Goal: Information Seeking & Learning: Learn about a topic

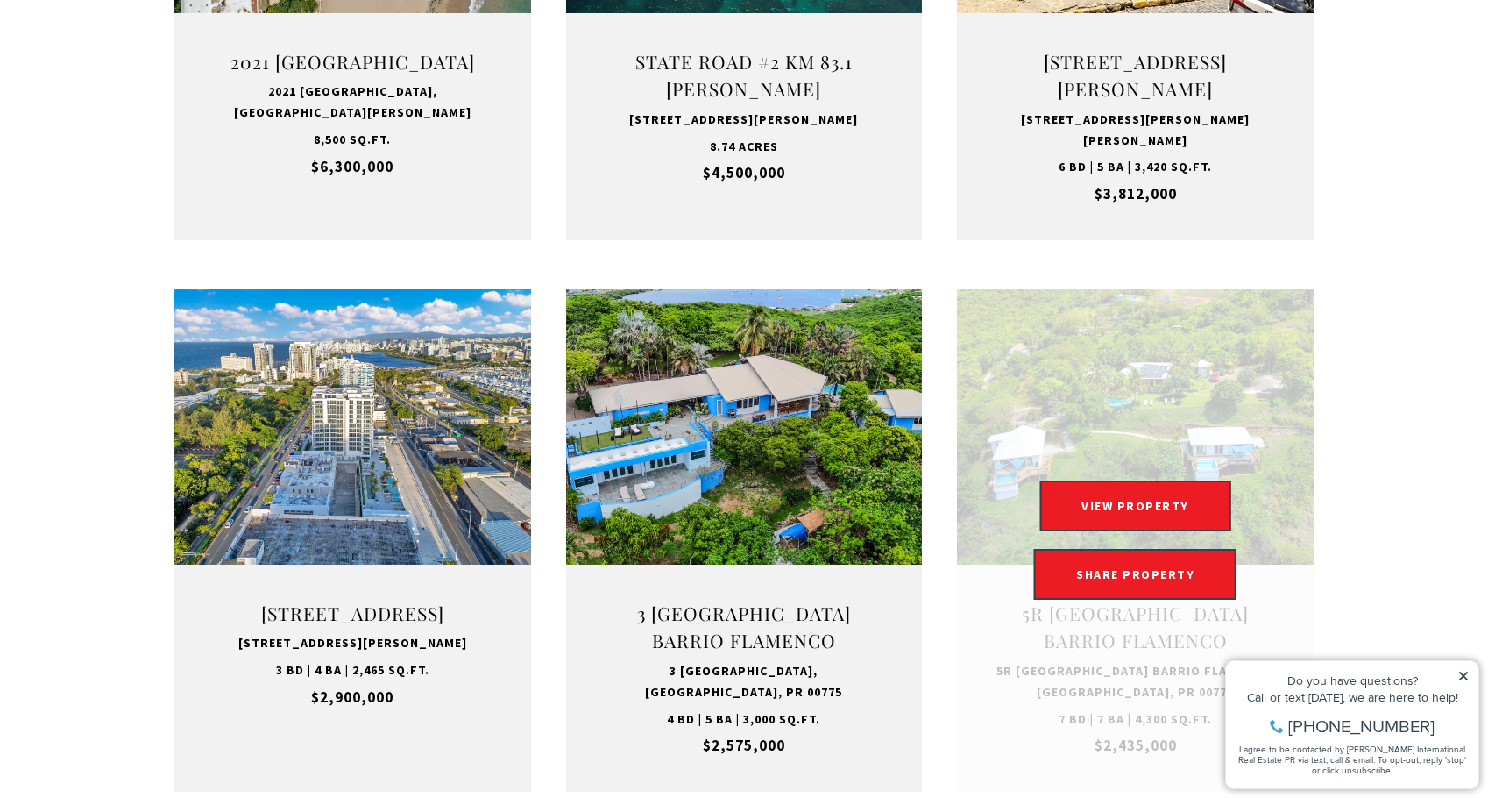
scroll to position [1719, 0]
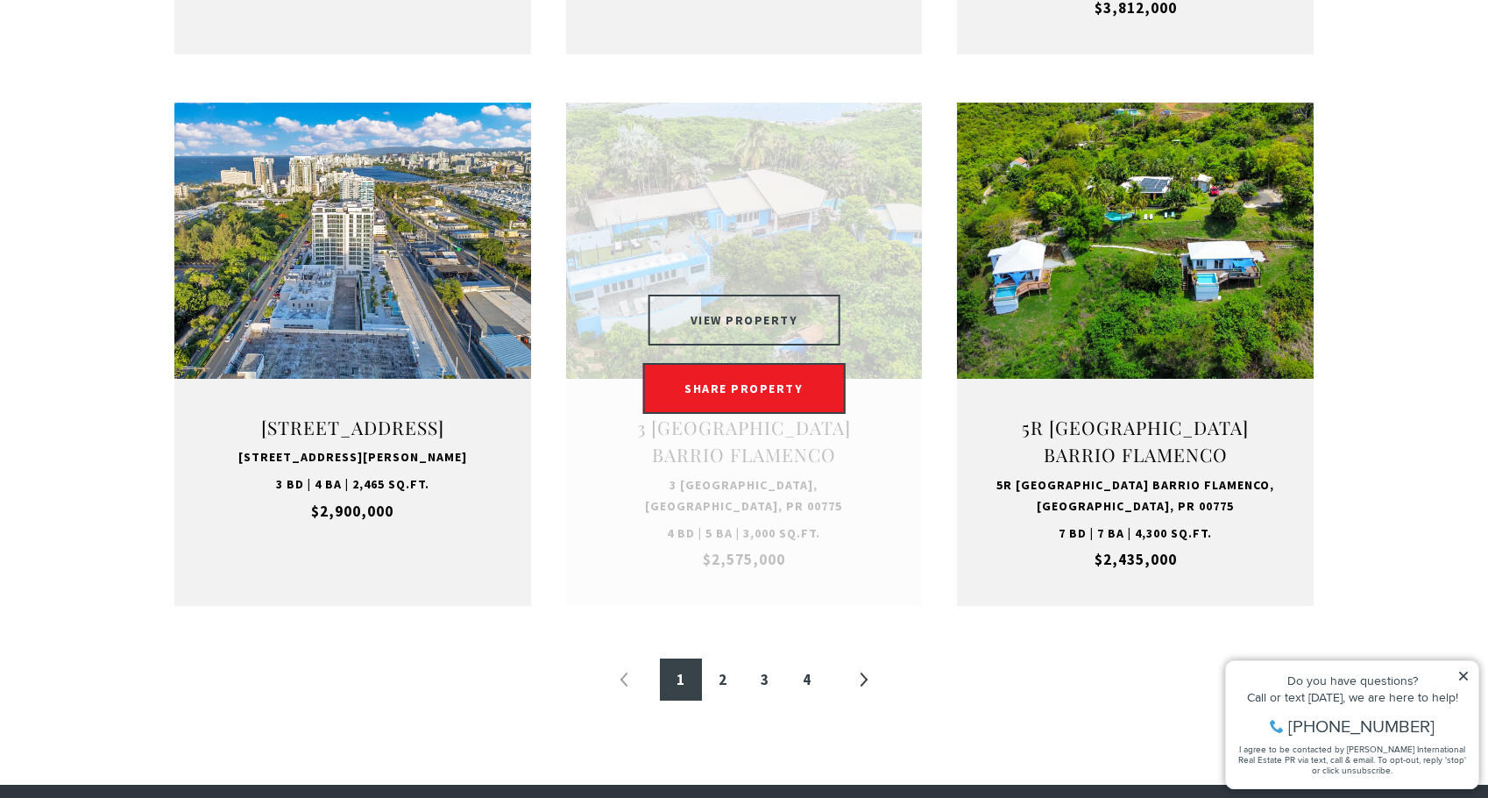
click at [798, 313] on button "VIEW PROPERTY" at bounding box center [745, 319] width 192 height 51
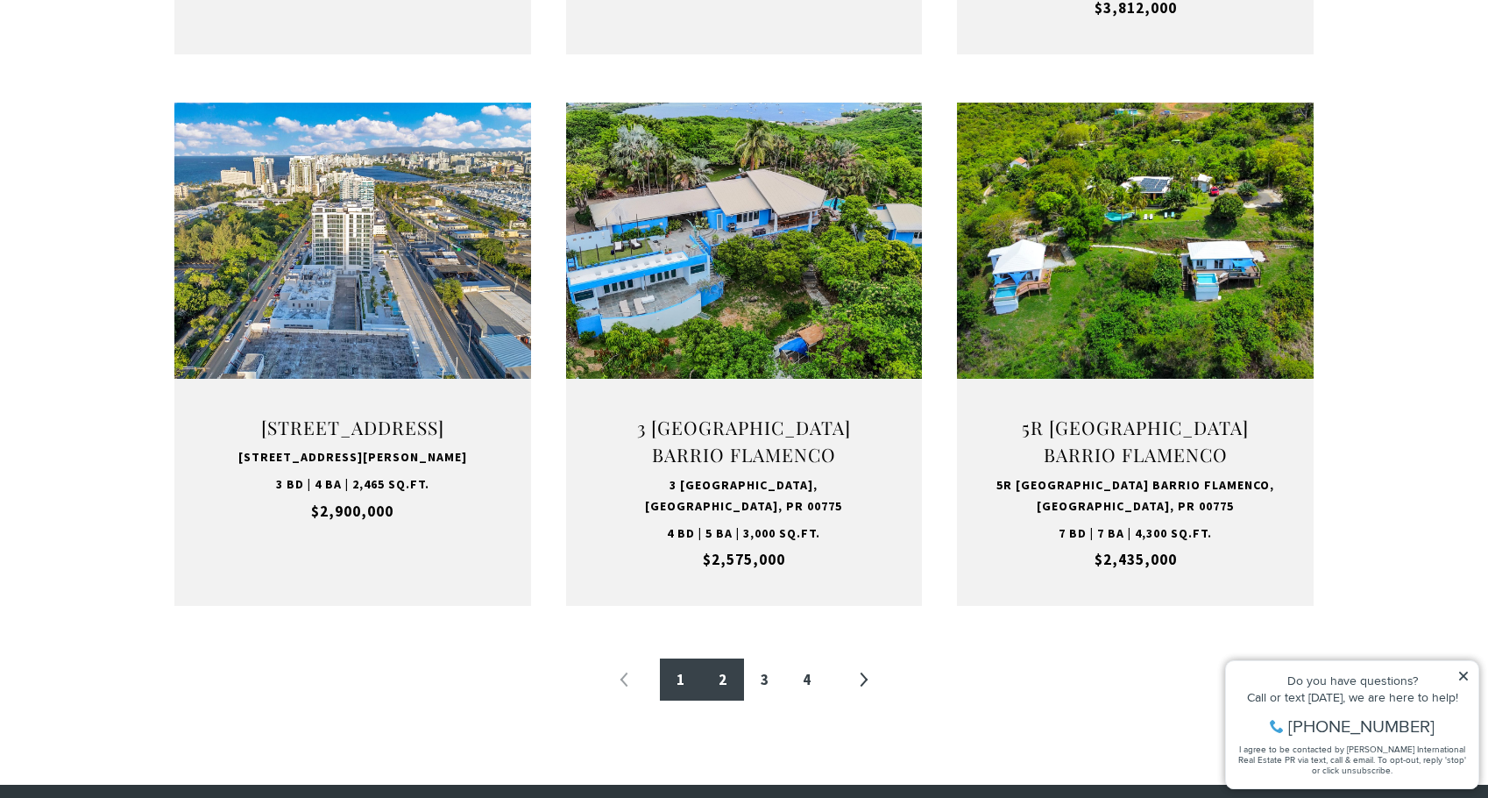
click at [711, 667] on link "2" at bounding box center [723, 679] width 42 height 42
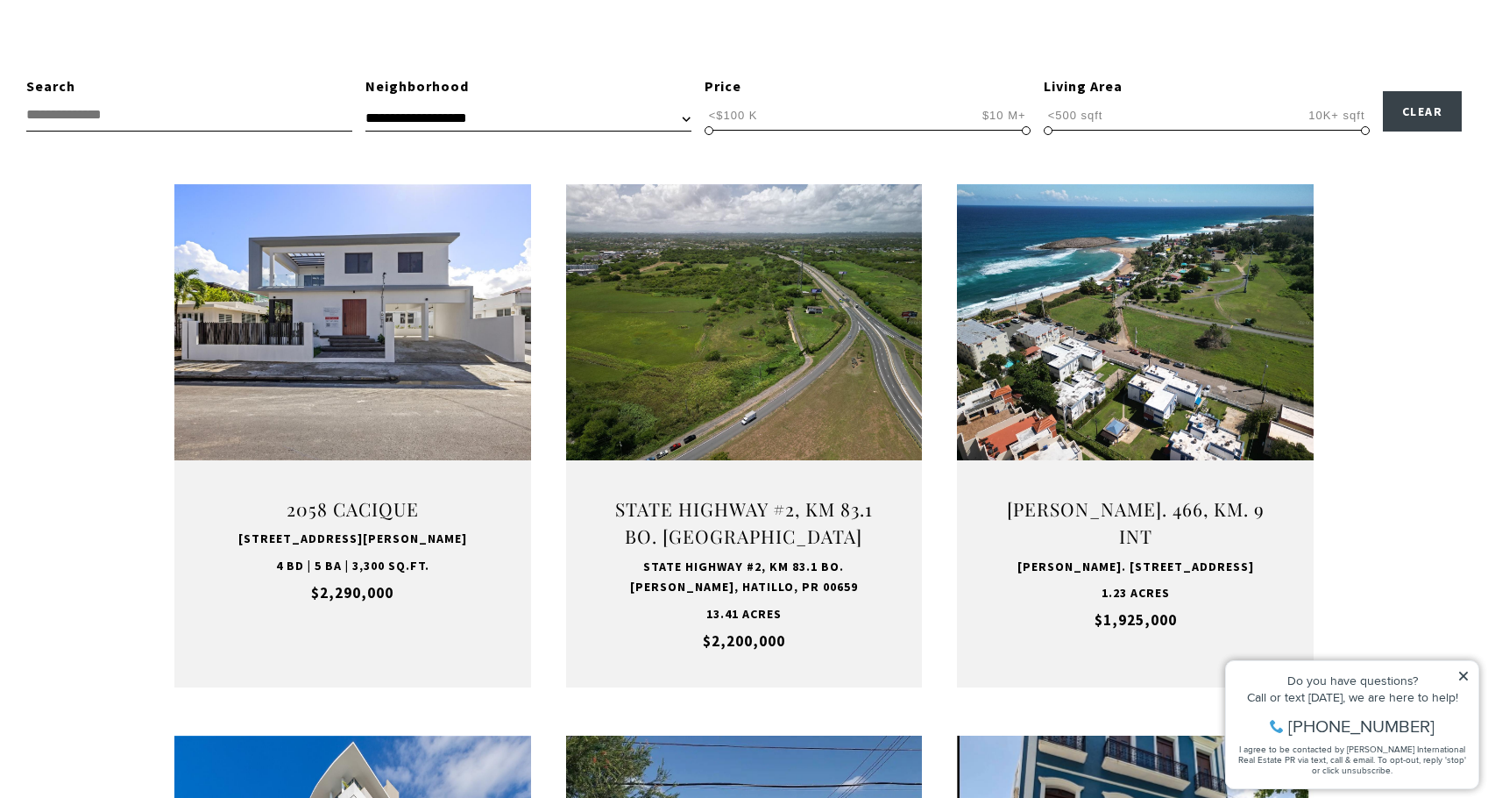
scroll to position [526, 0]
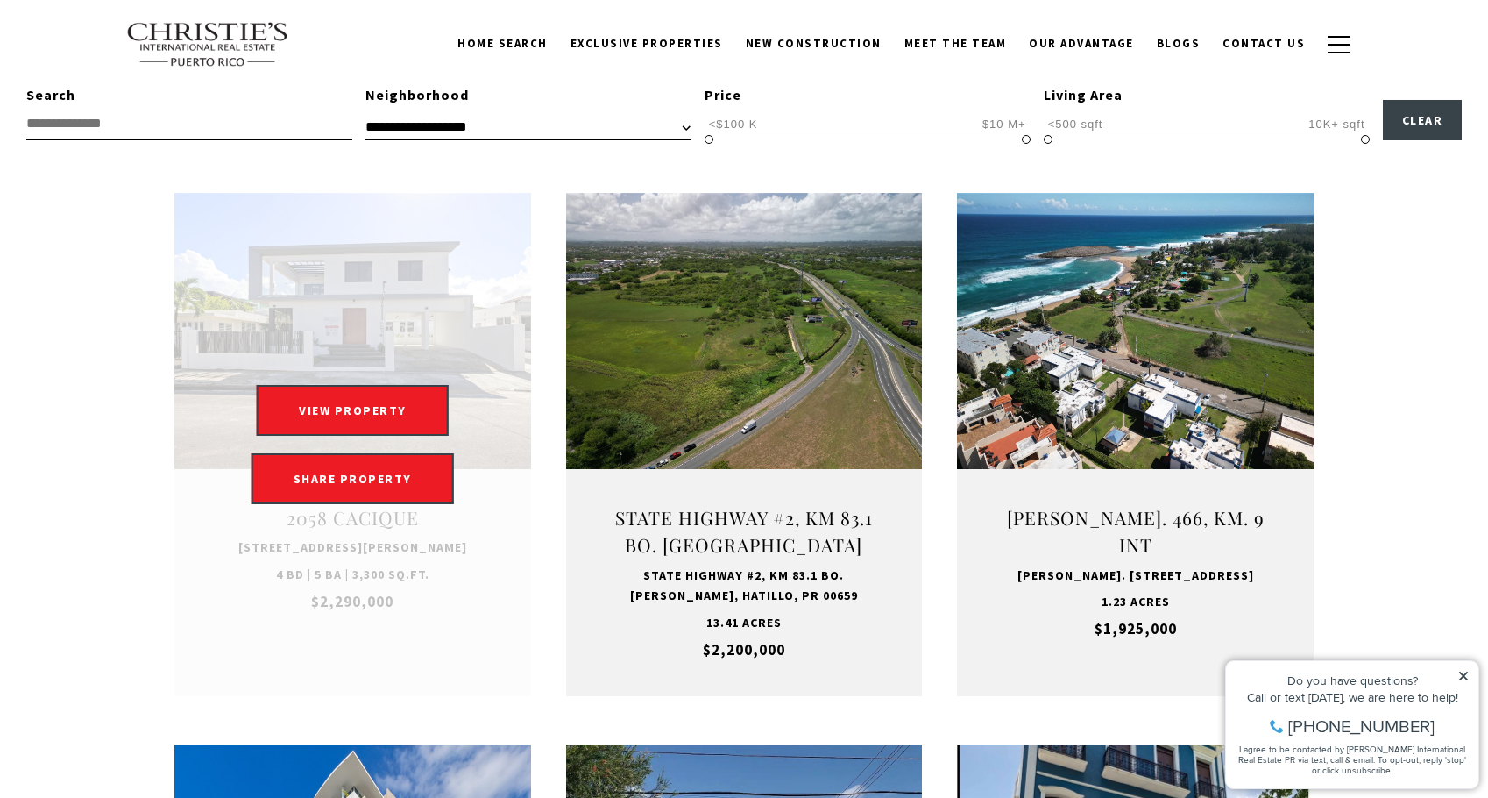
click at [445, 324] on link "Open this option" at bounding box center [352, 444] width 357 height 503
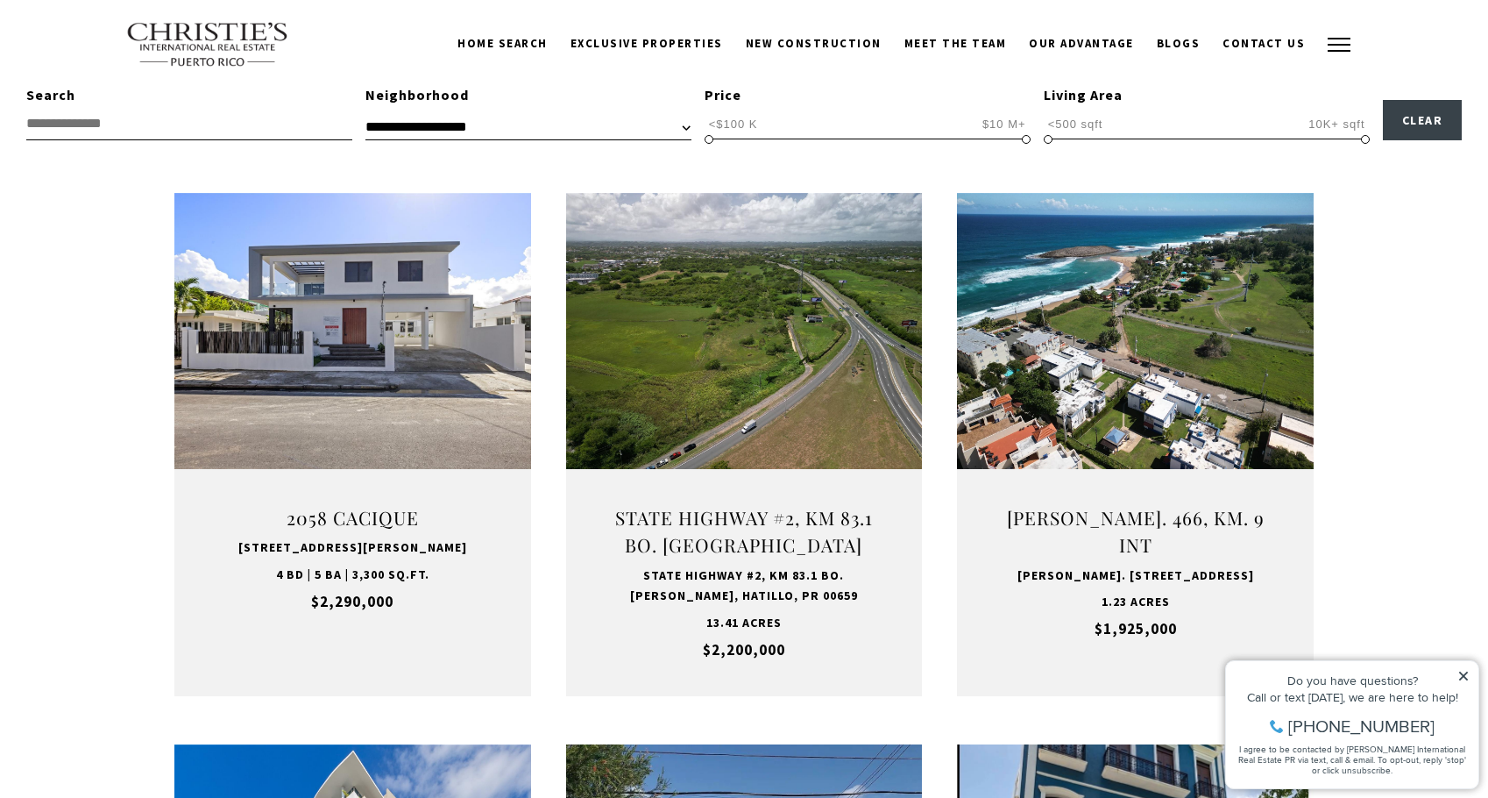
click at [1331, 44] on span "button" at bounding box center [1339, 45] width 23 height 2
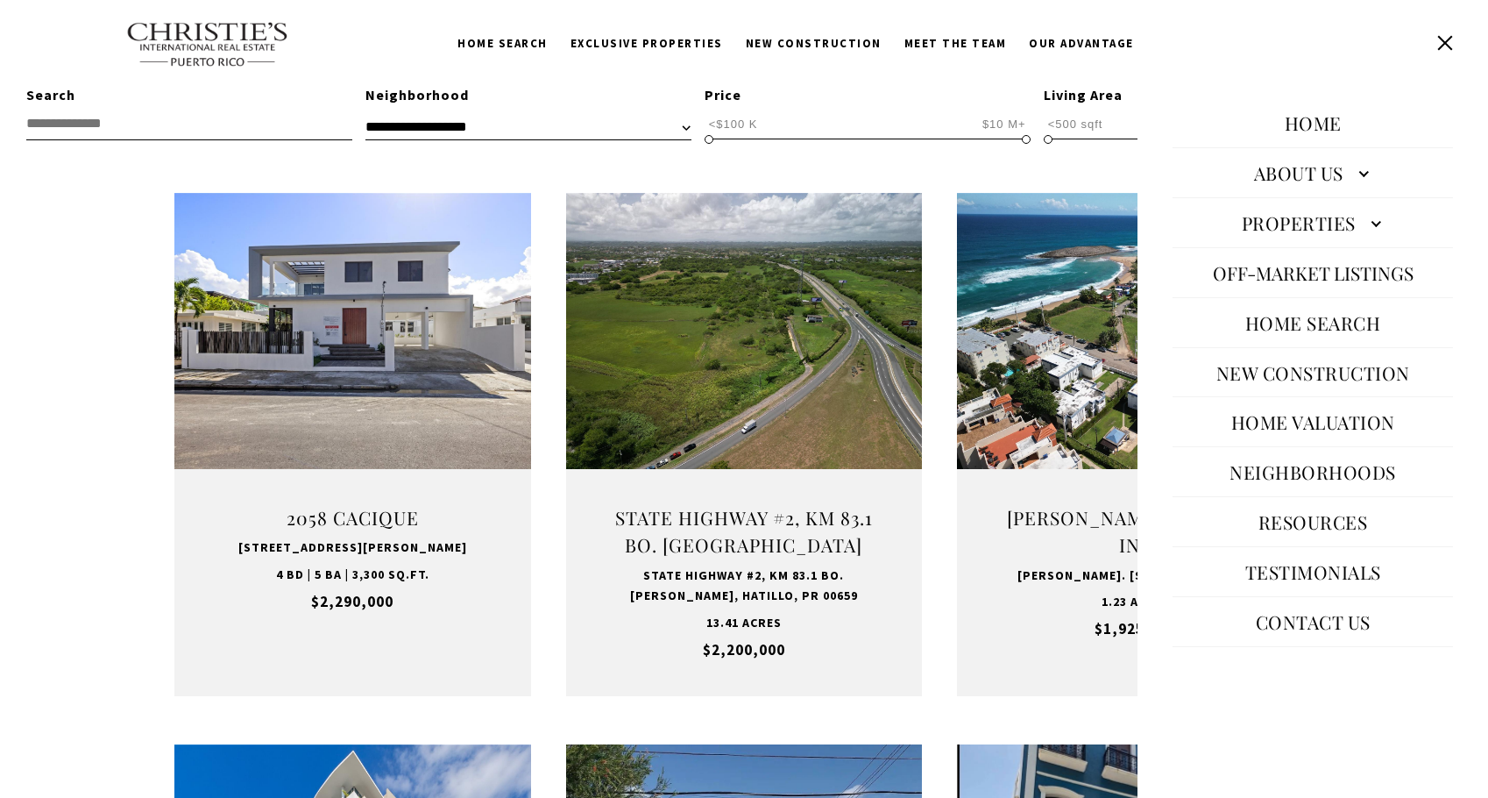
click at [1277, 259] on button "Off-Market Listings" at bounding box center [1313, 273] width 218 height 42
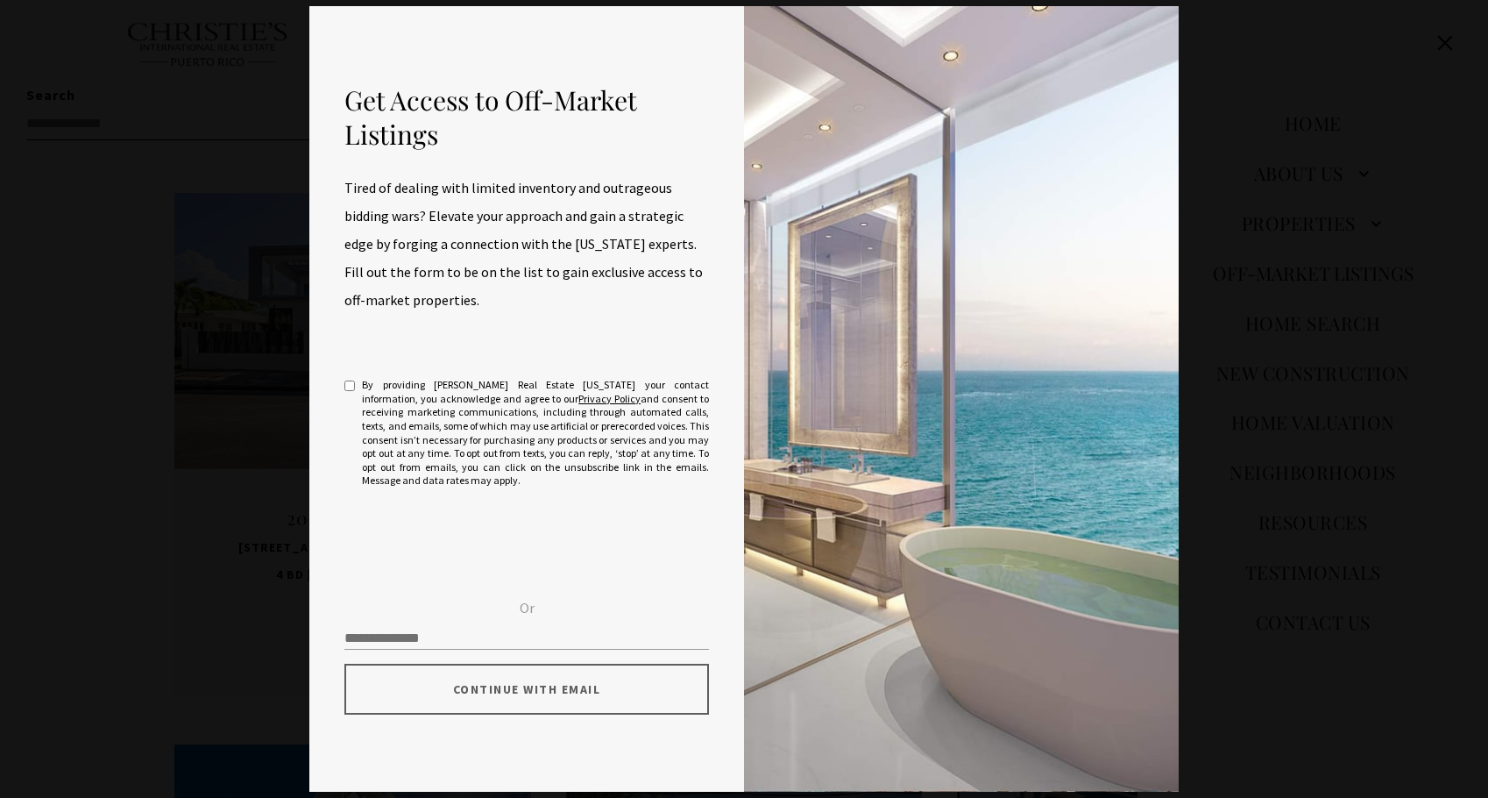
click at [1264, 256] on div "Get Access to Off-Market Listings Tired of dealing with limited inventory and o…" at bounding box center [744, 399] width 1488 height 798
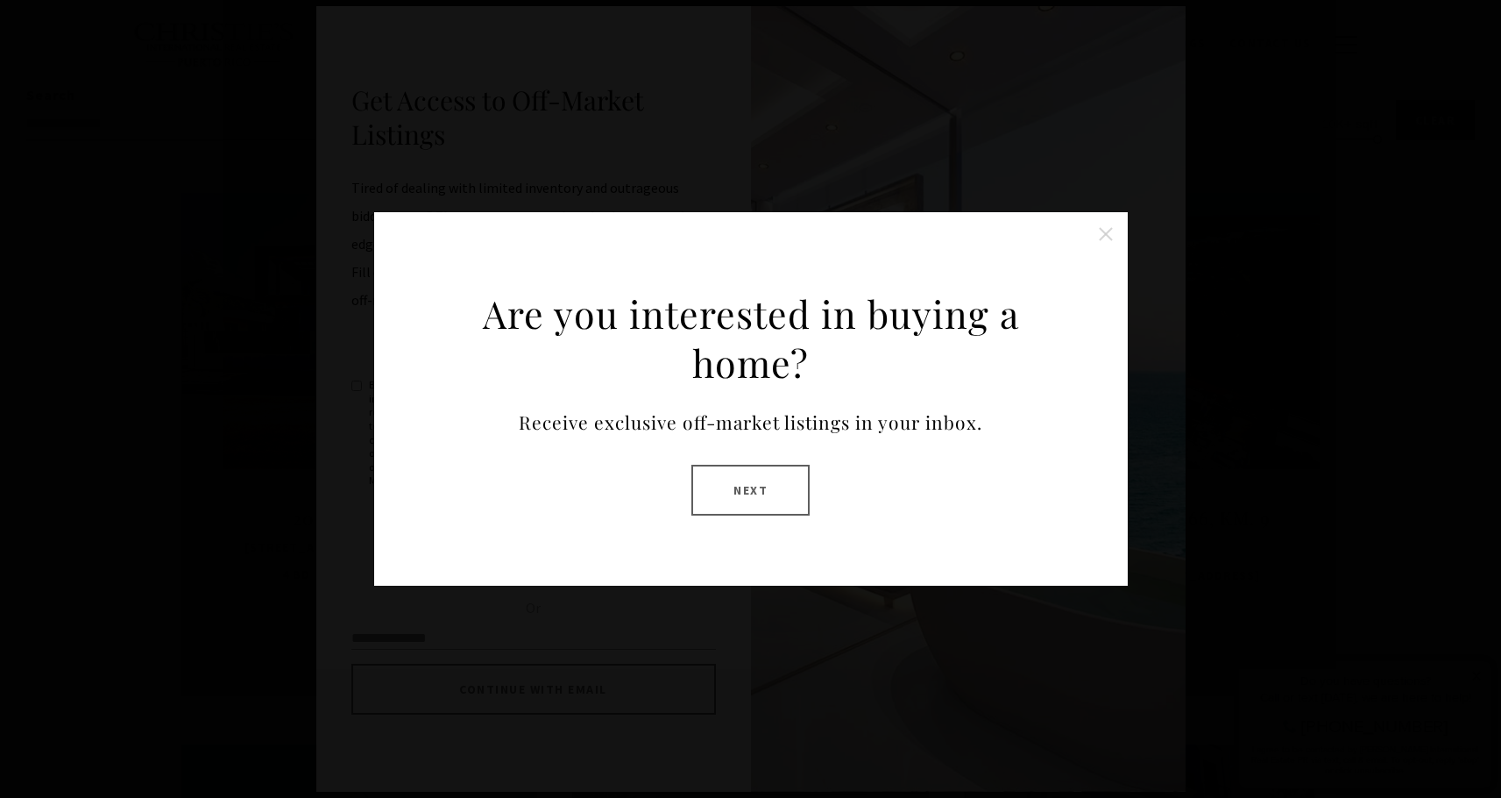
click at [1102, 233] on button "Close this option" at bounding box center [1106, 233] width 35 height 35
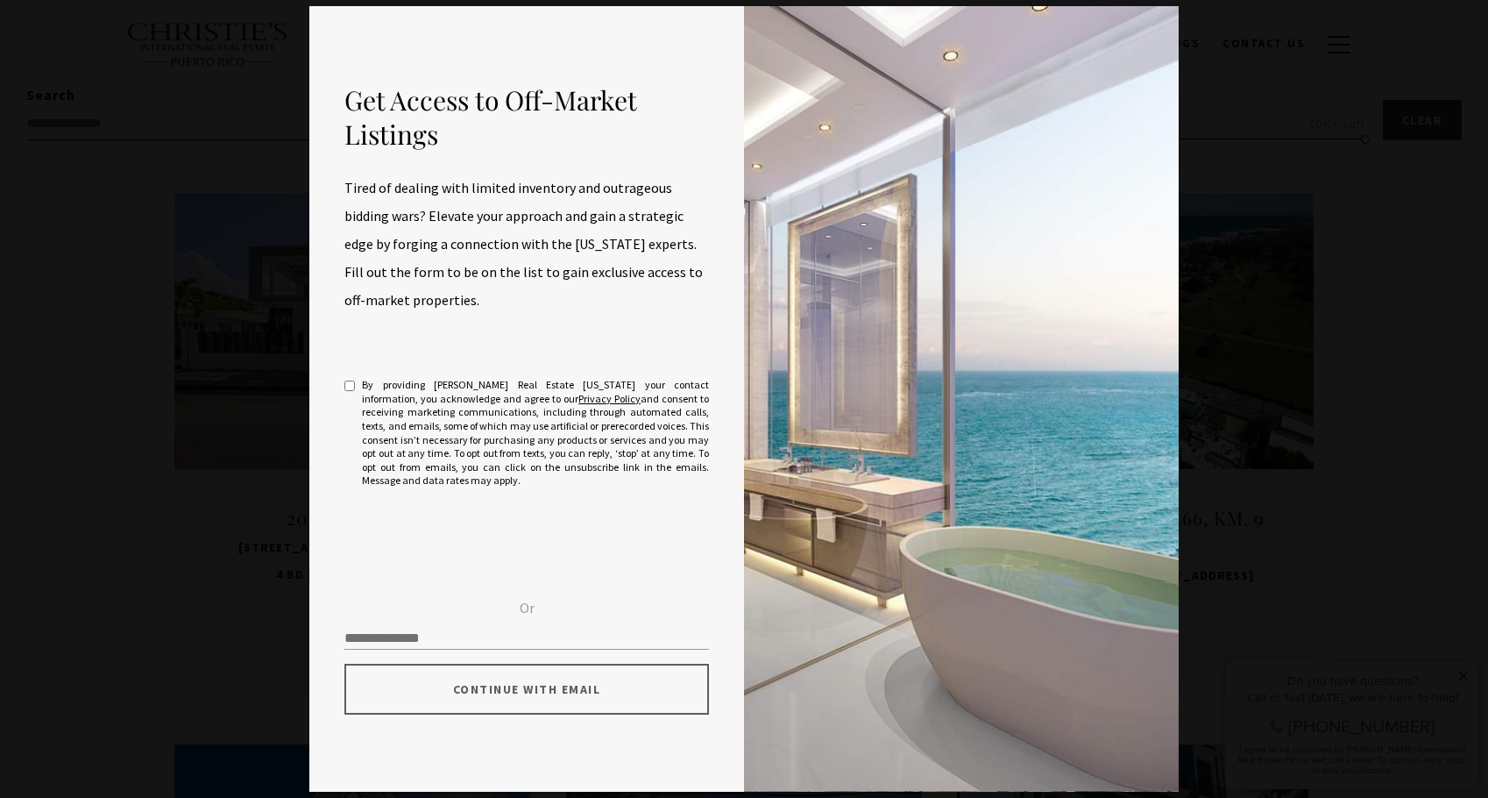
click at [70, 148] on div "Get Access to Off-Market Listings Tired of dealing with limited inventory and o…" at bounding box center [744, 399] width 1488 height 798
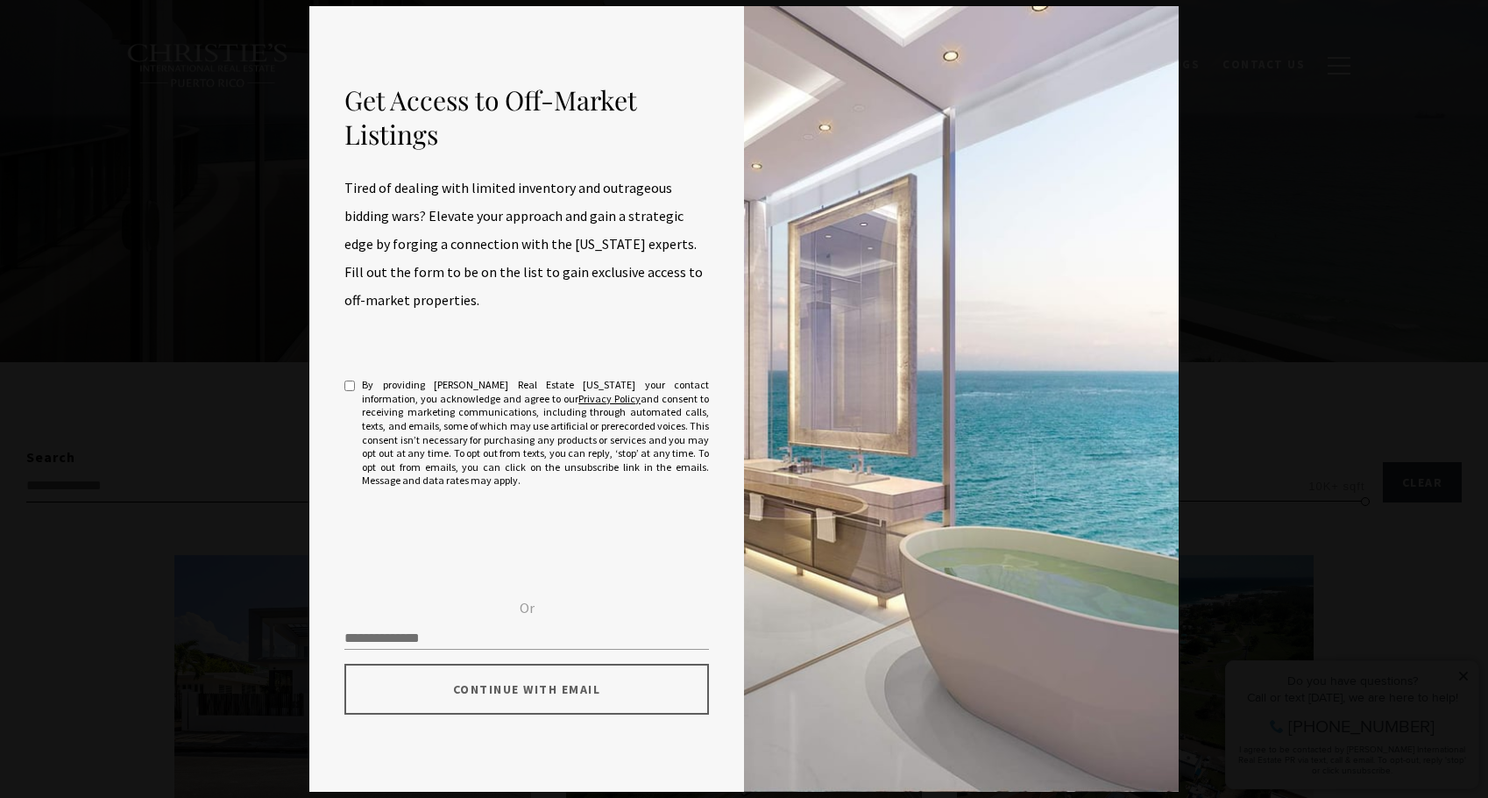
scroll to position [0, 0]
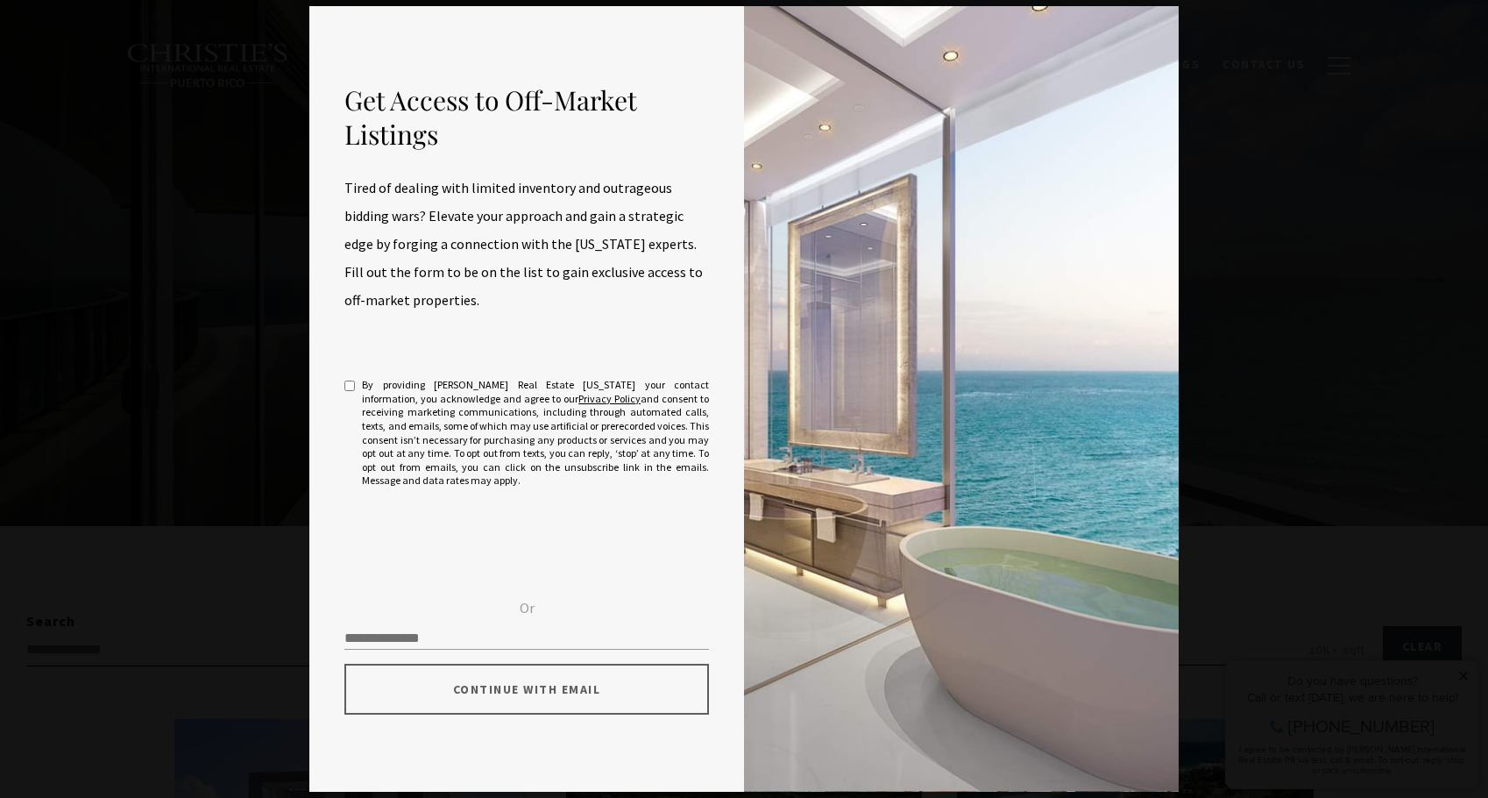
click at [179, 186] on div "Get Access to Off-Market Listings Tired of dealing with limited inventory and o…" at bounding box center [744, 399] width 1488 height 798
click at [284, 645] on div "Get Access to Off-Market Listings Tired of dealing with limited inventory and o…" at bounding box center [744, 399] width 1488 height 798
click at [1287, 124] on div "Get Access to Off-Market Listings Tired of dealing with limited inventory and o…" at bounding box center [744, 399] width 1488 height 798
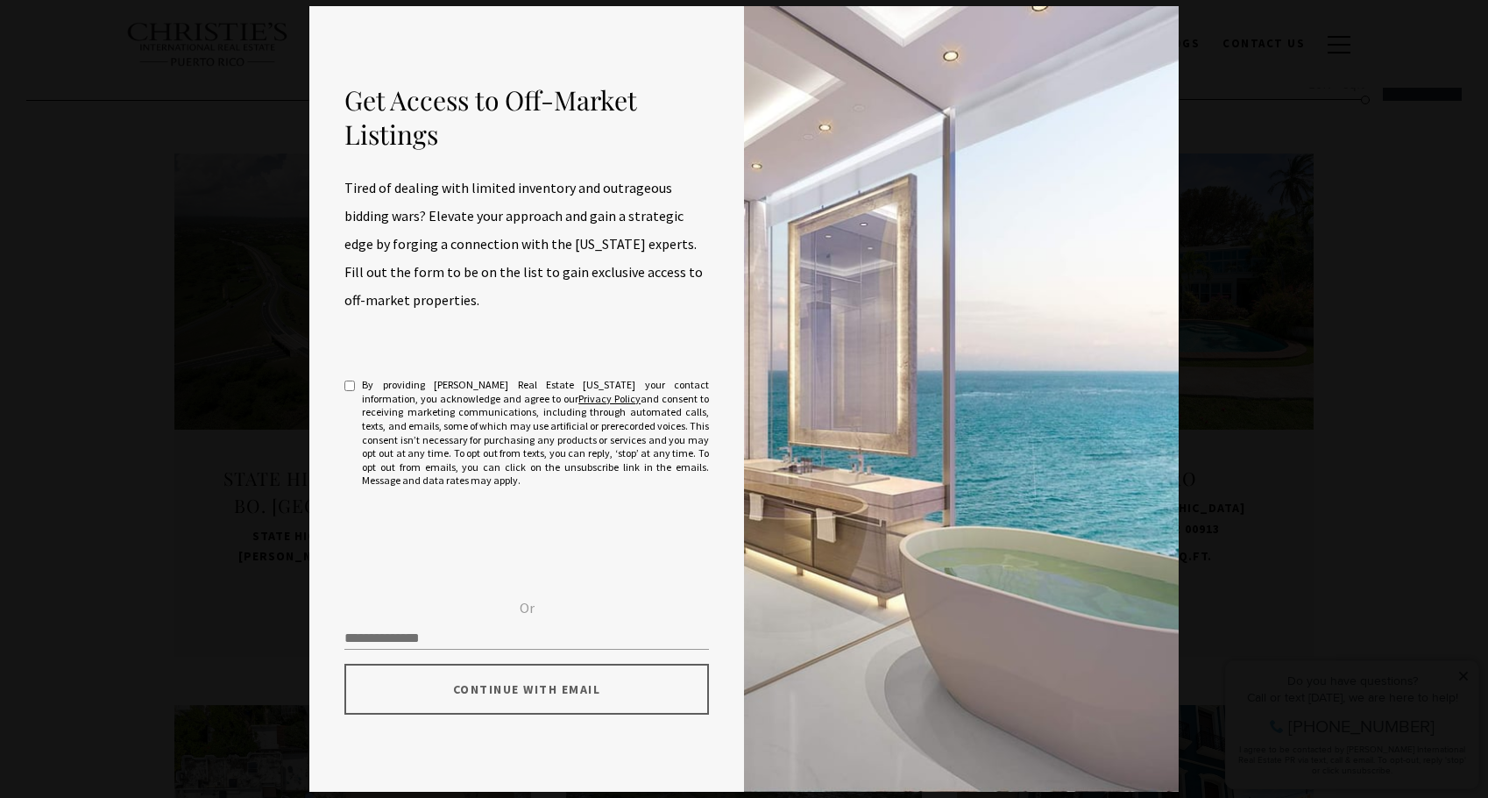
scroll to position [526, 0]
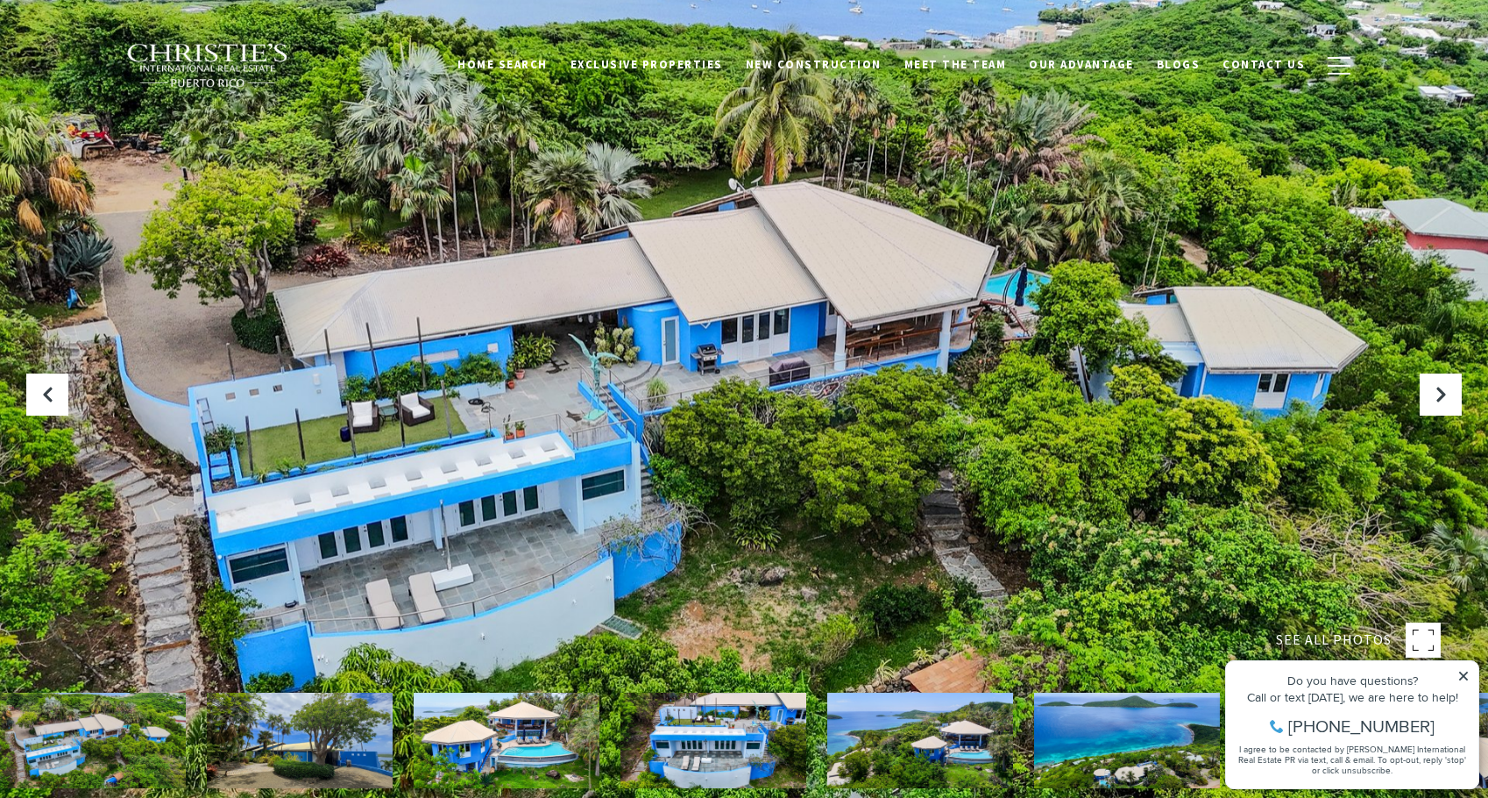
scroll to position [25, 0]
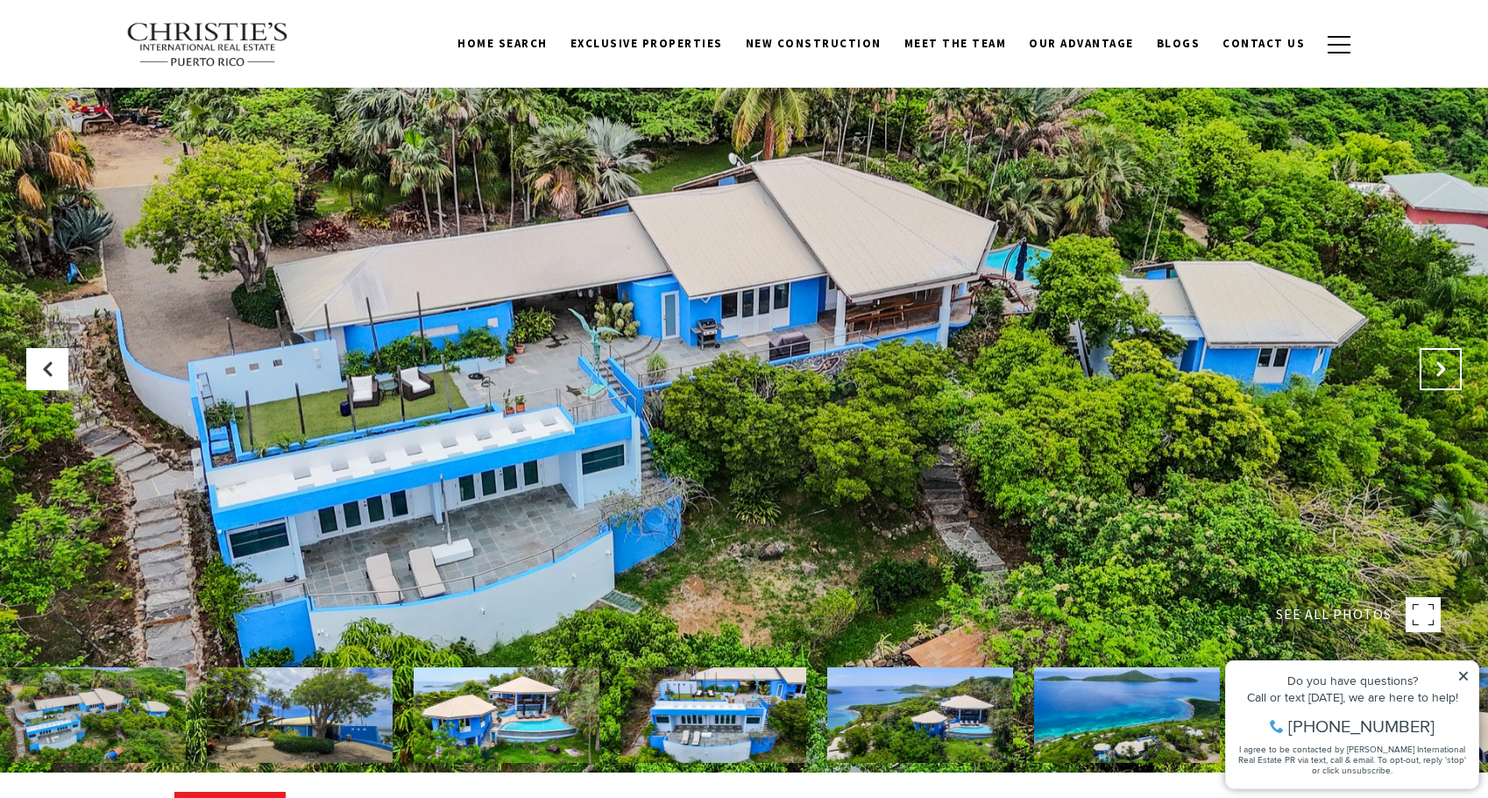
click at [1437, 353] on button "Next Slide" at bounding box center [1441, 369] width 42 height 42
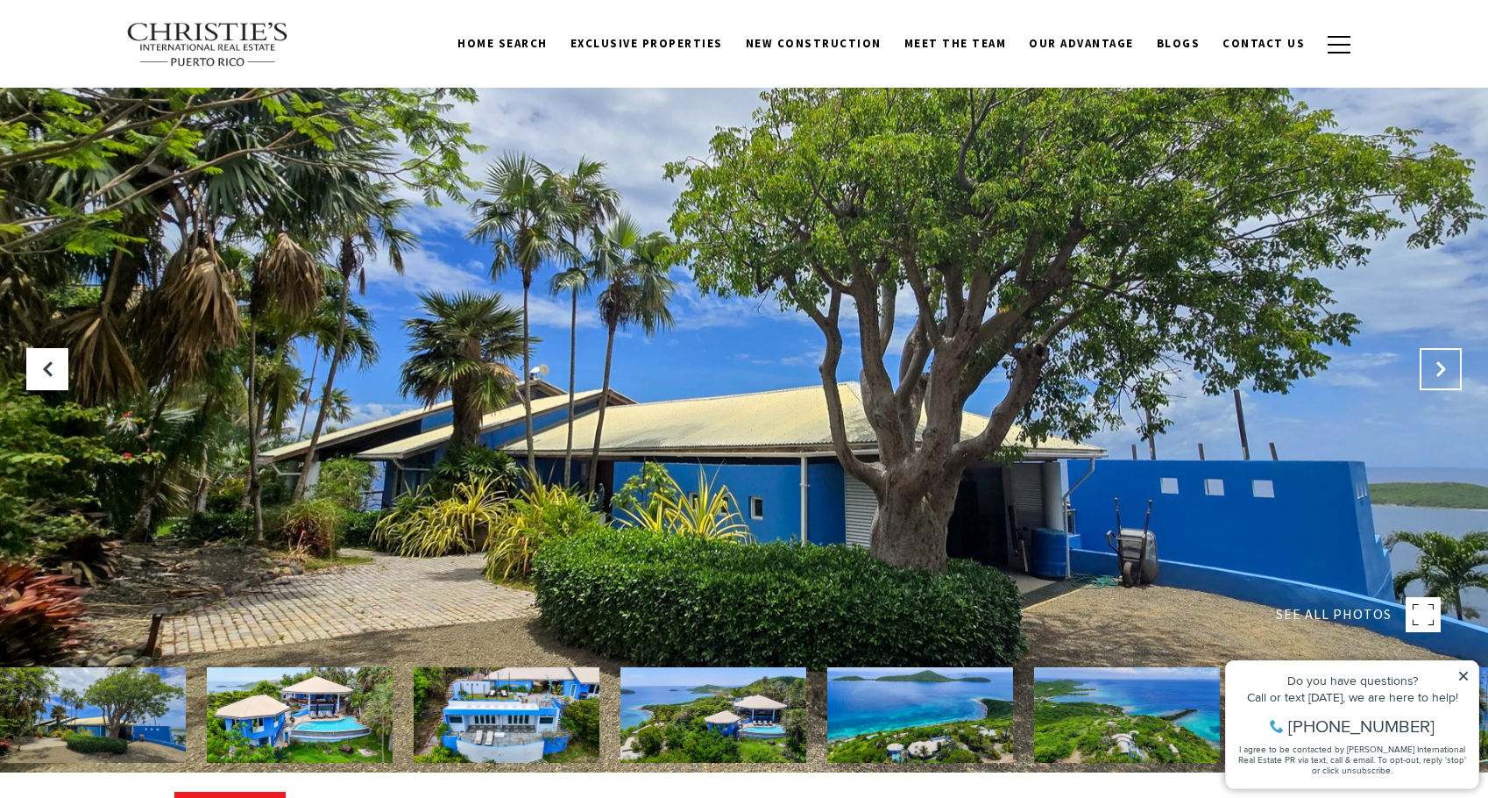
click at [1437, 353] on button "Next Slide" at bounding box center [1441, 369] width 42 height 42
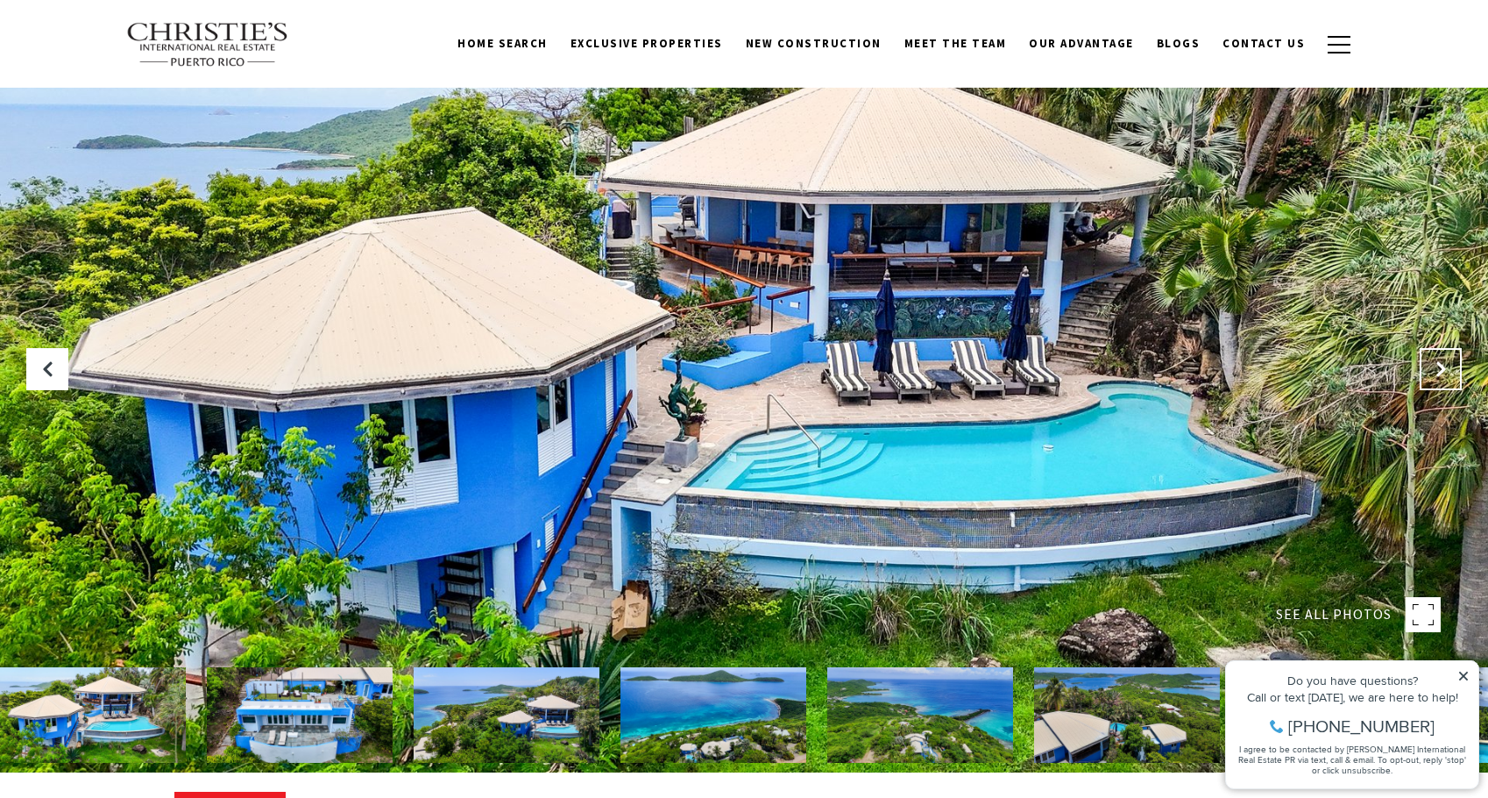
click at [1437, 353] on button "Next Slide" at bounding box center [1441, 369] width 42 height 42
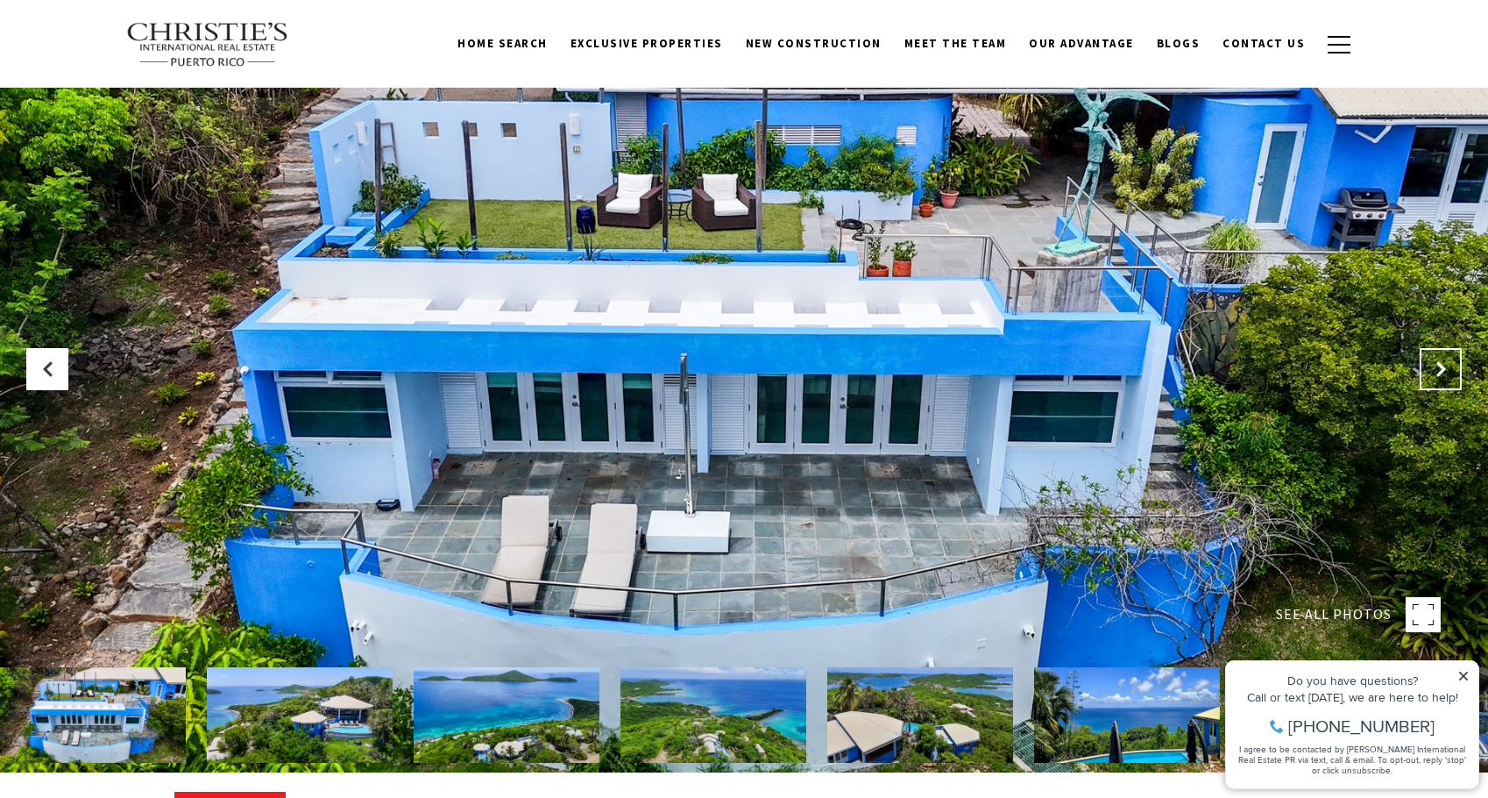
click at [1437, 353] on button "Next Slide" at bounding box center [1441, 369] width 42 height 42
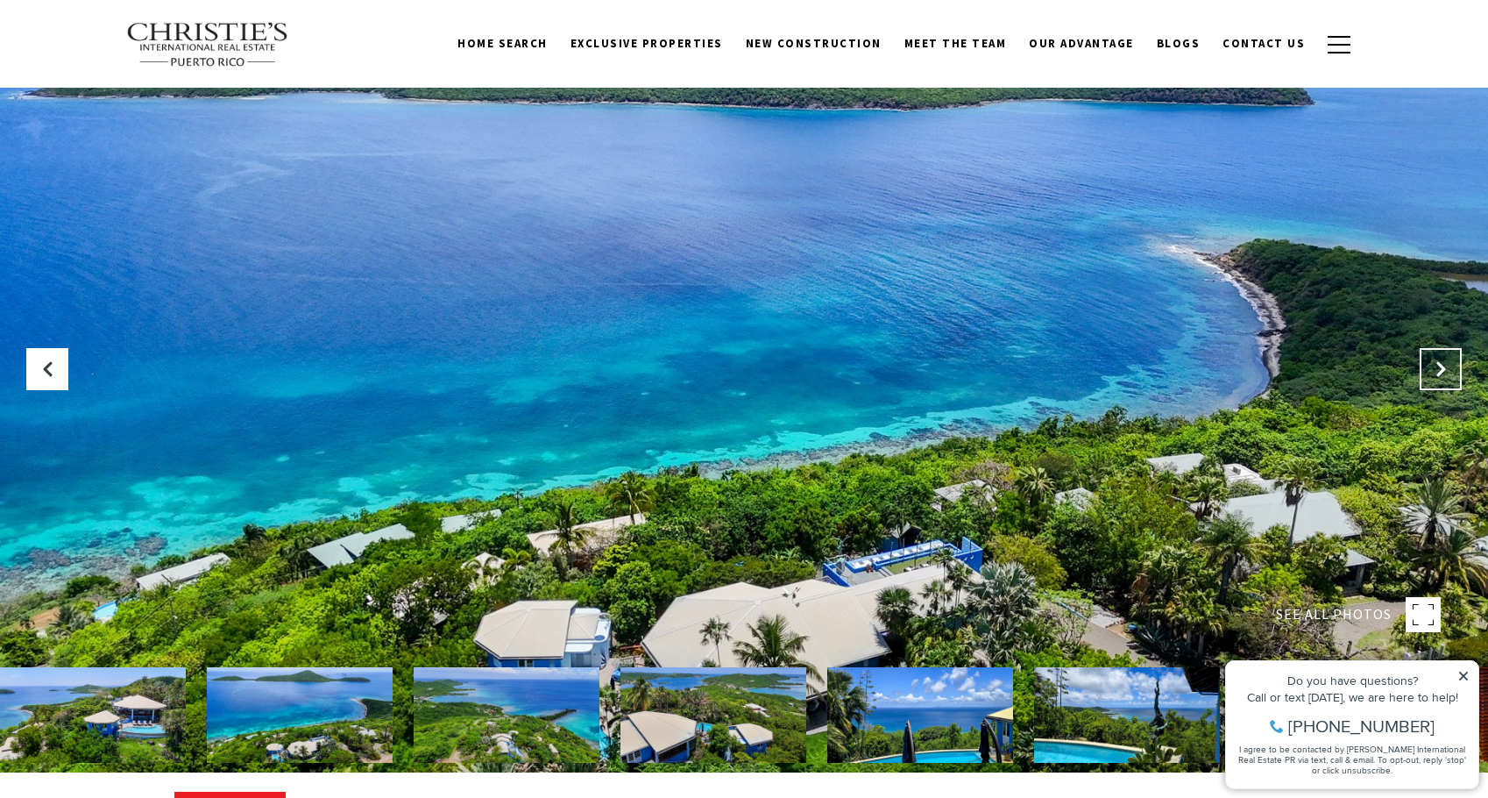
click at [1437, 353] on button "Next Slide" at bounding box center [1441, 369] width 42 height 42
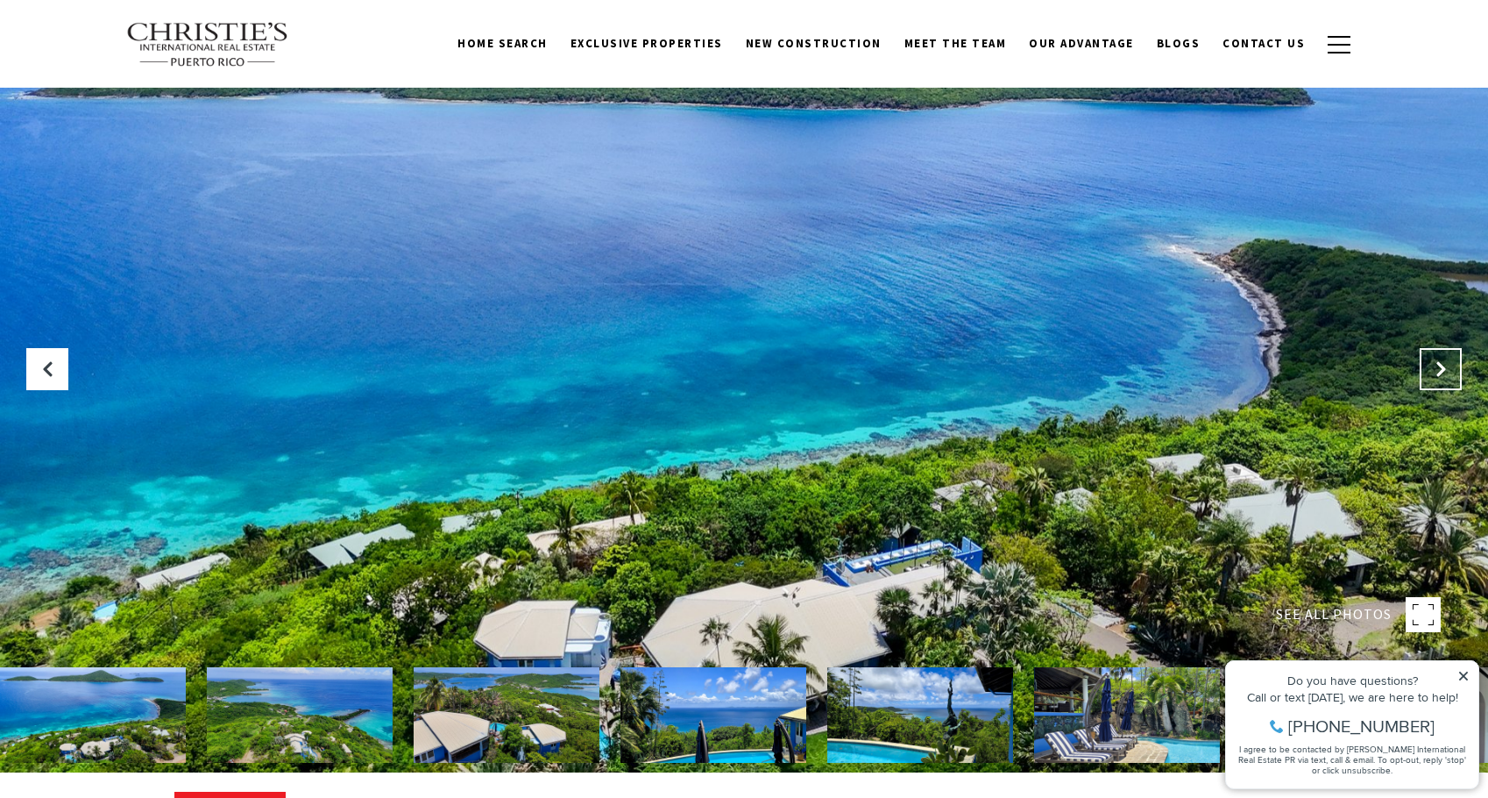
click at [1439, 358] on button "Next Slide" at bounding box center [1441, 369] width 42 height 42
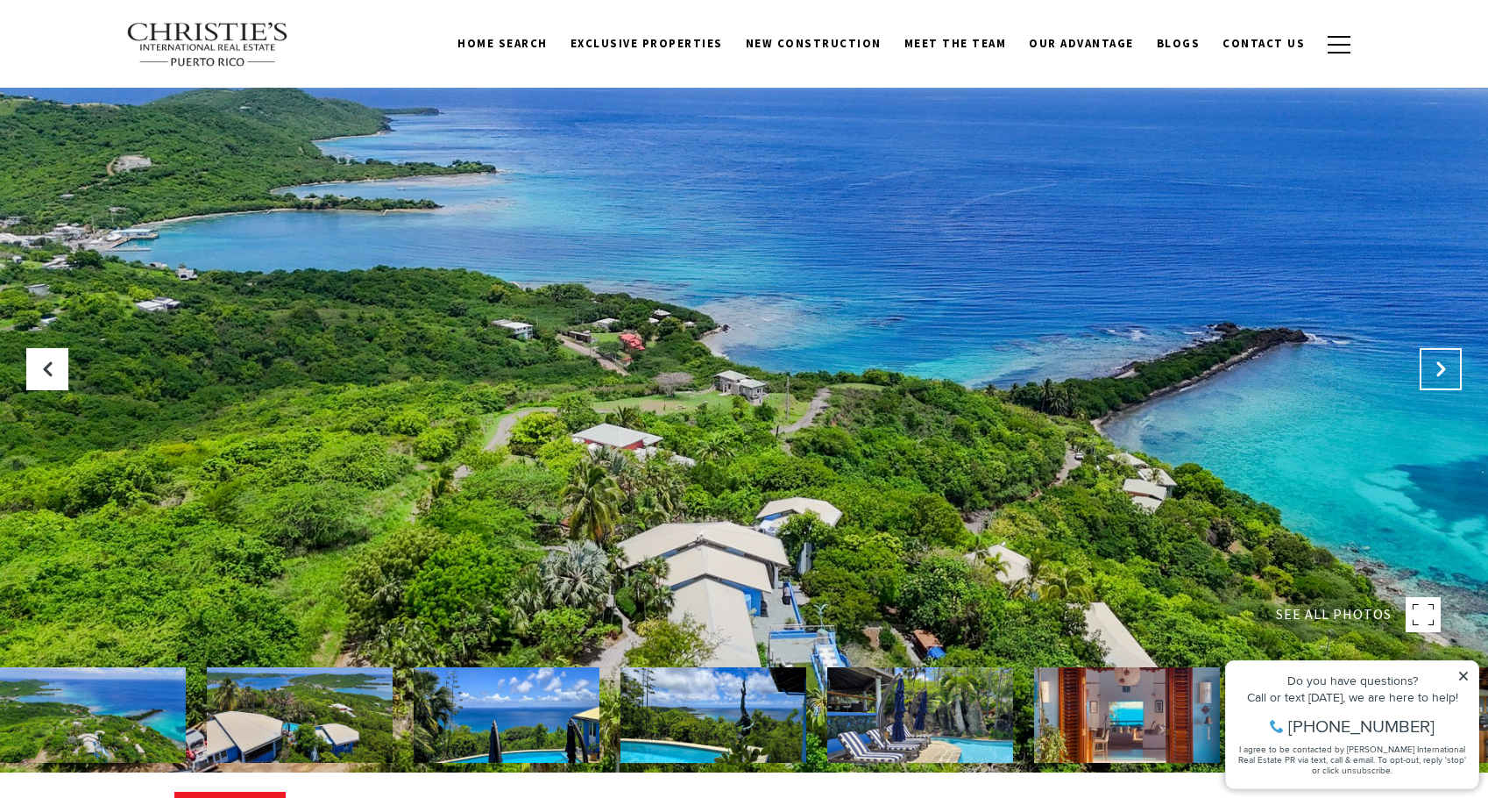
click at [1439, 358] on button "Next Slide" at bounding box center [1441, 369] width 42 height 42
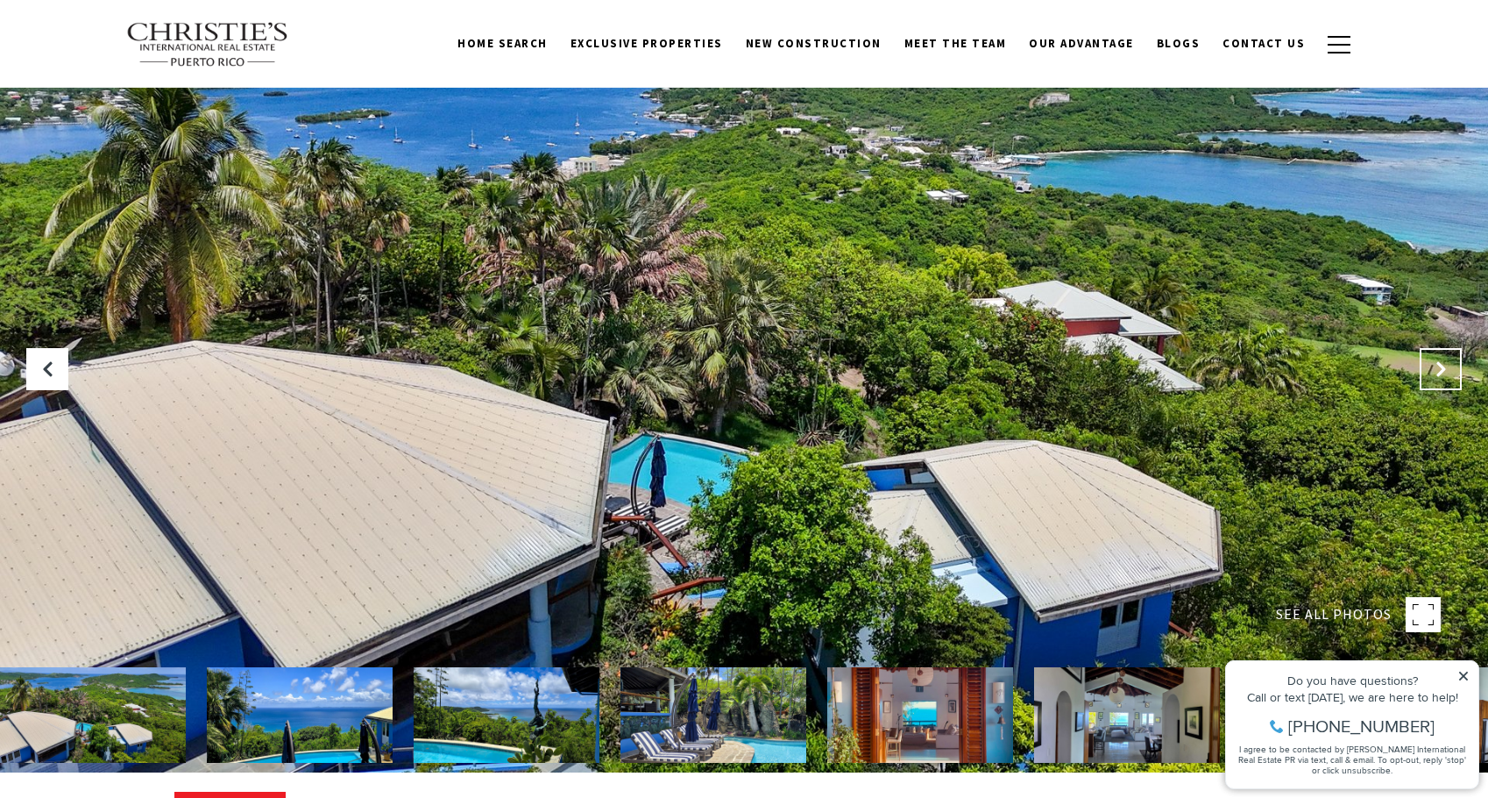
click at [1439, 358] on button "Next Slide" at bounding box center [1441, 369] width 42 height 42
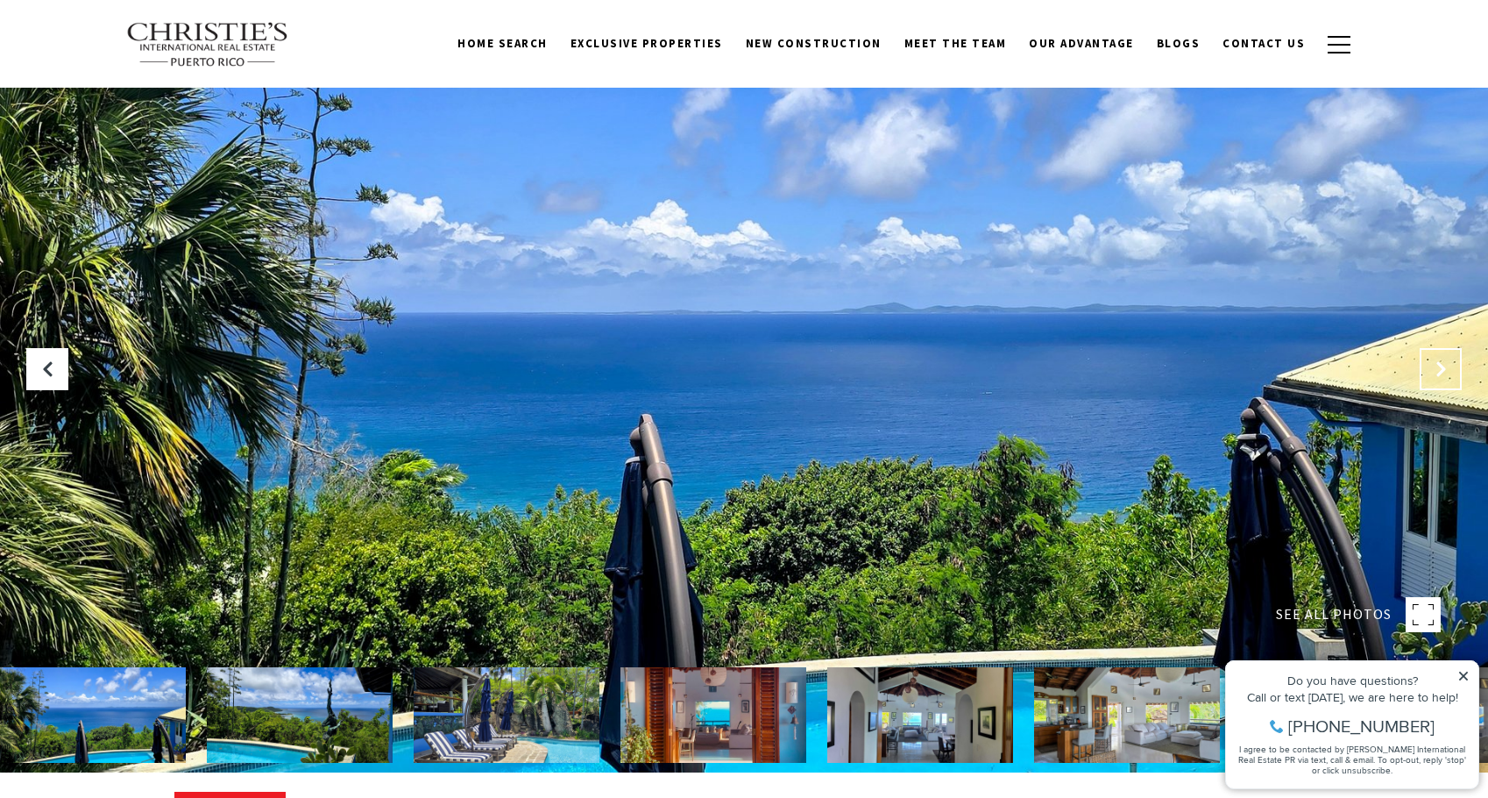
click at [1439, 358] on button "Next Slide" at bounding box center [1441, 369] width 42 height 42
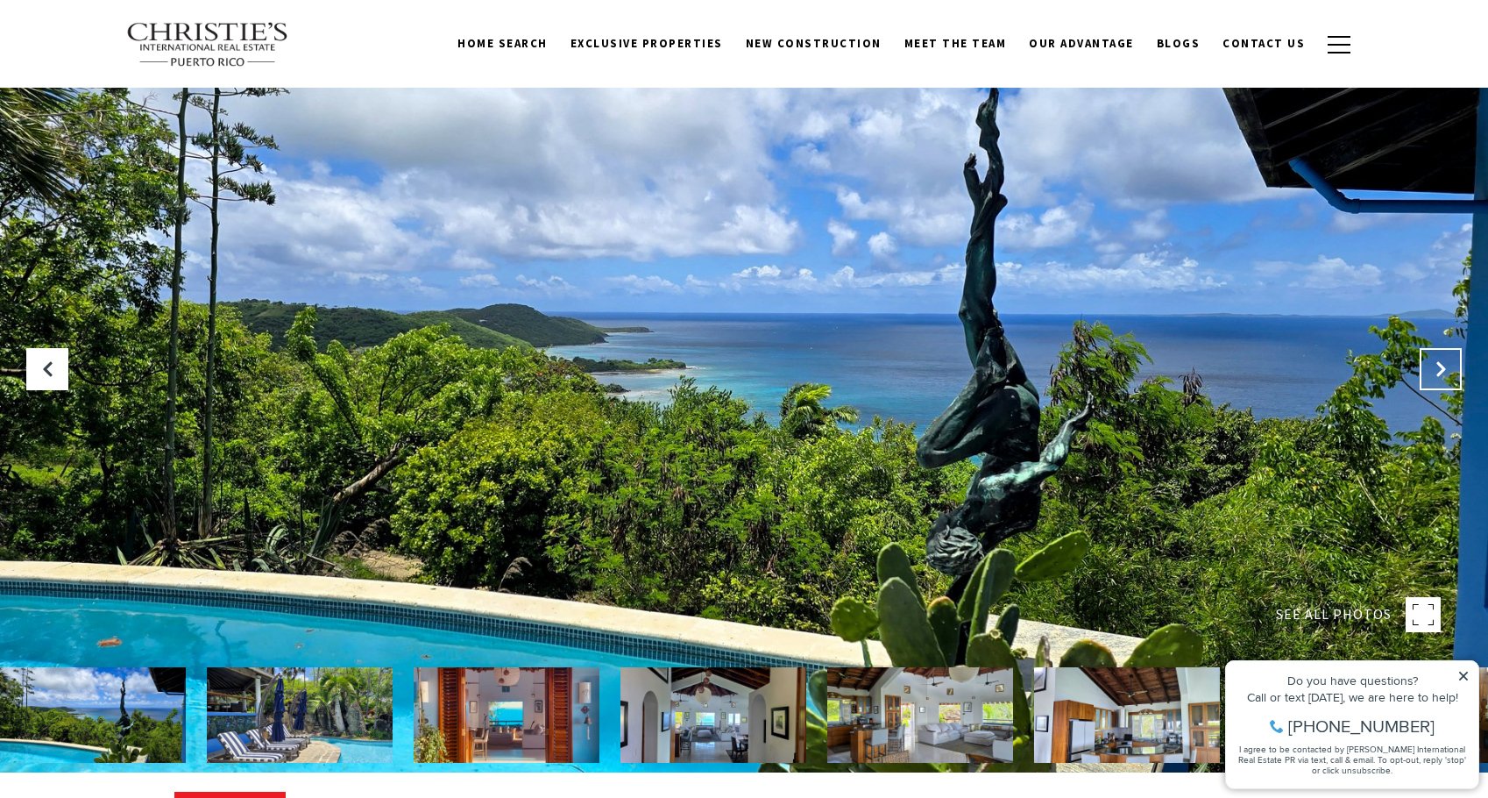
click at [1439, 358] on button "Next Slide" at bounding box center [1441, 369] width 42 height 42
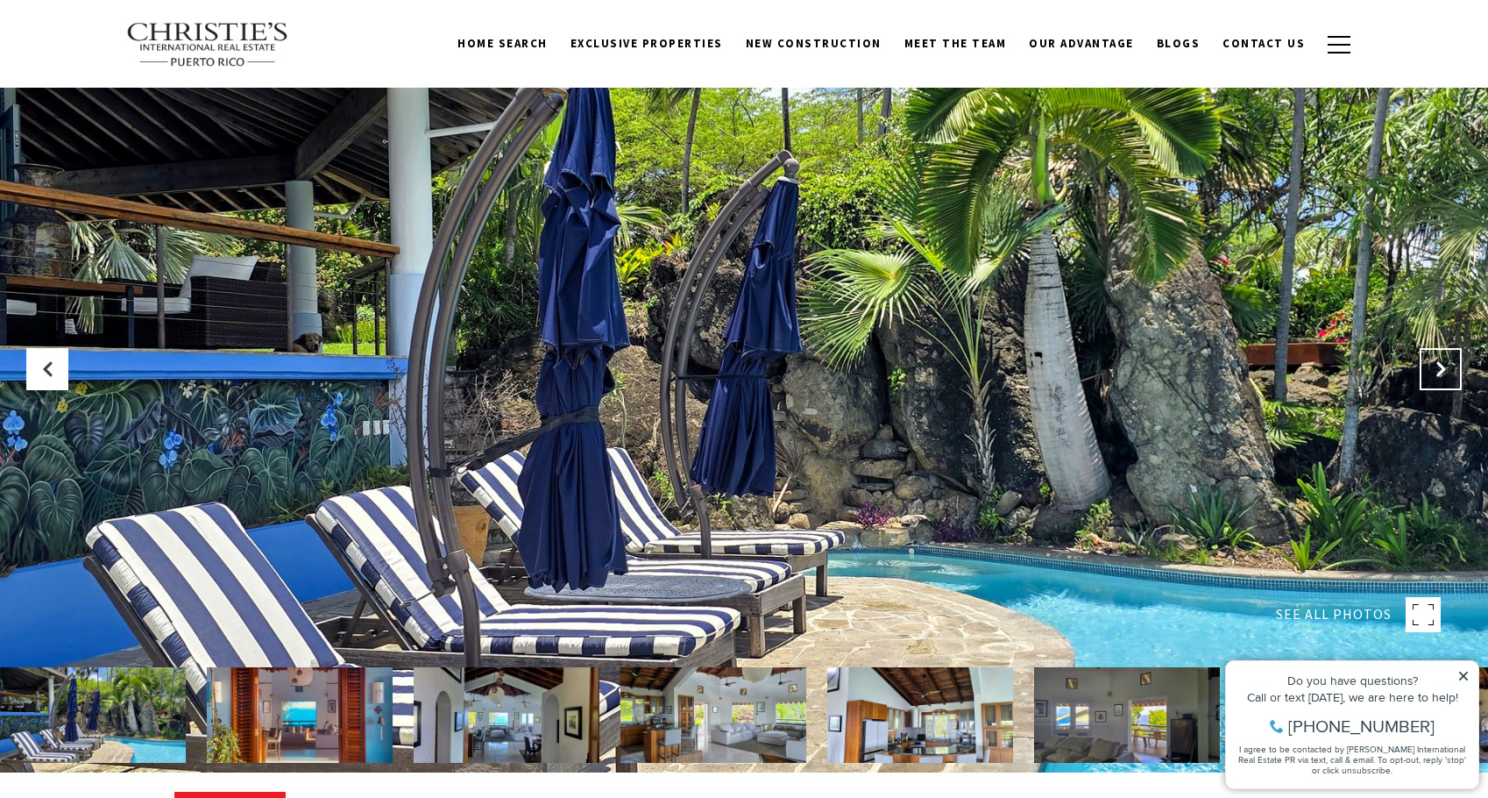
click at [1439, 358] on button "Next Slide" at bounding box center [1441, 369] width 42 height 42
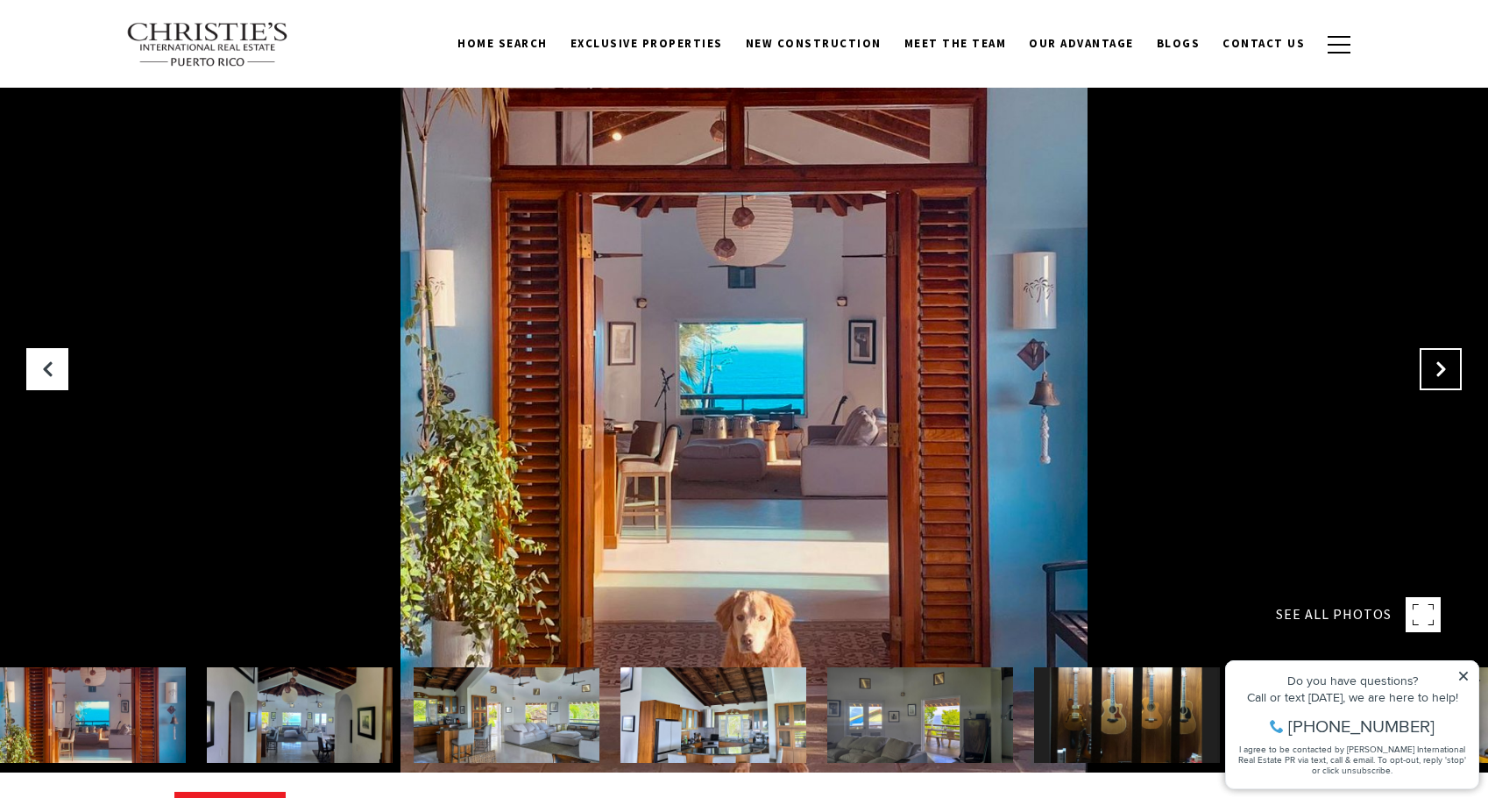
click at [1439, 358] on button "Next Slide" at bounding box center [1441, 369] width 42 height 42
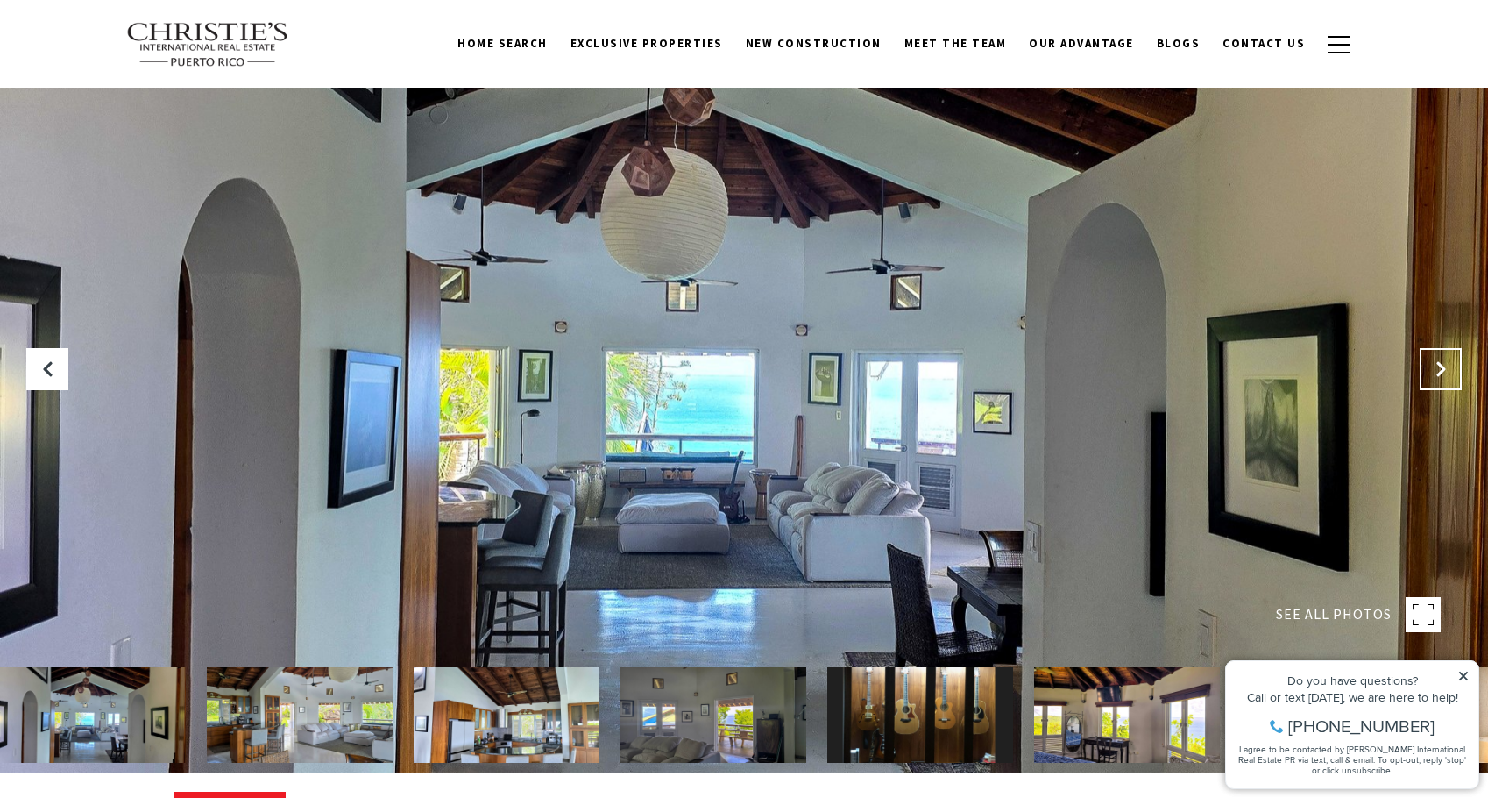
click at [1439, 358] on button "Next Slide" at bounding box center [1441, 369] width 42 height 42
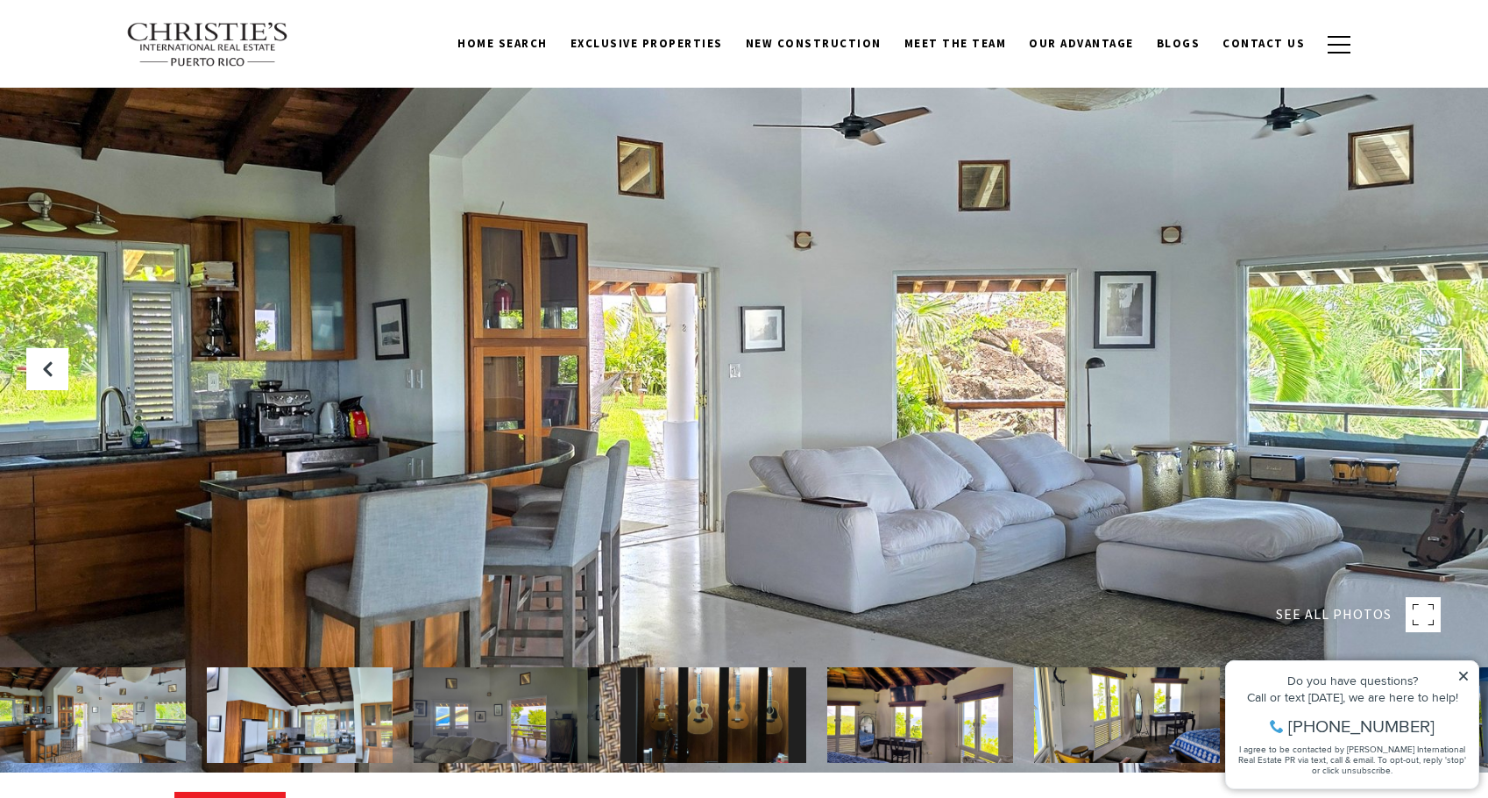
click at [1439, 358] on button "Next Slide" at bounding box center [1441, 369] width 42 height 42
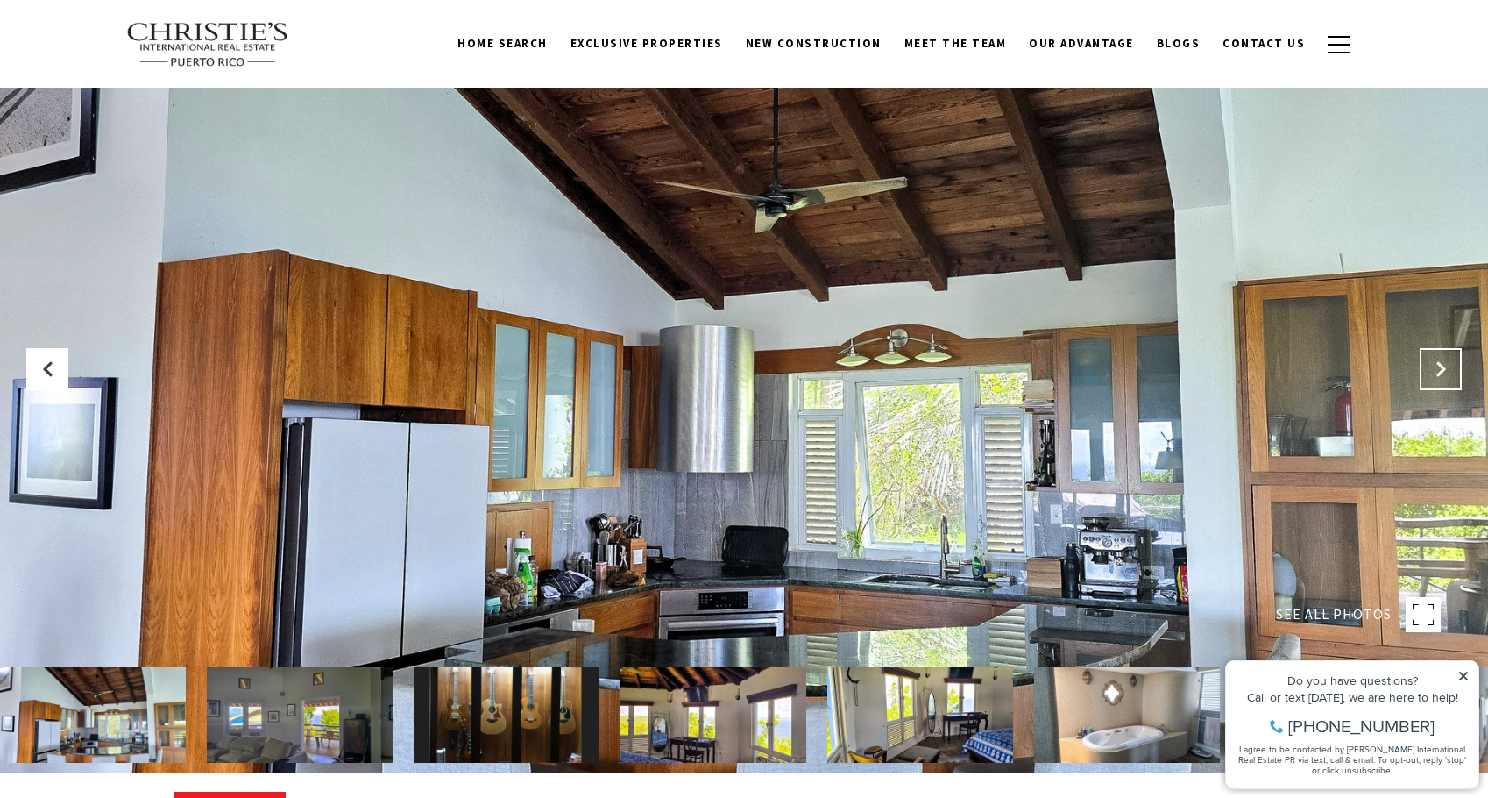
click at [1439, 358] on button "Next Slide" at bounding box center [1441, 369] width 42 height 42
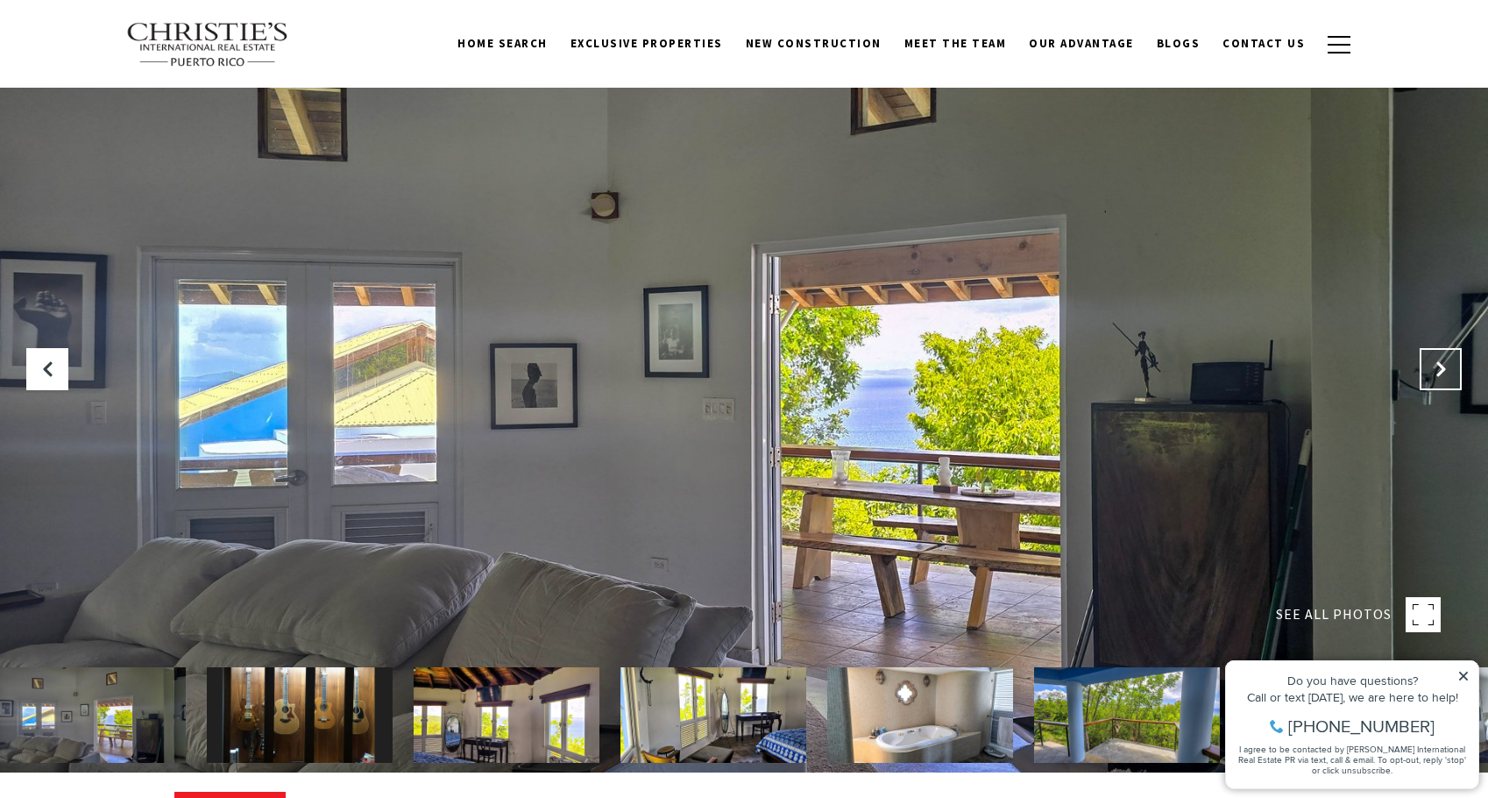
click at [1439, 358] on button "Next Slide" at bounding box center [1441, 369] width 42 height 42
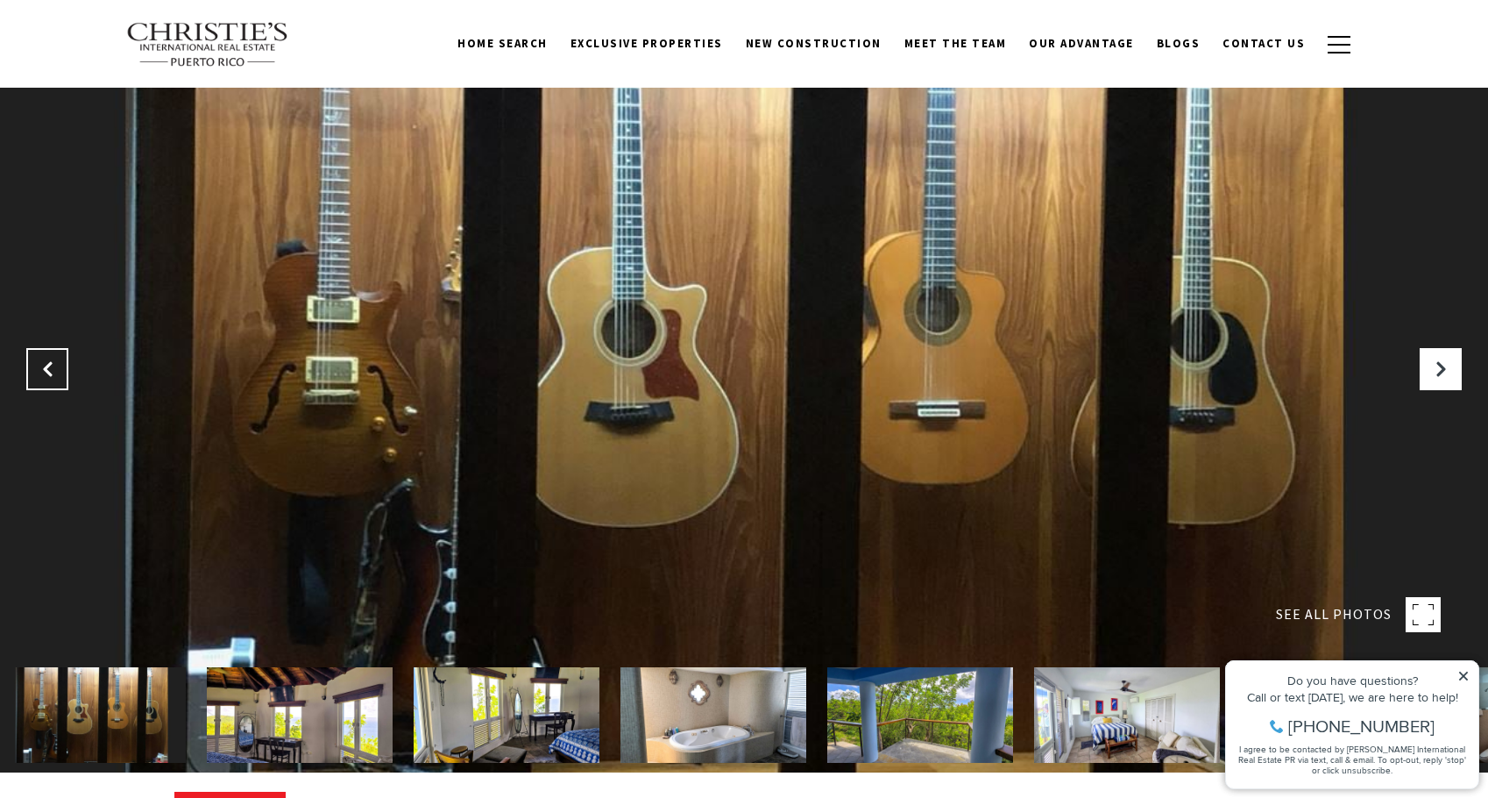
click at [54, 372] on icon "Previous Slide" at bounding box center [48, 369] width 18 height 18
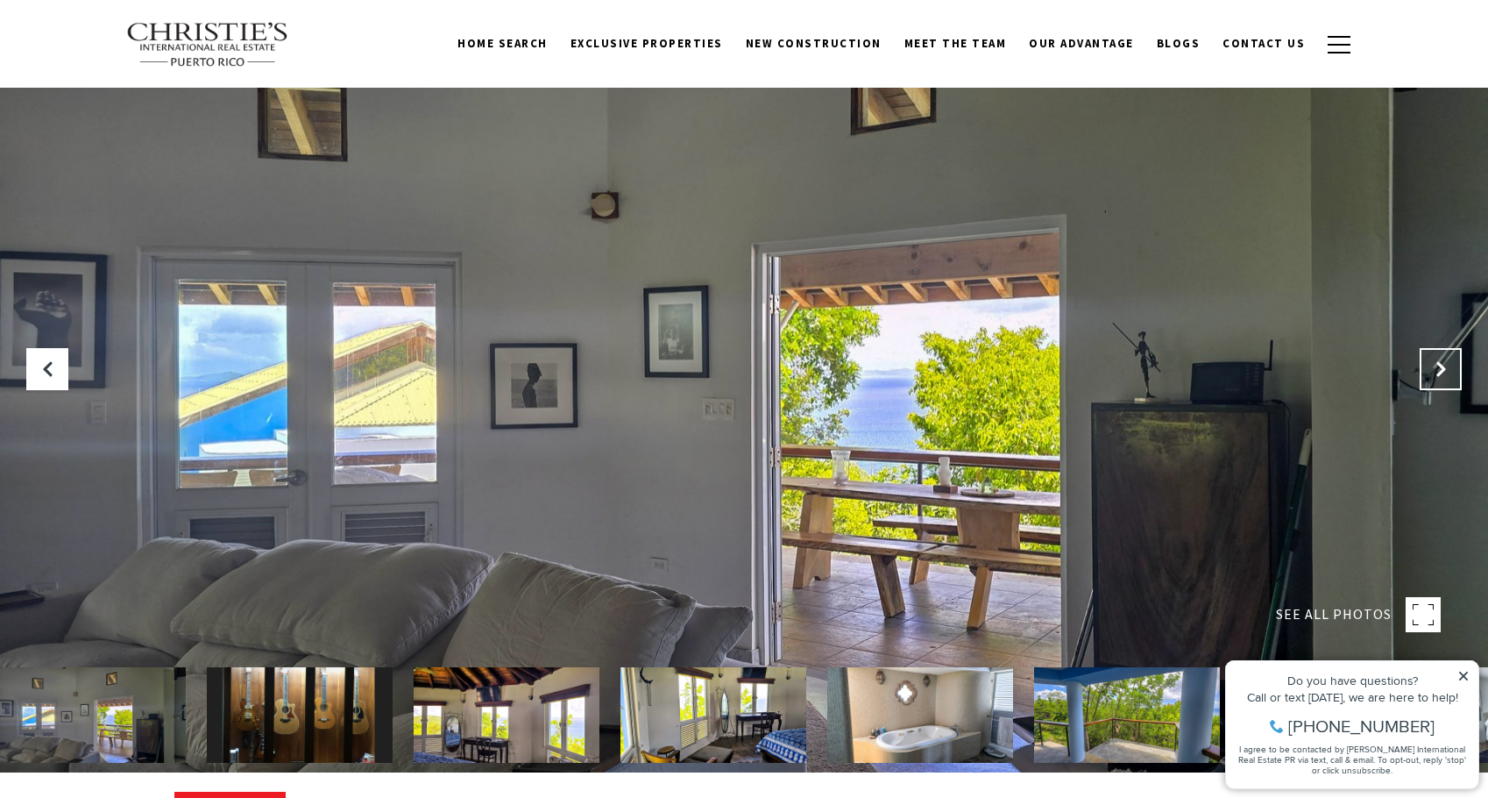
click at [1437, 367] on icon "Next Slide" at bounding box center [1441, 369] width 18 height 18
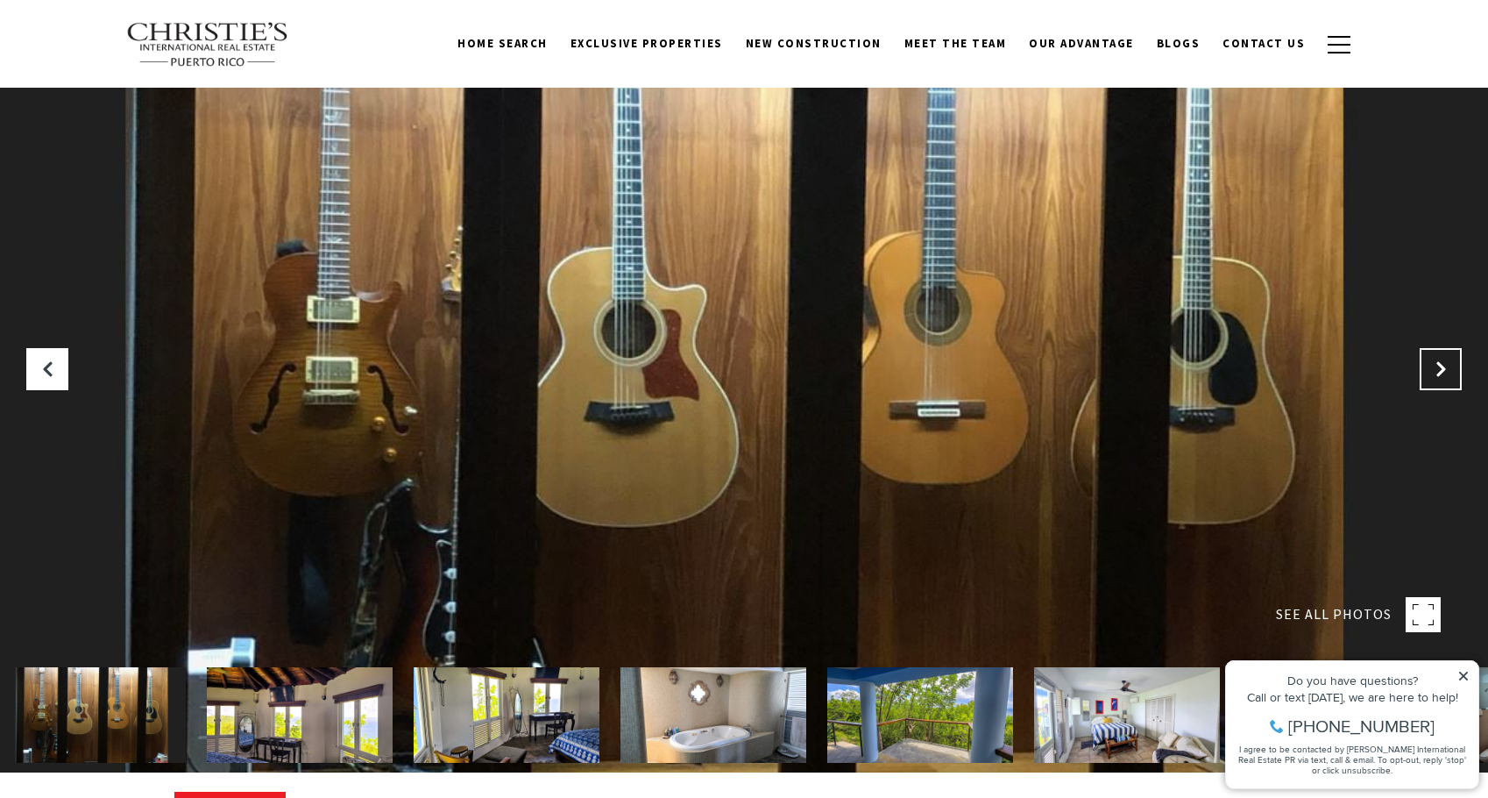
click at [1437, 367] on icon "Next Slide" at bounding box center [1441, 369] width 18 height 18
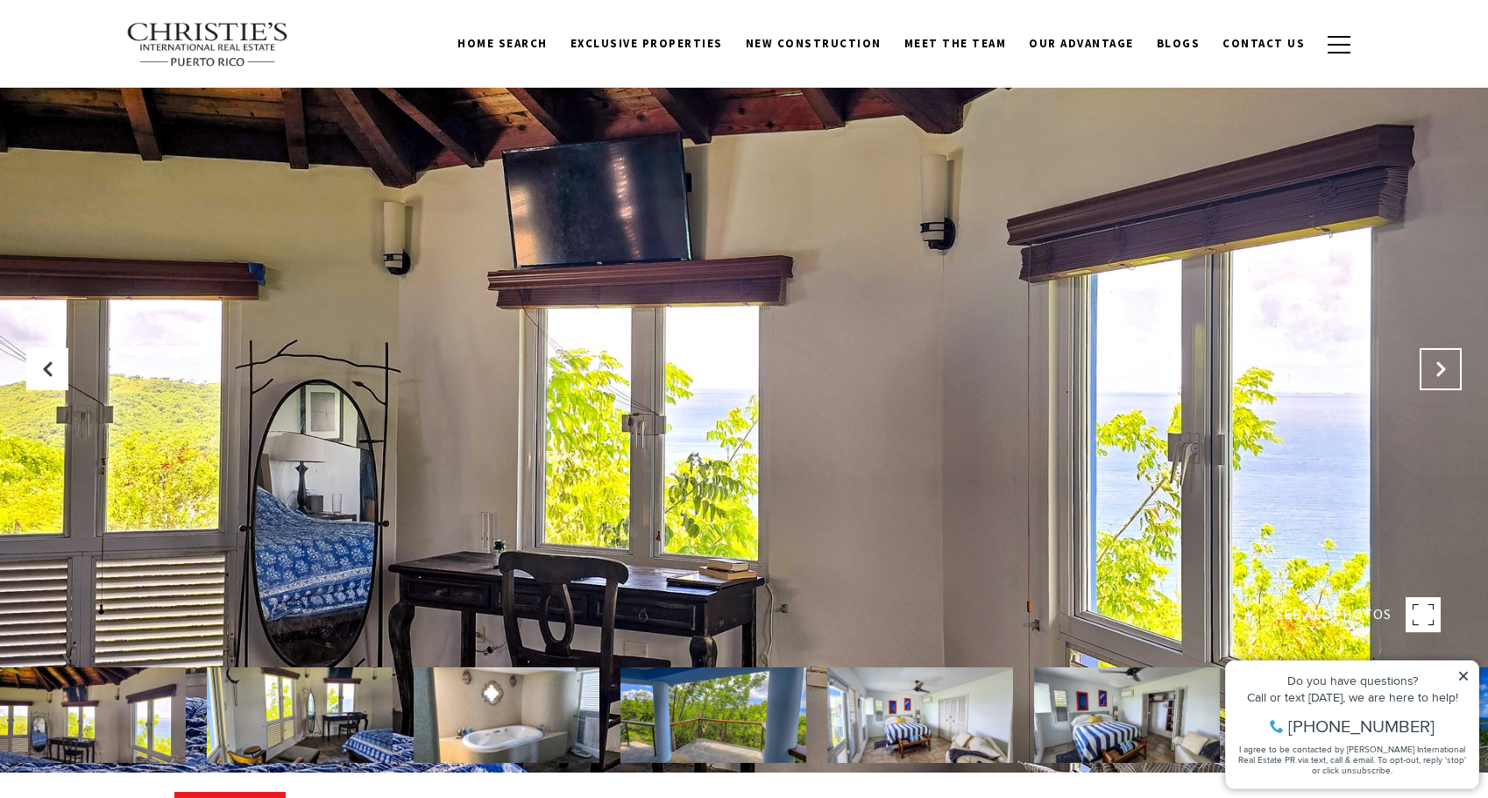
click at [1437, 367] on icon "Next Slide" at bounding box center [1441, 369] width 18 height 18
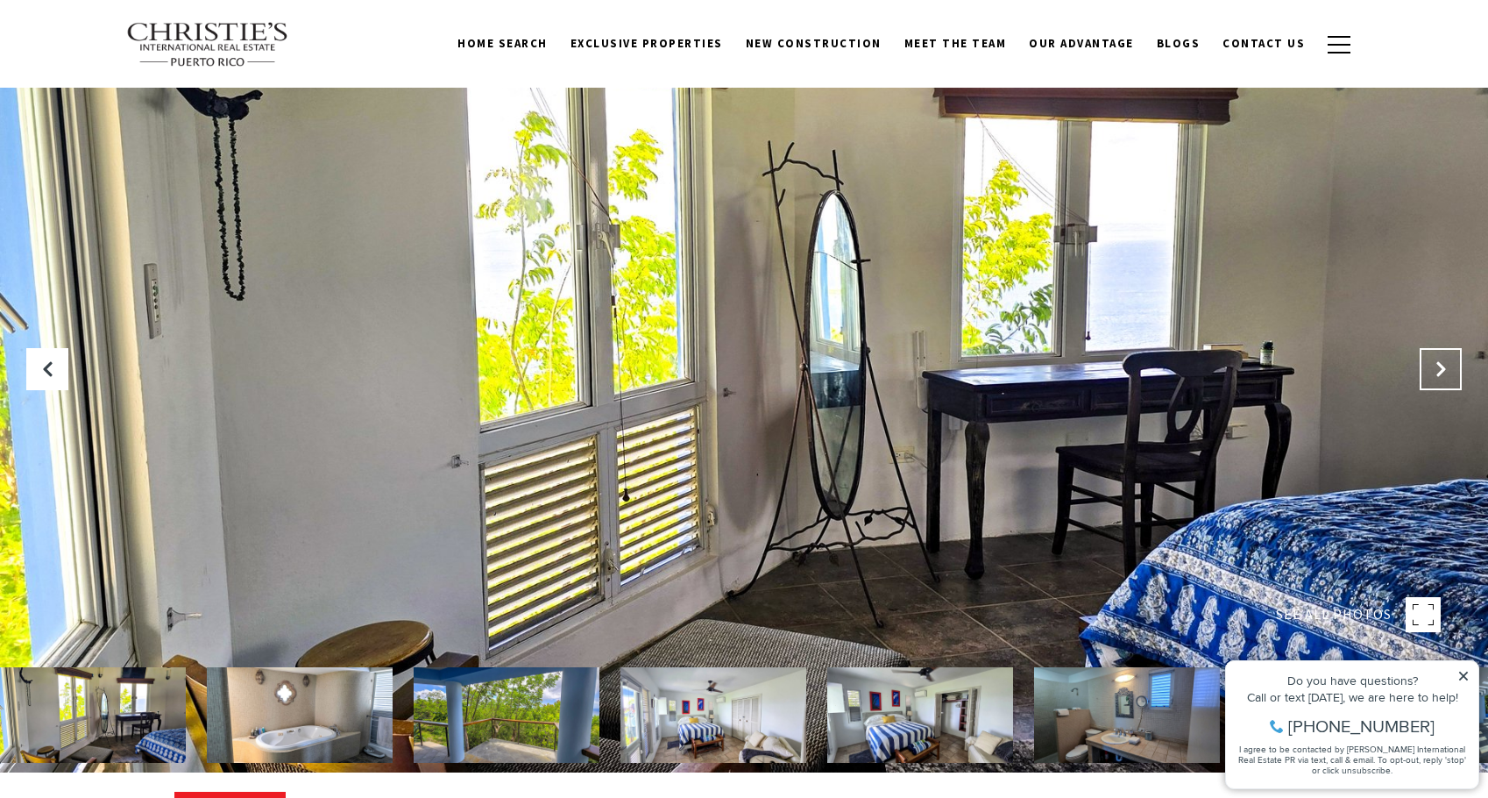
click at [1437, 367] on icon "Next Slide" at bounding box center [1441, 369] width 18 height 18
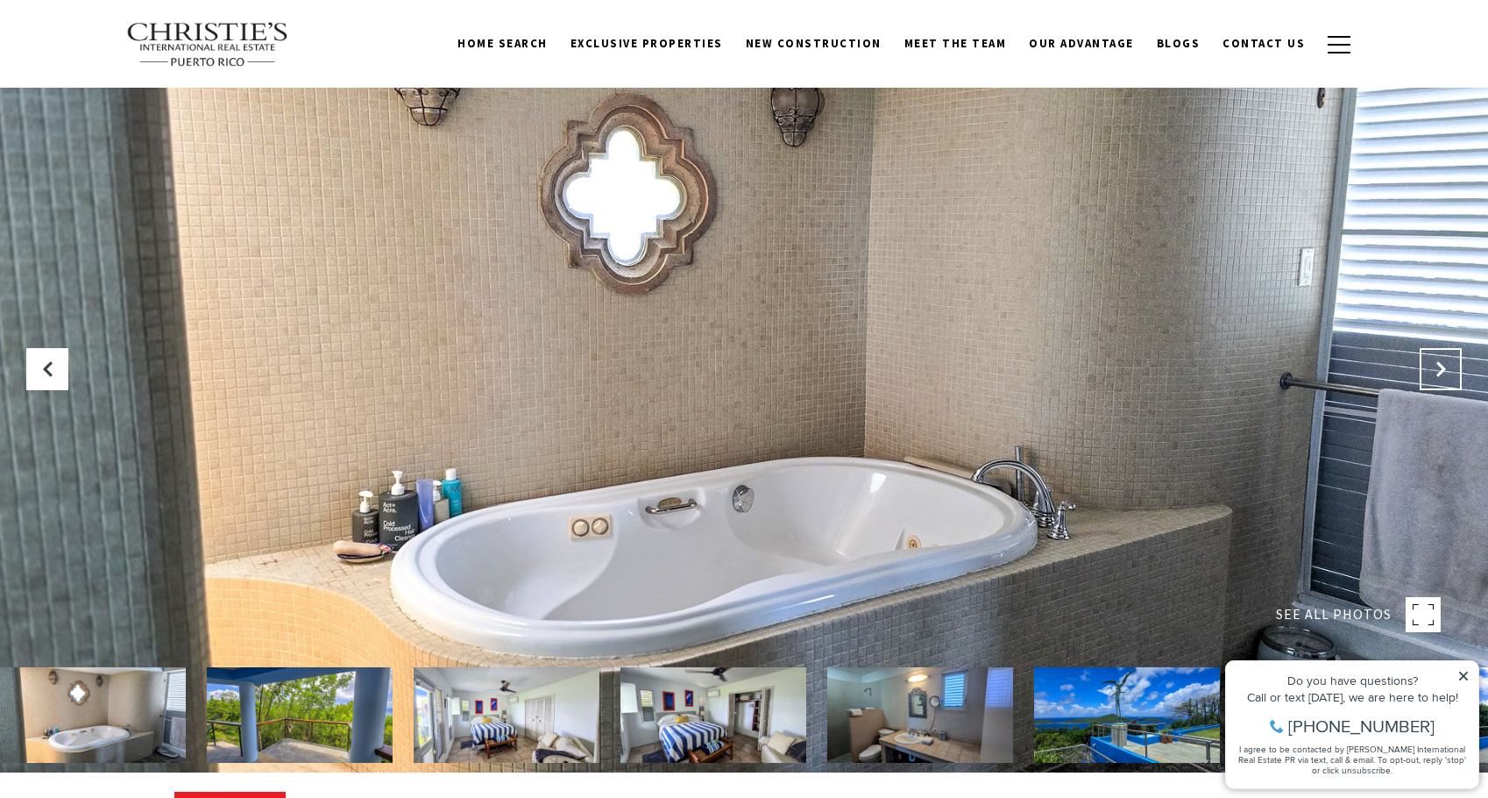
click at [1437, 367] on icon "Next Slide" at bounding box center [1441, 369] width 18 height 18
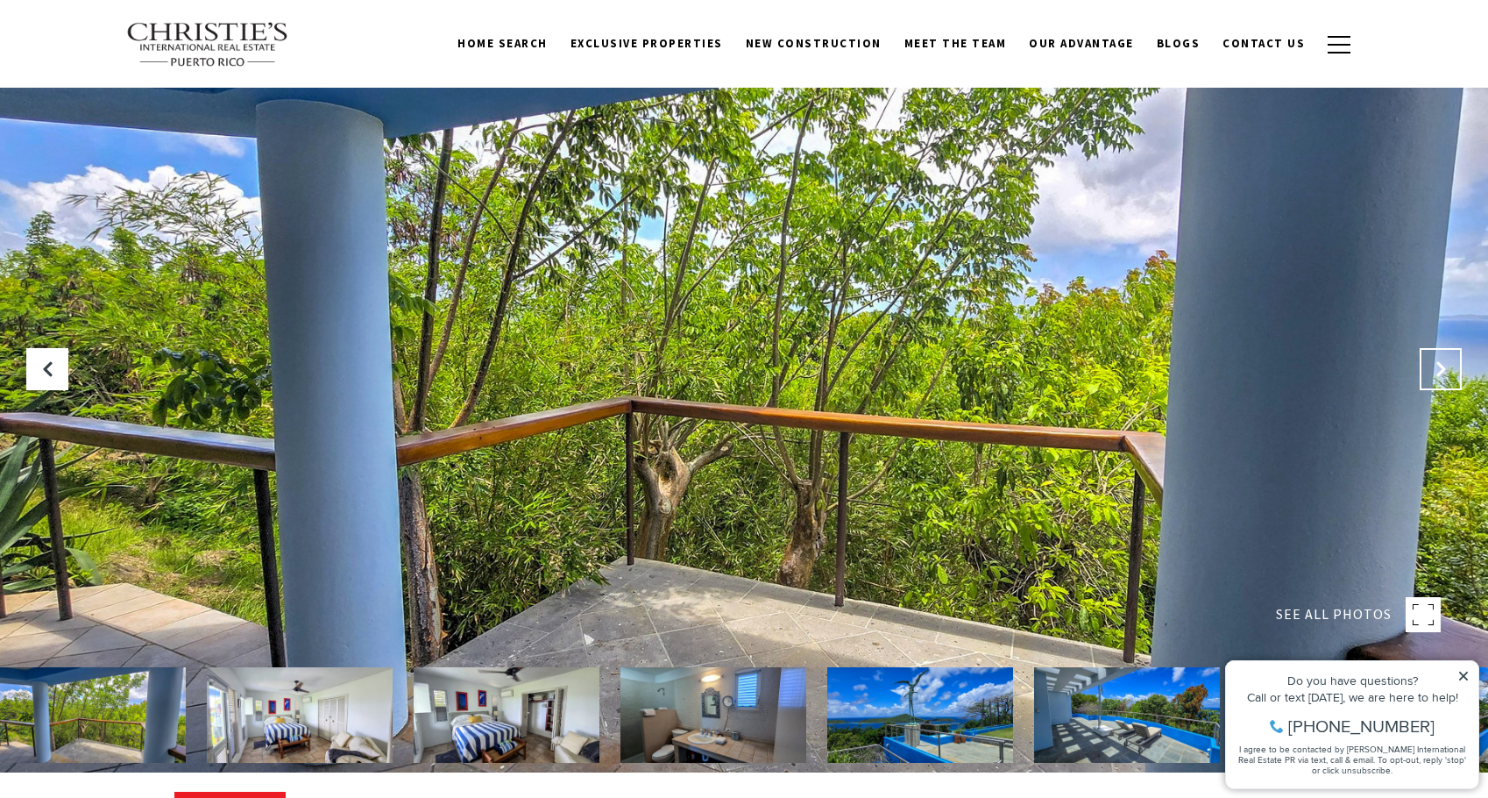
click at [1437, 367] on icon "Next Slide" at bounding box center [1441, 369] width 18 height 18
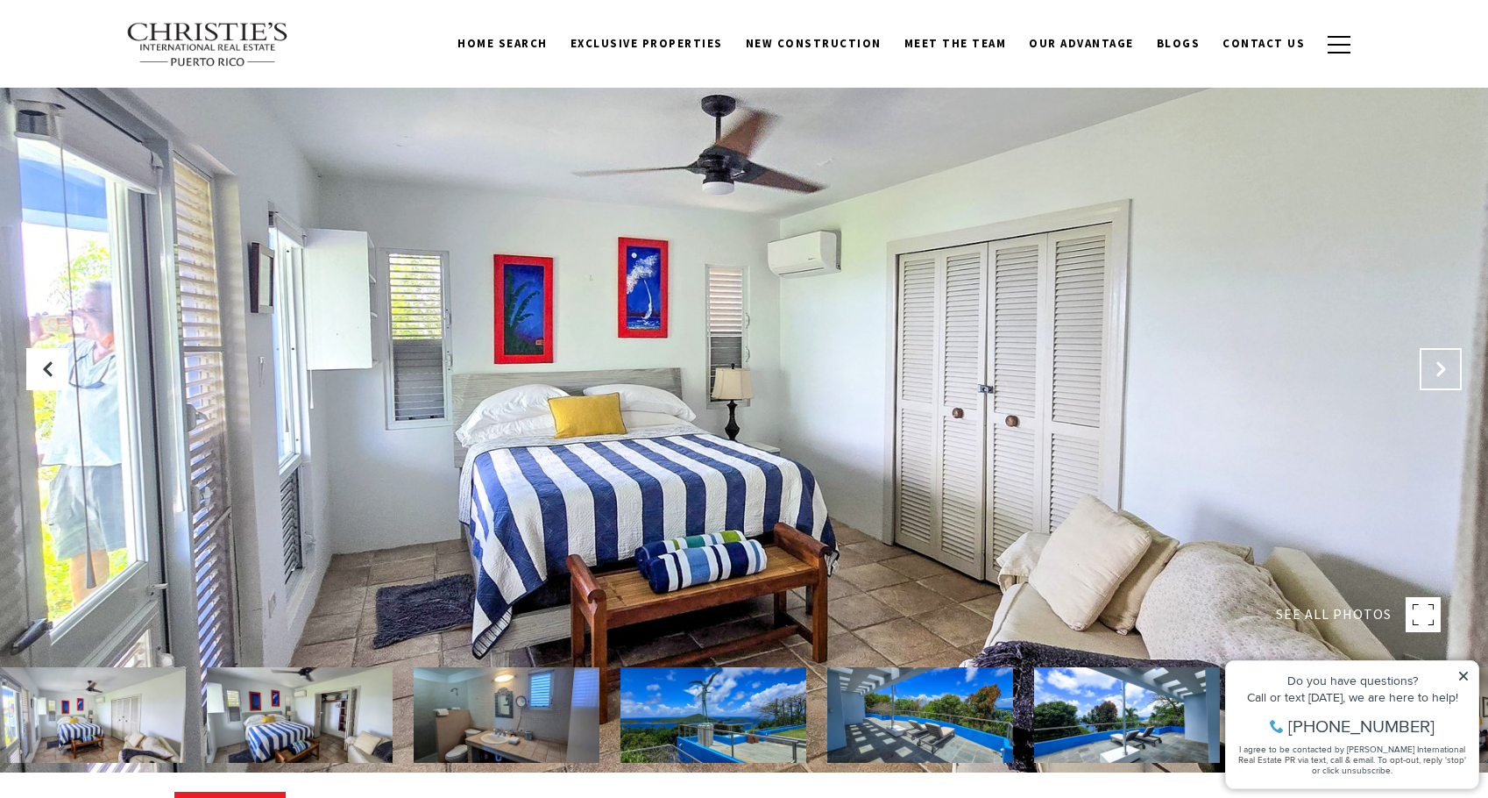
click at [1437, 367] on icon "Next Slide" at bounding box center [1441, 369] width 18 height 18
click at [1431, 368] on button "Next Slide" at bounding box center [1441, 369] width 42 height 42
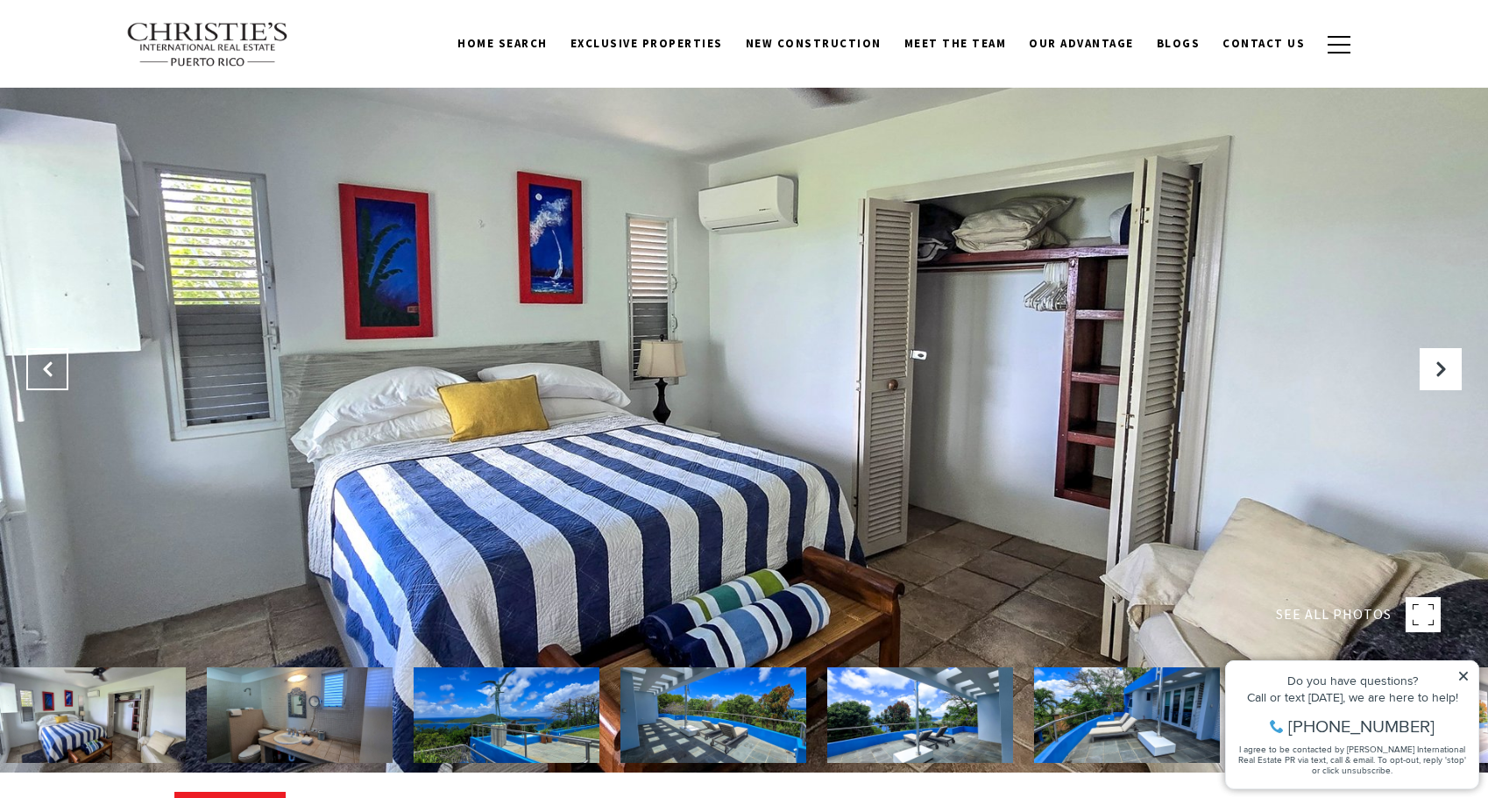
click at [44, 361] on icon "Previous Slide" at bounding box center [48, 369] width 18 height 18
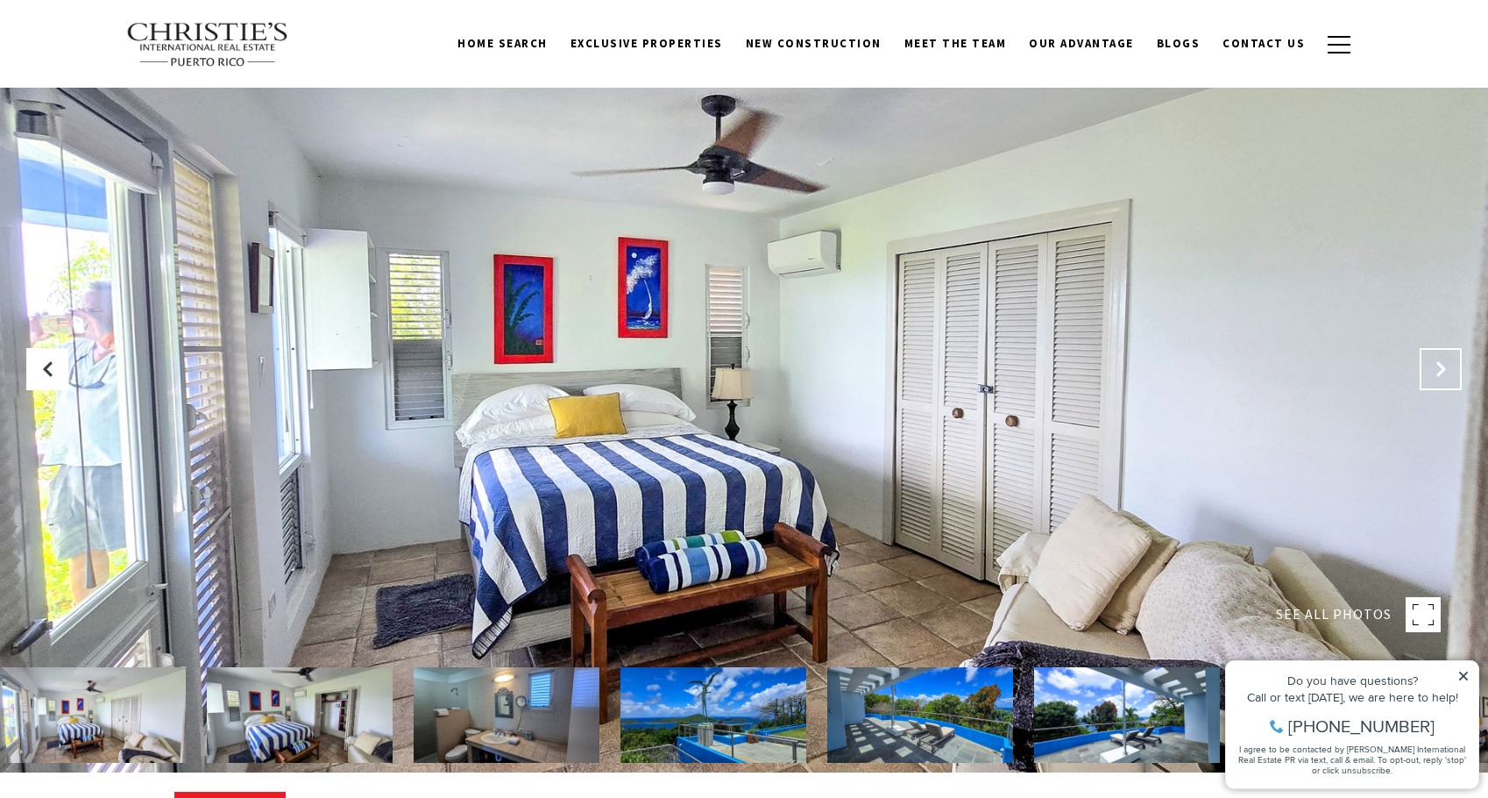
click at [1438, 376] on icon "Next Slide" at bounding box center [1441, 369] width 18 height 18
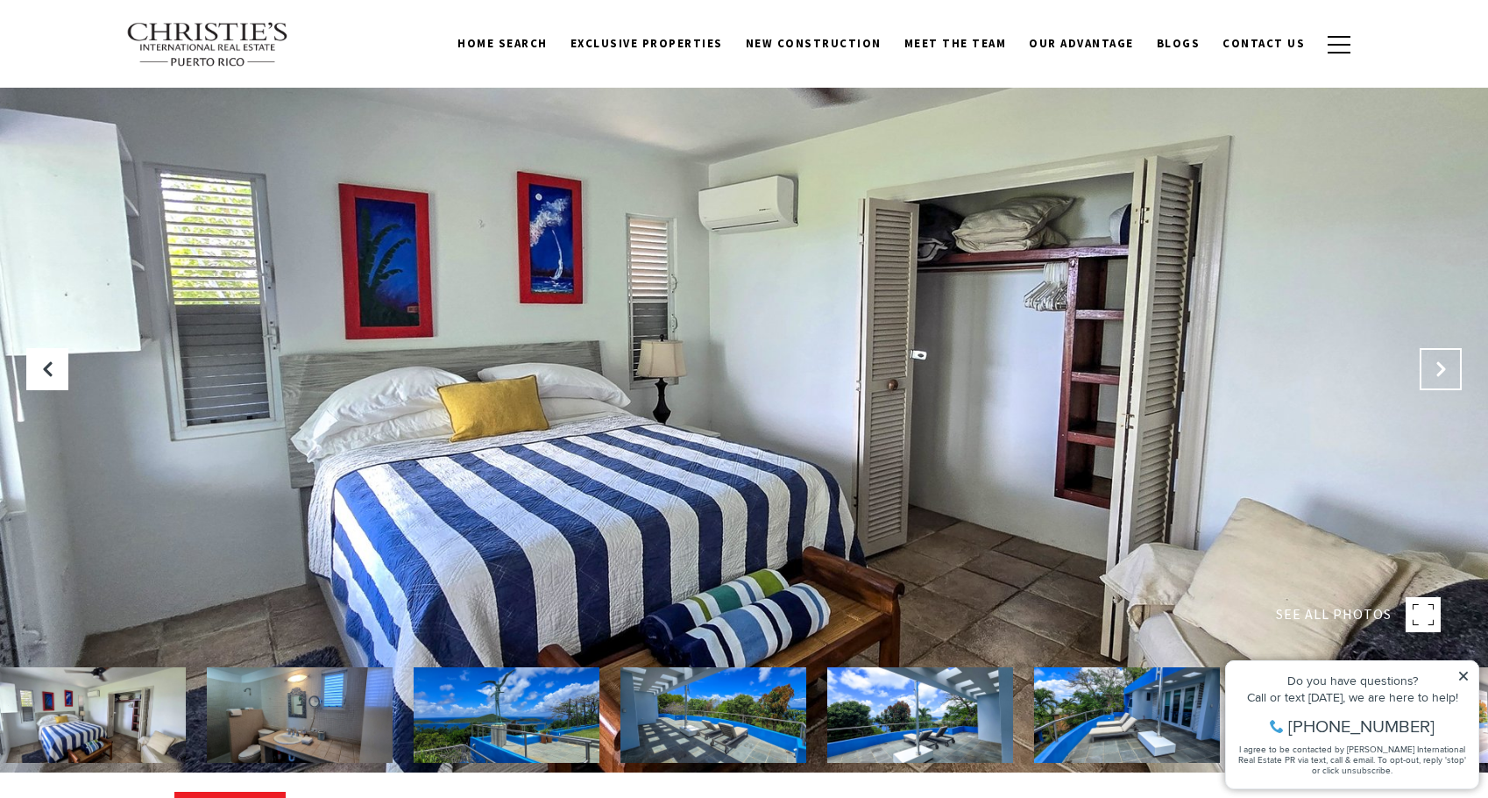
click at [1438, 376] on icon "Next Slide" at bounding box center [1441, 369] width 18 height 18
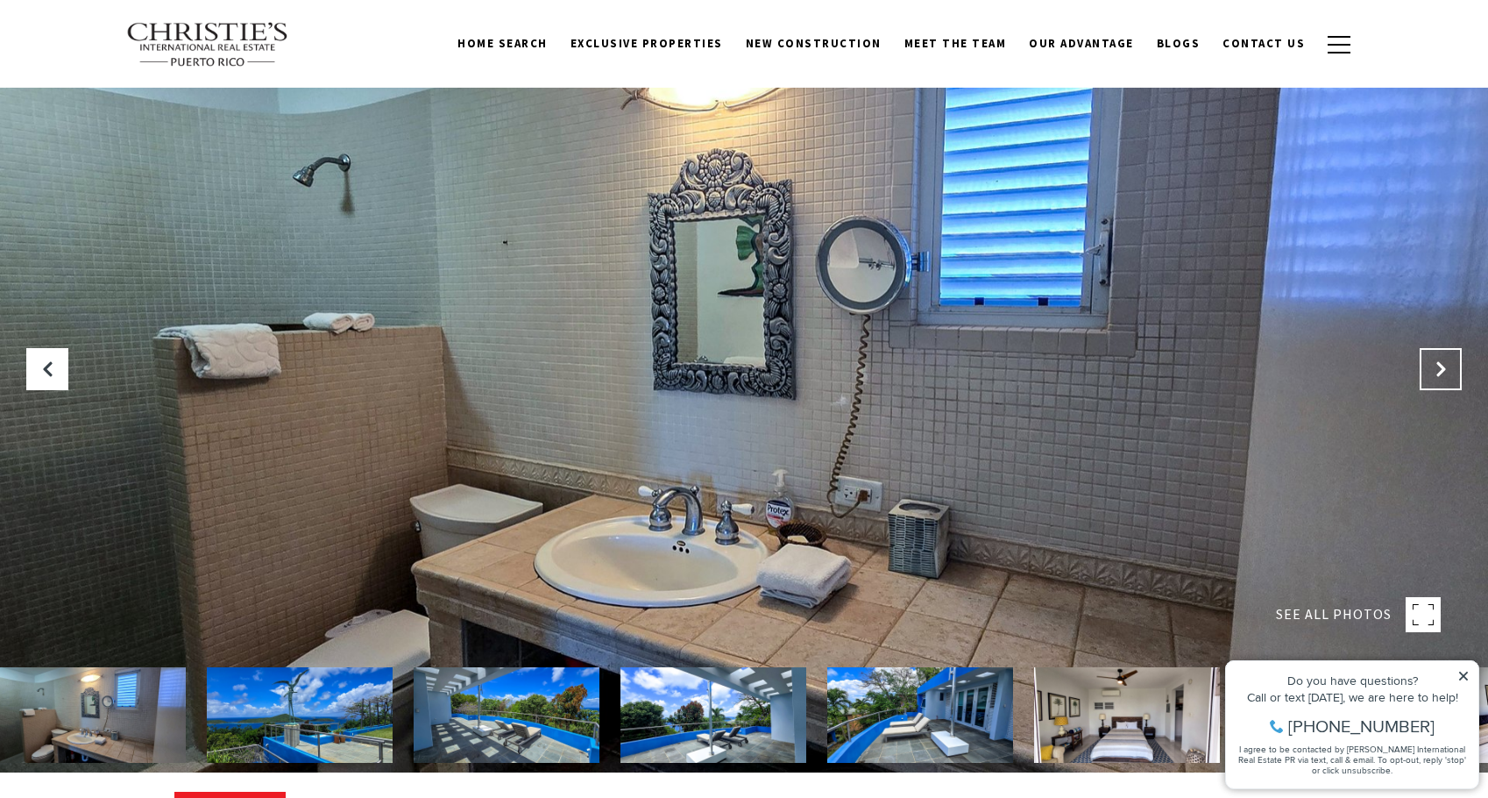
click at [1438, 376] on icon "Next Slide" at bounding box center [1441, 369] width 18 height 18
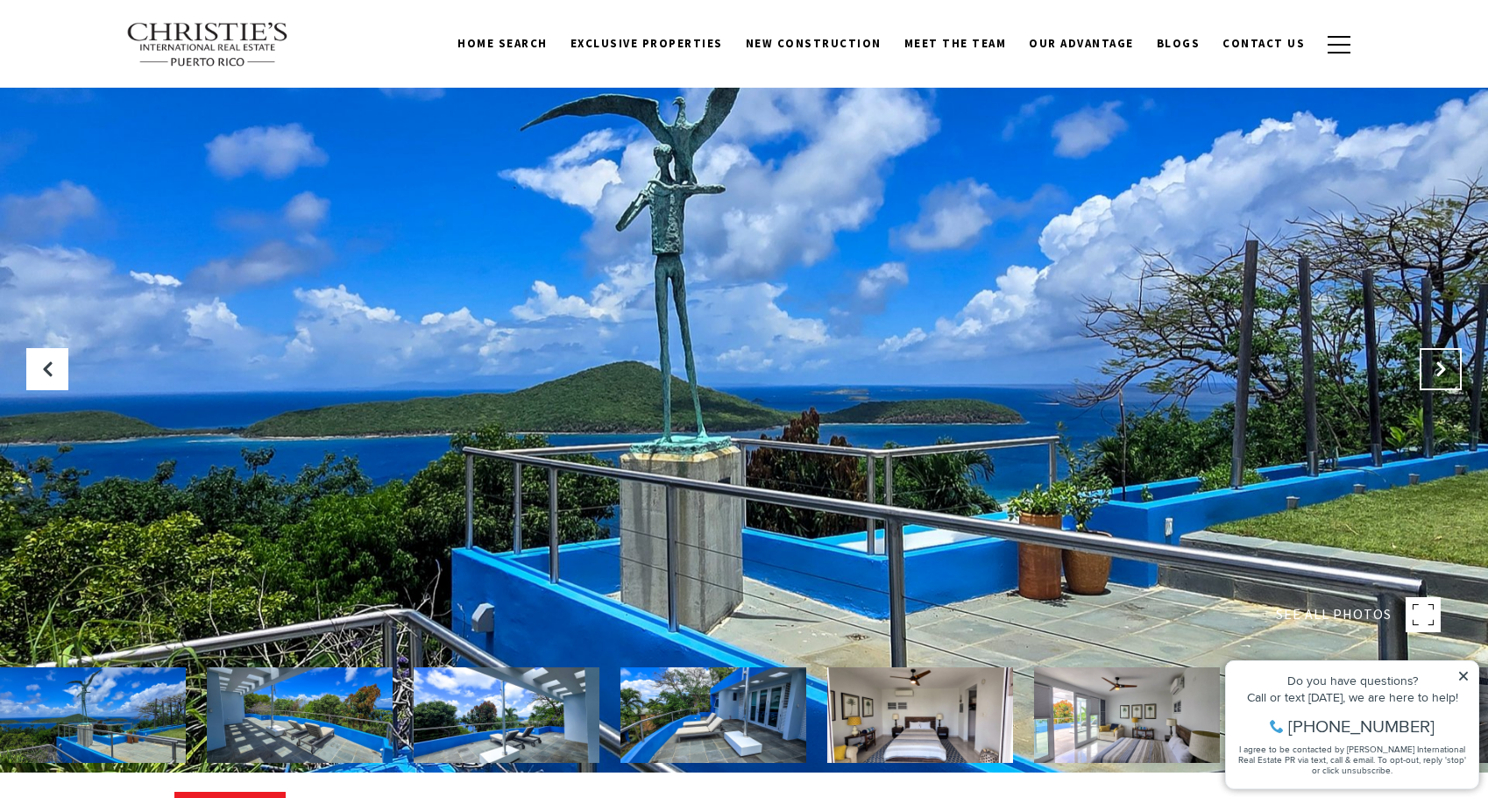
click at [1438, 376] on icon "Next Slide" at bounding box center [1441, 369] width 18 height 18
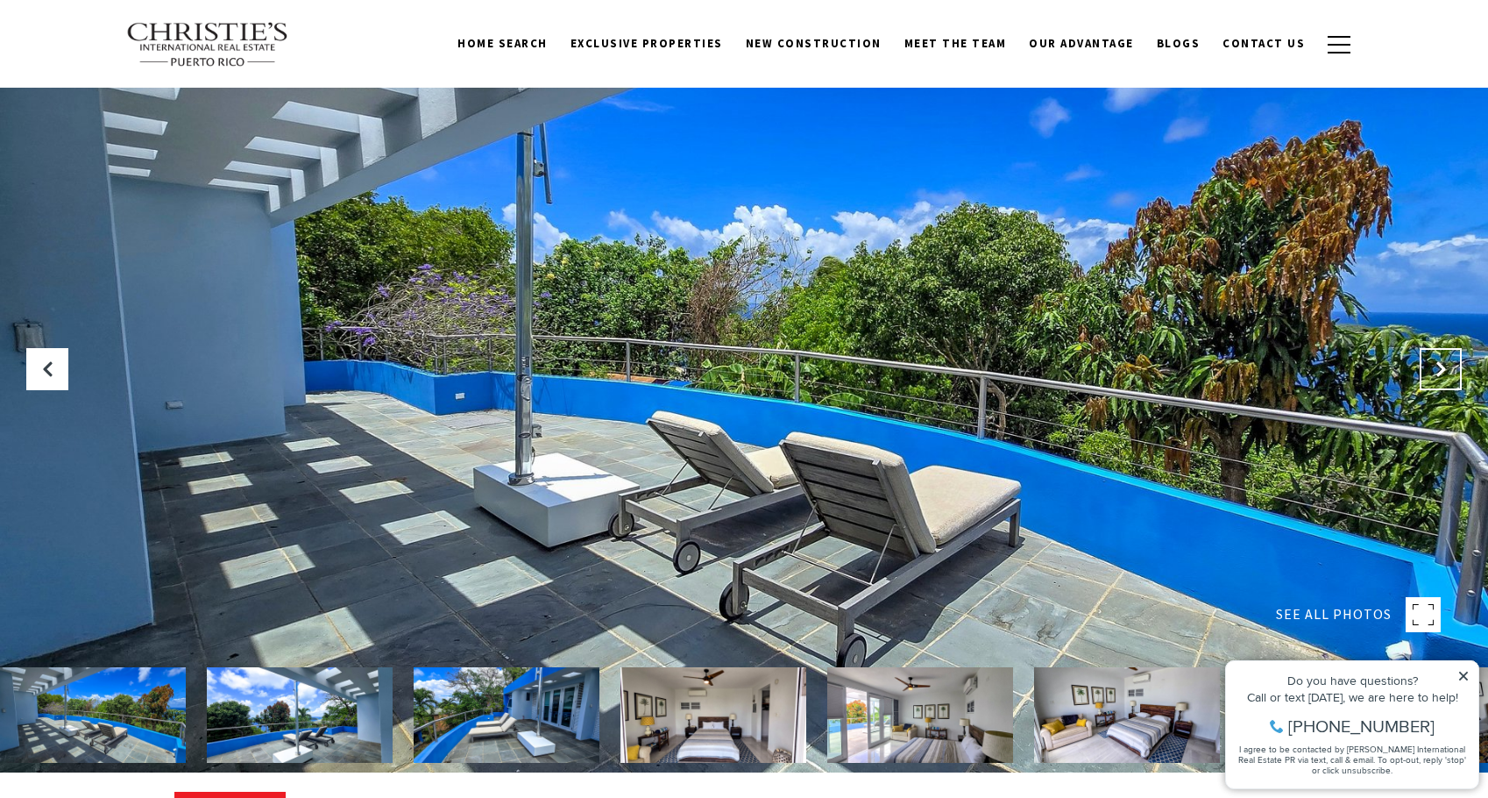
click at [1438, 376] on icon "Next Slide" at bounding box center [1441, 369] width 18 height 18
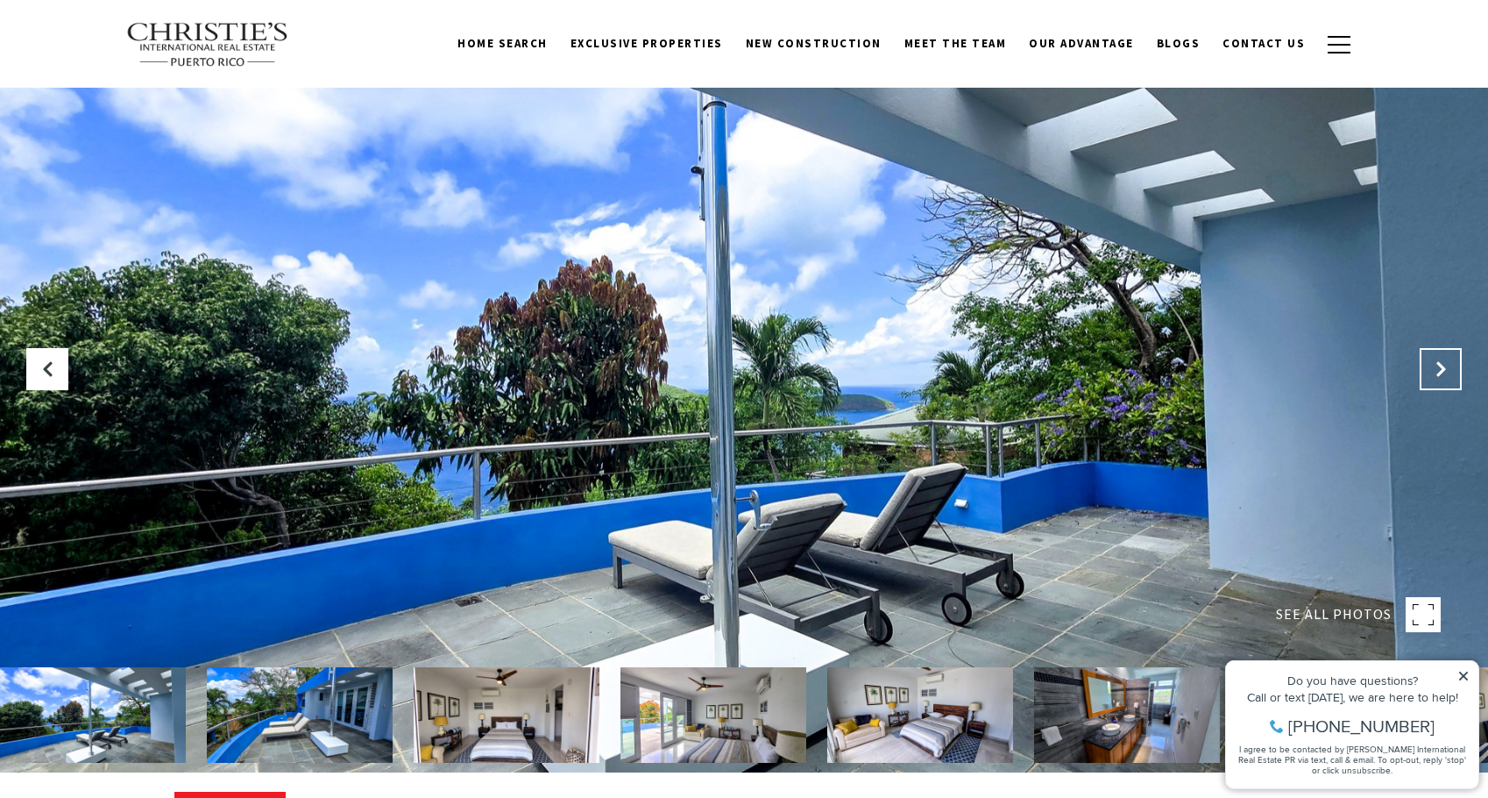
click at [1438, 376] on icon "Next Slide" at bounding box center [1441, 369] width 18 height 18
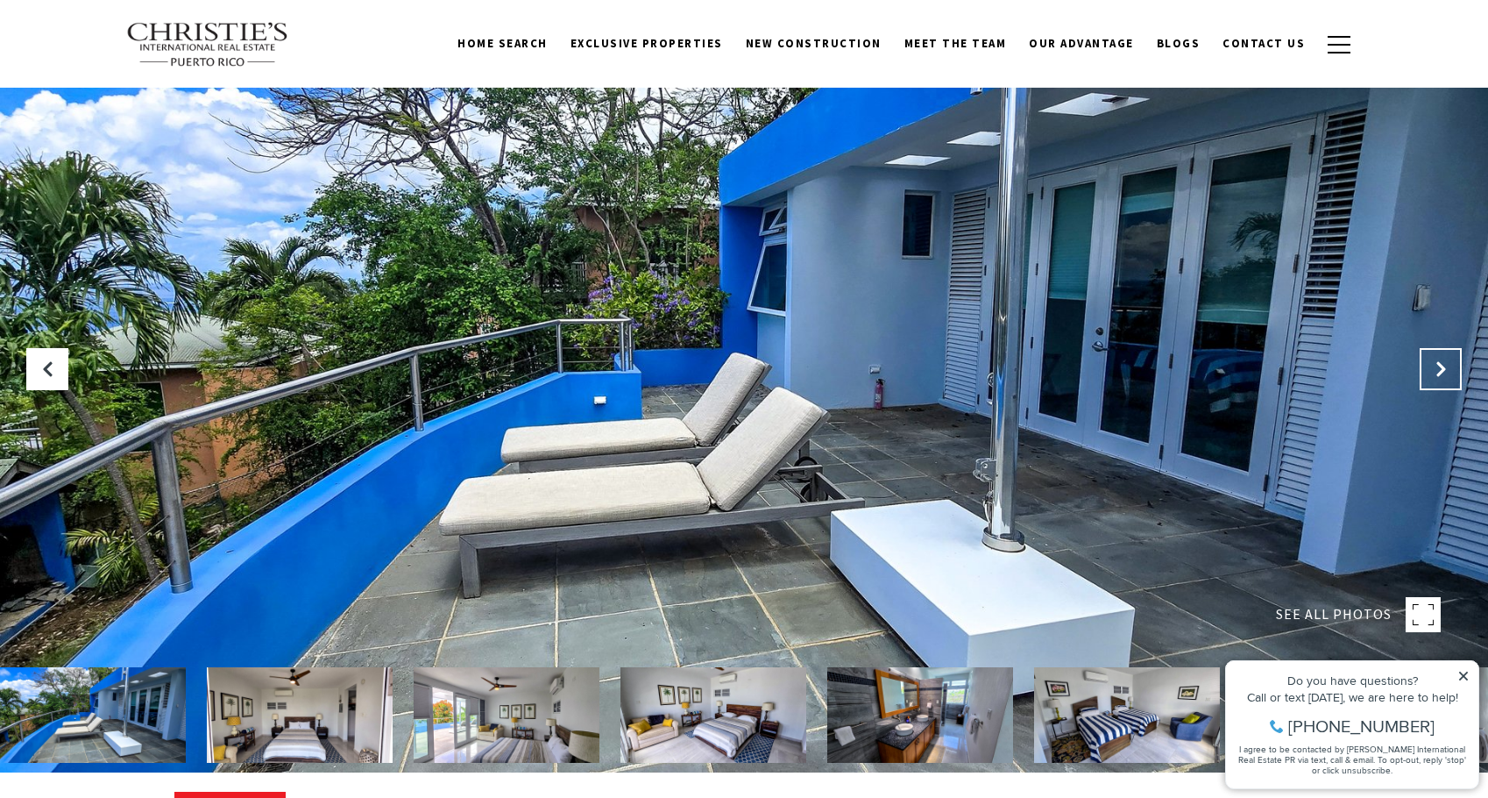
click at [1438, 376] on icon "Next Slide" at bounding box center [1441, 369] width 18 height 18
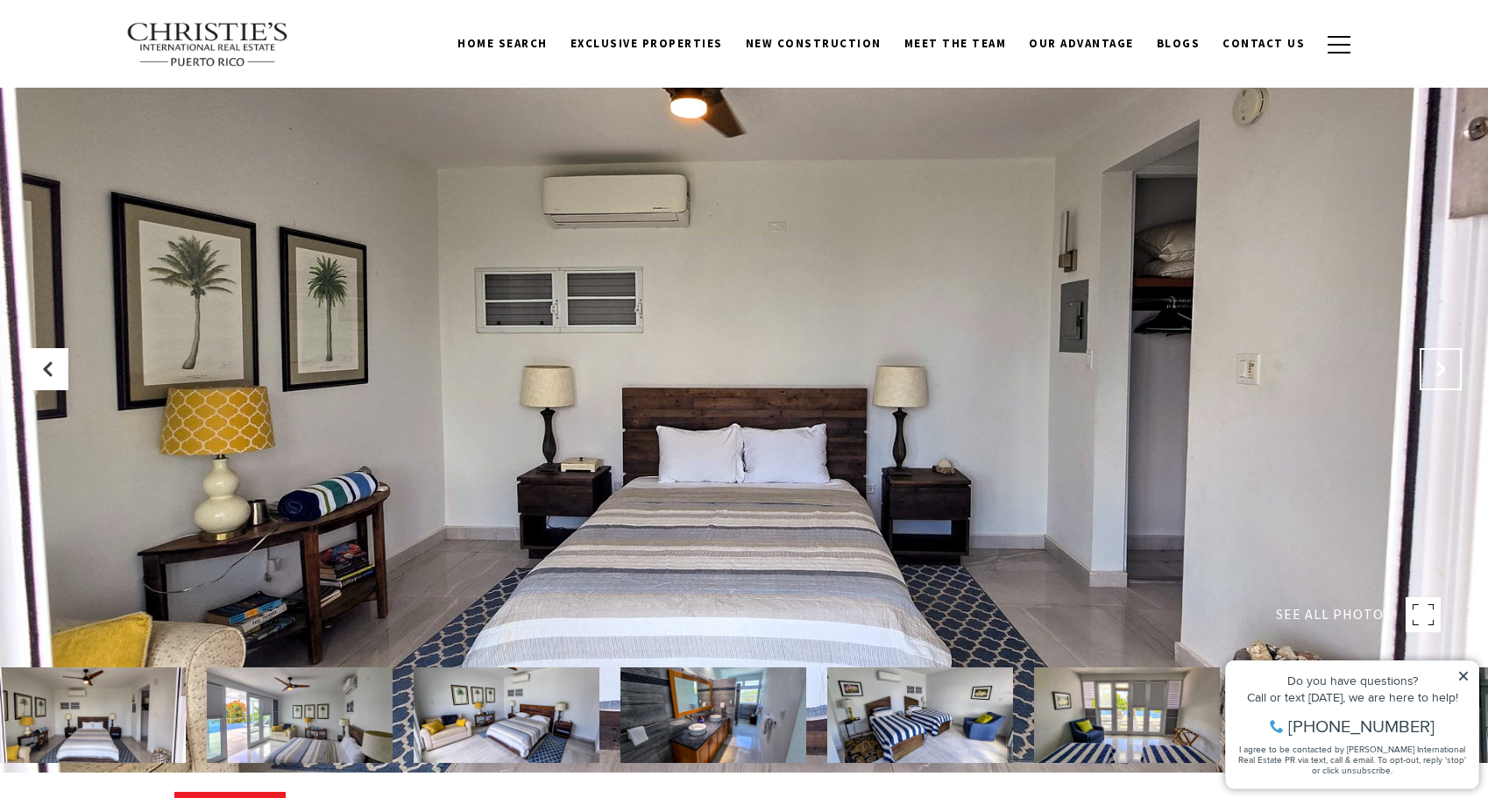
click at [1438, 376] on icon "Next Slide" at bounding box center [1441, 369] width 18 height 18
click at [423, 48] on div "Home Search Dorado Beach Rio Grande Humacao Coastal San Juan Guaynabo Puerto Ri…" at bounding box center [744, 44] width 1236 height 64
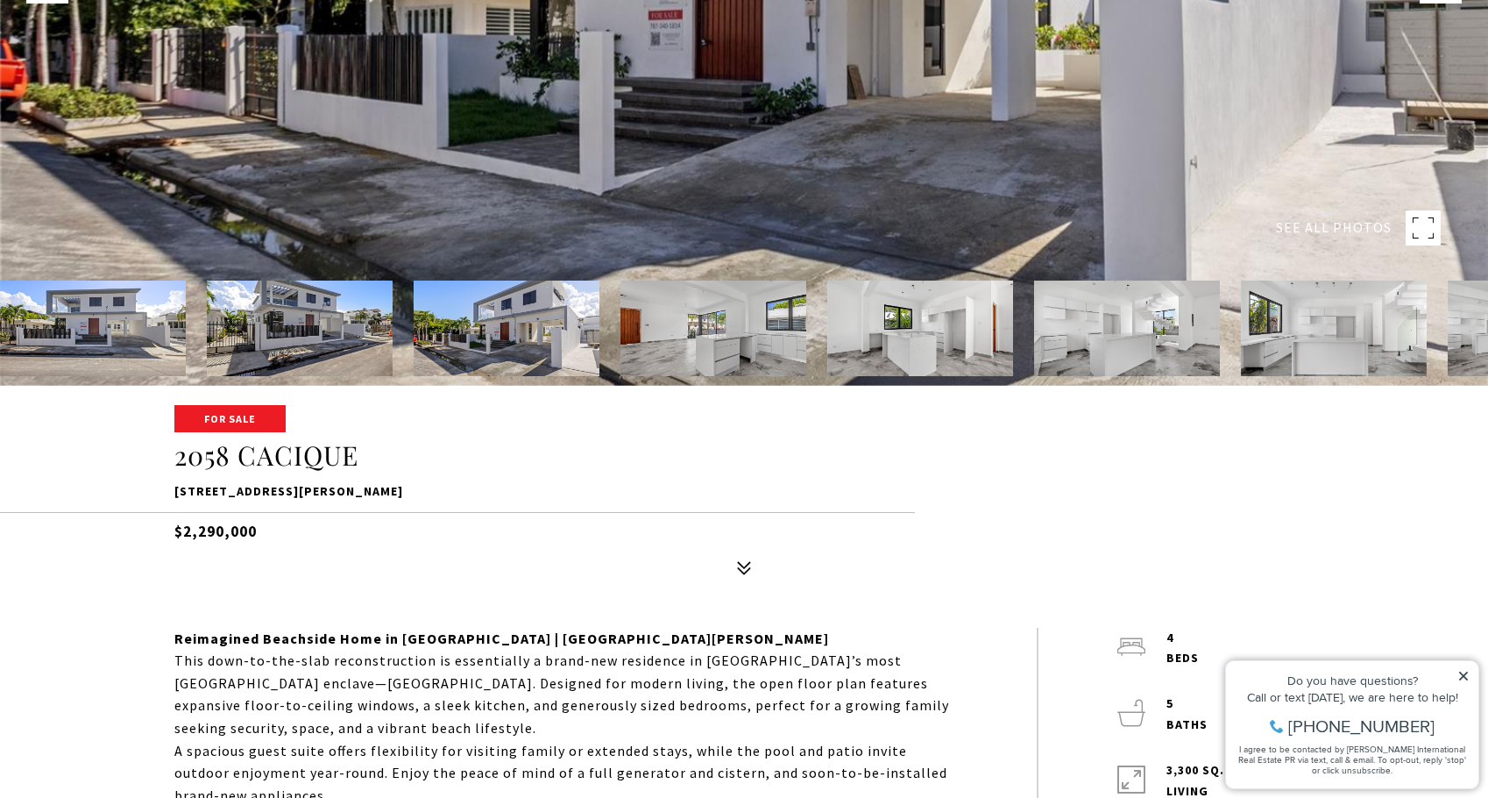
scroll to position [64, 0]
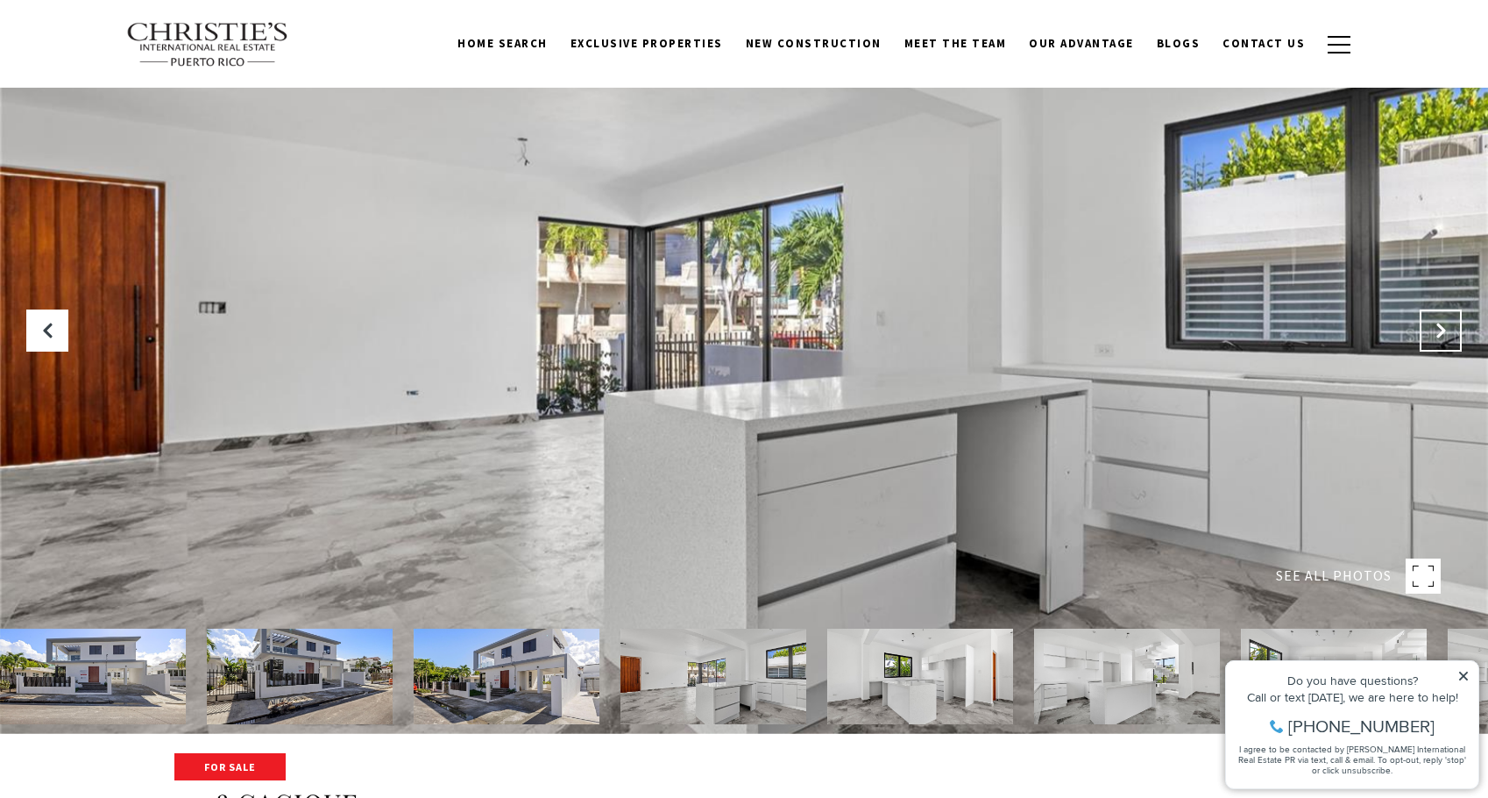
click at [1429, 328] on button "Next Slide" at bounding box center [1441, 330] width 42 height 42
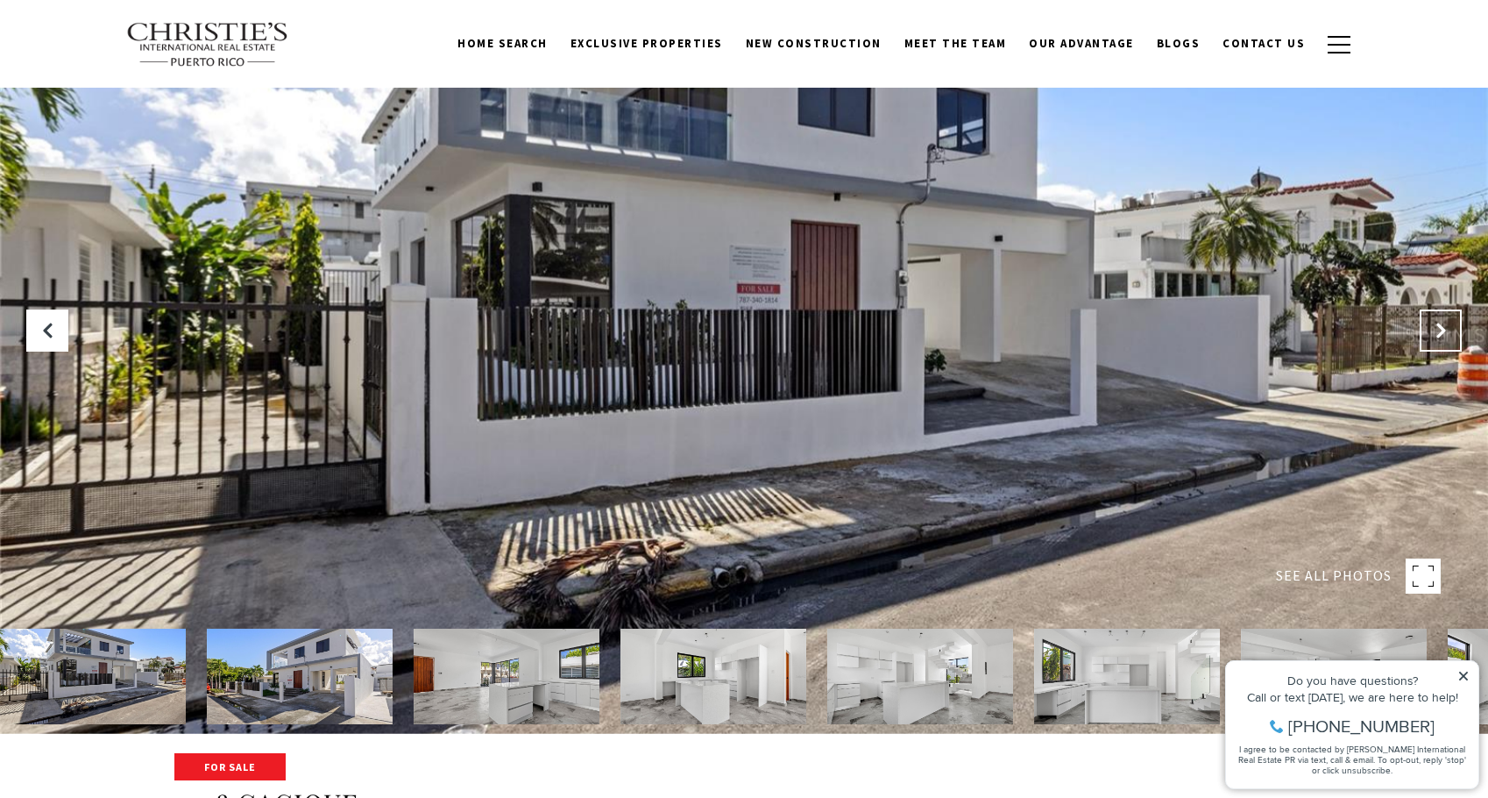
click at [1429, 328] on button "Next Slide" at bounding box center [1441, 330] width 42 height 42
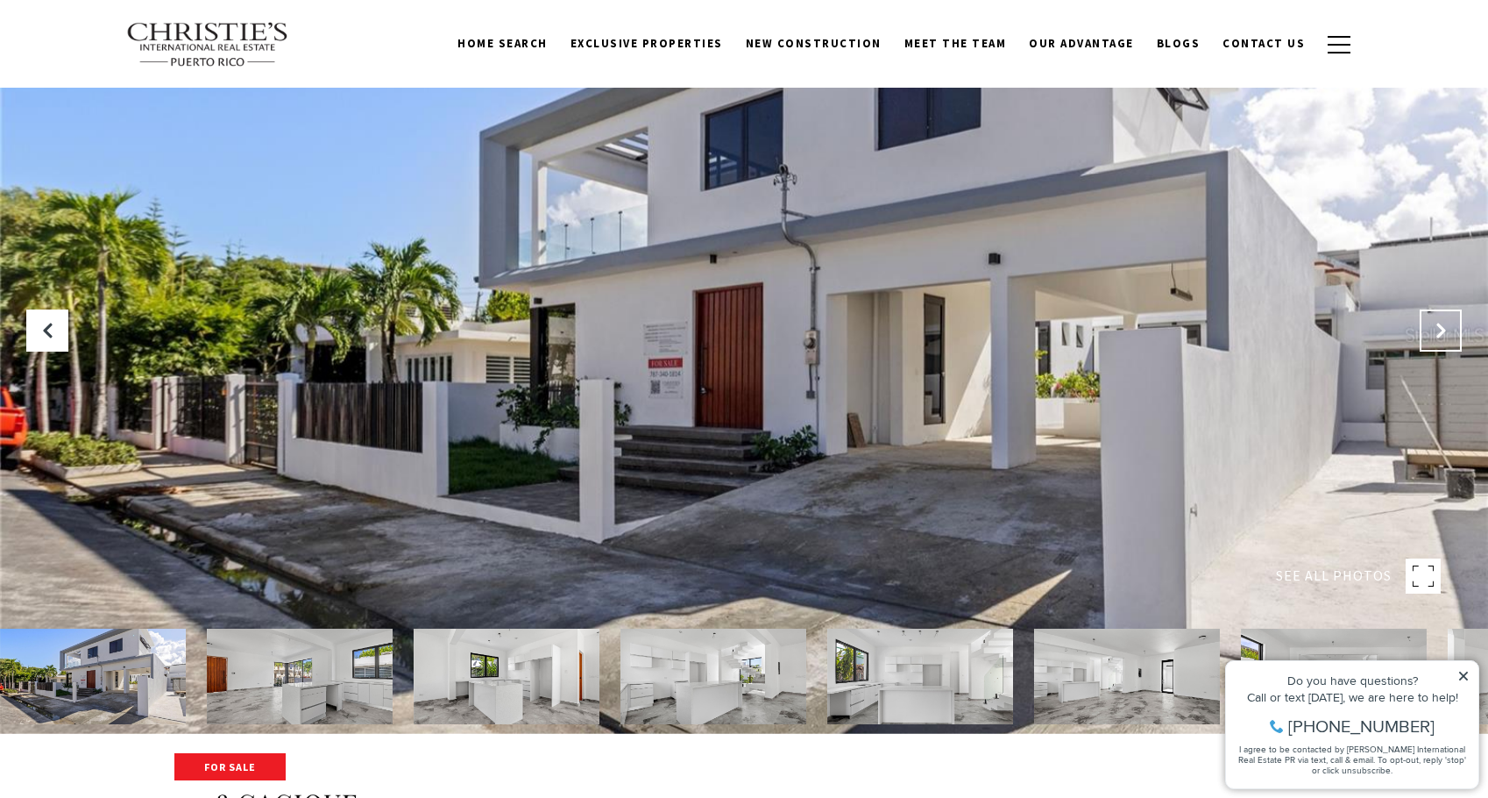
click at [1429, 328] on button "Next Slide" at bounding box center [1441, 330] width 42 height 42
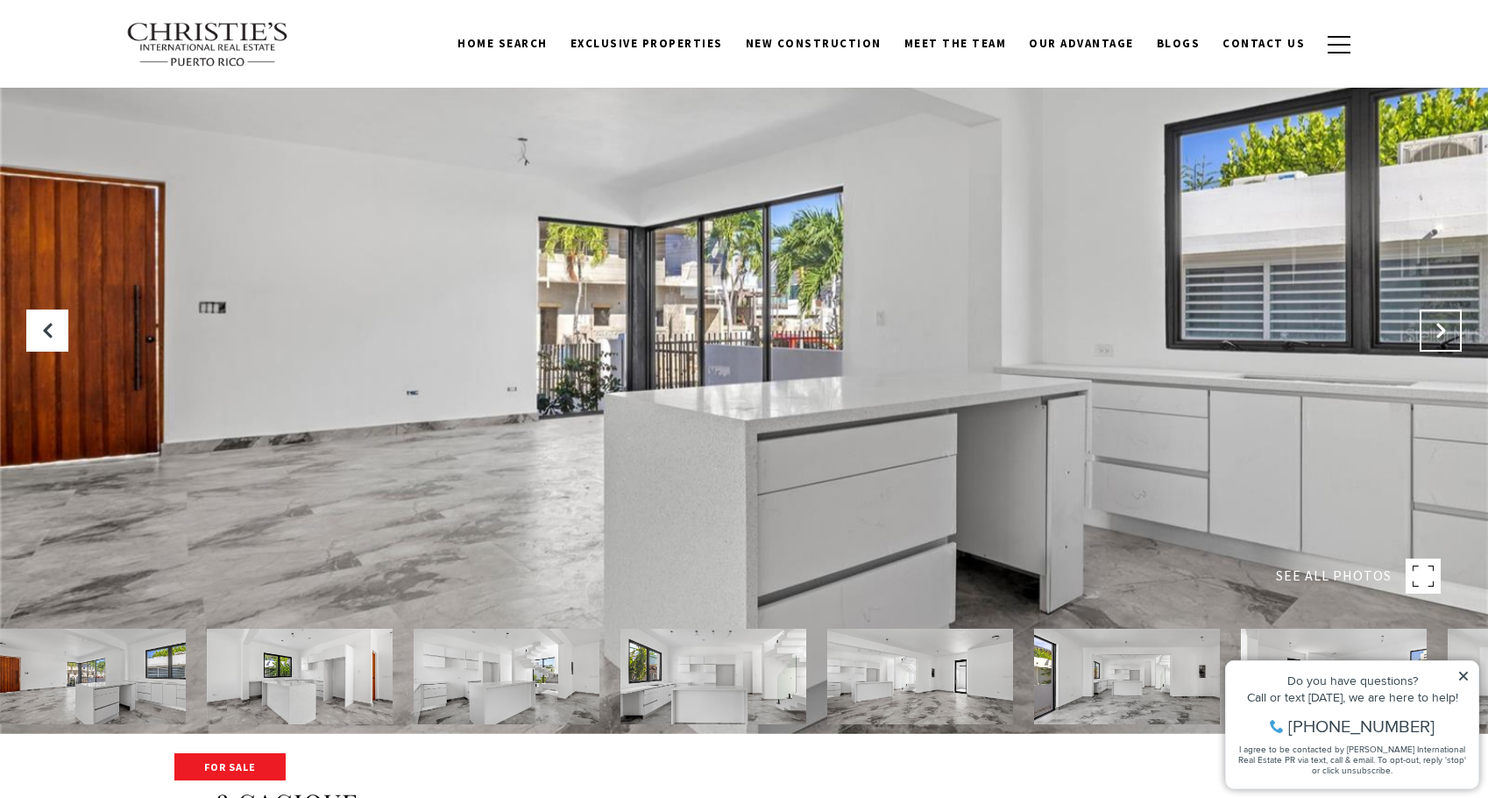
click at [1429, 328] on button "Next Slide" at bounding box center [1441, 330] width 42 height 42
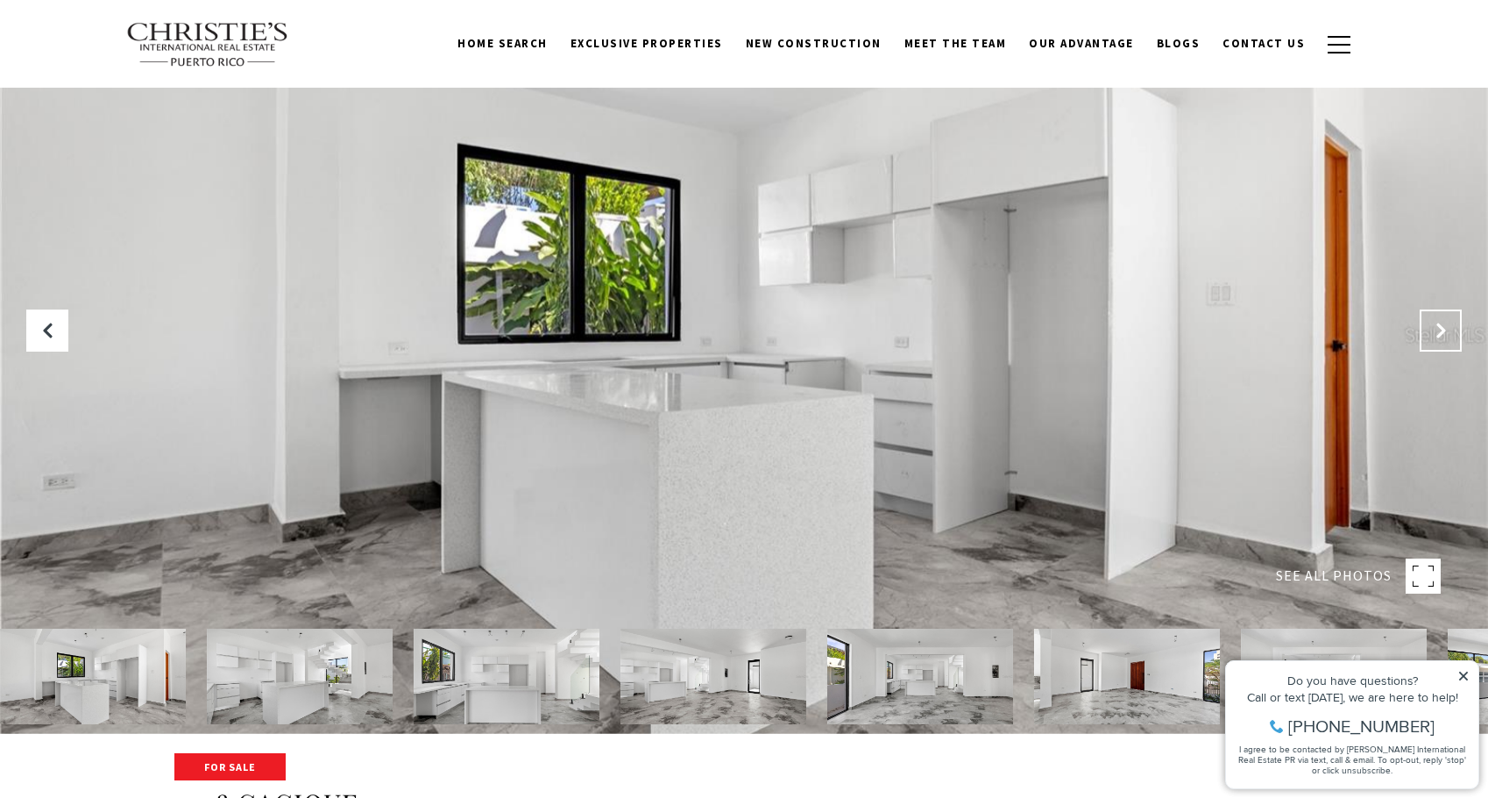
click at [1429, 328] on button "Next Slide" at bounding box center [1441, 330] width 42 height 42
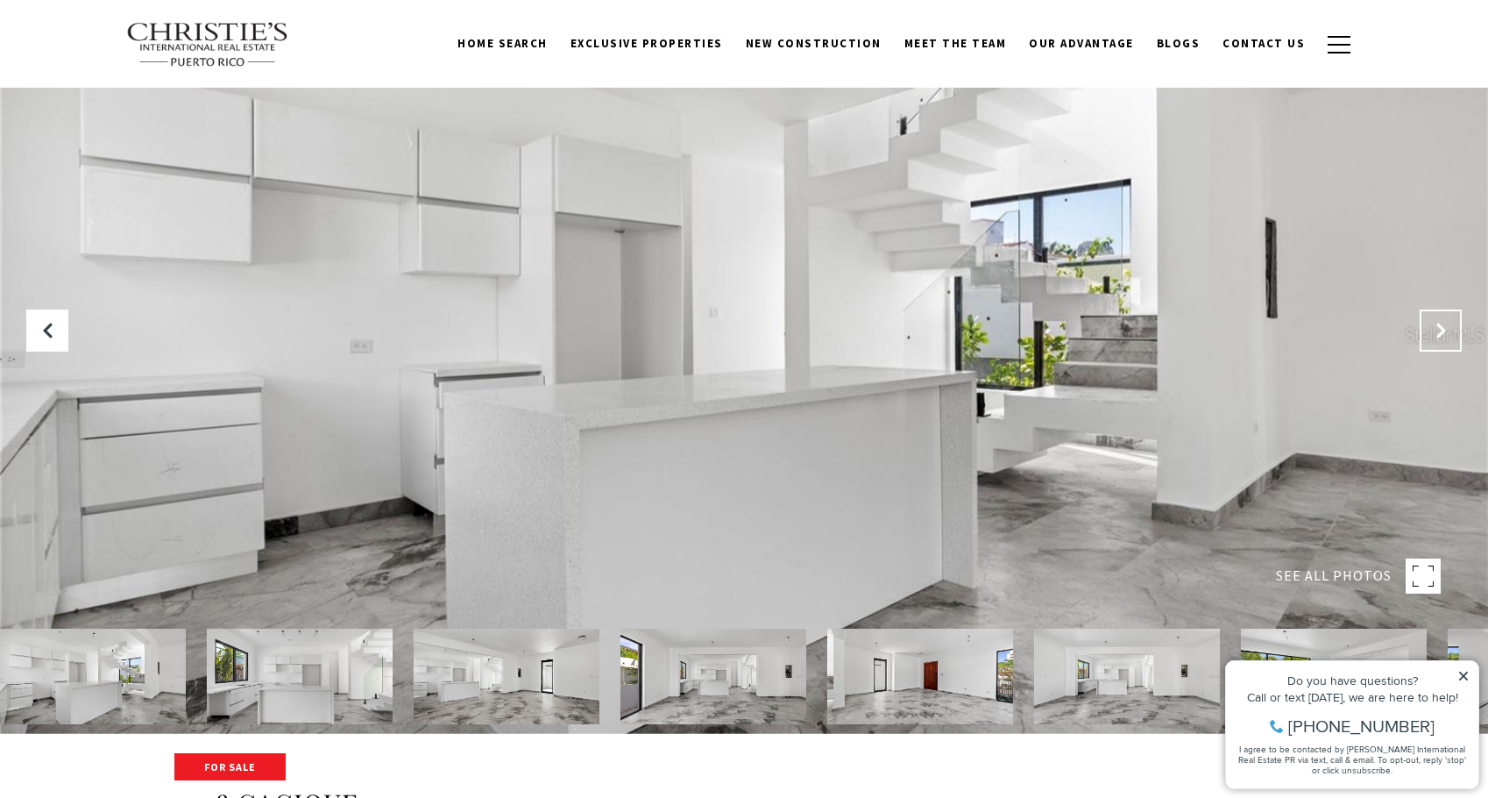
click at [1429, 328] on button "Next Slide" at bounding box center [1441, 330] width 42 height 42
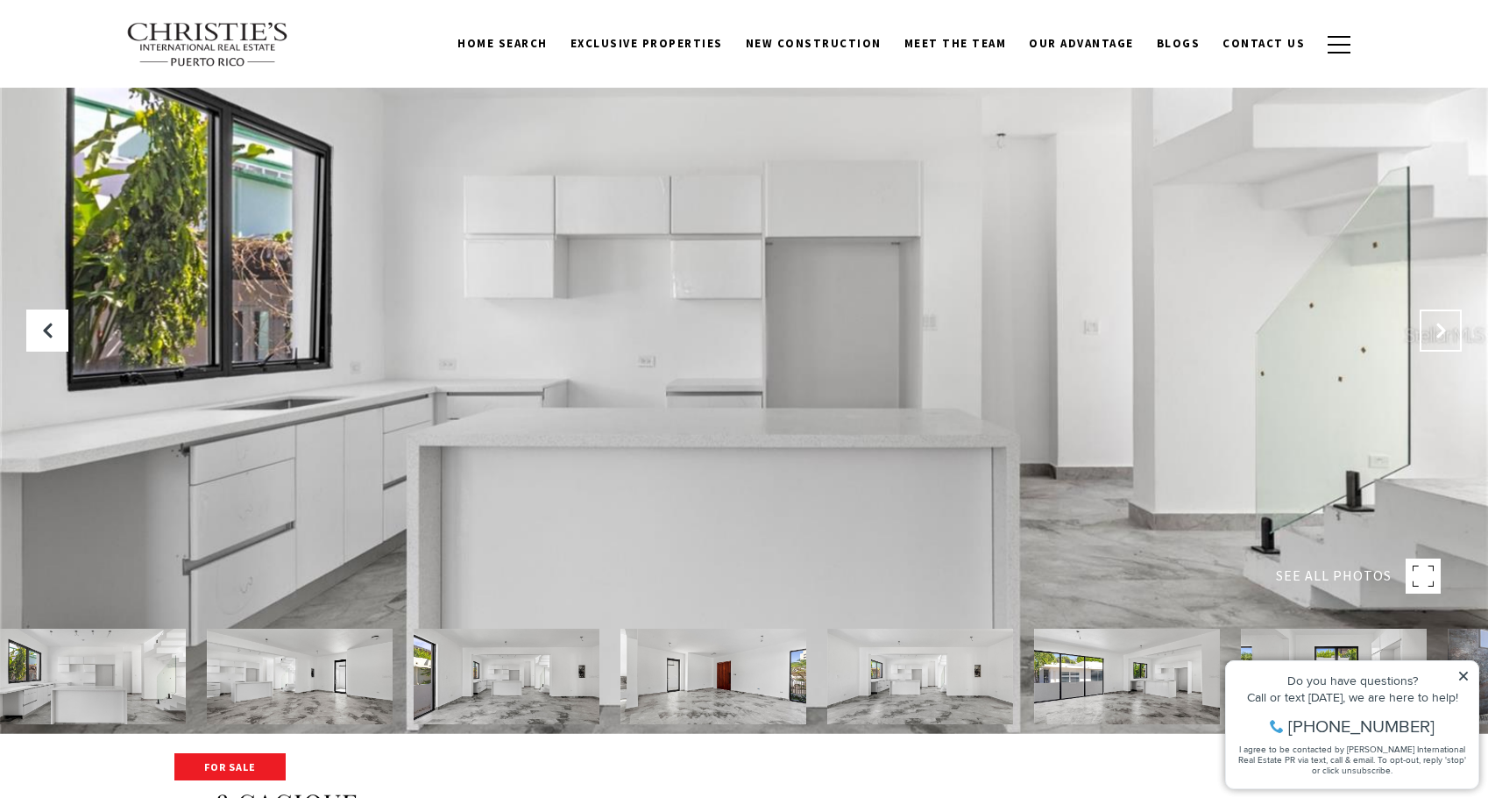
click at [1429, 328] on button "Next Slide" at bounding box center [1441, 330] width 42 height 42
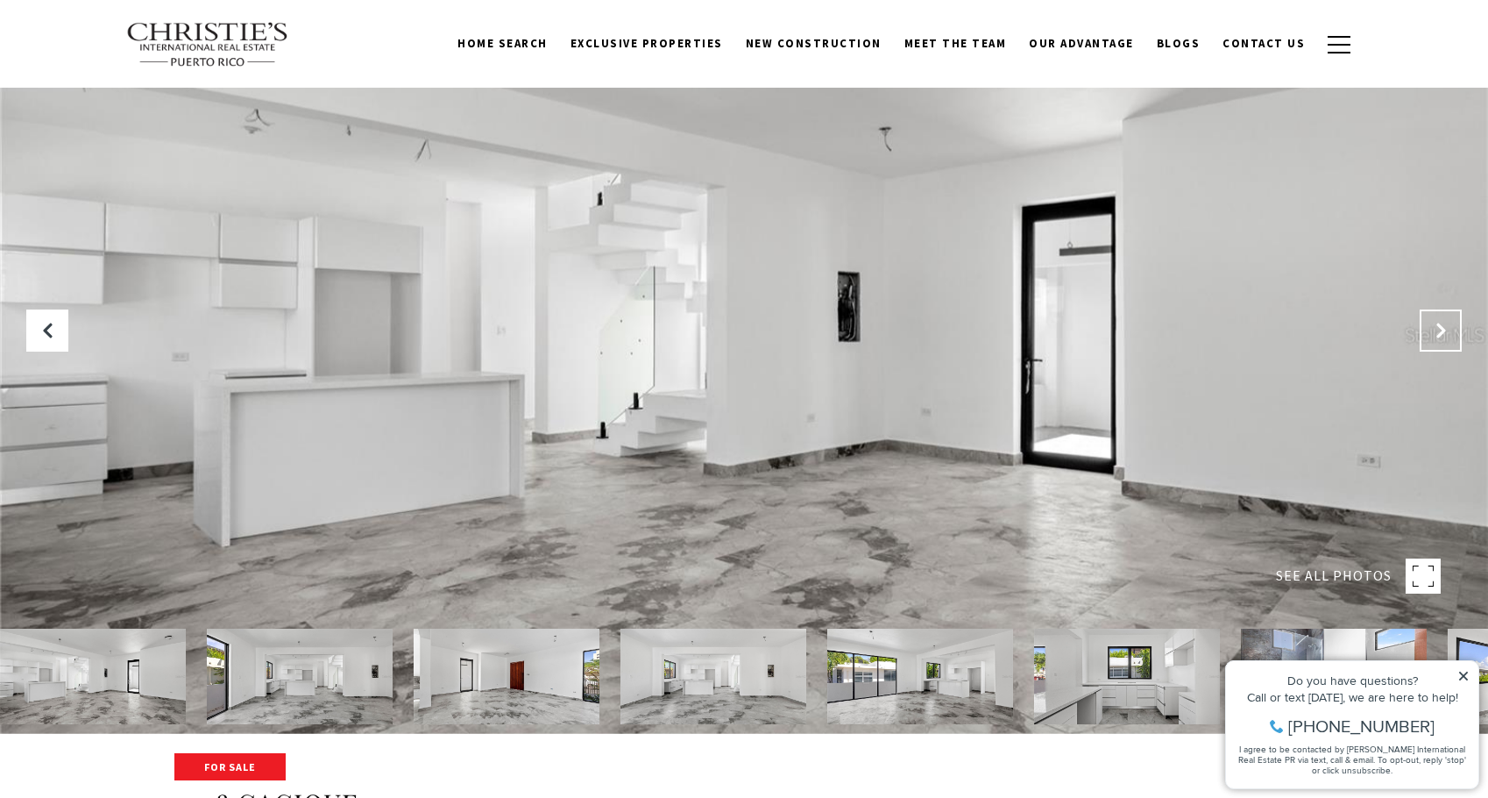
click at [1429, 328] on button "Next Slide" at bounding box center [1441, 330] width 42 height 42
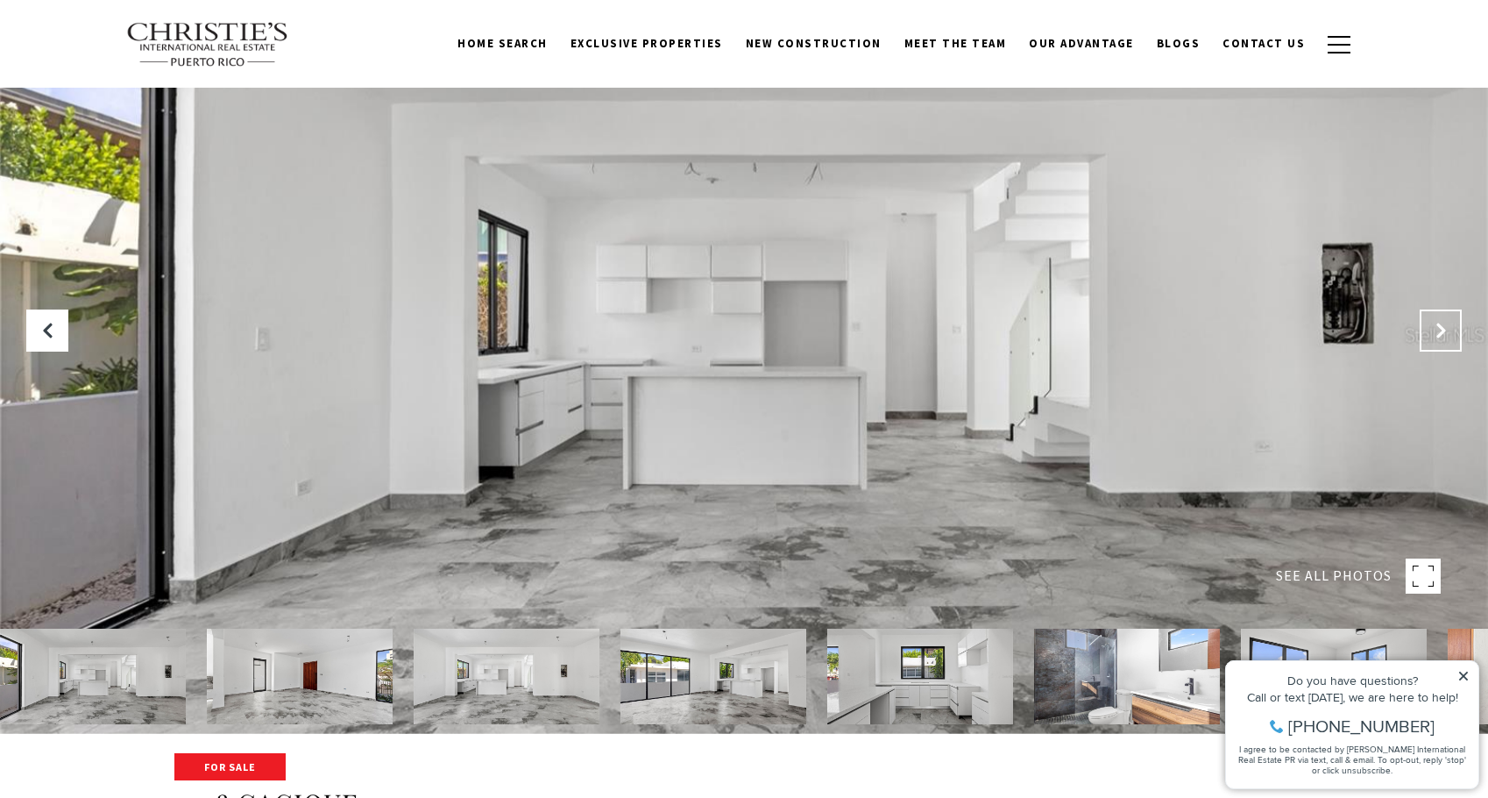
click at [1429, 328] on button "Next Slide" at bounding box center [1441, 330] width 42 height 42
click at [1430, 328] on button "Next Slide" at bounding box center [1441, 330] width 42 height 42
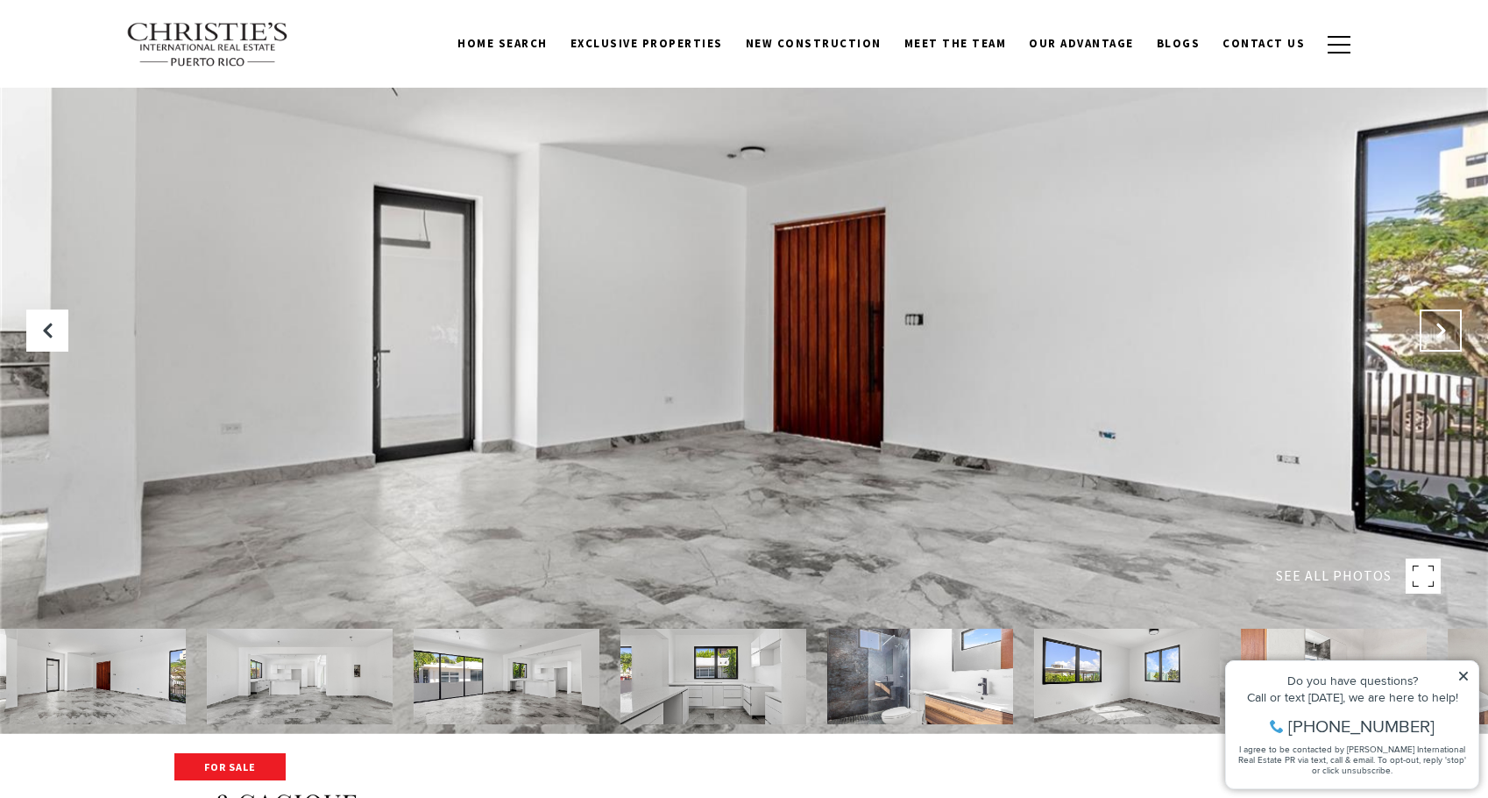
click at [1430, 328] on button "Next Slide" at bounding box center [1441, 330] width 42 height 42
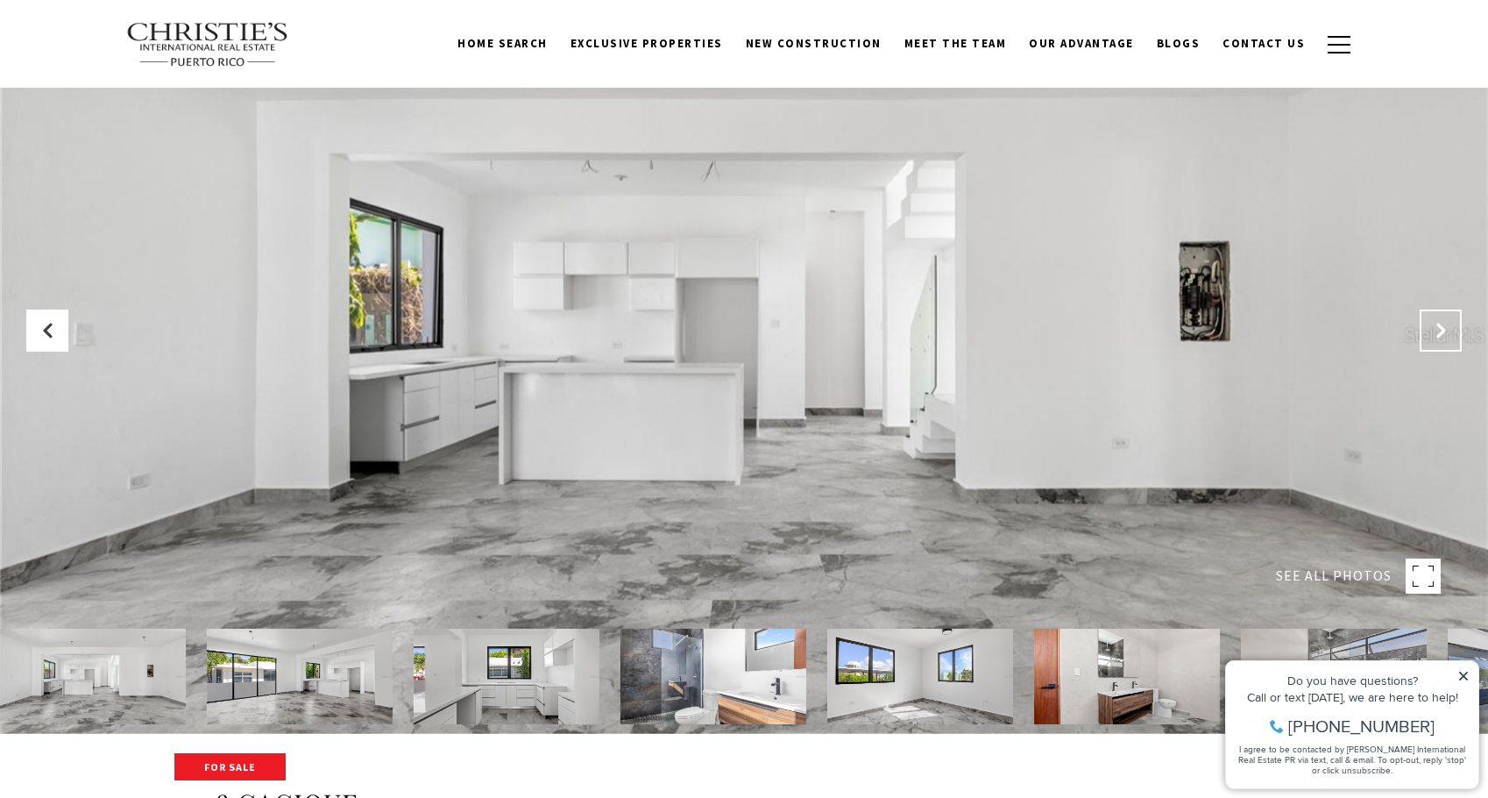
click at [1430, 328] on button "Next Slide" at bounding box center [1441, 330] width 42 height 42
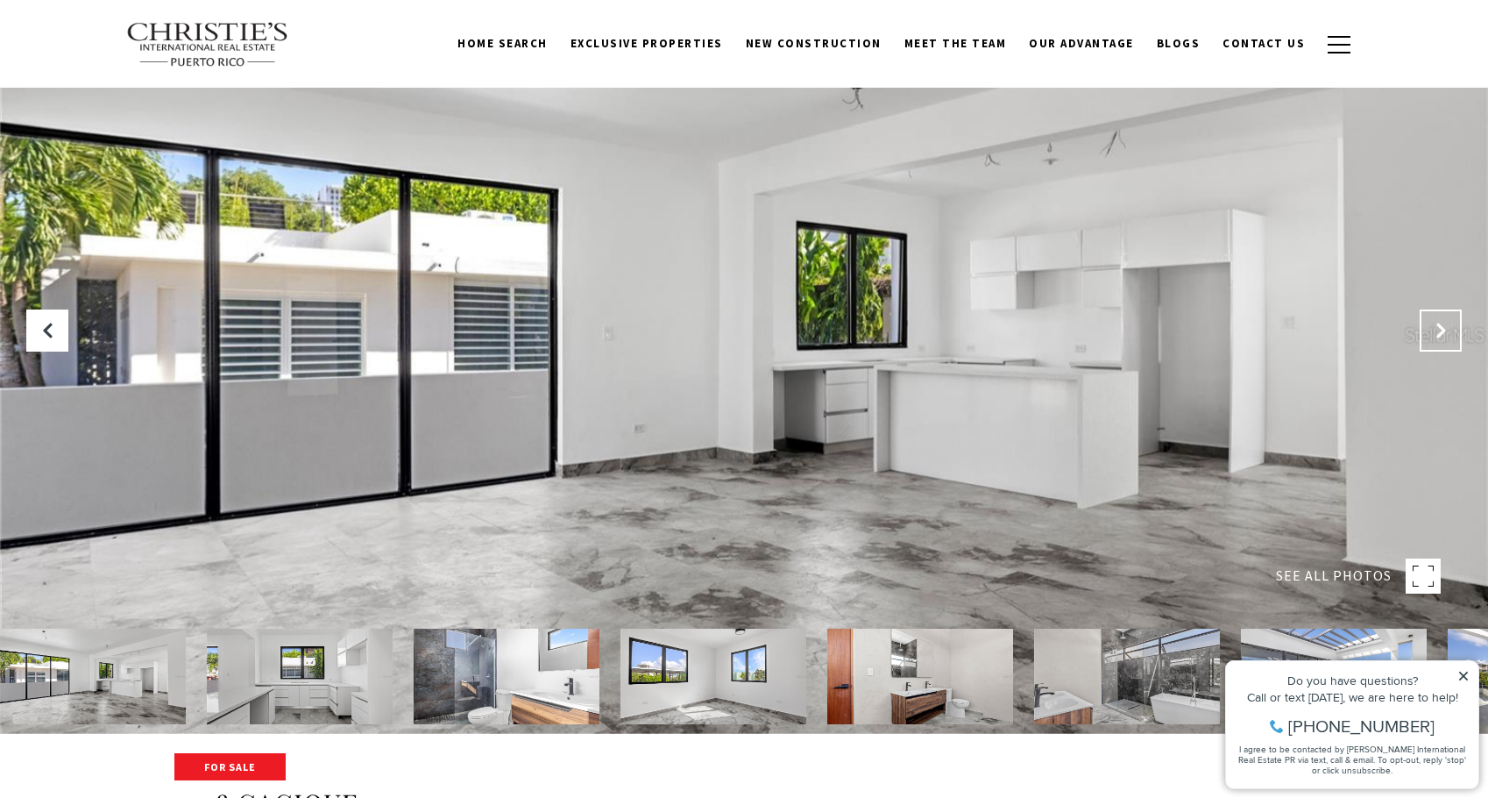
click at [1430, 328] on button "Next Slide" at bounding box center [1441, 330] width 42 height 42
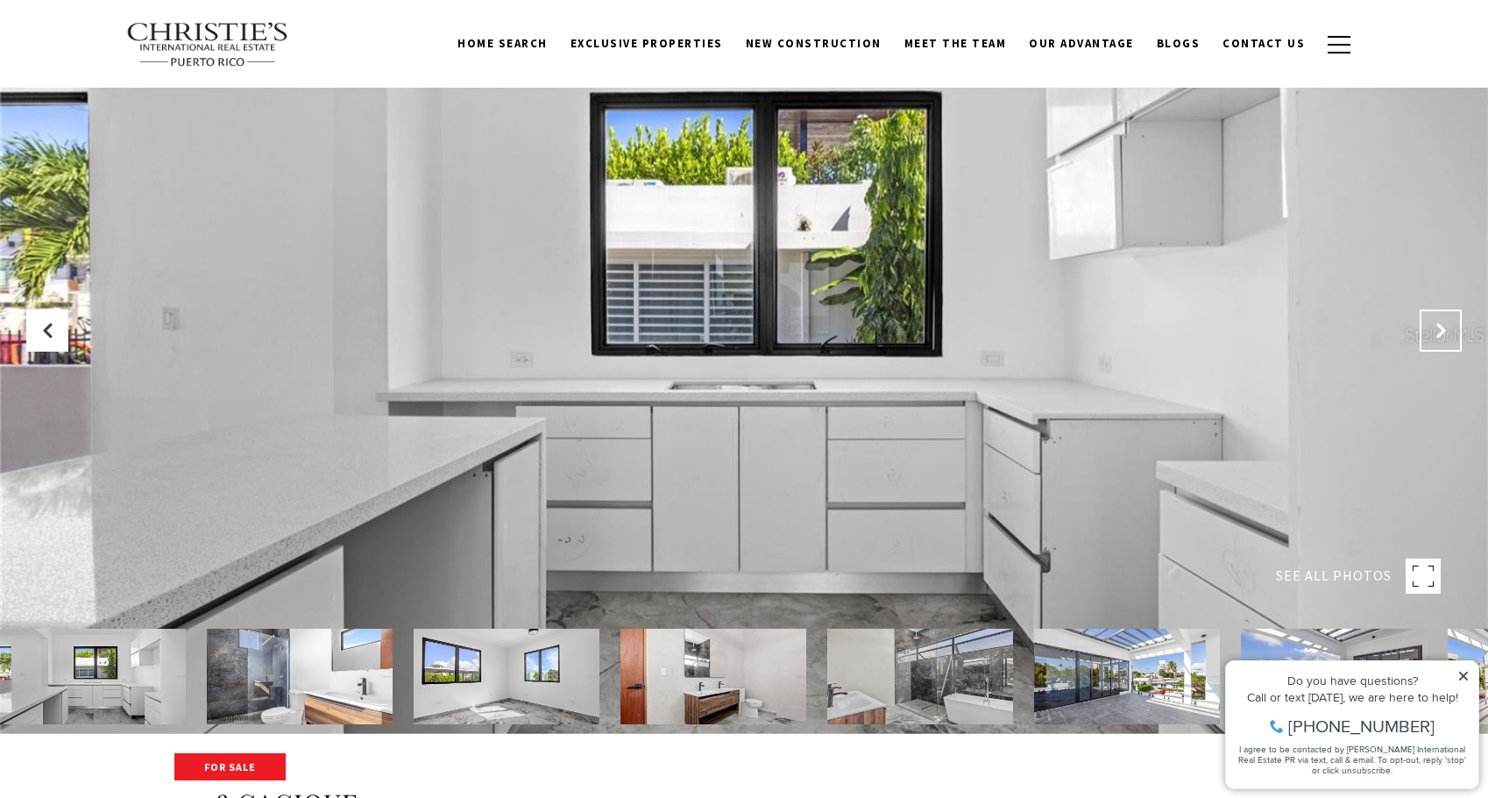
click at [1430, 328] on button "Next Slide" at bounding box center [1441, 330] width 42 height 42
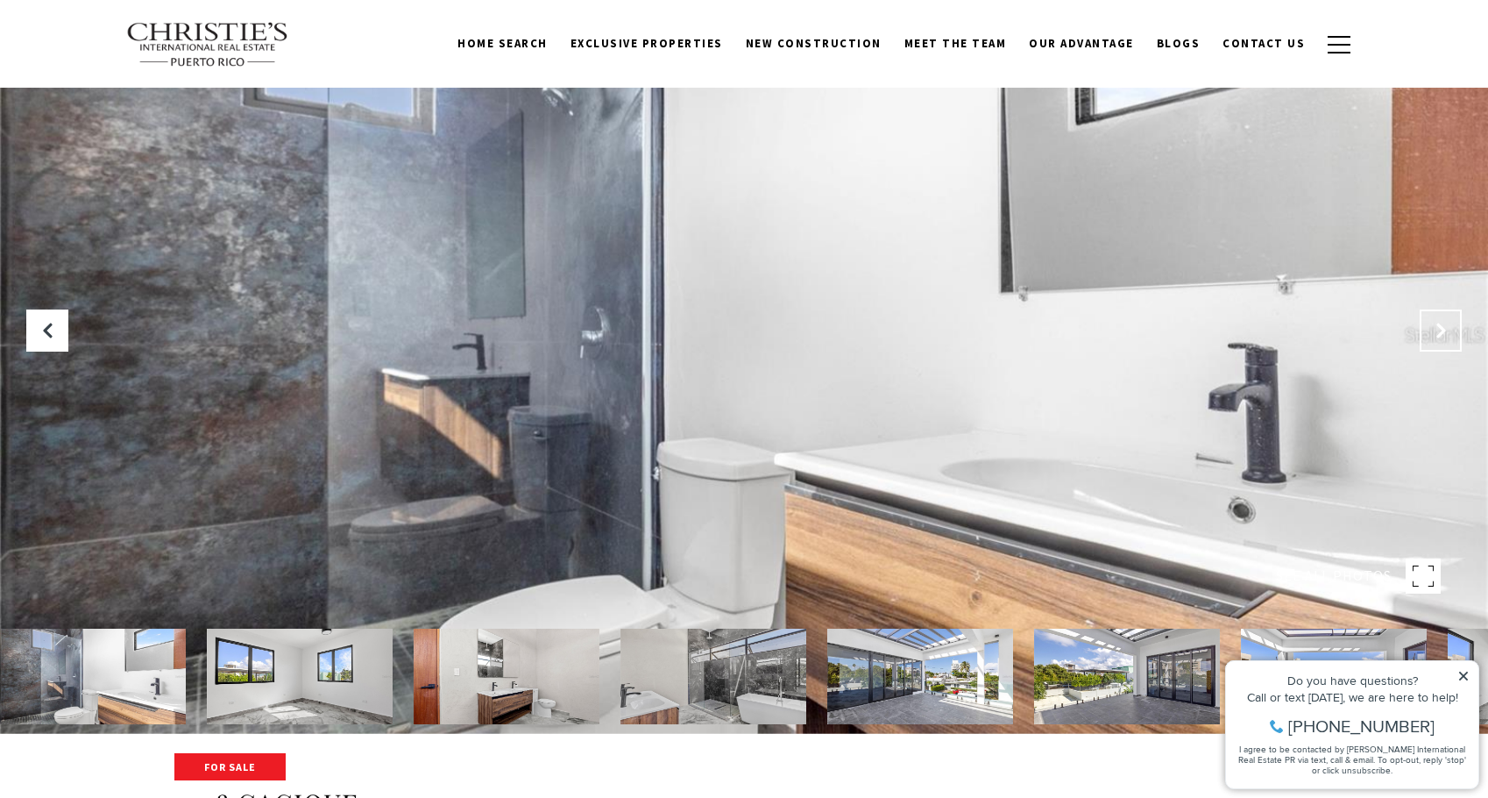
click at [1430, 328] on button "Next Slide" at bounding box center [1441, 330] width 42 height 42
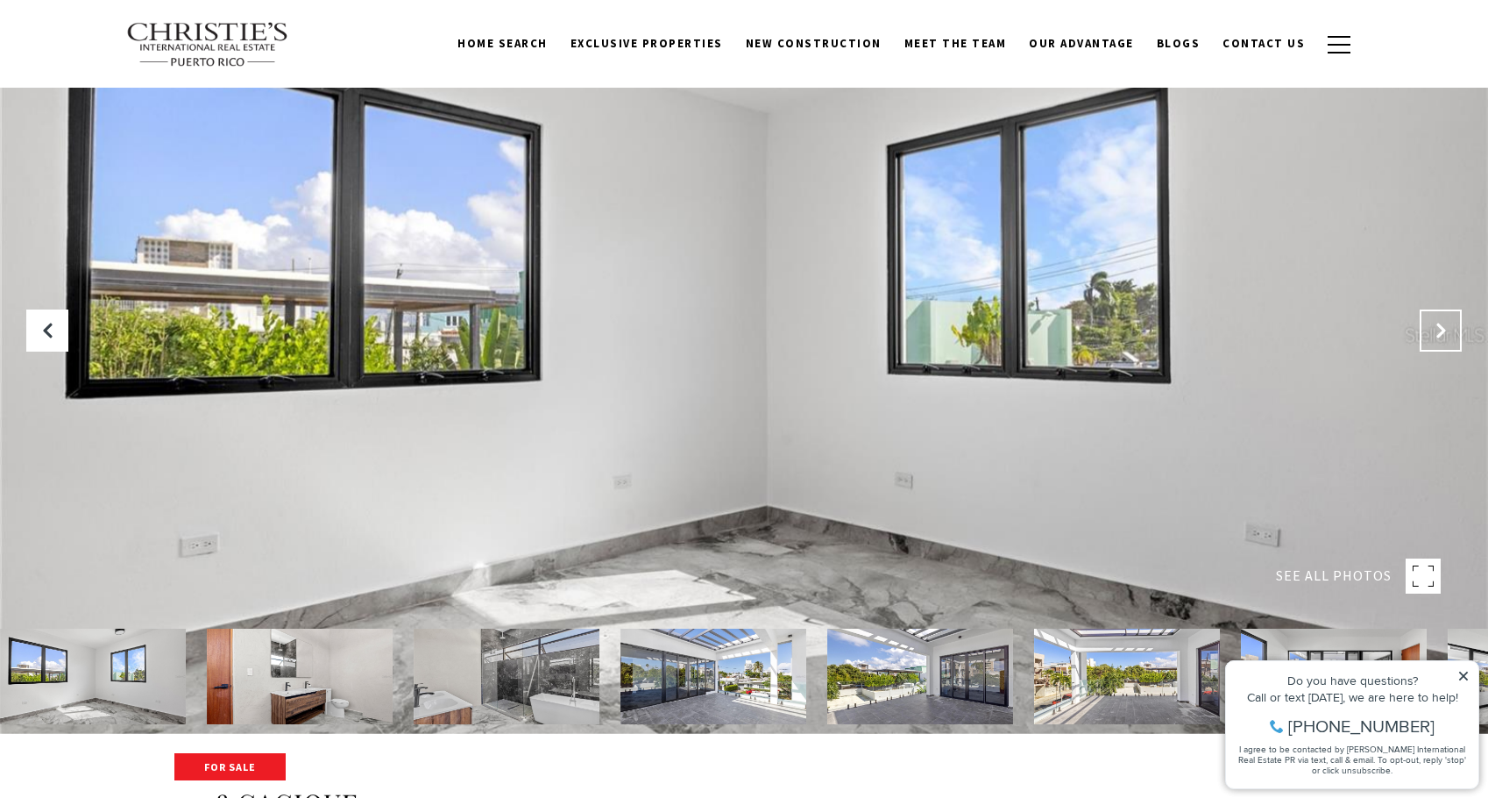
click at [1430, 328] on button "Next Slide" at bounding box center [1441, 330] width 42 height 42
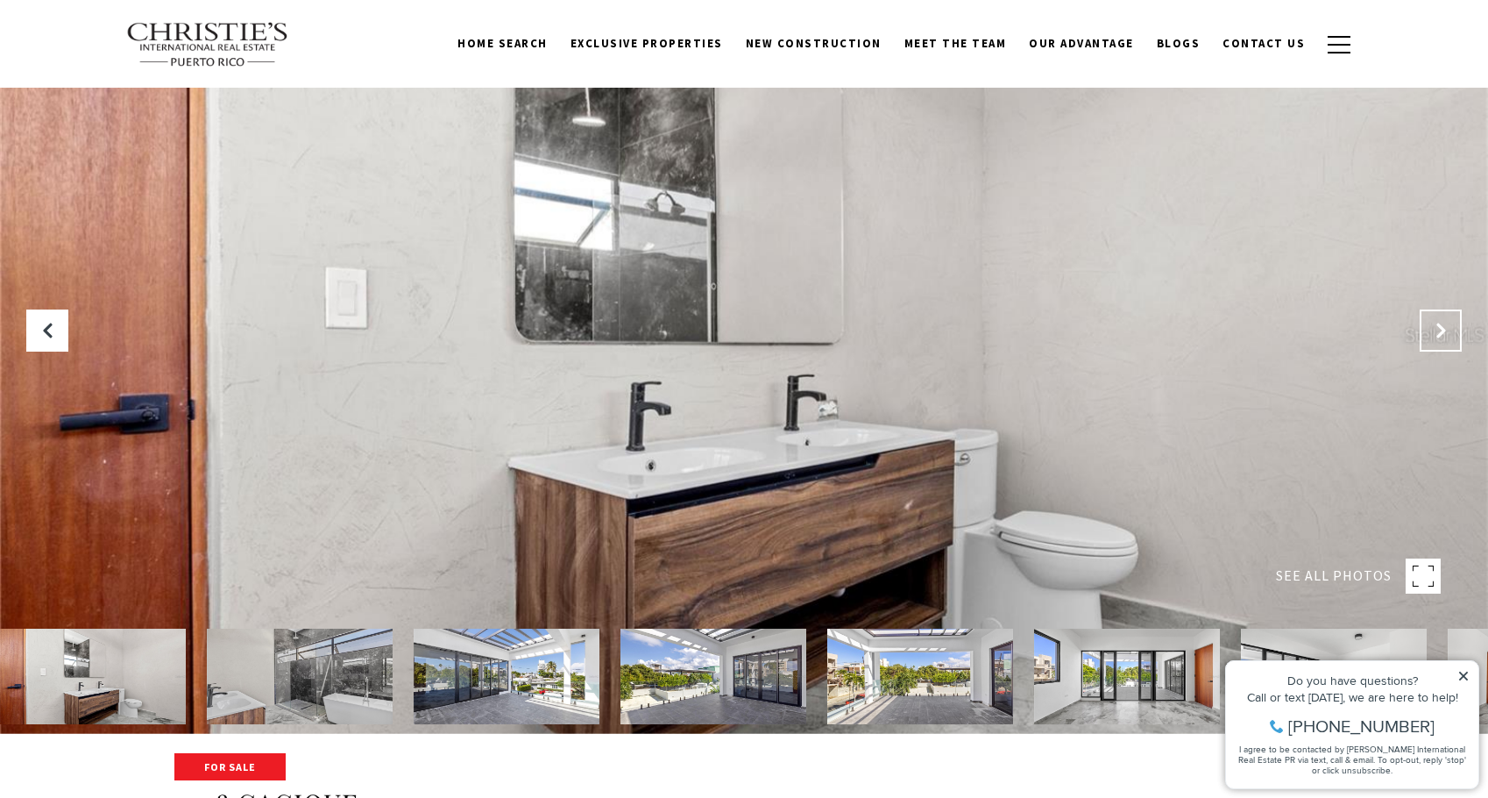
click at [1430, 328] on button "Next Slide" at bounding box center [1441, 330] width 42 height 42
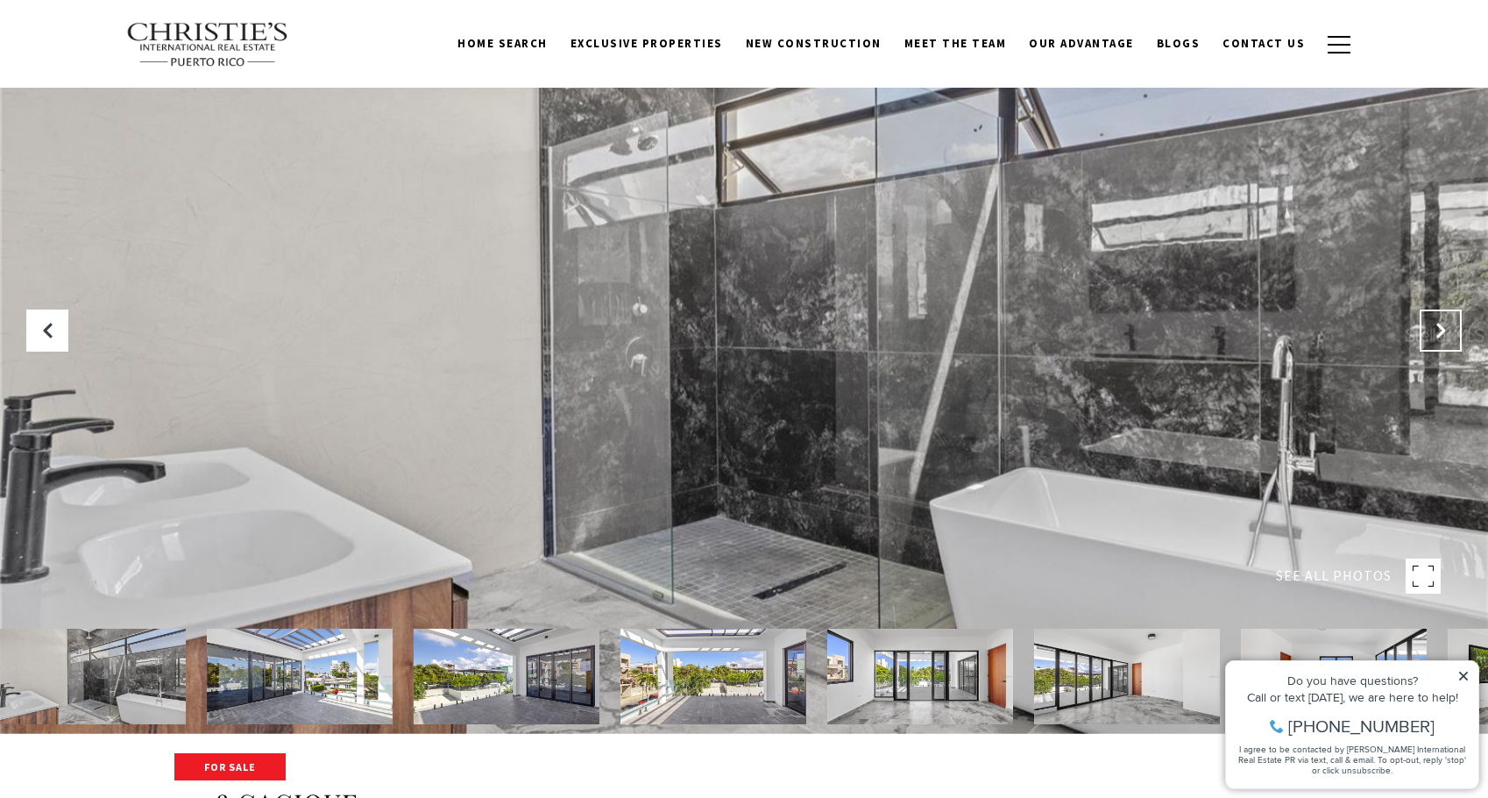
click at [1430, 328] on button "Next Slide" at bounding box center [1441, 330] width 42 height 42
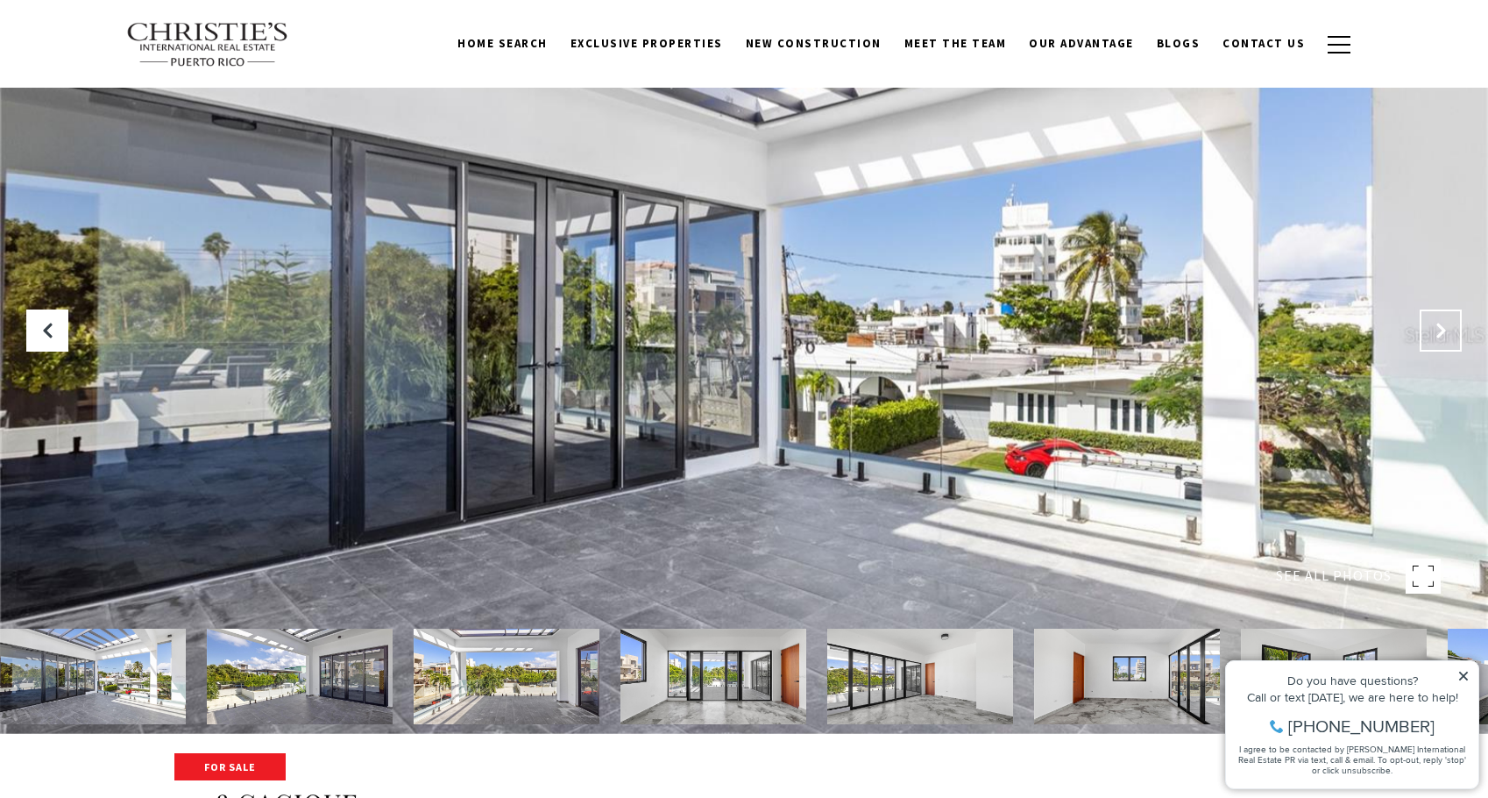
click at [1426, 326] on button "Next Slide" at bounding box center [1441, 330] width 42 height 42
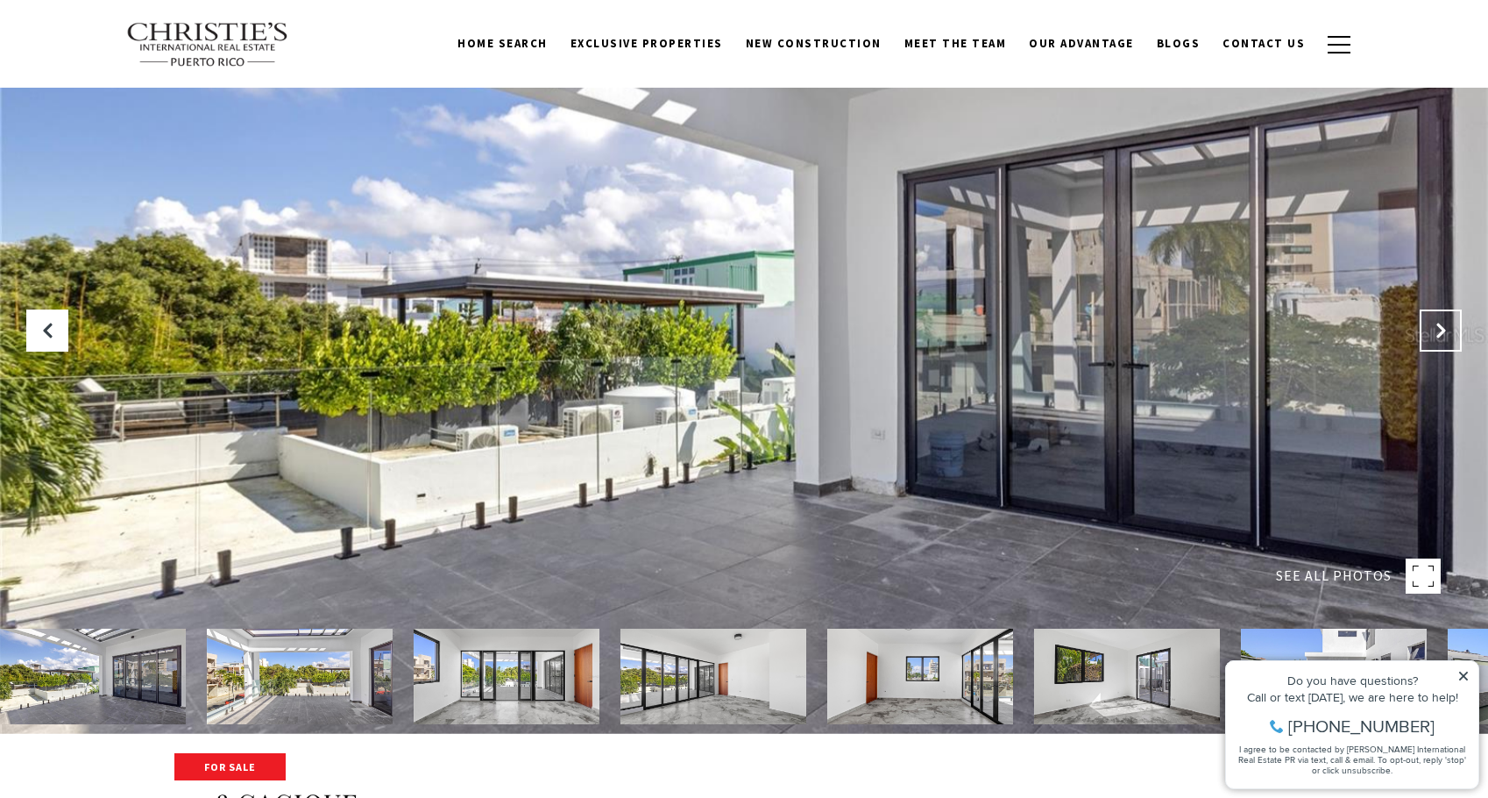
click at [1426, 326] on button "Next Slide" at bounding box center [1441, 330] width 42 height 42
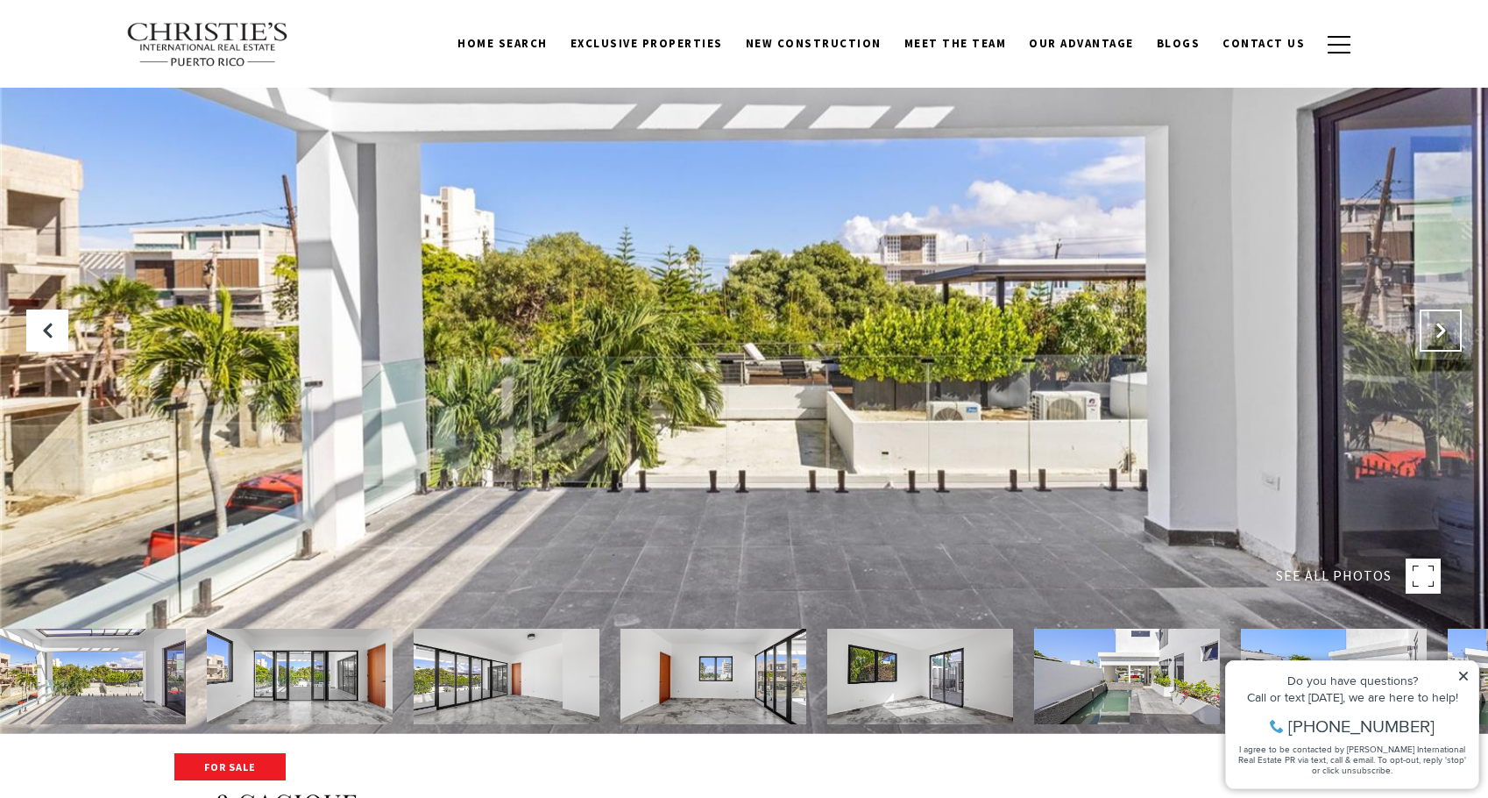
click at [1434, 323] on icon "Next Slide" at bounding box center [1441, 331] width 18 height 18
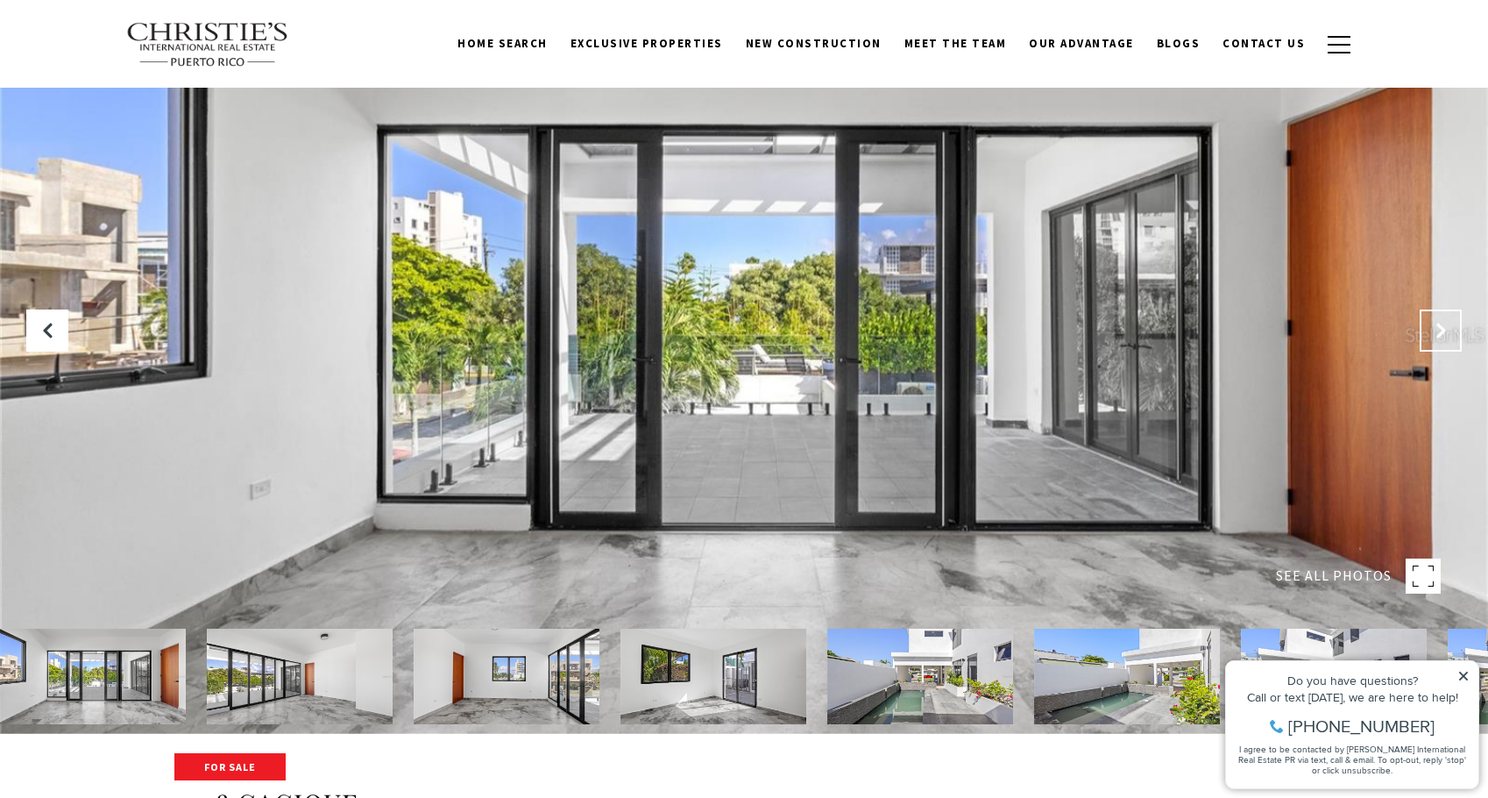
click at [1434, 323] on icon "Next Slide" at bounding box center [1441, 331] width 18 height 18
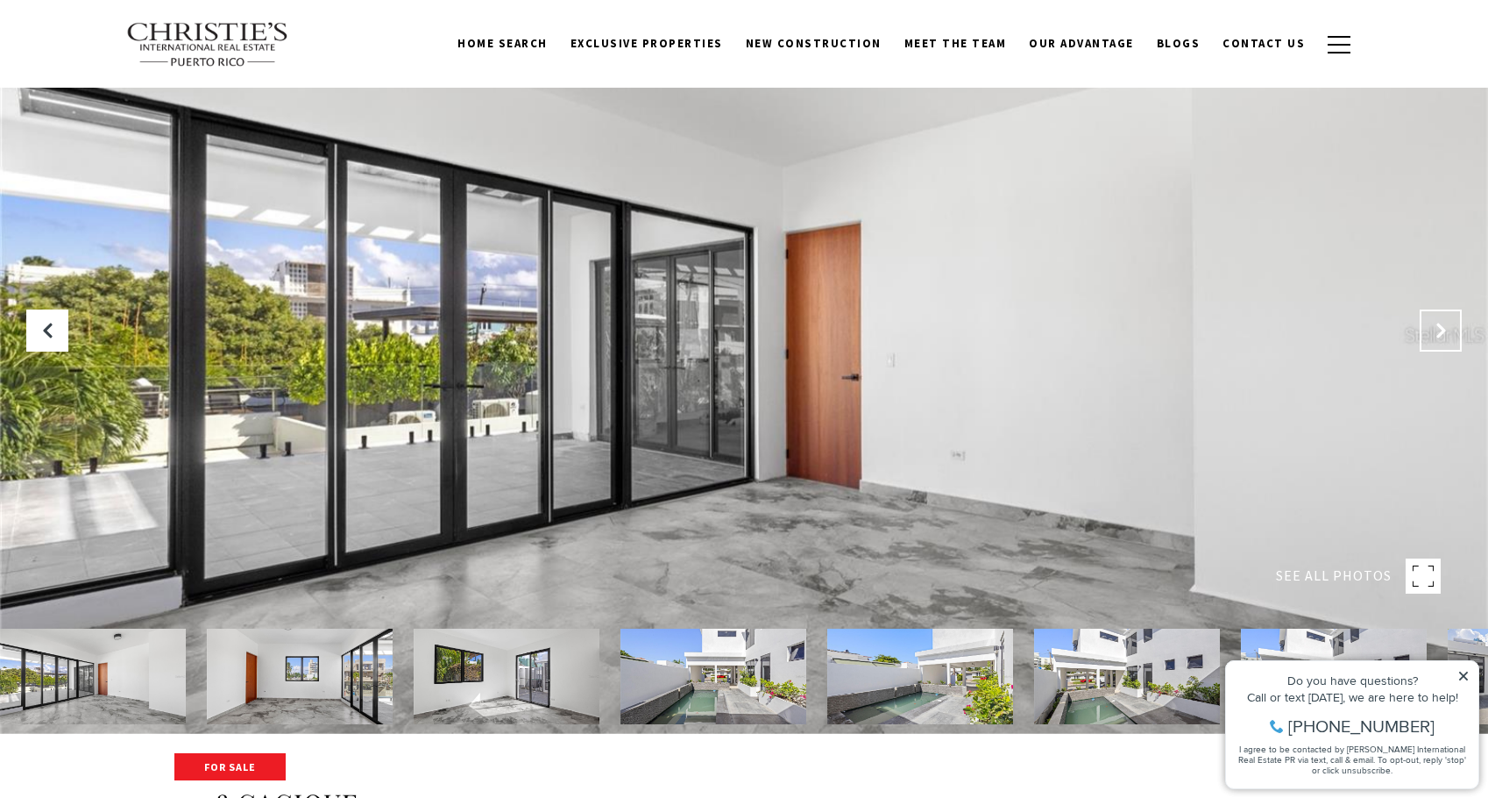
click at [1432, 323] on icon "Next Slide" at bounding box center [1441, 331] width 18 height 18
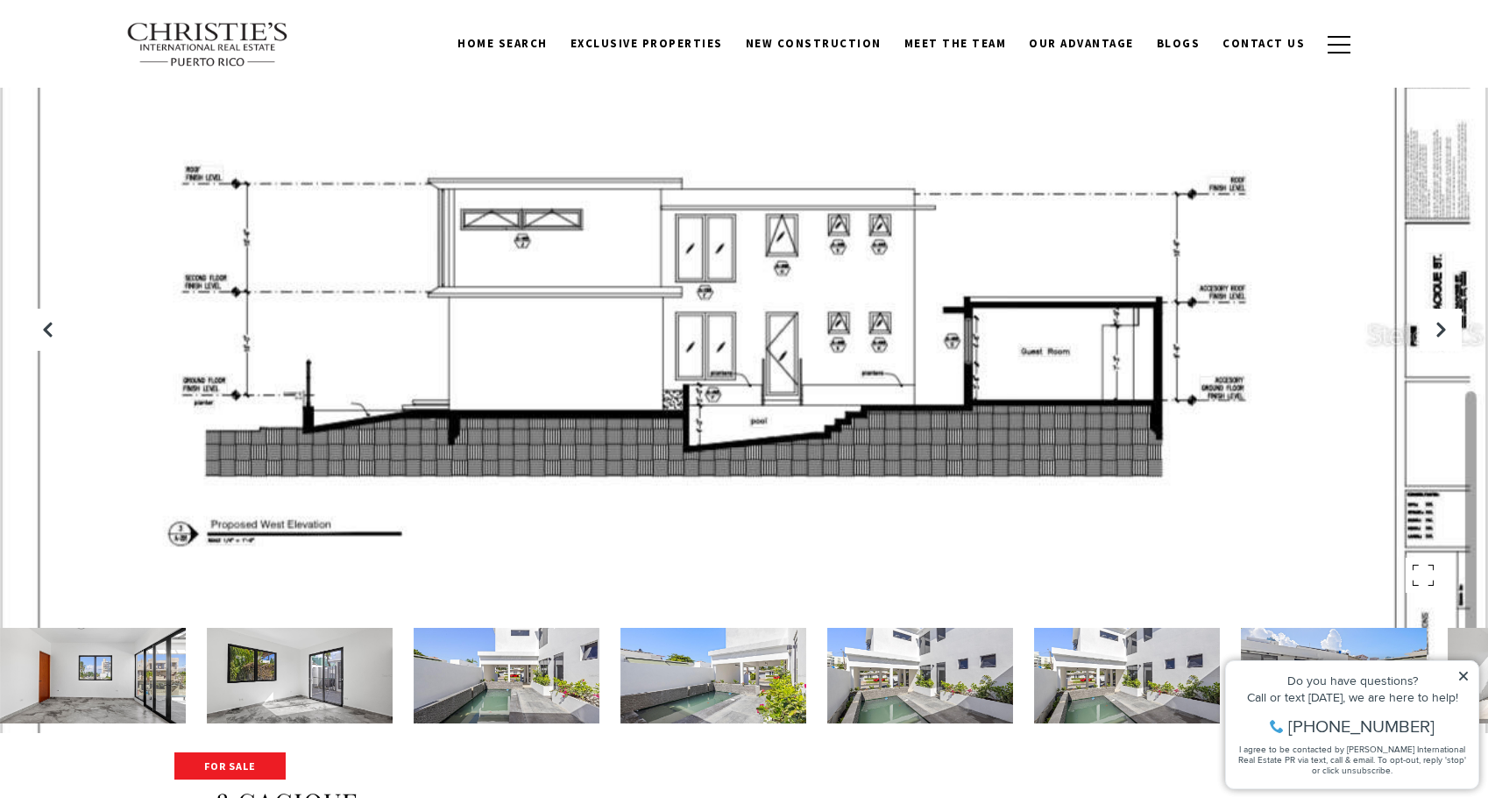
scroll to position [0, 0]
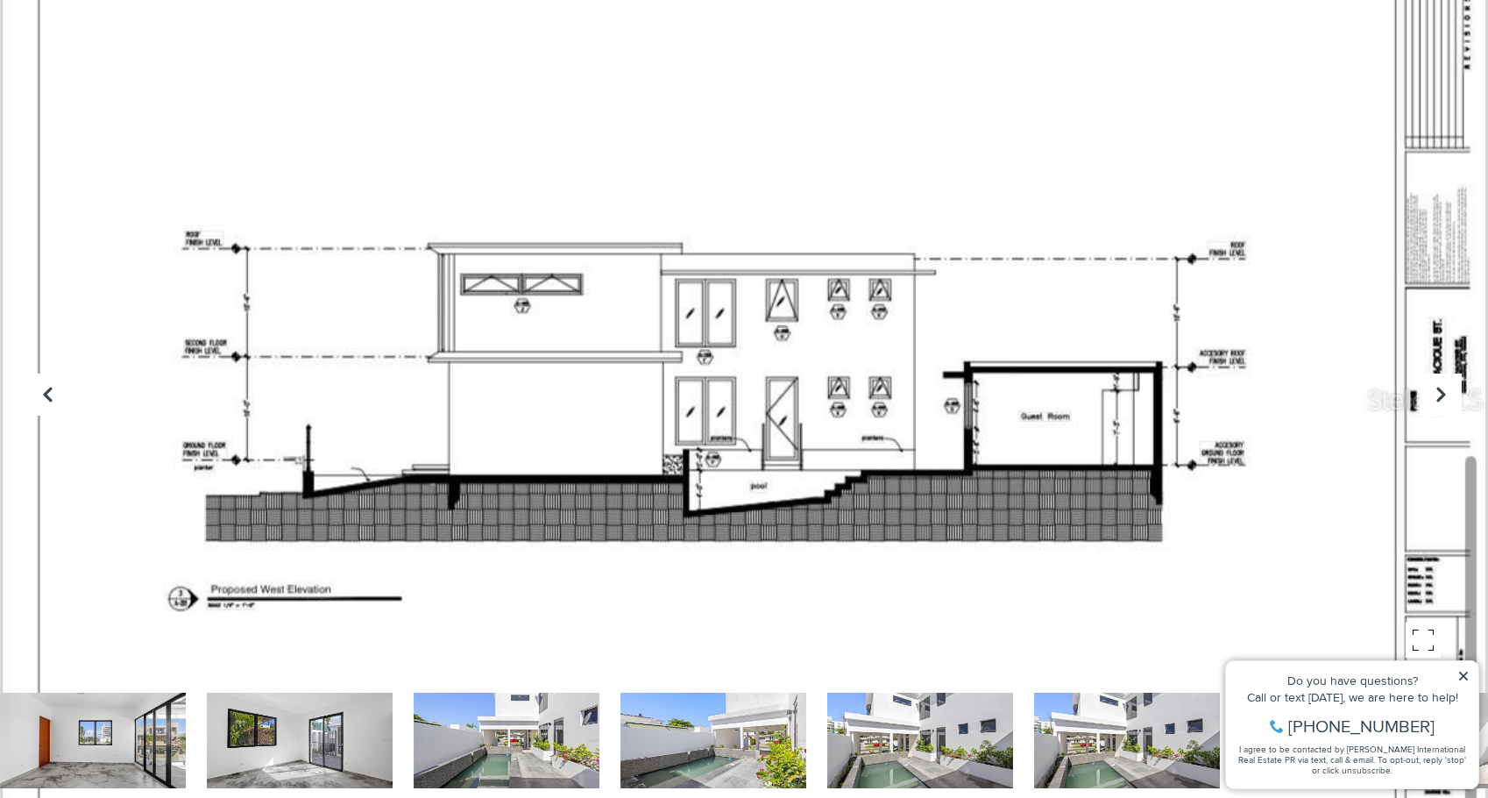
click at [706, 266] on div at bounding box center [744, 399] width 1488 height 798
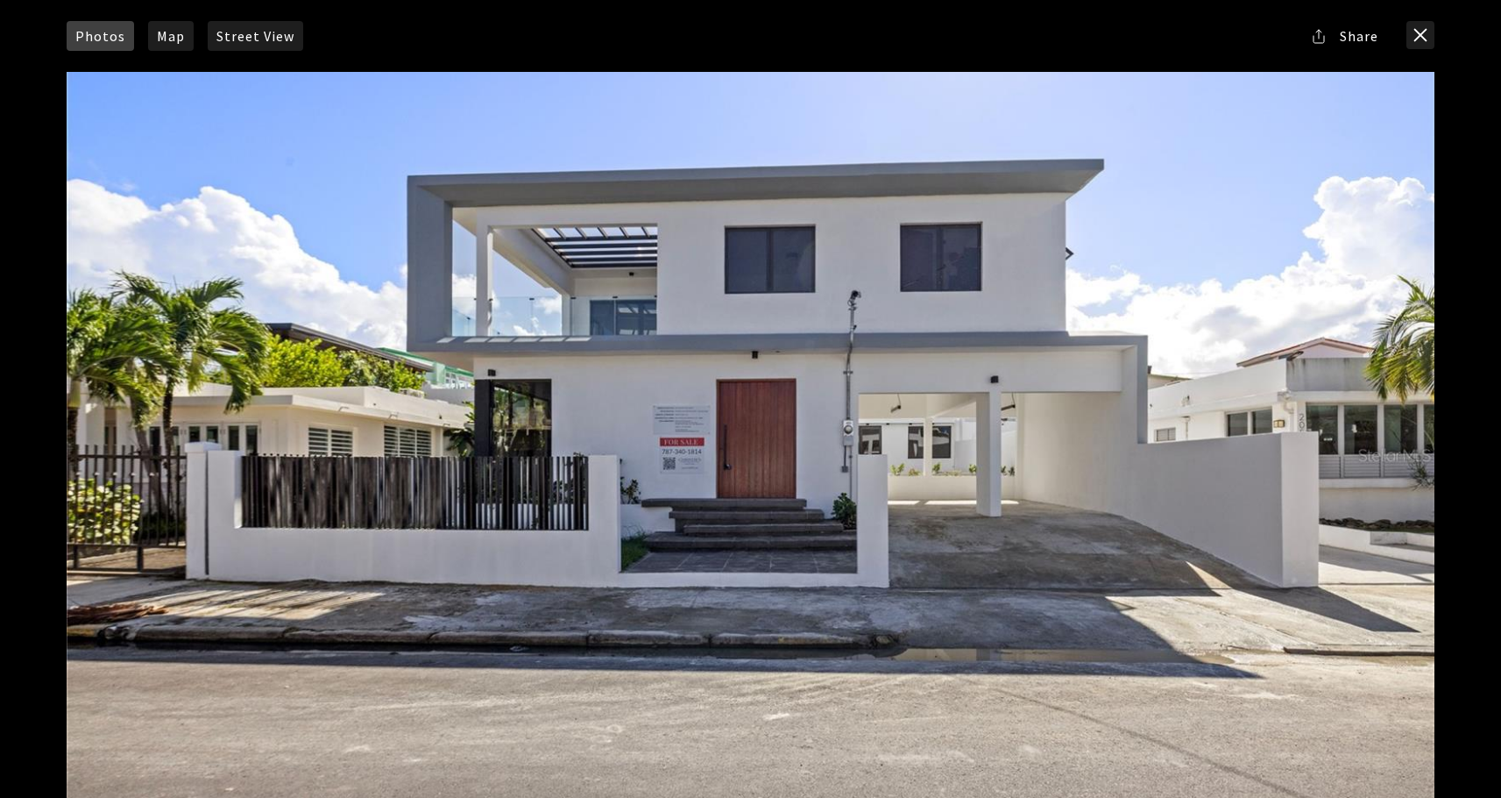
click at [933, 310] on div at bounding box center [751, 455] width 1368 height 766
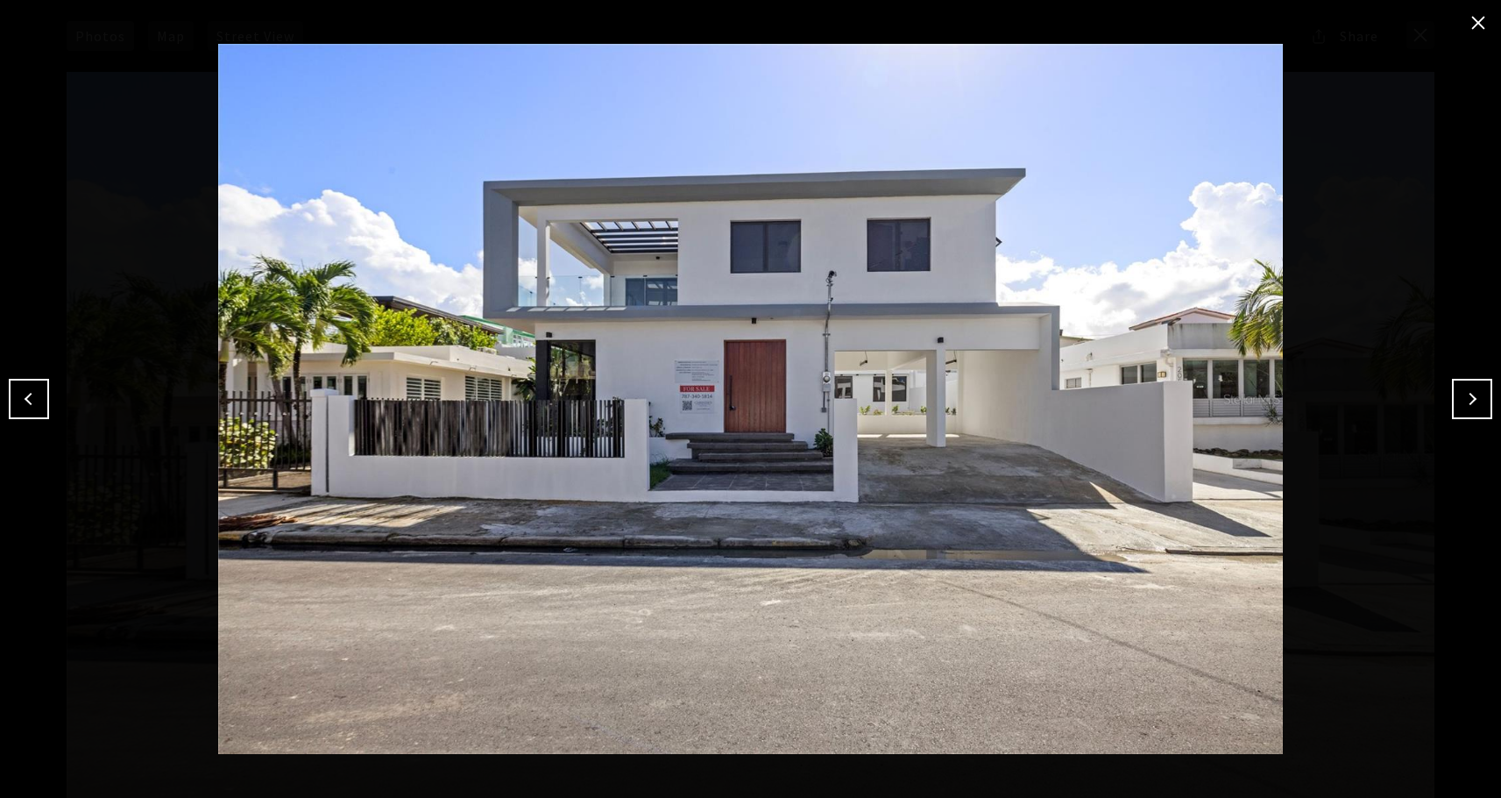
click at [1477, 18] on button "close modal" at bounding box center [1479, 23] width 28 height 28
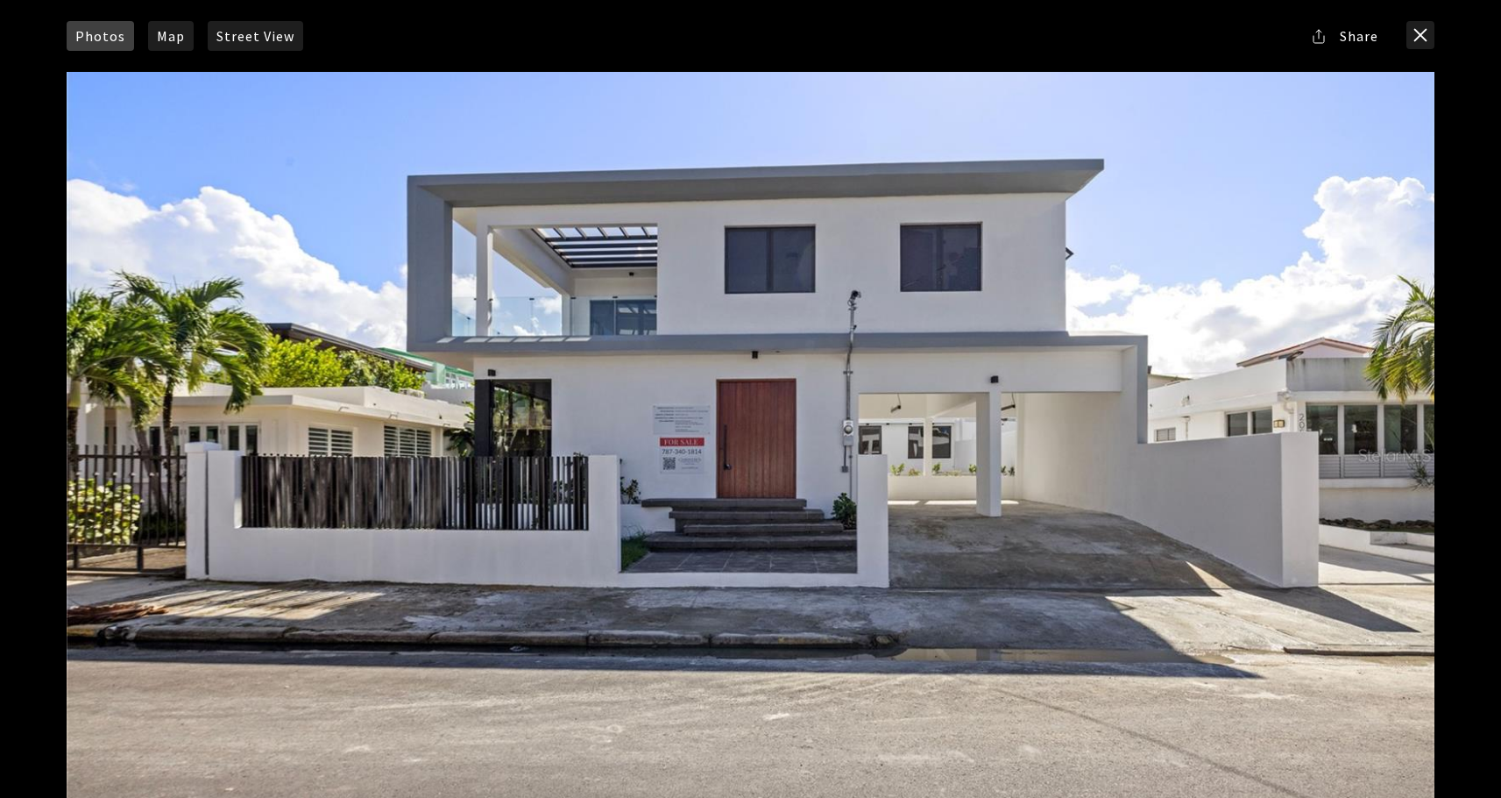
click at [1357, 33] on span "Share" at bounding box center [1359, 36] width 39 height 14
click at [1353, 124] on link "Via Email" at bounding box center [1355, 126] width 72 height 13
click at [1419, 31] on button "close modal" at bounding box center [1421, 35] width 28 height 28
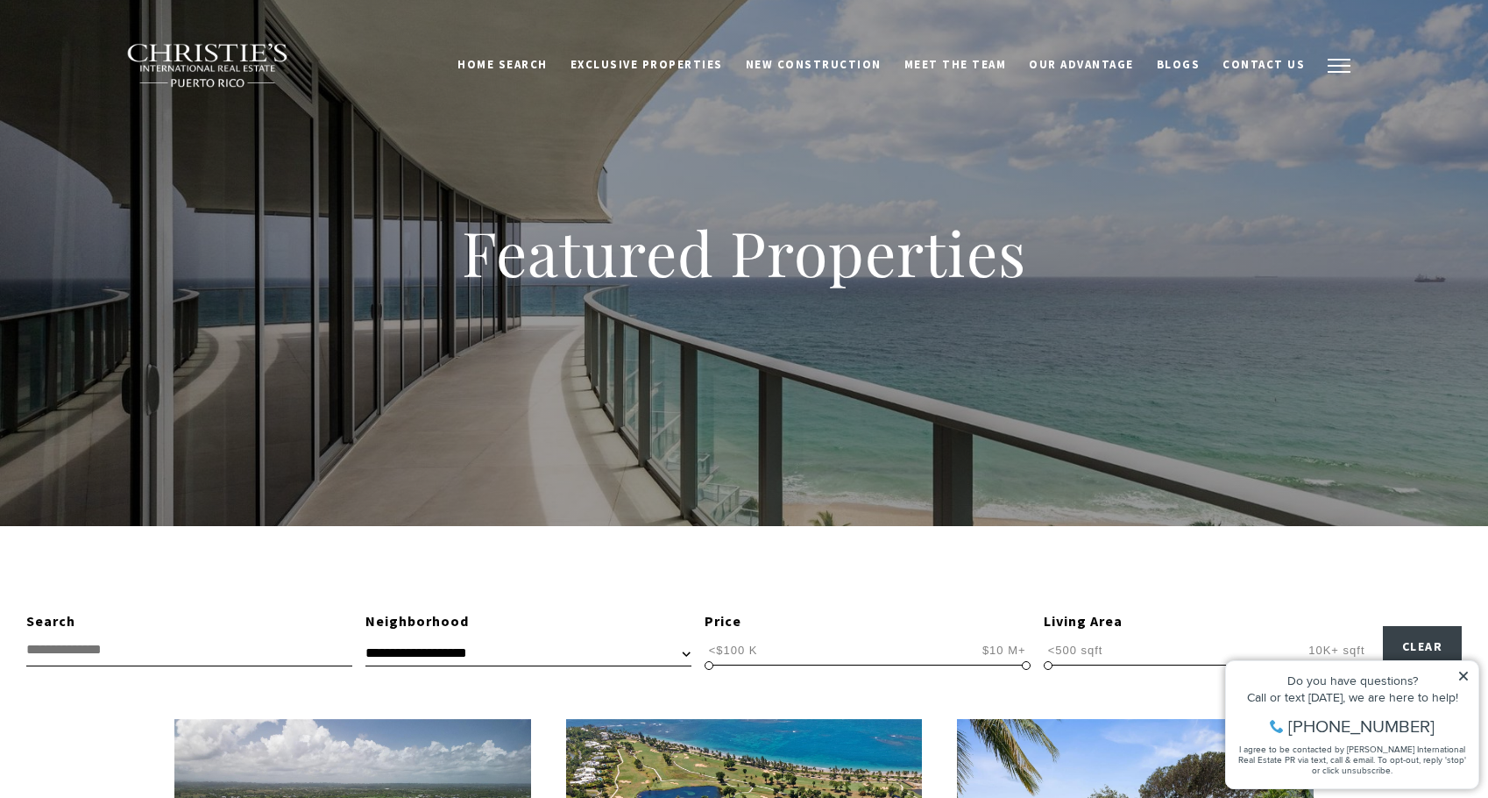
click at [1330, 54] on button "button" at bounding box center [1339, 65] width 46 height 51
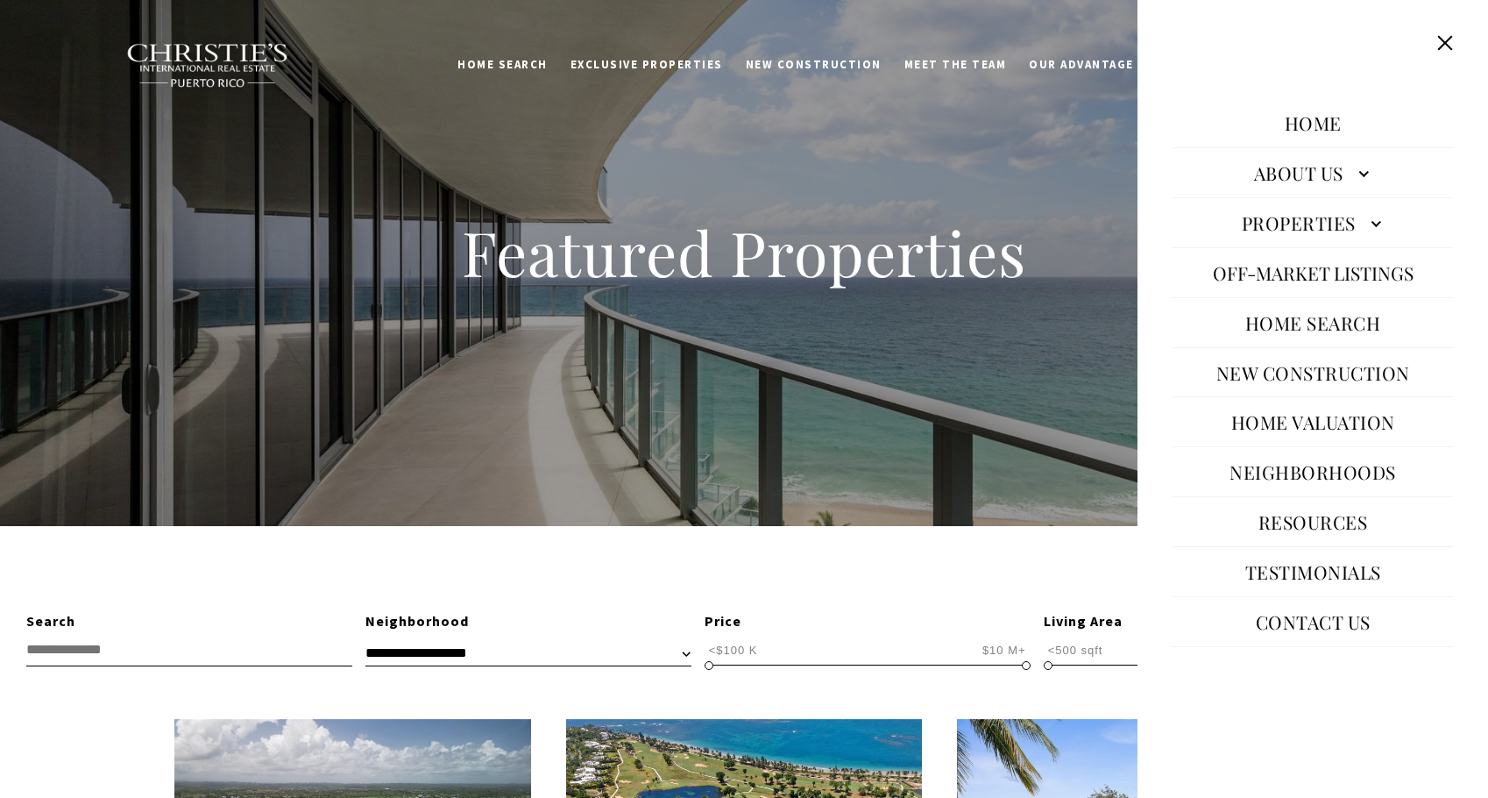
click at [1286, 468] on link "Neighborhoods" at bounding box center [1313, 472] width 184 height 42
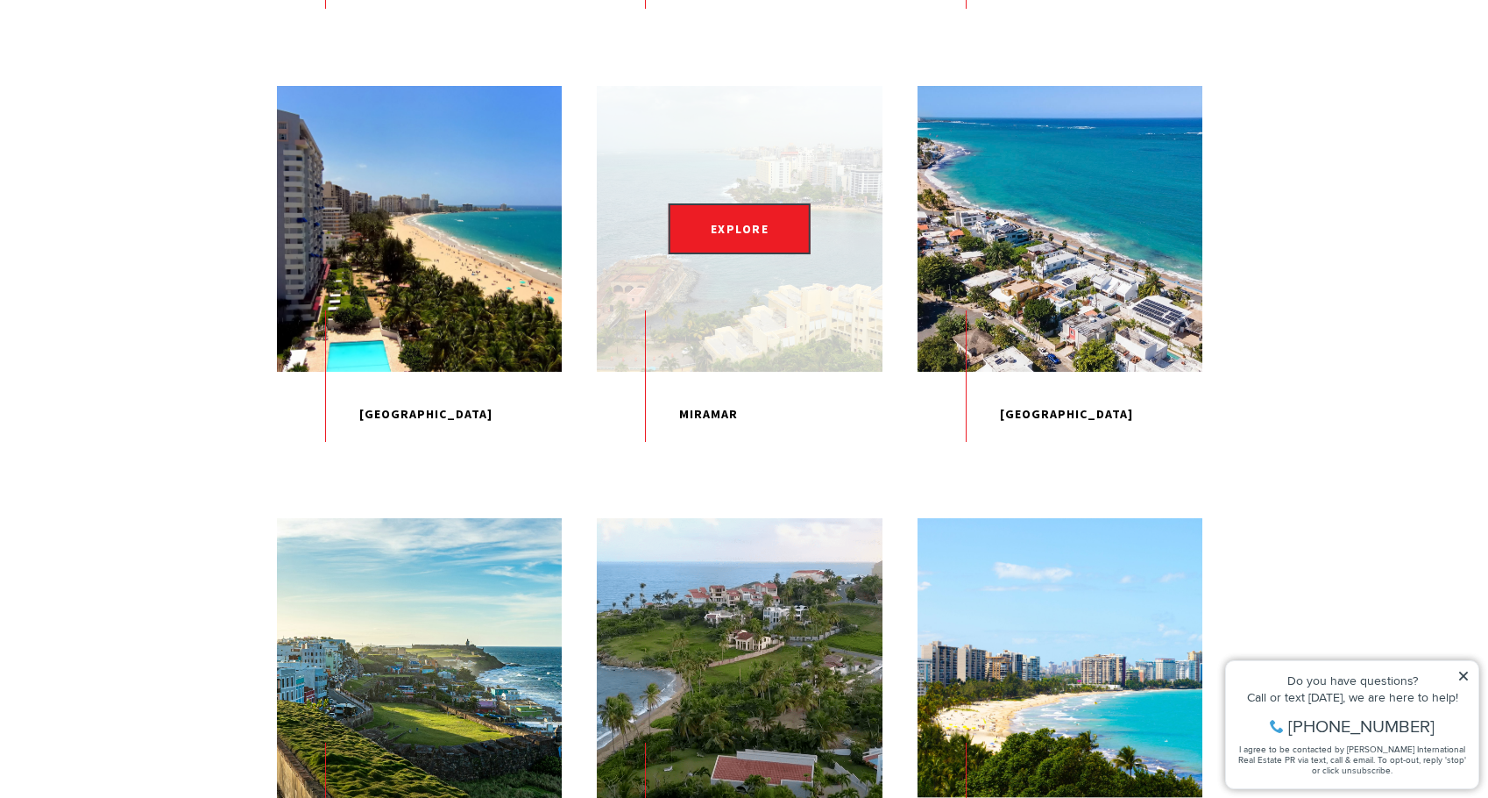
scroll to position [1392, 0]
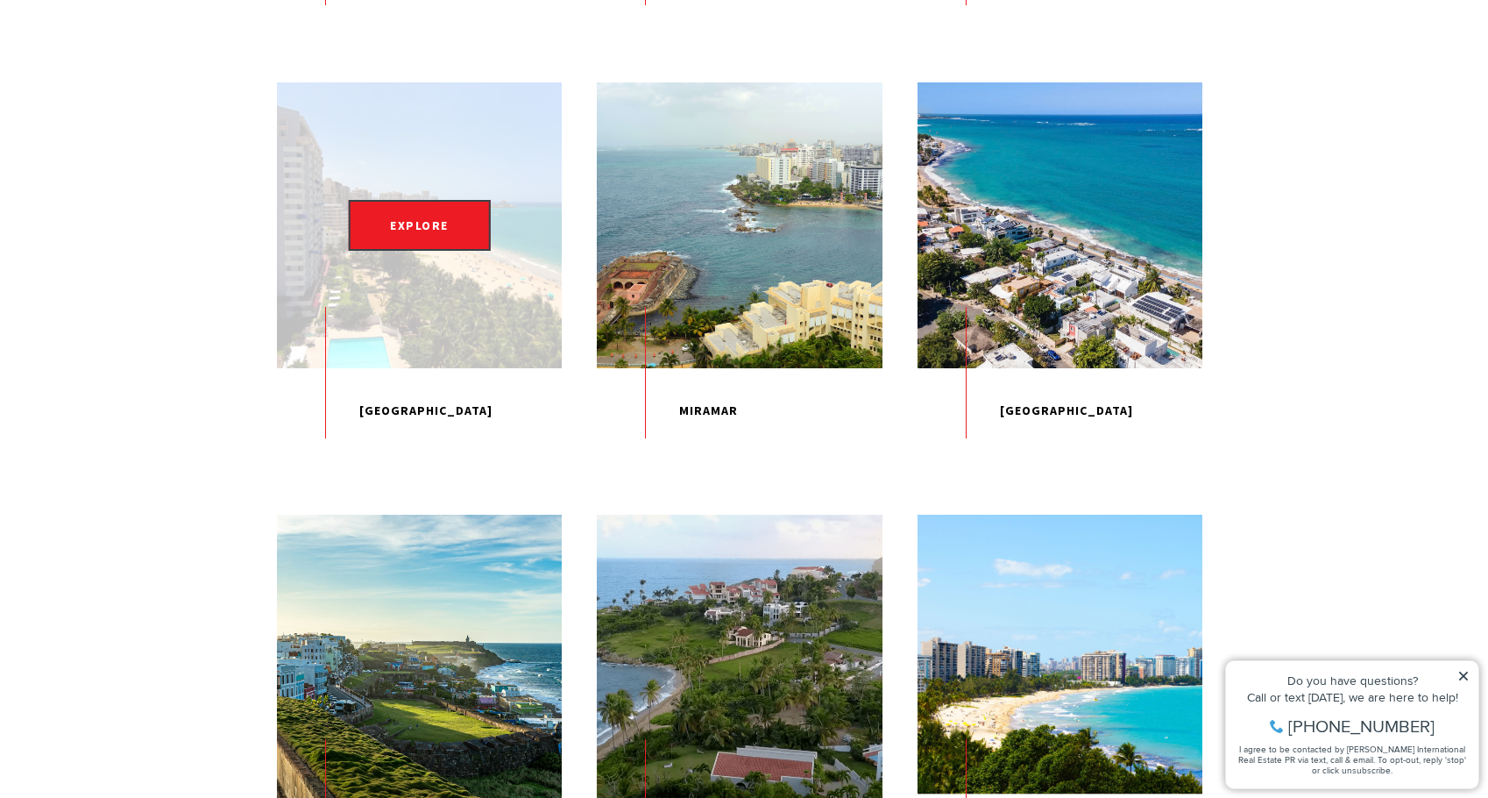
click at [438, 316] on div "EXPLORE" at bounding box center [419, 224] width 285 height 285
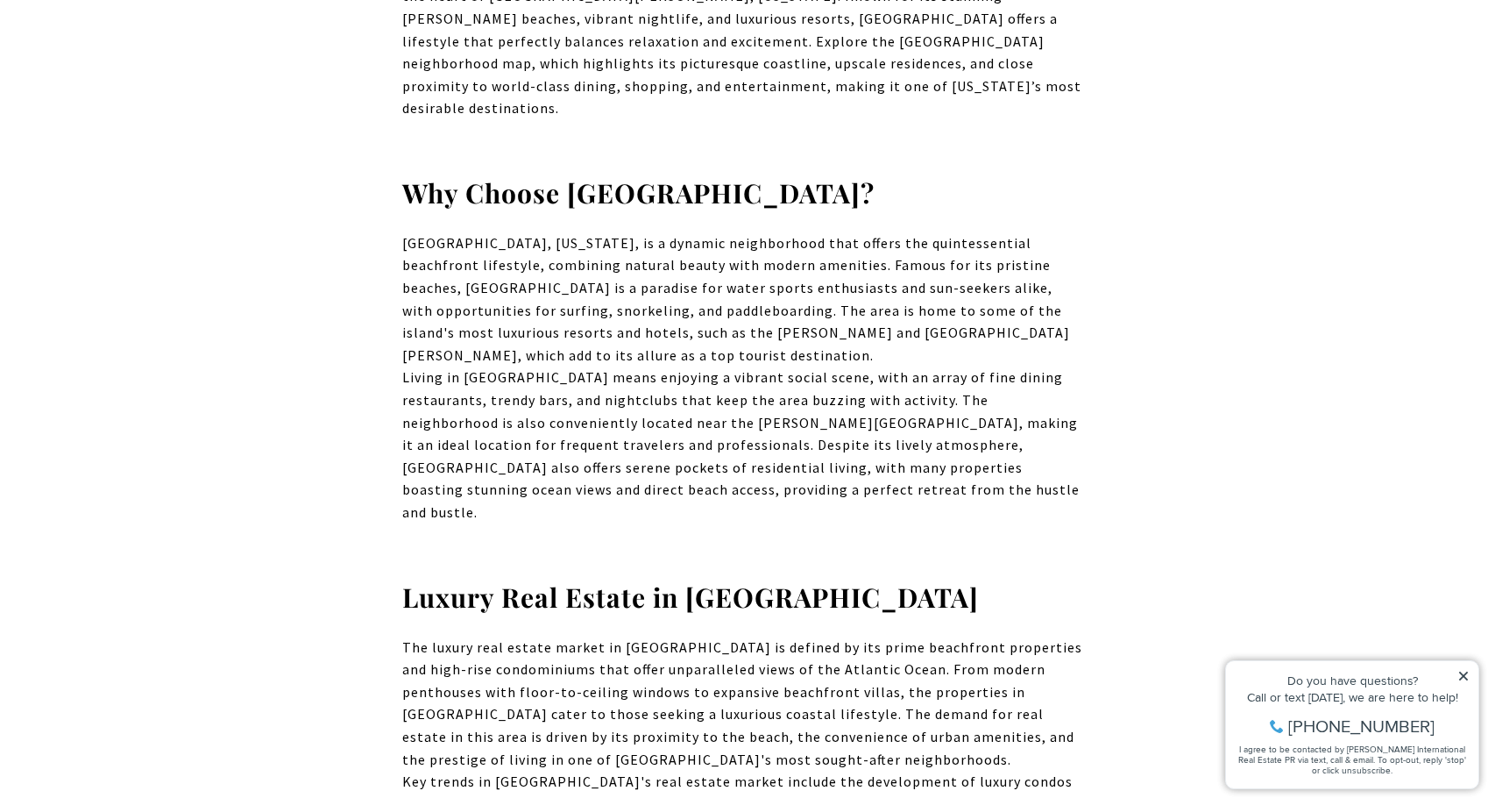
scroll to position [883, 0]
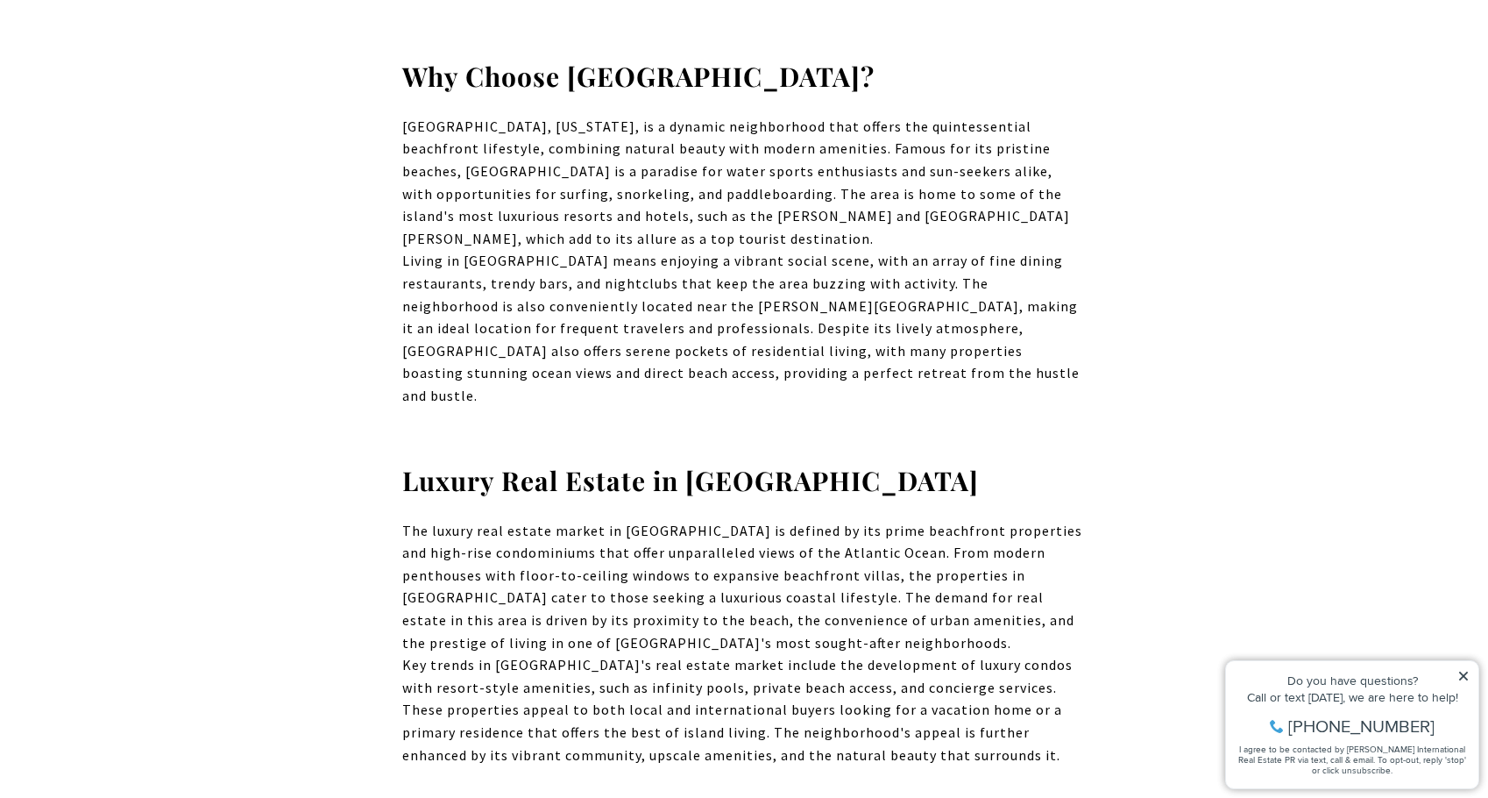
drag, startPoint x: 1466, startPoint y: 673, endPoint x: 1363, endPoint y: 670, distance: 103.5
click at [1466, 673] on icon at bounding box center [1463, 675] width 9 height 9
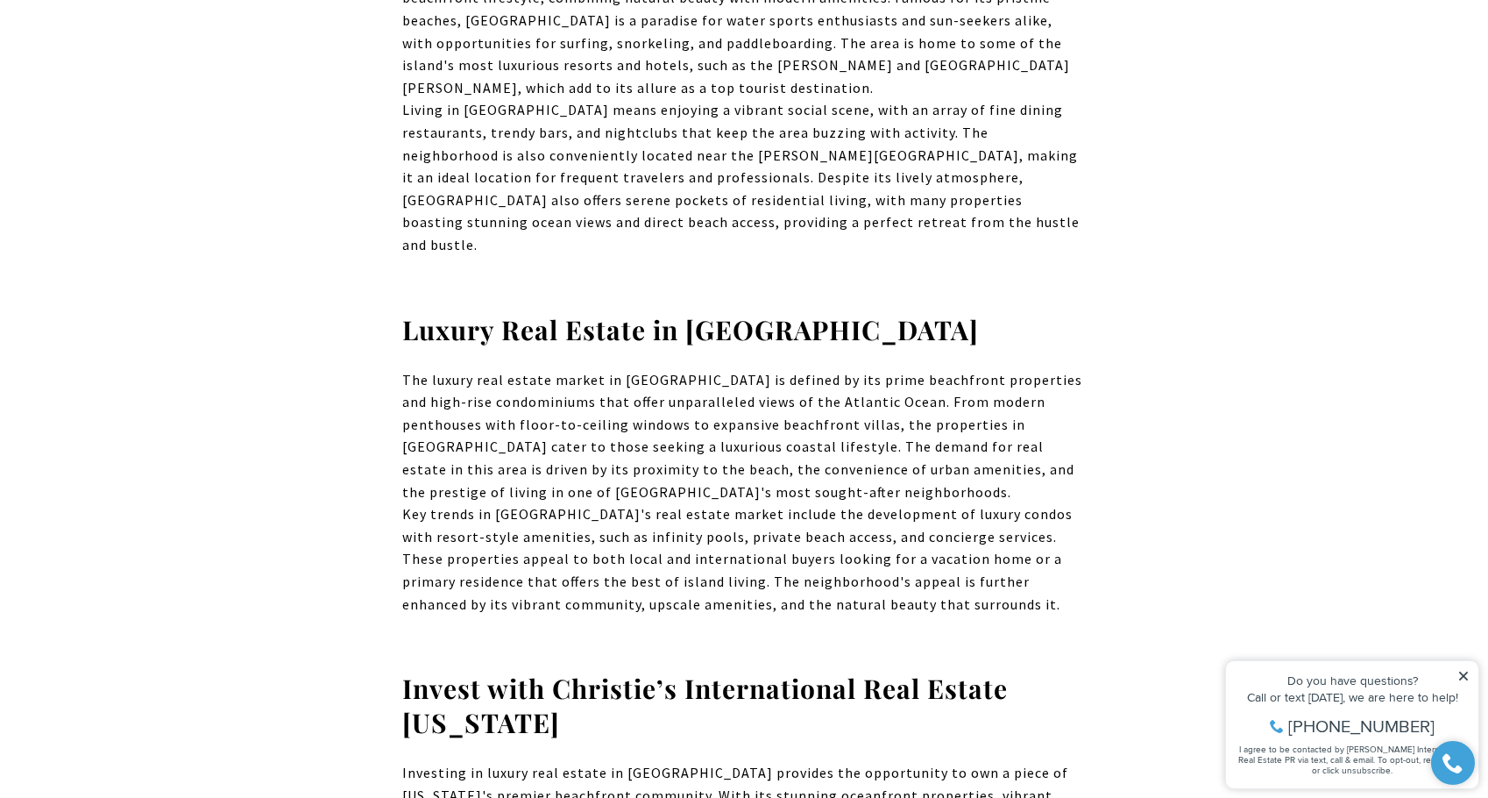
click at [1466, 672] on icon at bounding box center [1463, 675] width 9 height 9
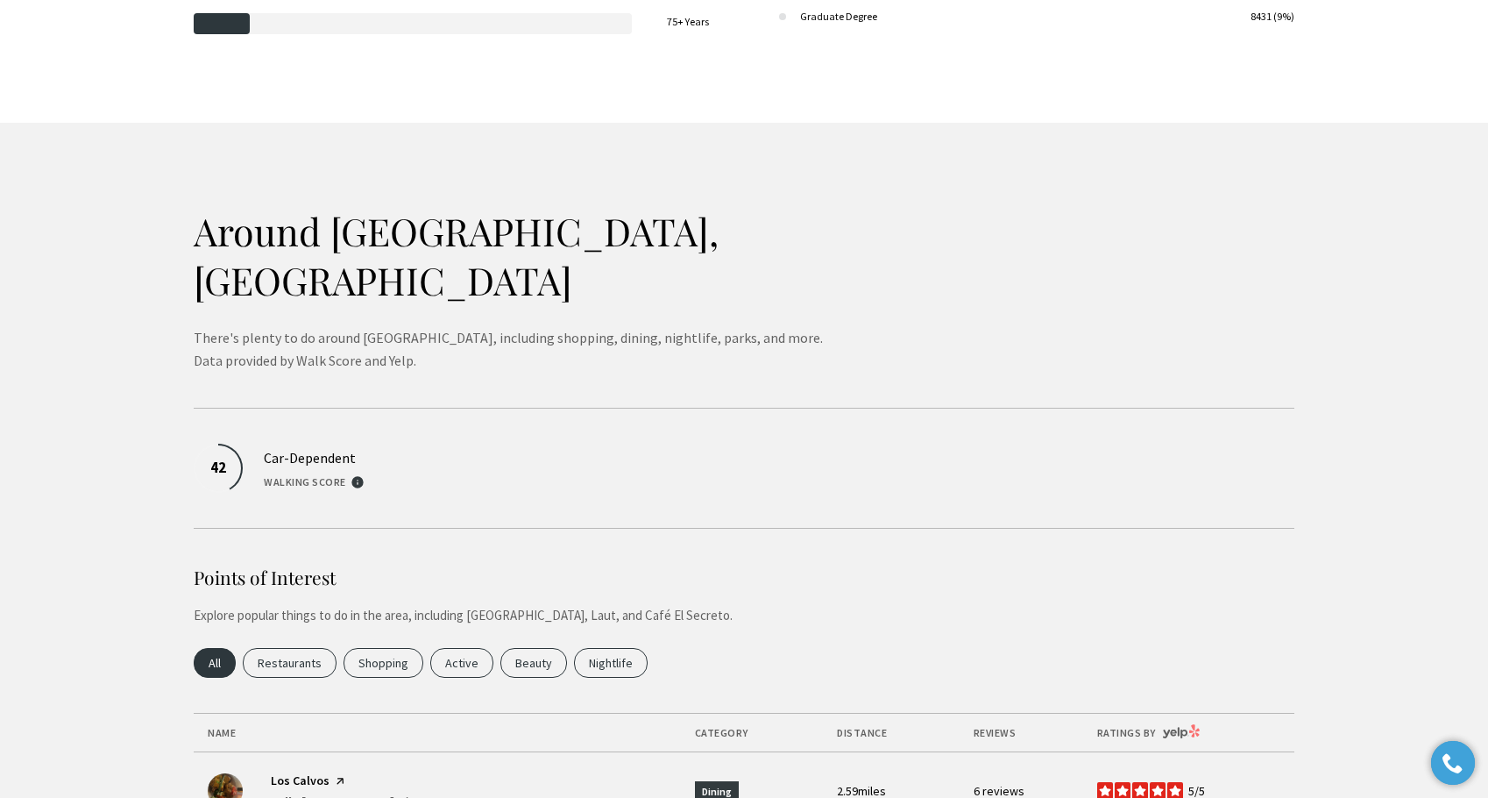
scroll to position [3705, 0]
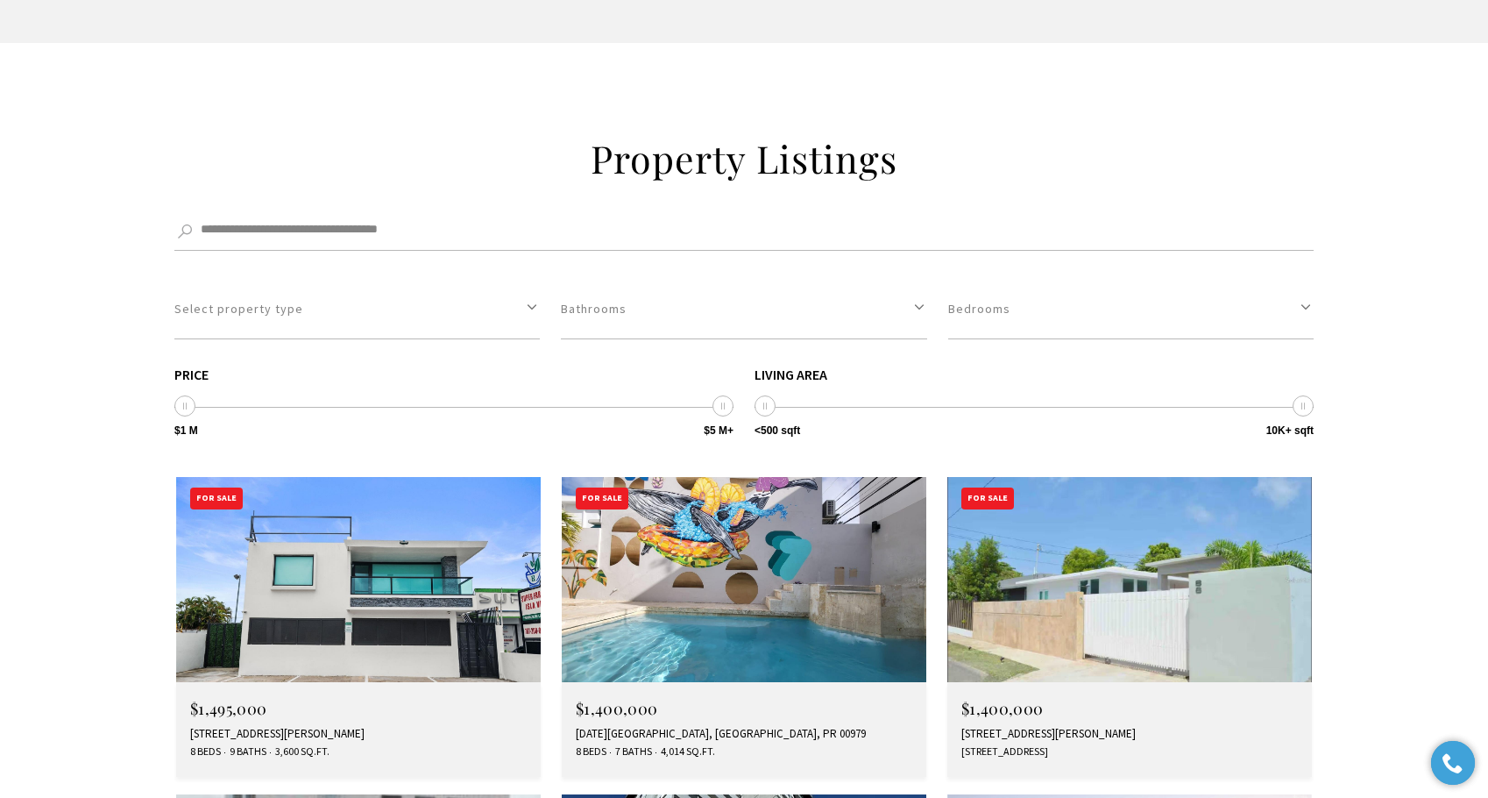
scroll to position [5317, 0]
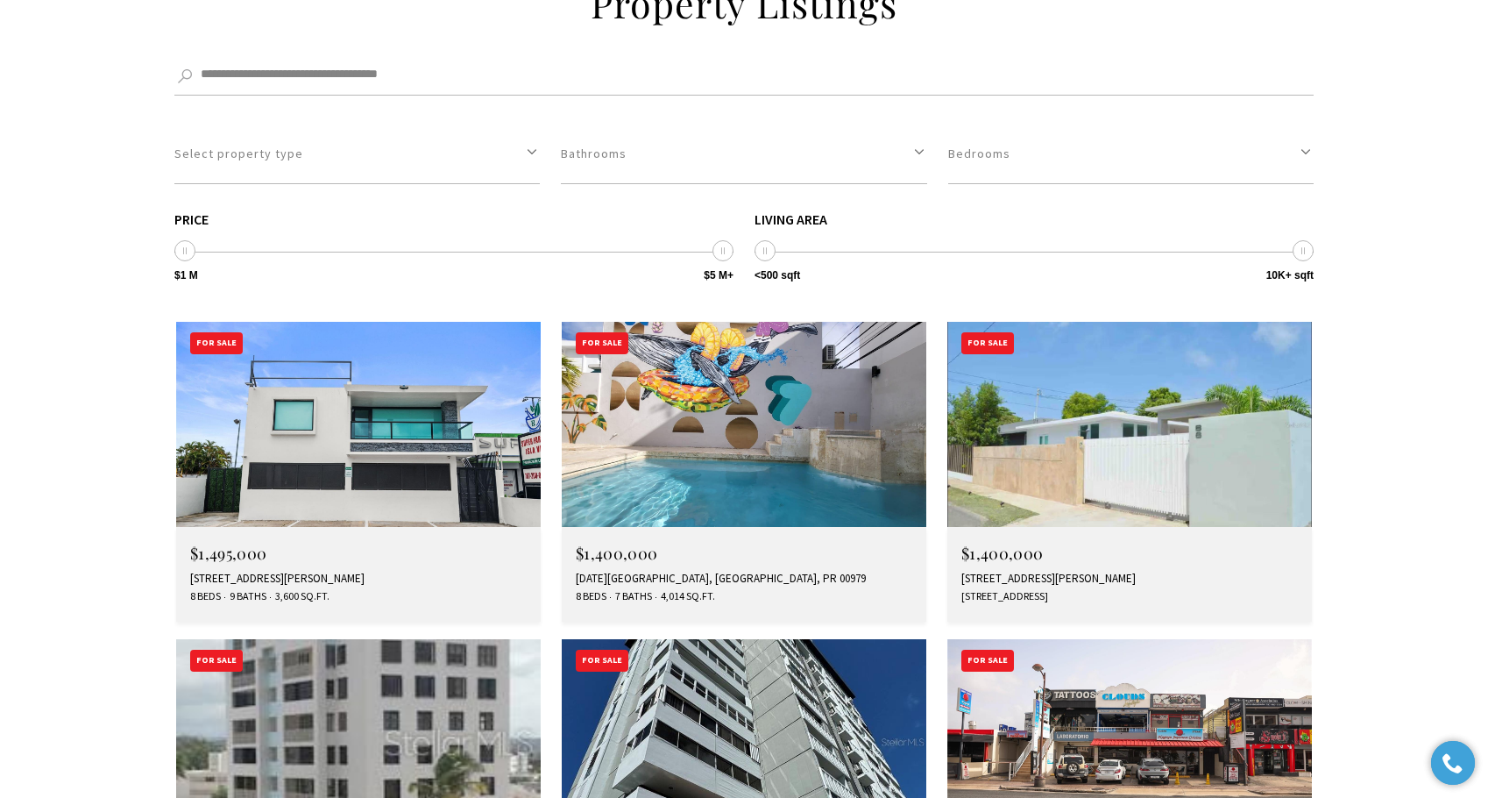
click at [1137, 639] on img at bounding box center [1129, 741] width 365 height 205
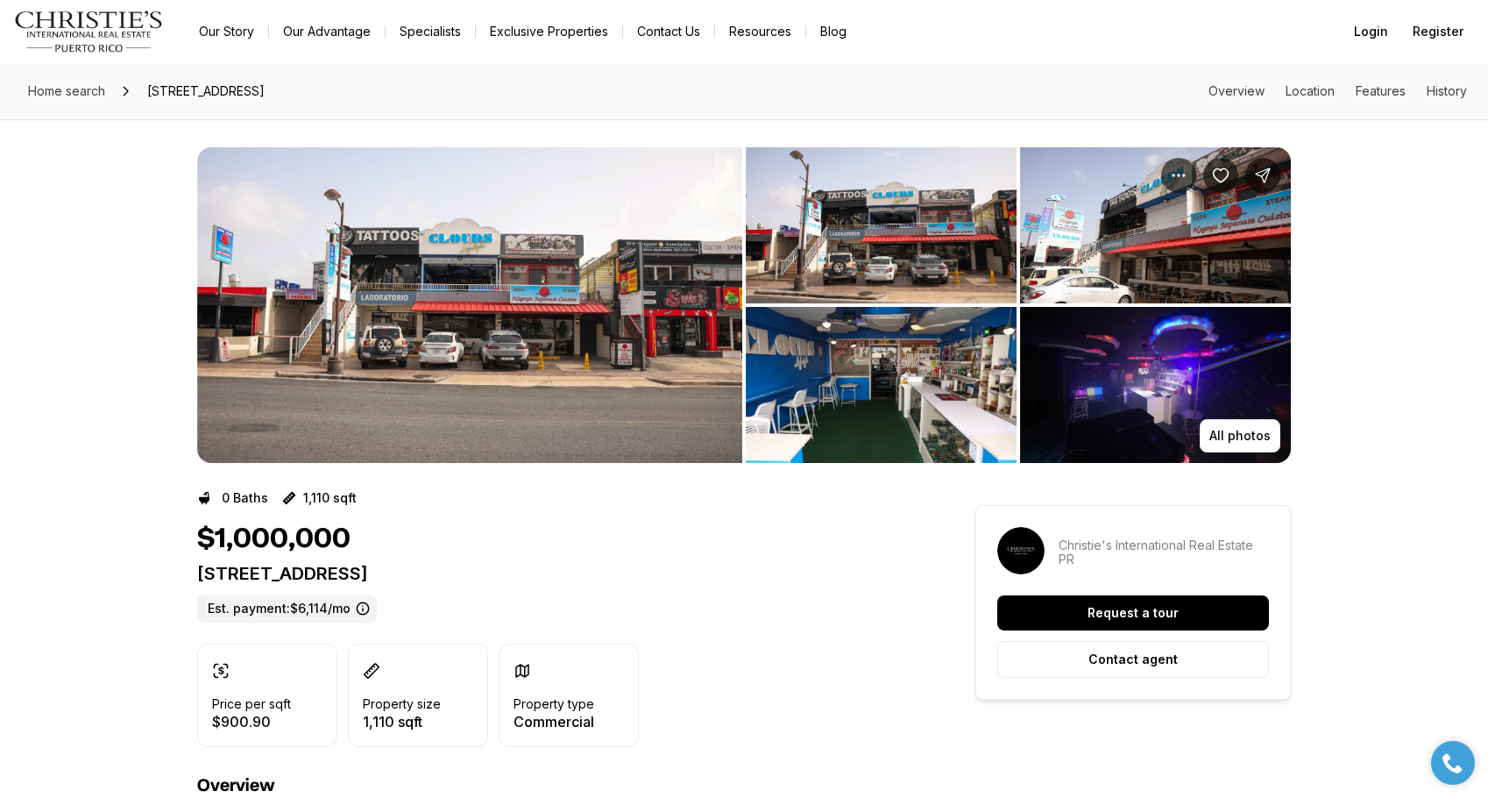
click at [808, 242] on img "View image gallery" at bounding box center [881, 225] width 271 height 156
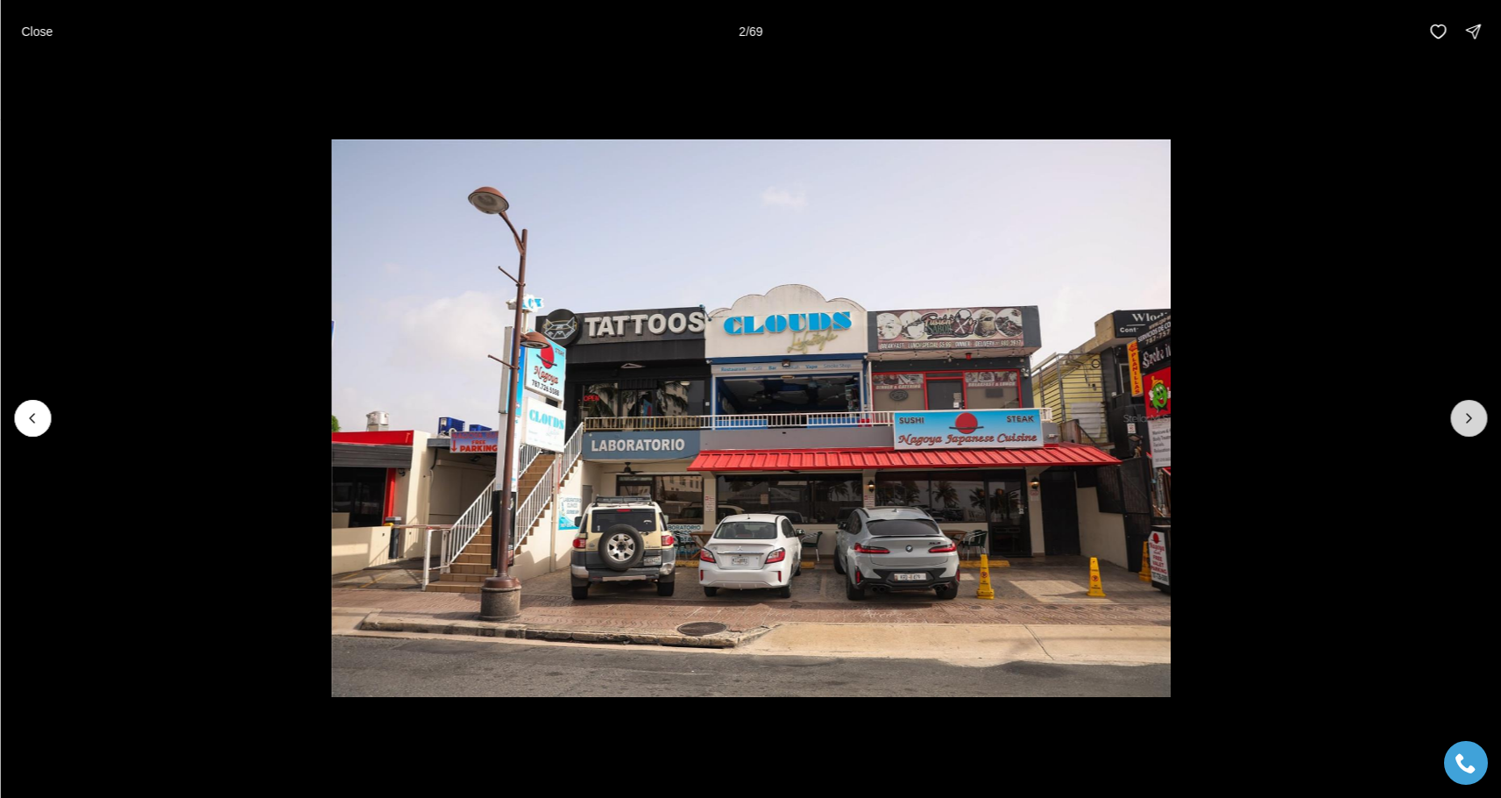
click at [1481, 418] on button "Next slide" at bounding box center [1469, 418] width 37 height 37
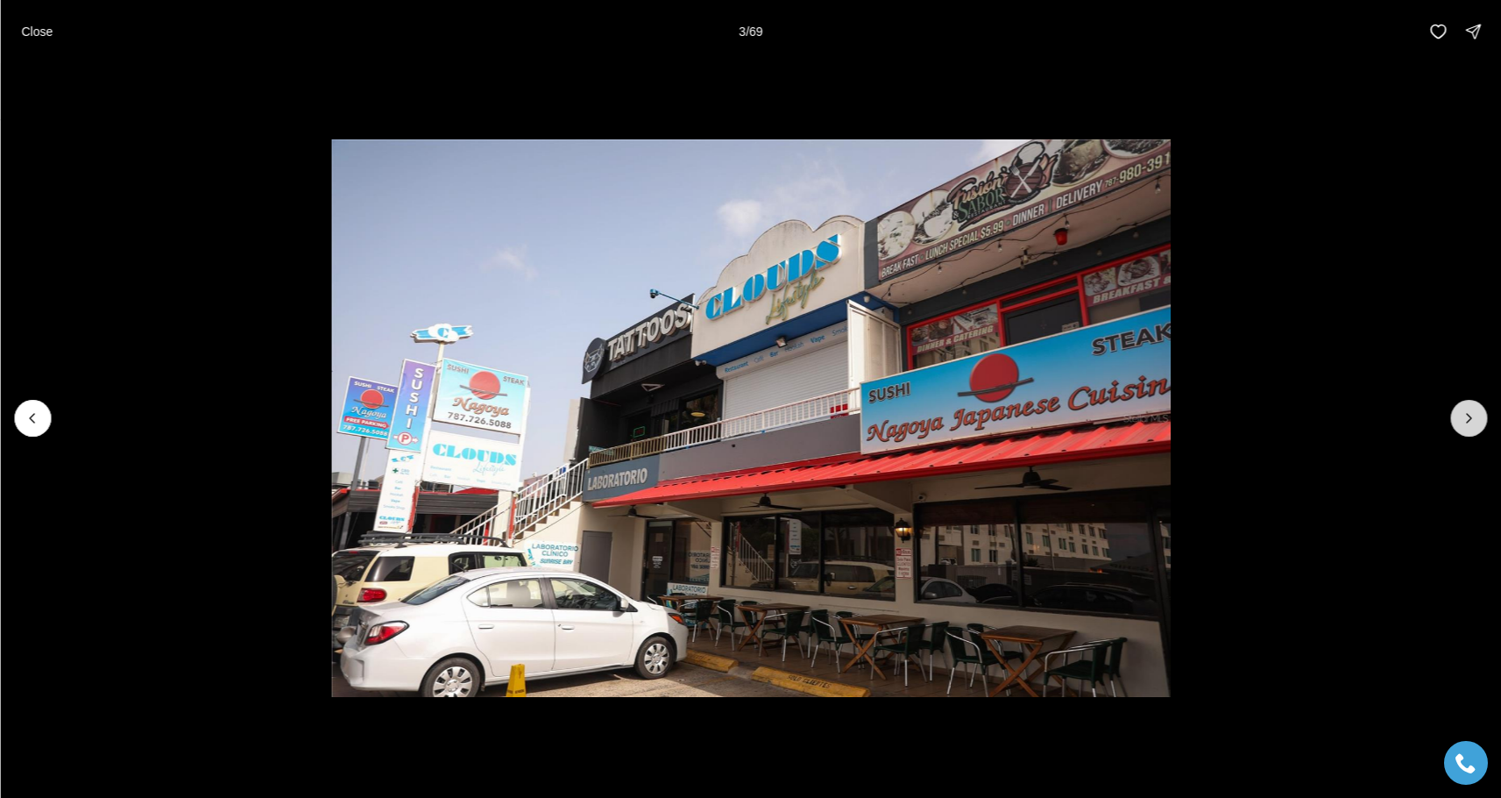
click at [1481, 416] on button "Next slide" at bounding box center [1469, 418] width 37 height 37
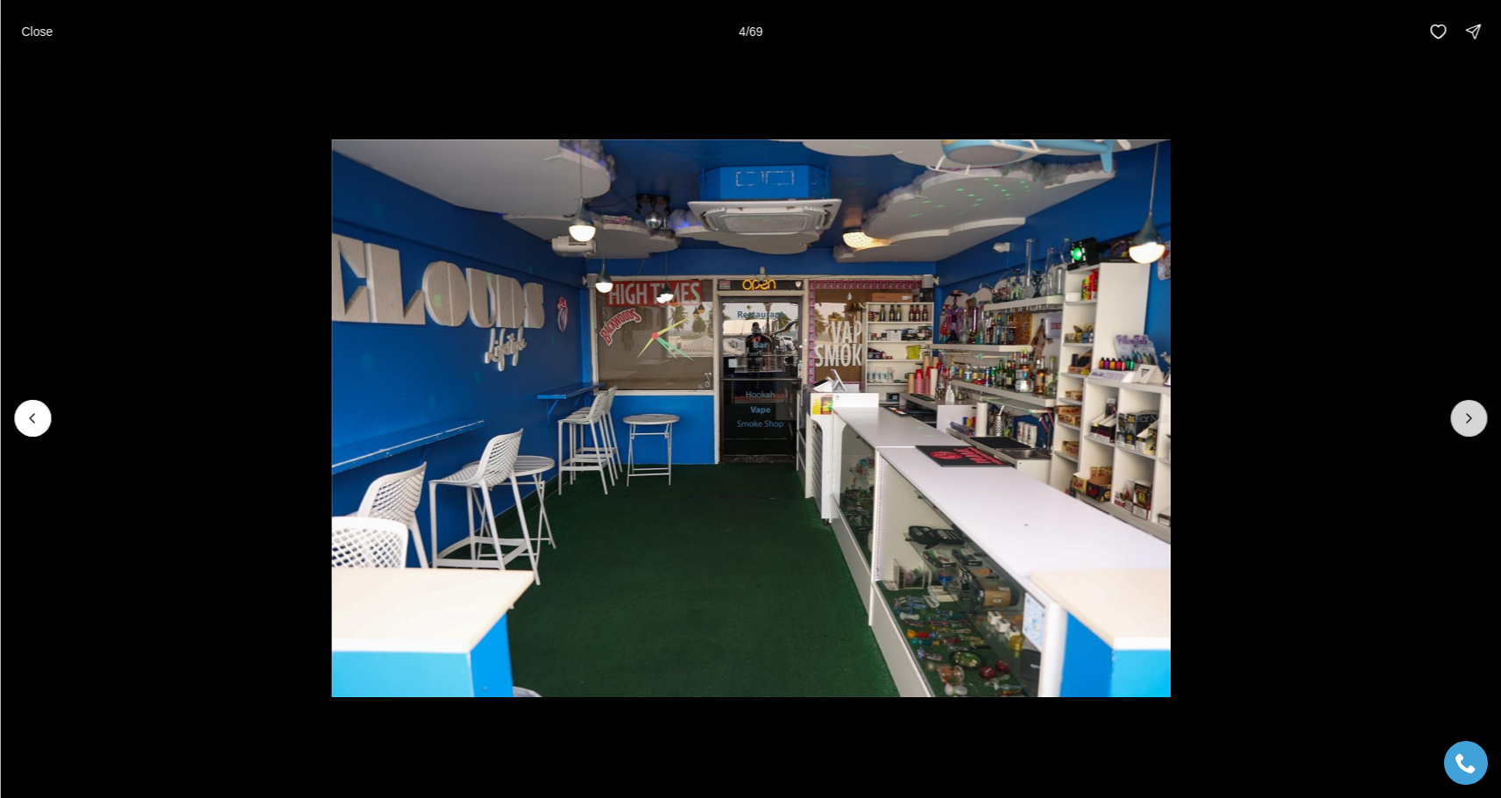
click at [1481, 416] on button "Next slide" at bounding box center [1469, 418] width 37 height 37
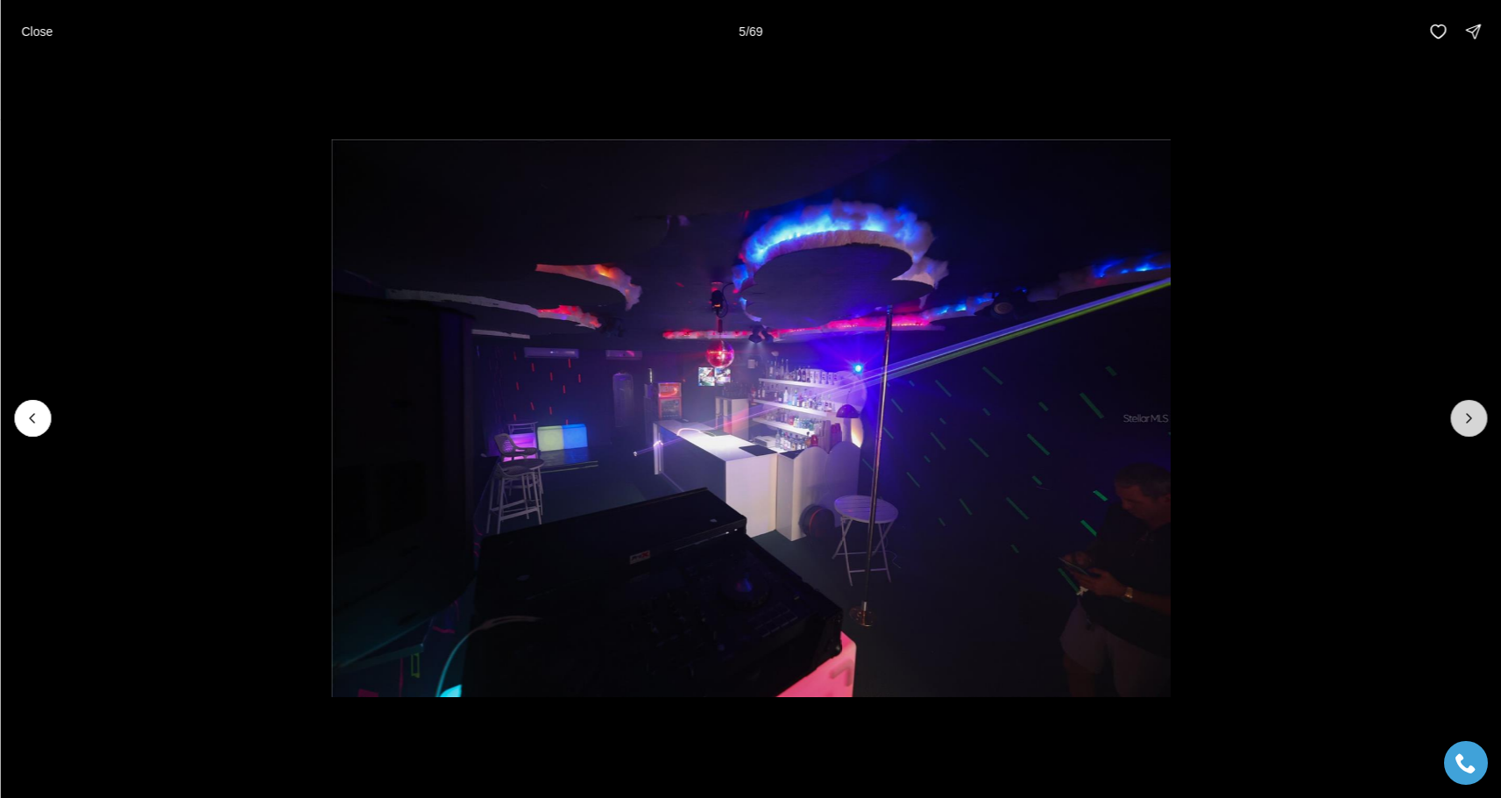
click at [1481, 416] on button "Next slide" at bounding box center [1469, 418] width 37 height 37
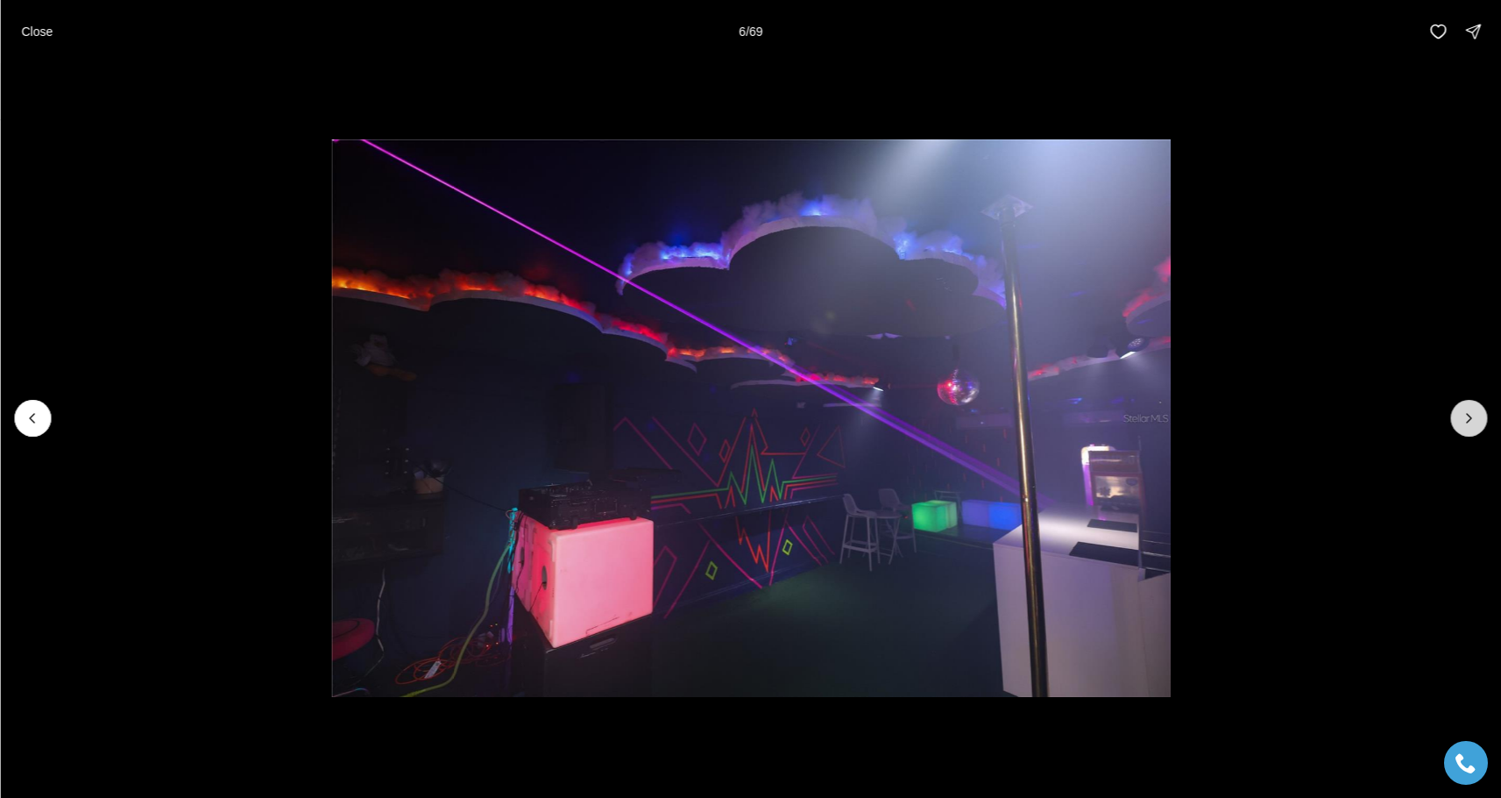
click at [1481, 416] on button "Next slide" at bounding box center [1469, 418] width 37 height 37
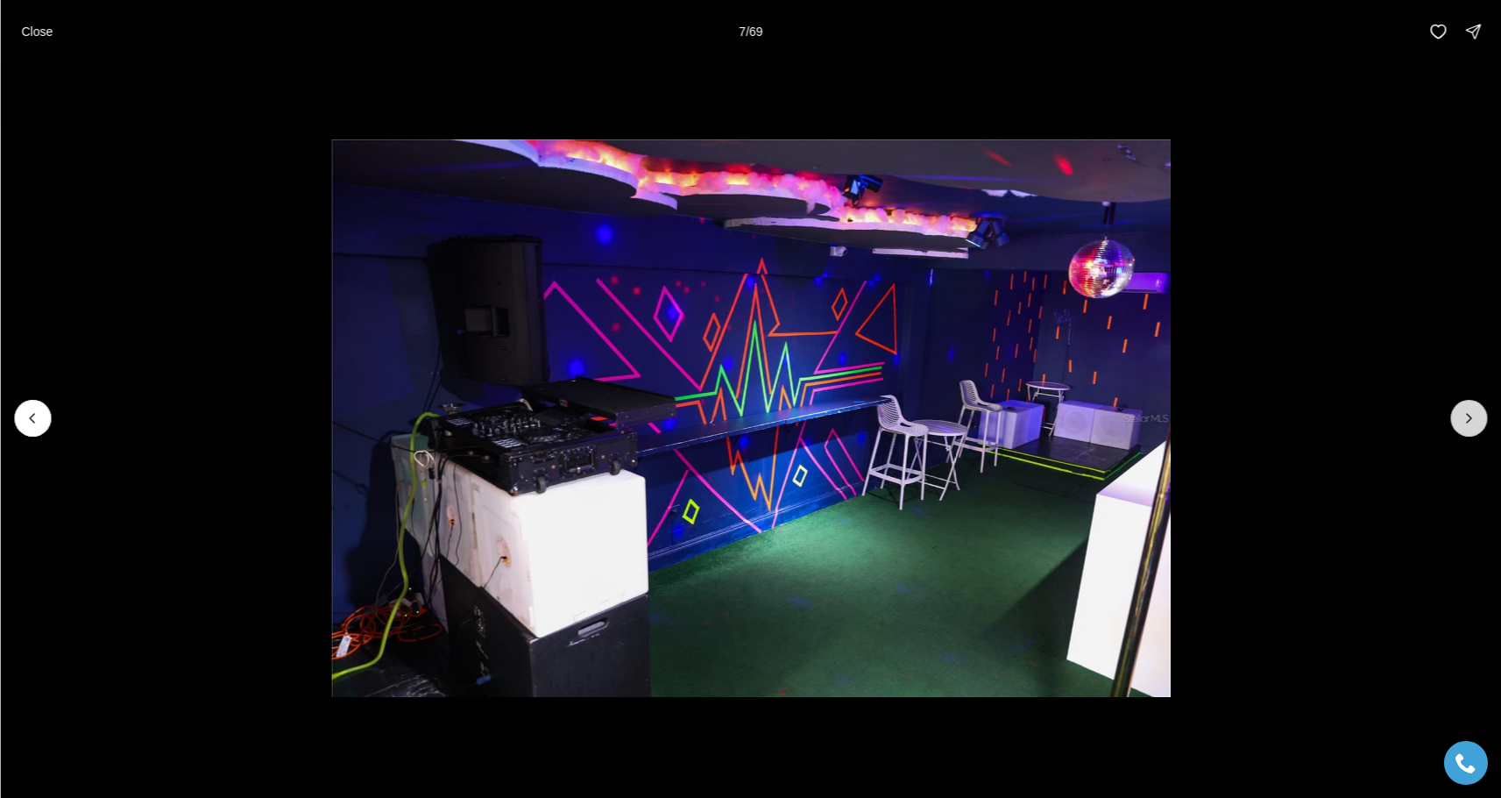
click at [1481, 416] on button "Next slide" at bounding box center [1469, 418] width 37 height 37
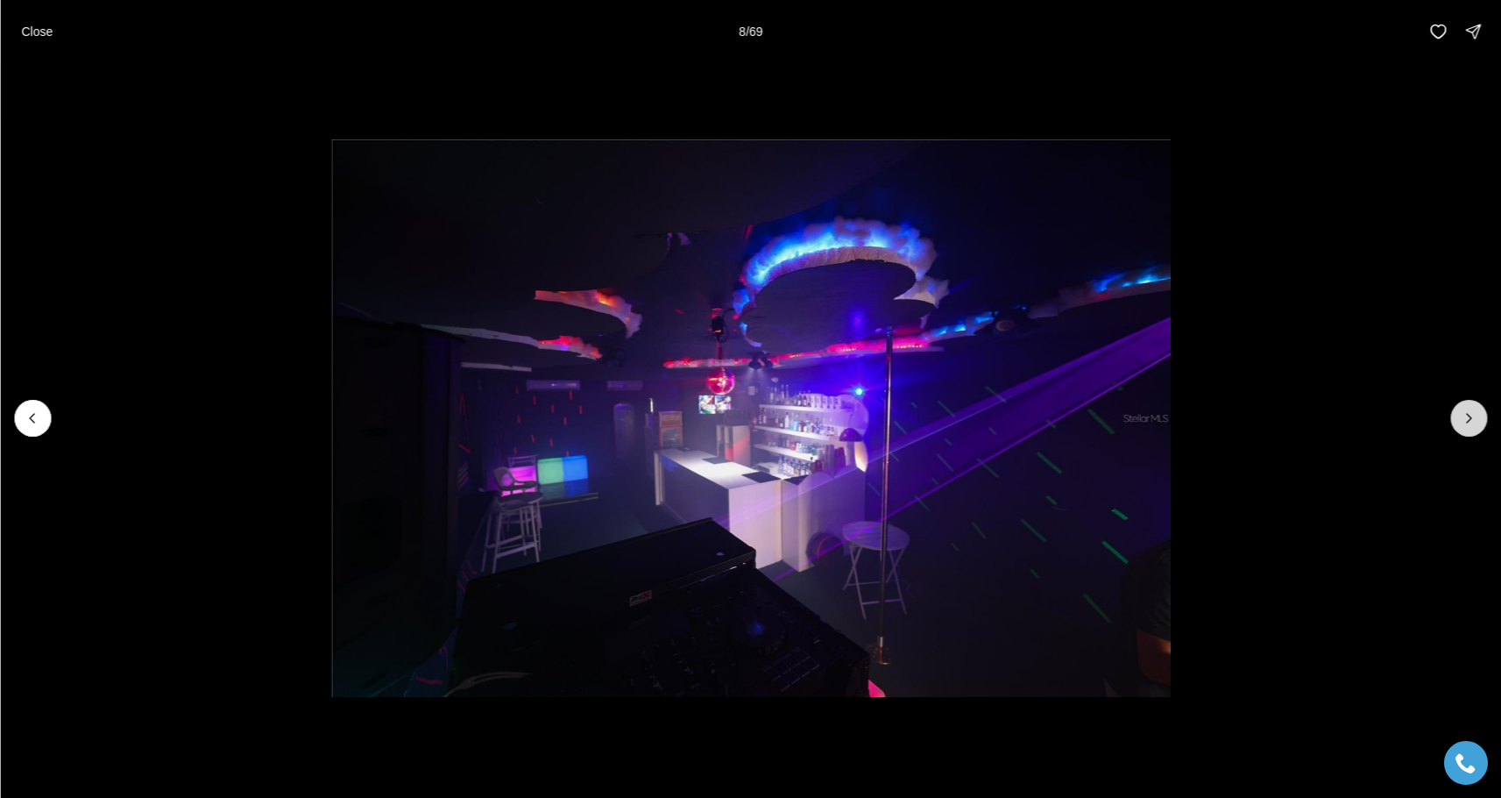
click at [1481, 416] on button "Next slide" at bounding box center [1469, 418] width 37 height 37
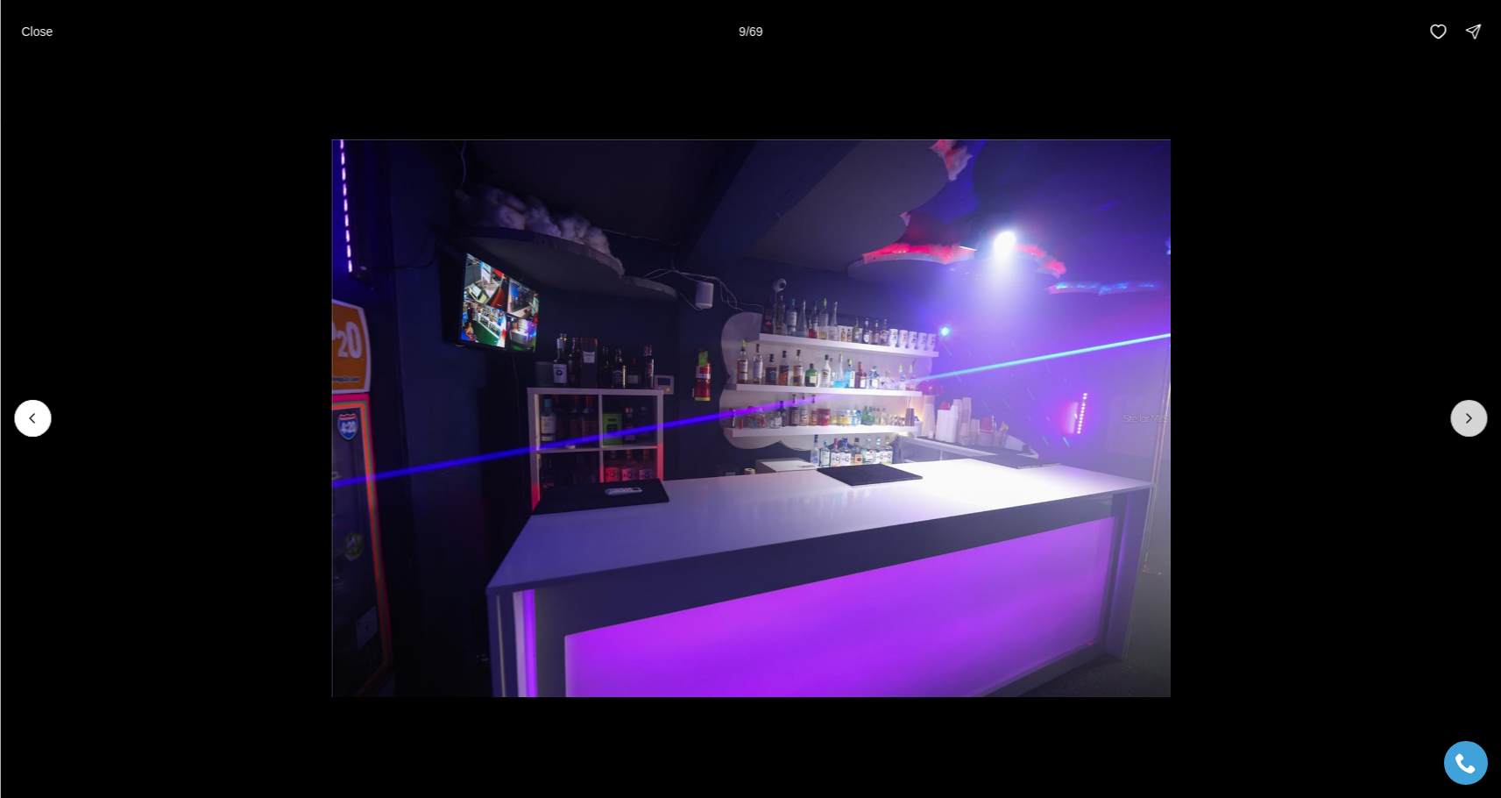
click at [1481, 416] on button "Next slide" at bounding box center [1469, 418] width 37 height 37
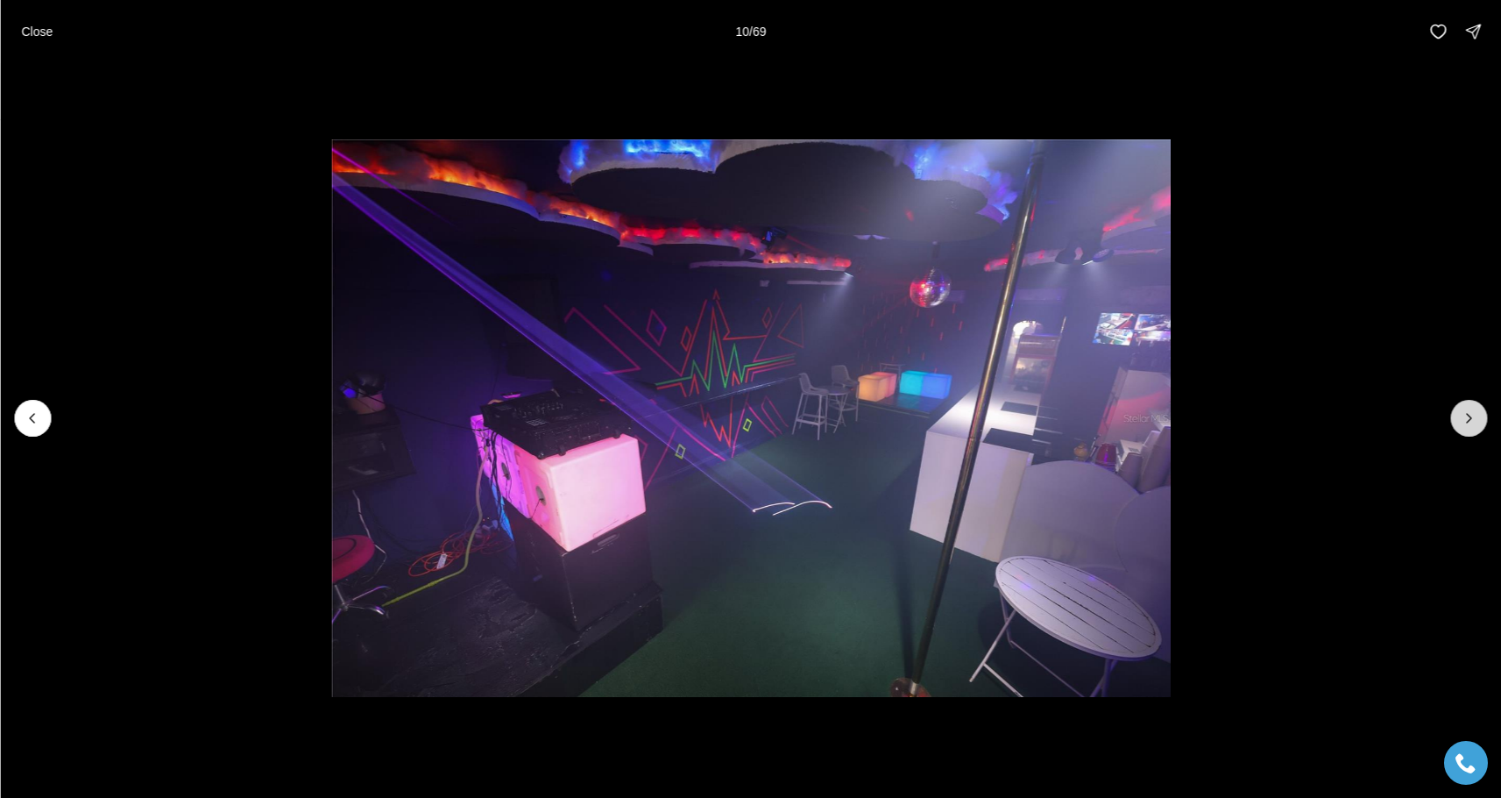
click at [1481, 416] on button "Next slide" at bounding box center [1469, 418] width 37 height 37
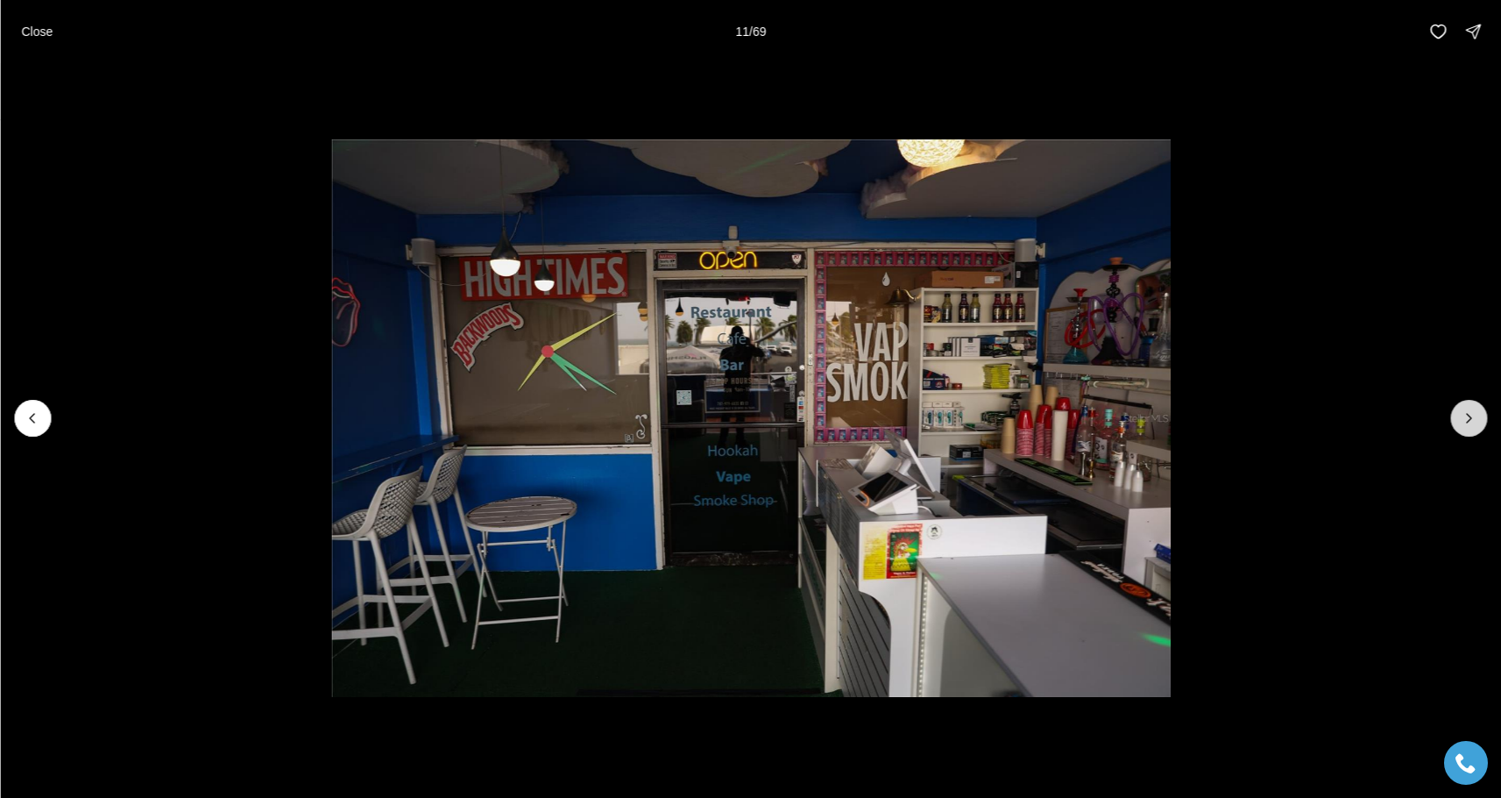
click at [1481, 416] on button "Next slide" at bounding box center [1469, 418] width 37 height 37
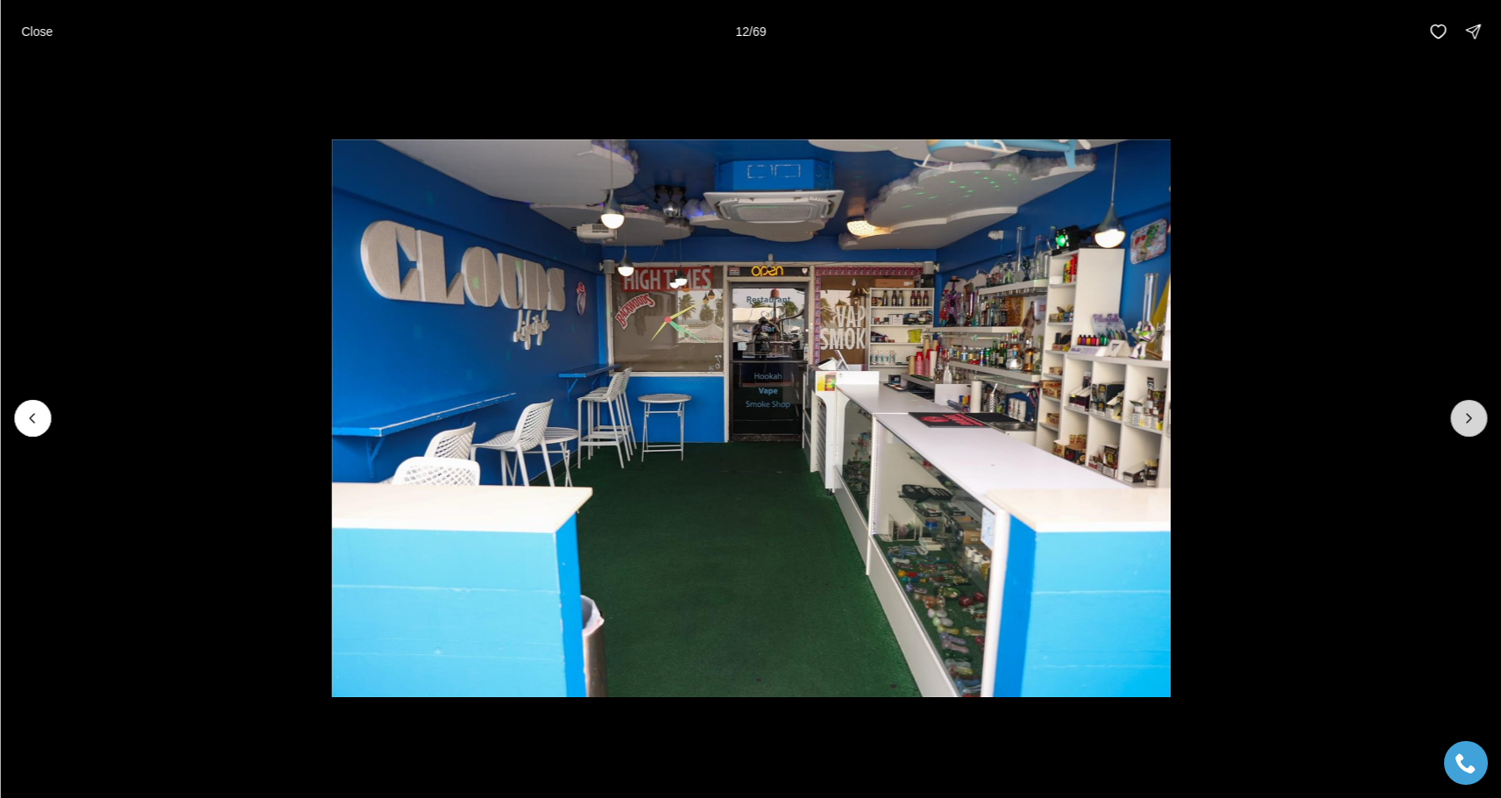
click at [1481, 416] on button "Next slide" at bounding box center [1469, 418] width 37 height 37
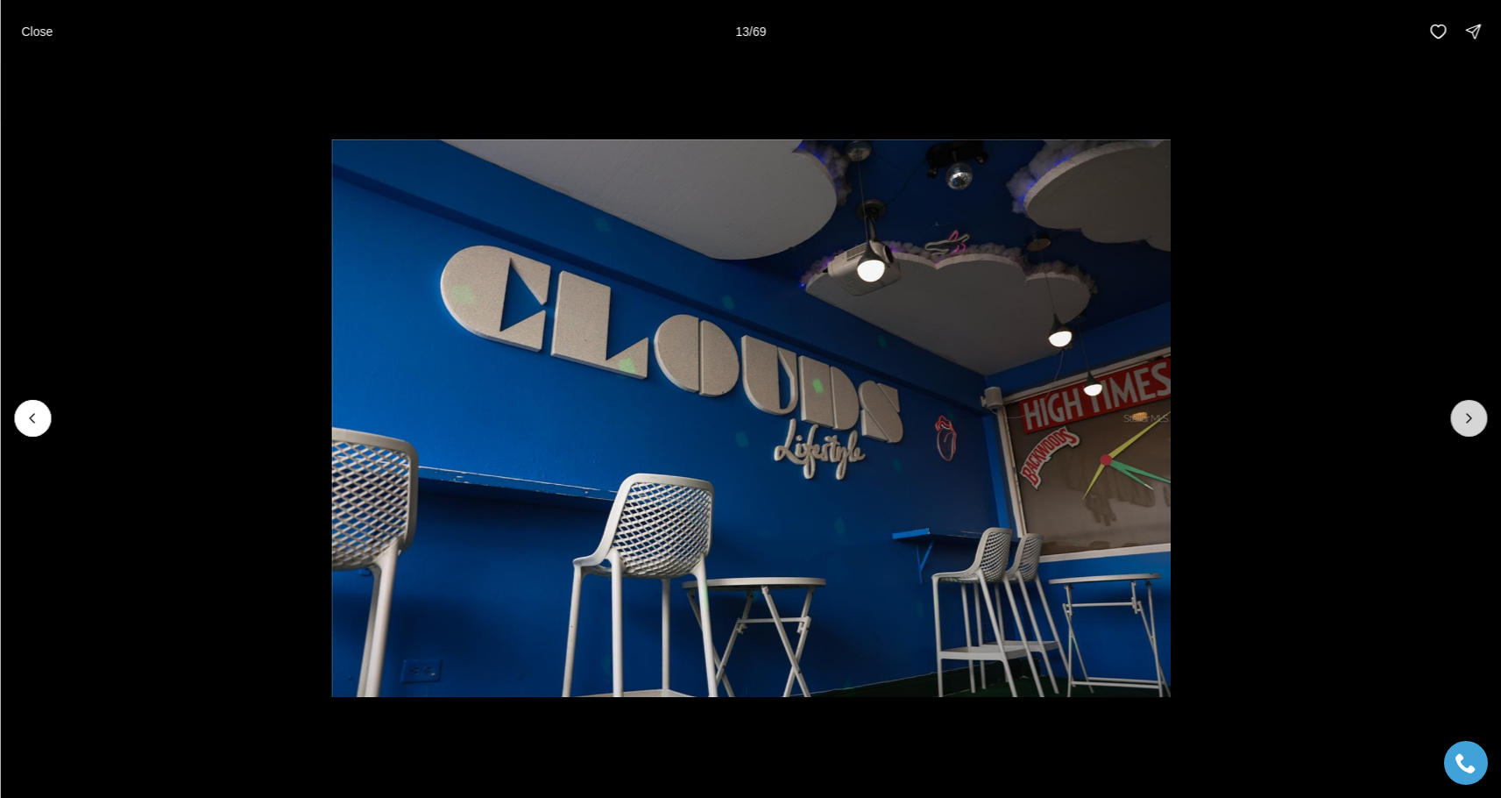
click at [1481, 416] on button "Next slide" at bounding box center [1469, 418] width 37 height 37
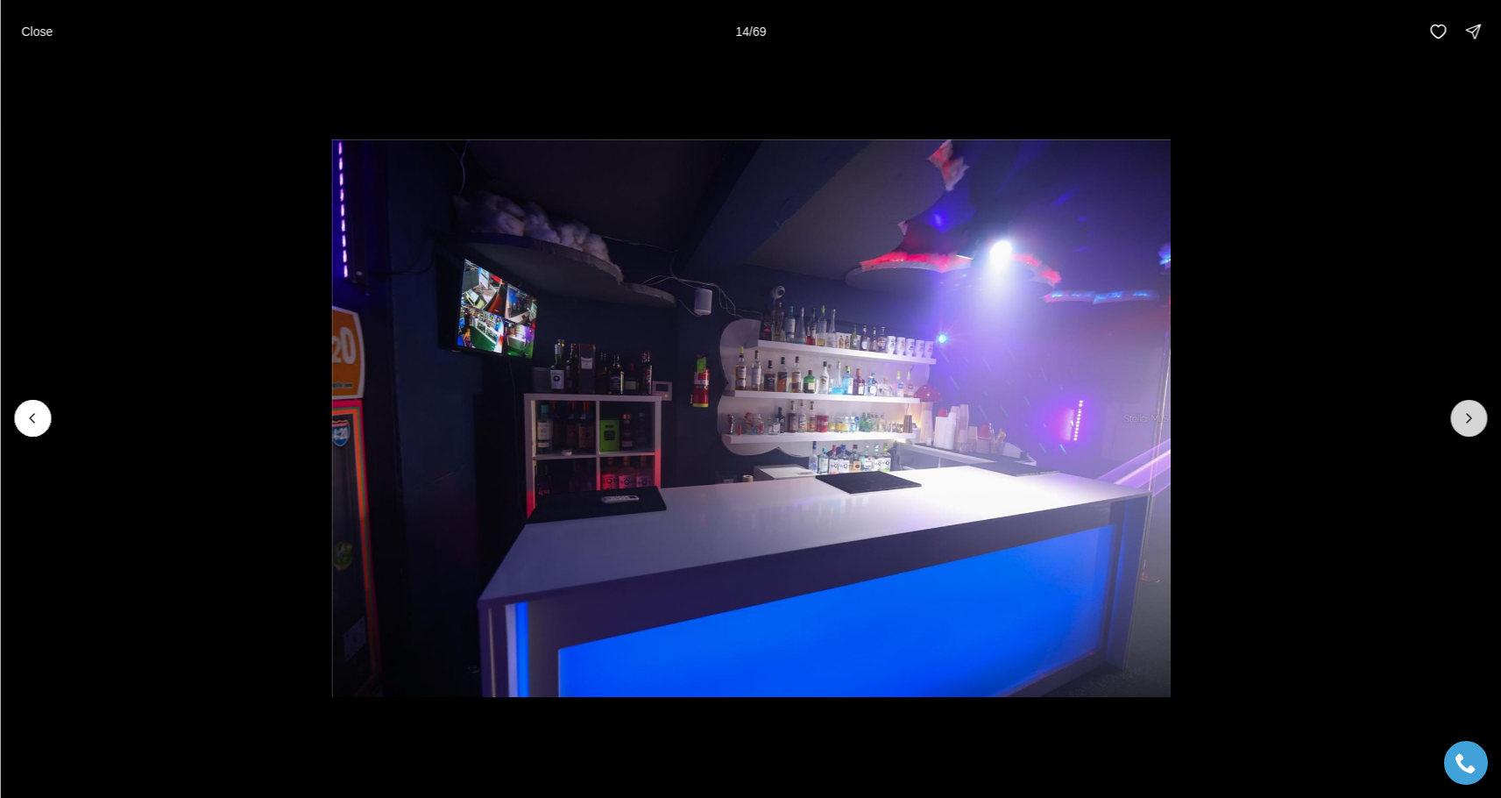
click at [1481, 416] on button "Next slide" at bounding box center [1469, 418] width 37 height 37
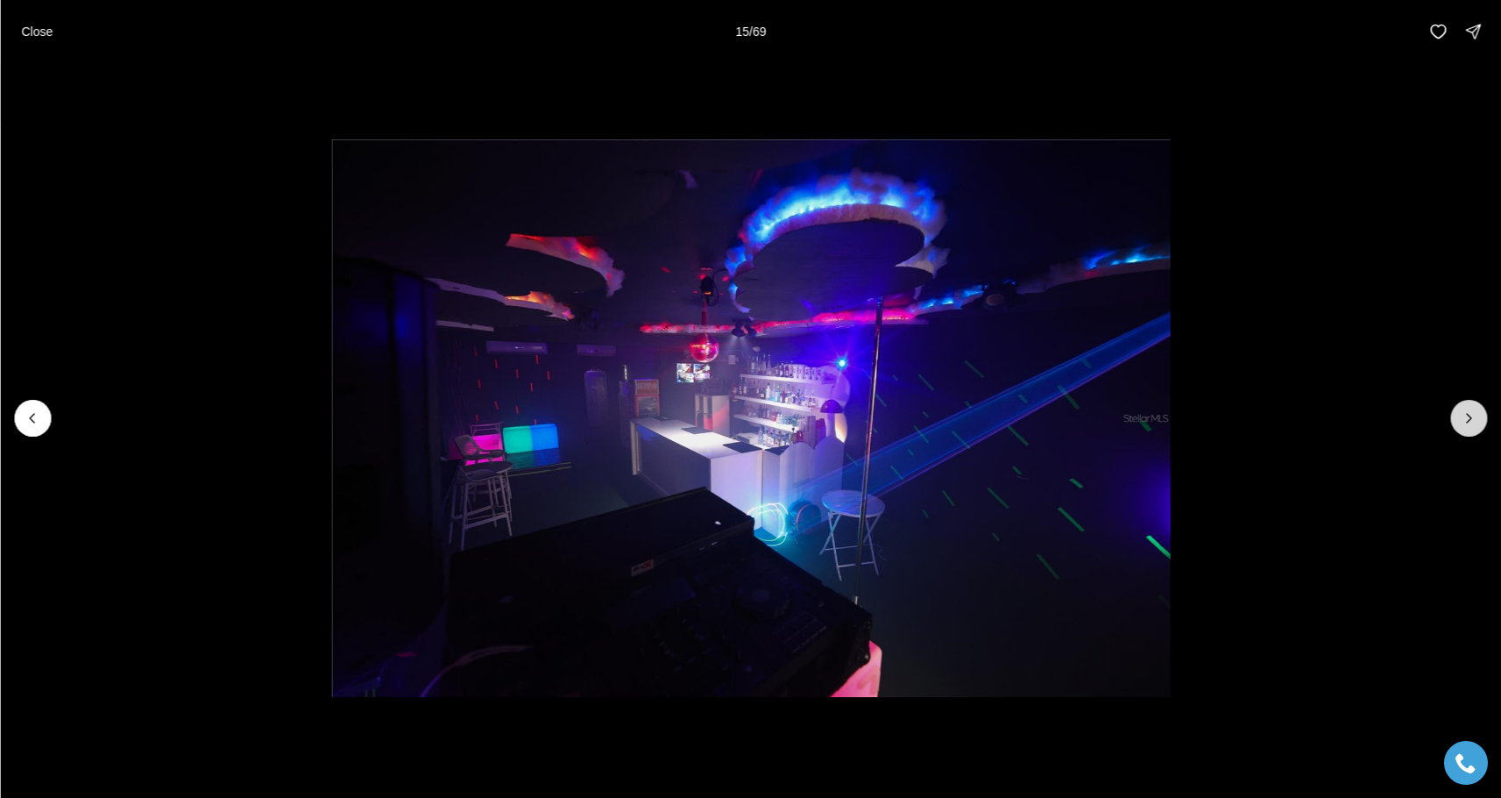
click at [1481, 416] on button "Next slide" at bounding box center [1469, 418] width 37 height 37
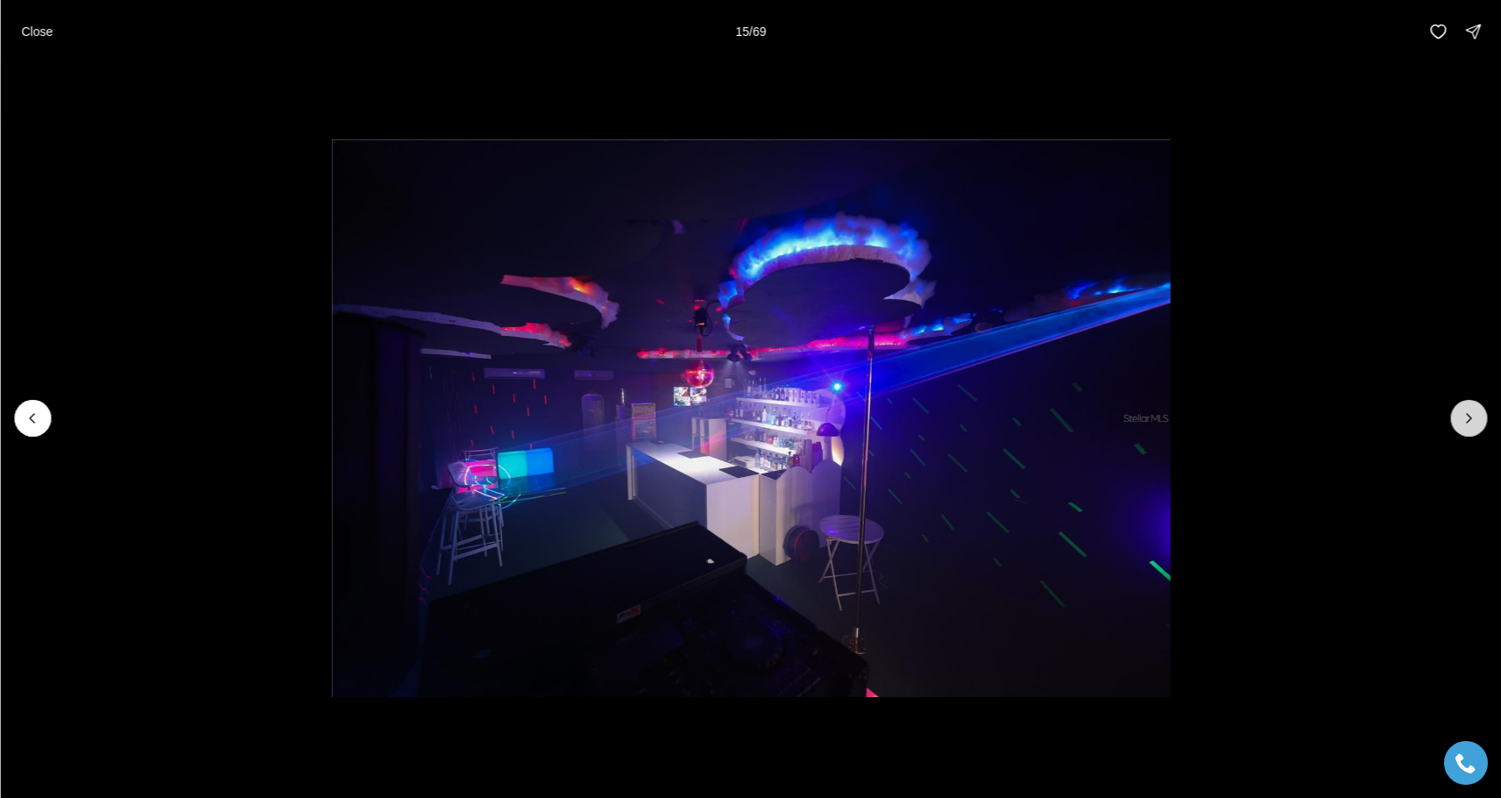
click at [1481, 416] on button "Next slide" at bounding box center [1469, 418] width 37 height 37
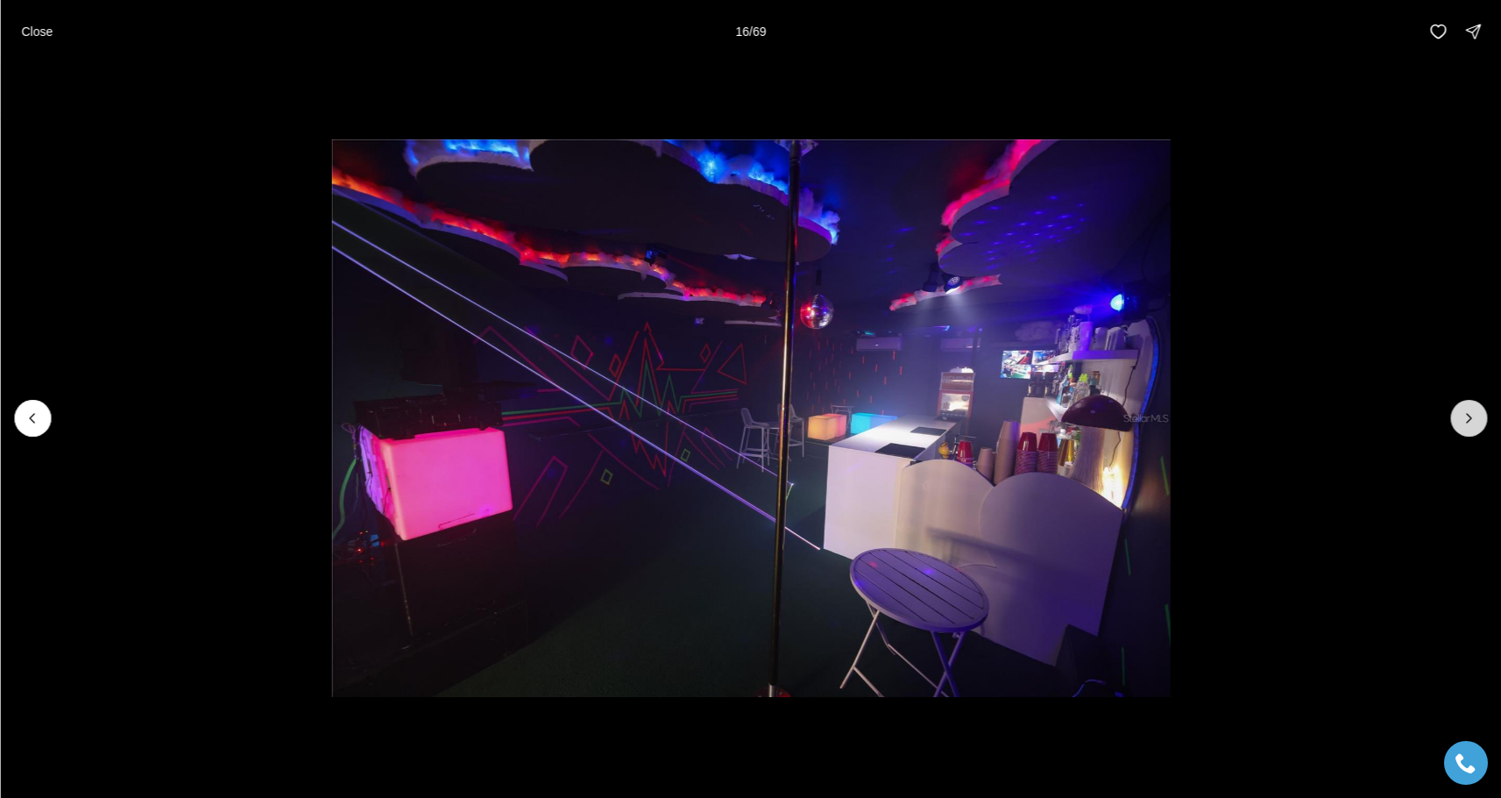
click at [1481, 416] on button "Next slide" at bounding box center [1469, 418] width 37 height 37
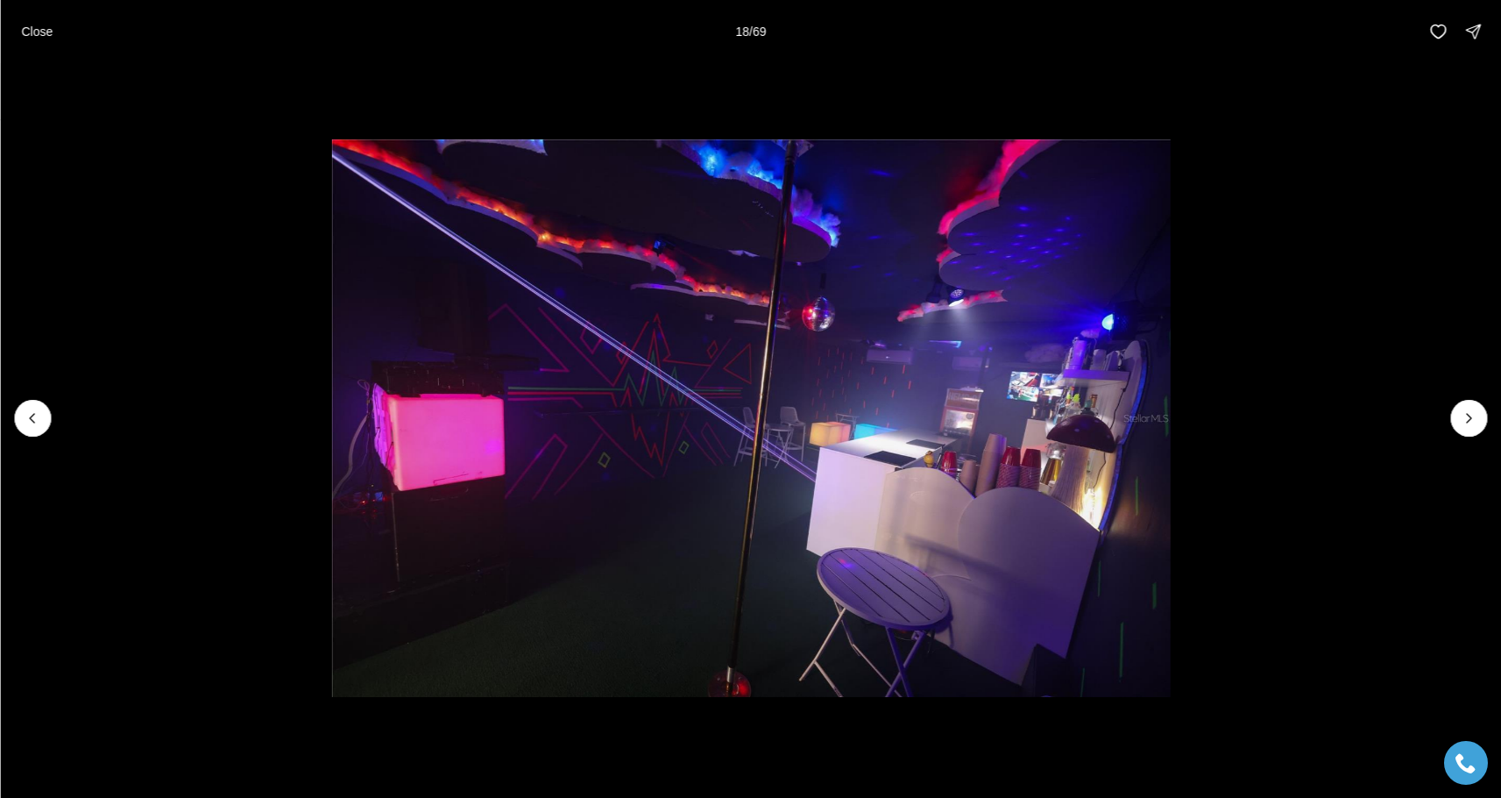
click at [1187, 96] on li "18 of 69" at bounding box center [750, 418] width 1501 height 710
click at [1472, 415] on icon "Next slide" at bounding box center [1469, 418] width 18 height 18
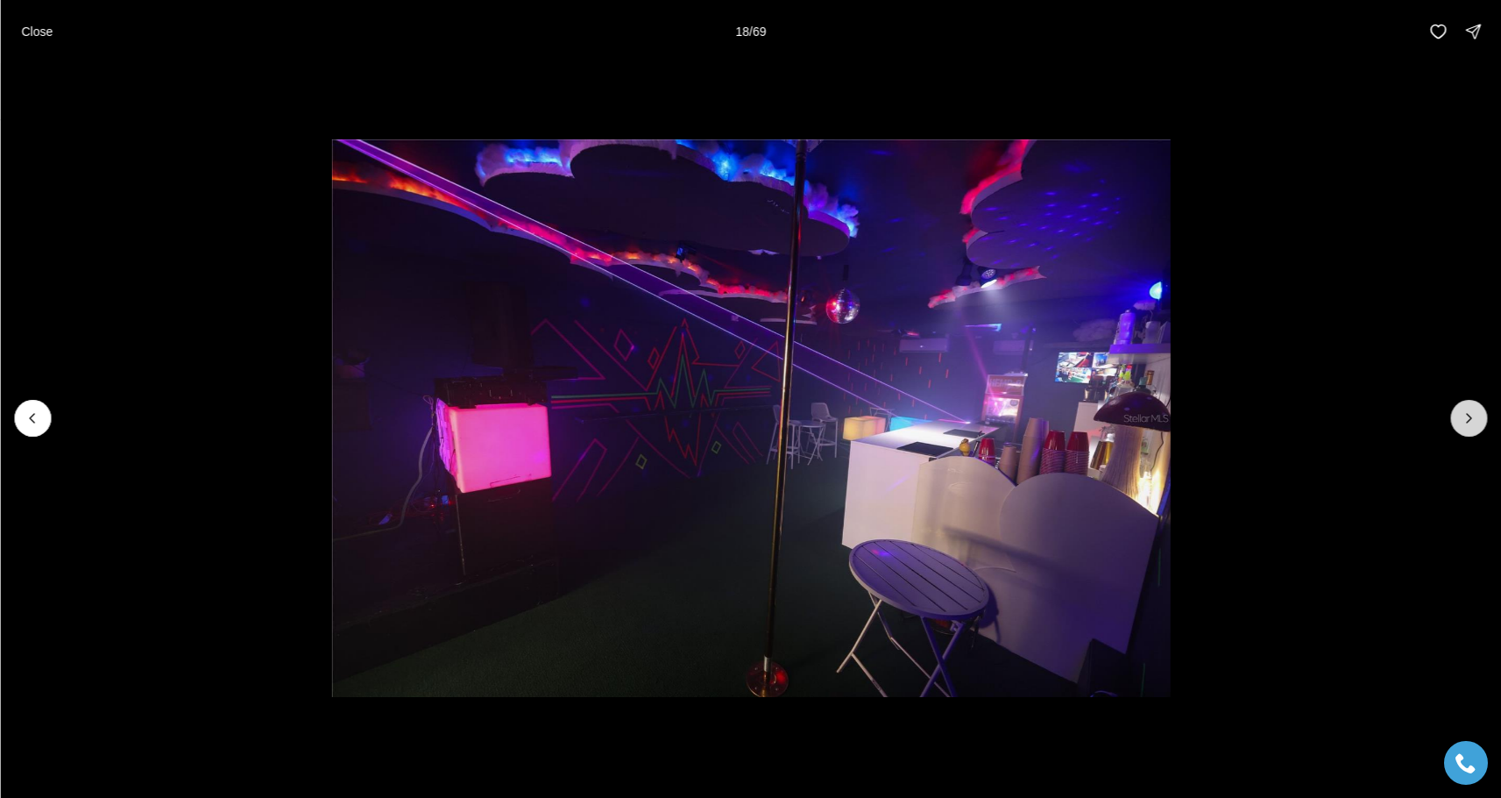
click at [1472, 415] on icon "Next slide" at bounding box center [1469, 418] width 18 height 18
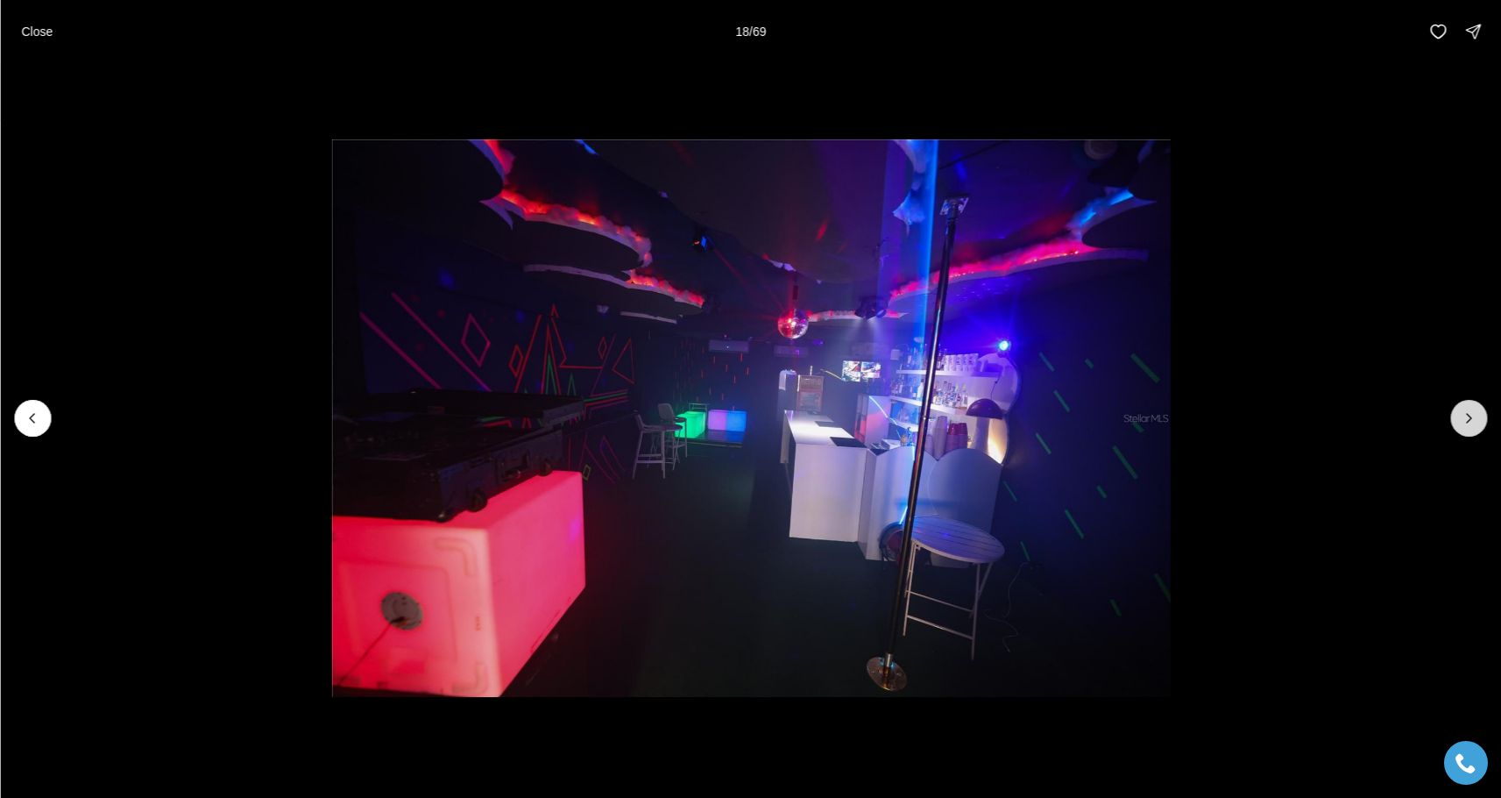
click at [1472, 415] on icon "Next slide" at bounding box center [1469, 418] width 18 height 18
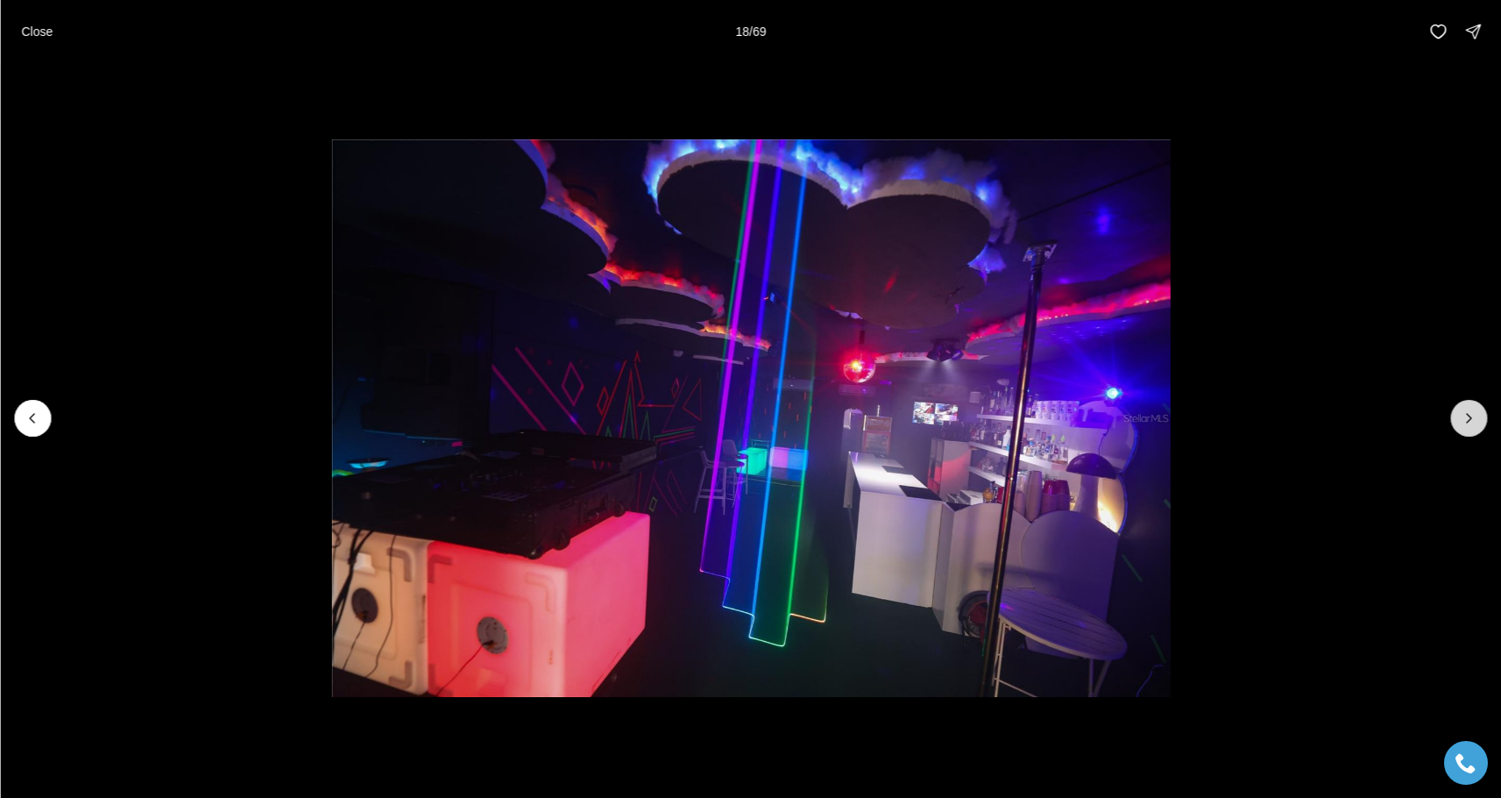
click at [1472, 415] on icon "Next slide" at bounding box center [1469, 418] width 18 height 18
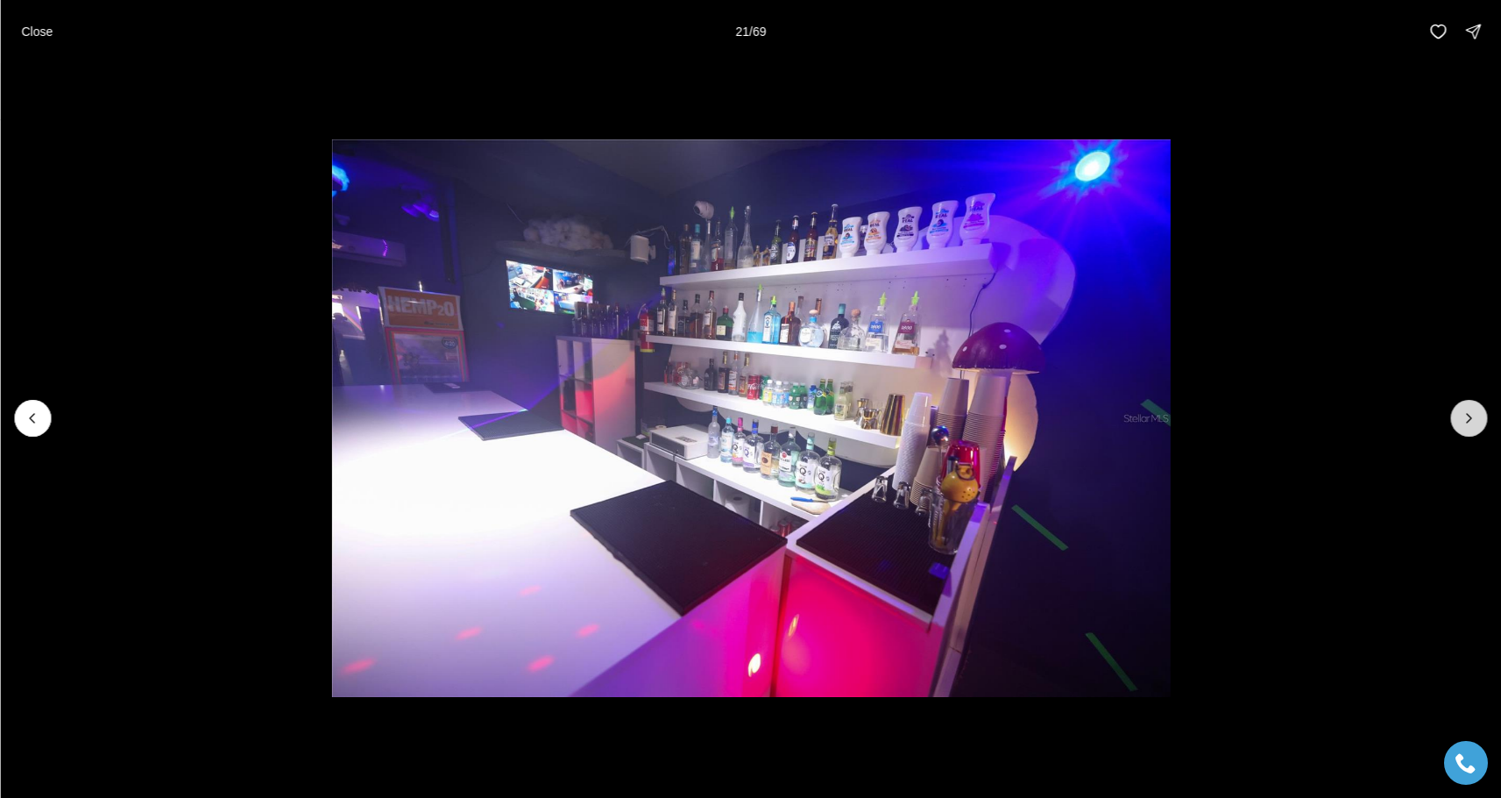
click at [1472, 415] on icon "Next slide" at bounding box center [1469, 418] width 18 height 18
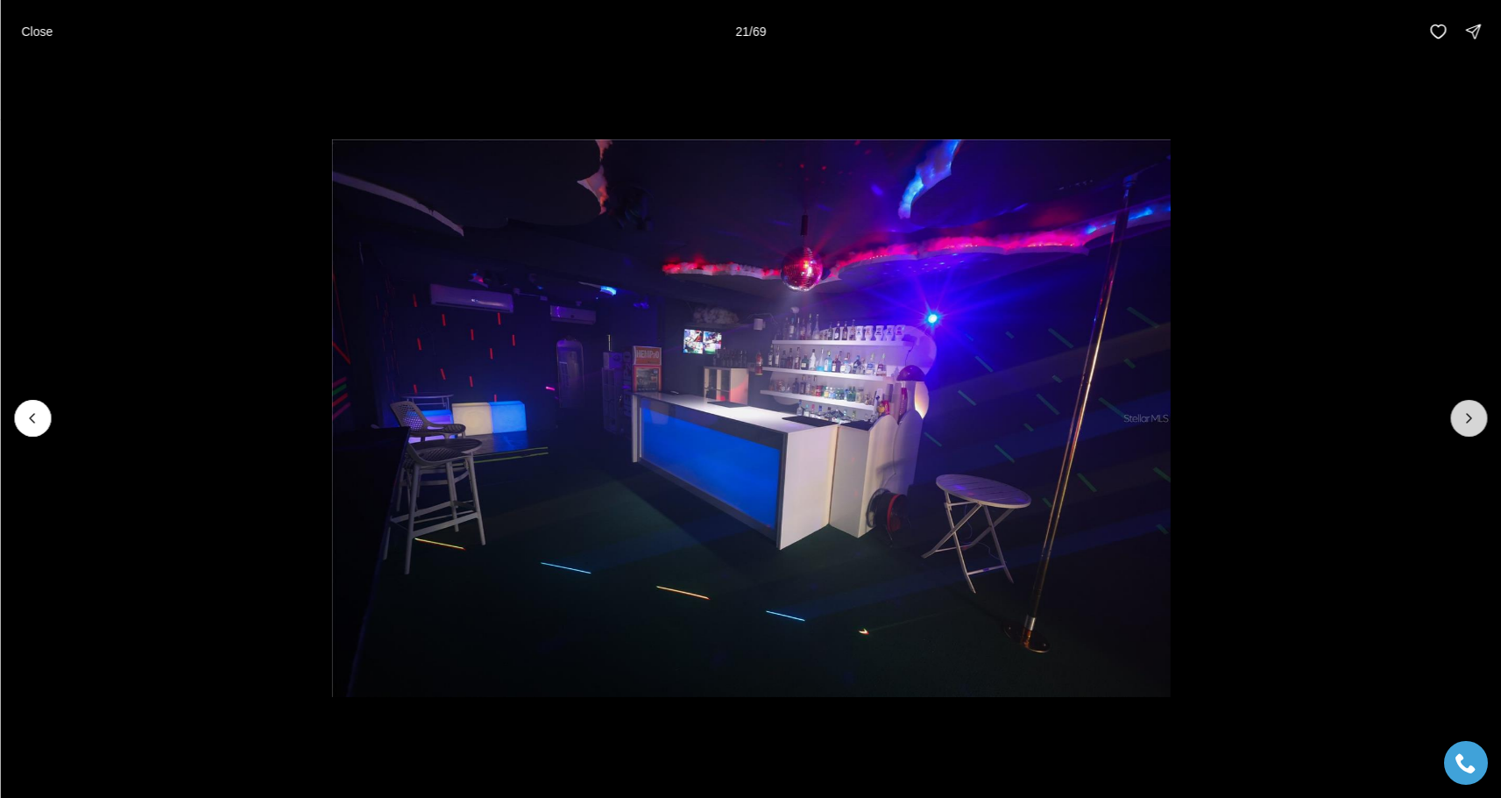
click at [1472, 415] on icon "Next slide" at bounding box center [1469, 418] width 18 height 18
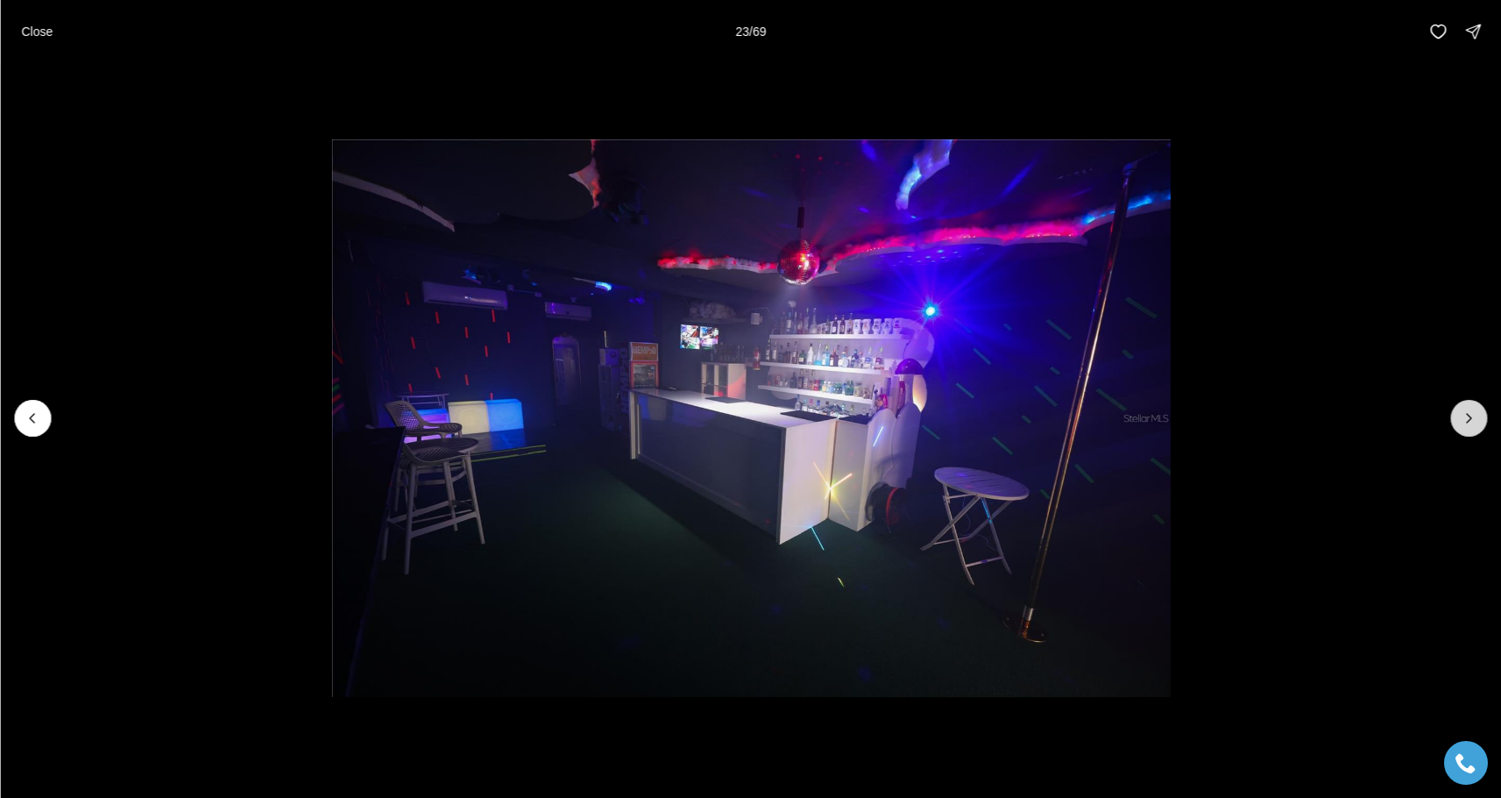
click at [1472, 415] on icon "Next slide" at bounding box center [1469, 418] width 18 height 18
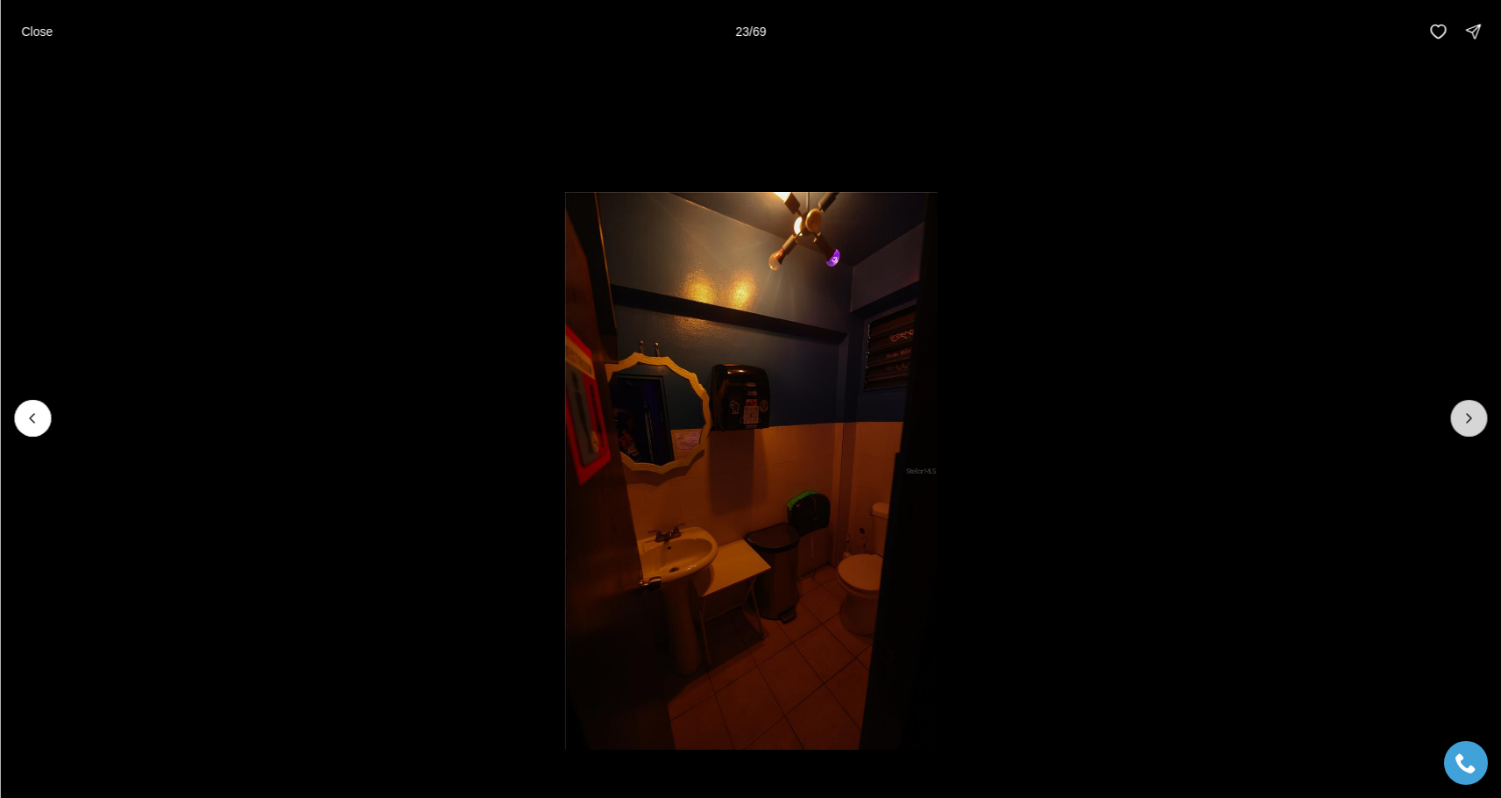
click at [1472, 415] on icon "Next slide" at bounding box center [1469, 418] width 18 height 18
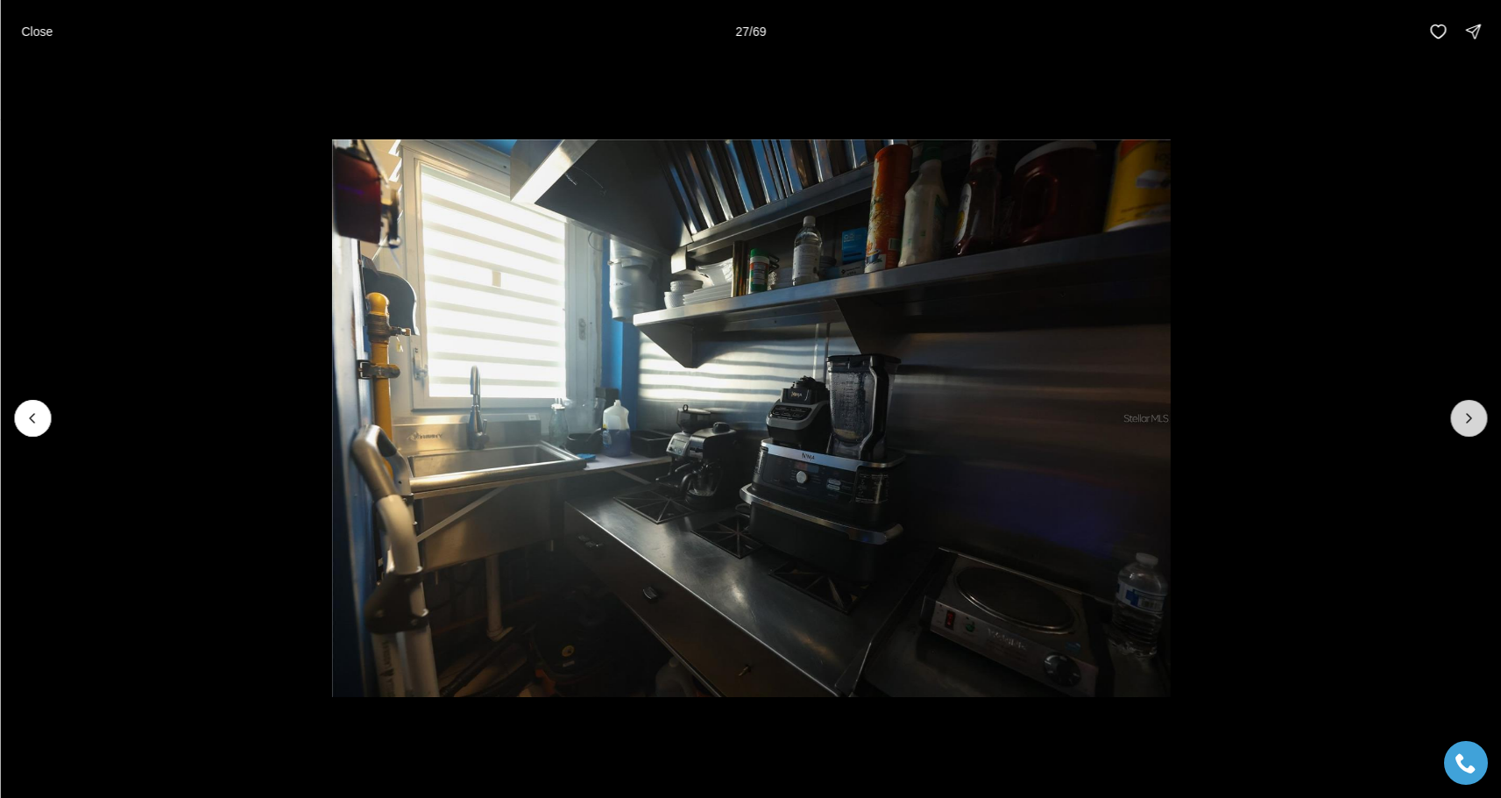
click at [1472, 415] on icon "Next slide" at bounding box center [1469, 418] width 18 height 18
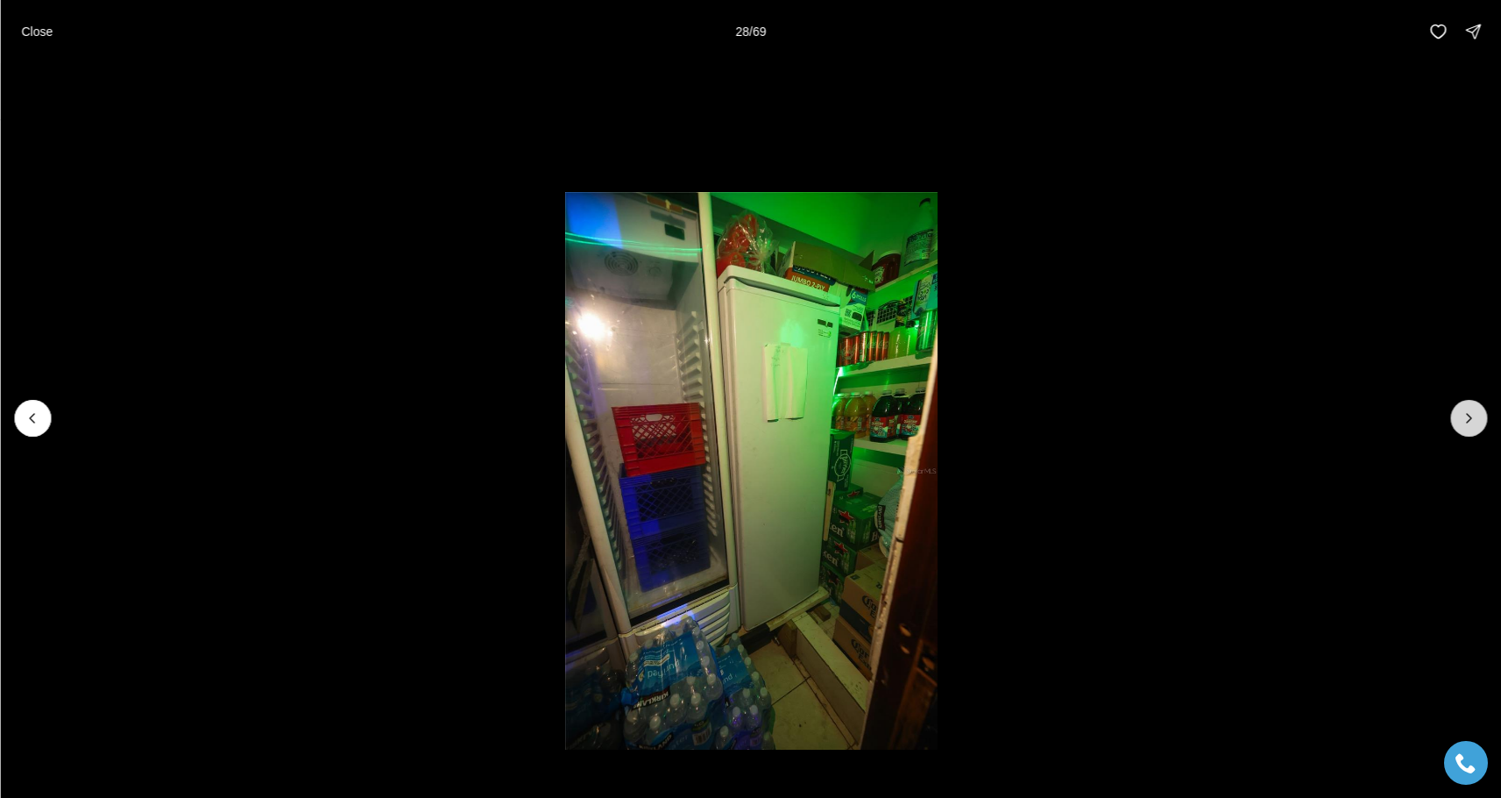
click at [1472, 415] on icon "Next slide" at bounding box center [1469, 418] width 18 height 18
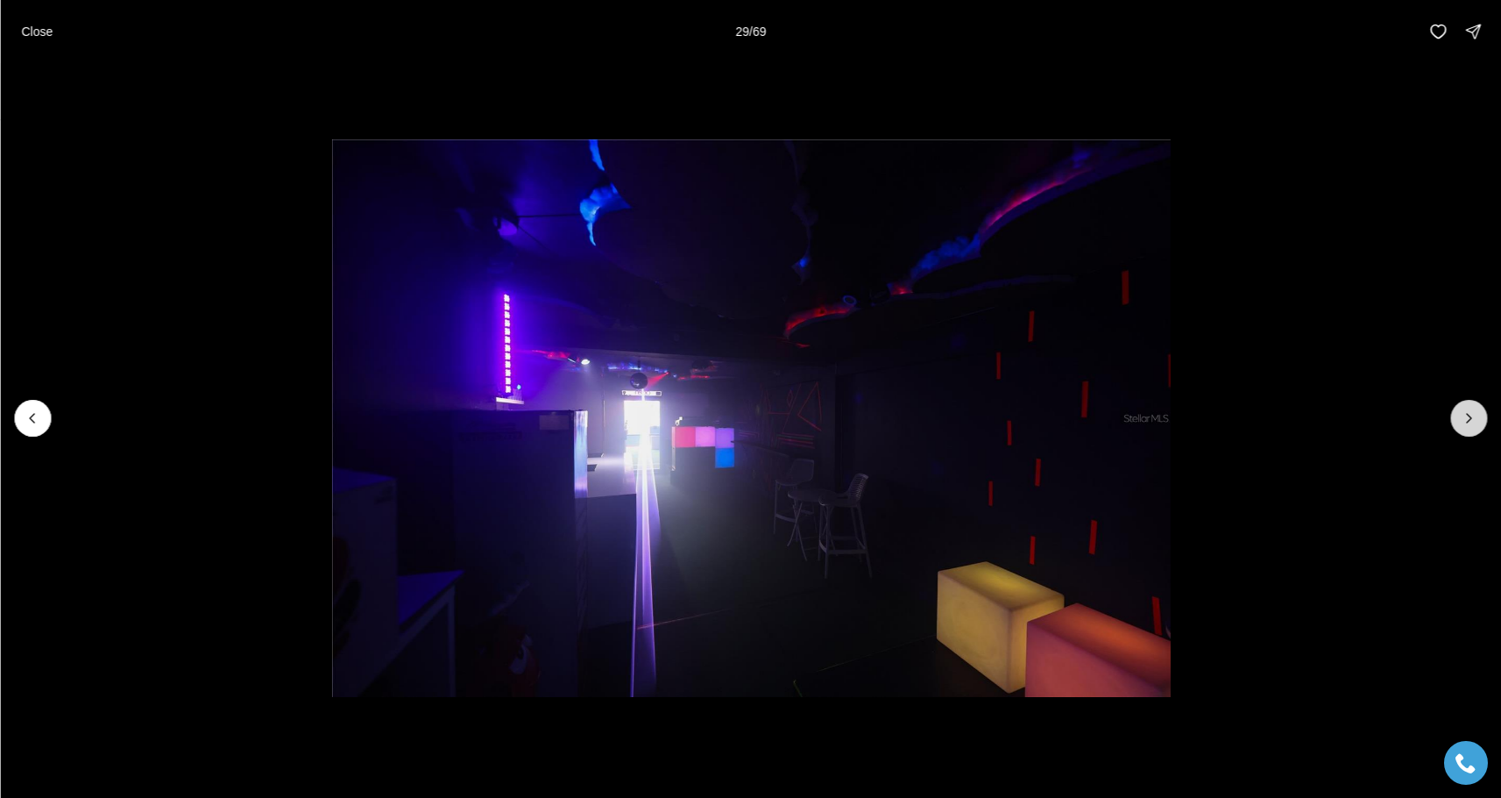
click at [1472, 415] on icon "Next slide" at bounding box center [1469, 418] width 18 height 18
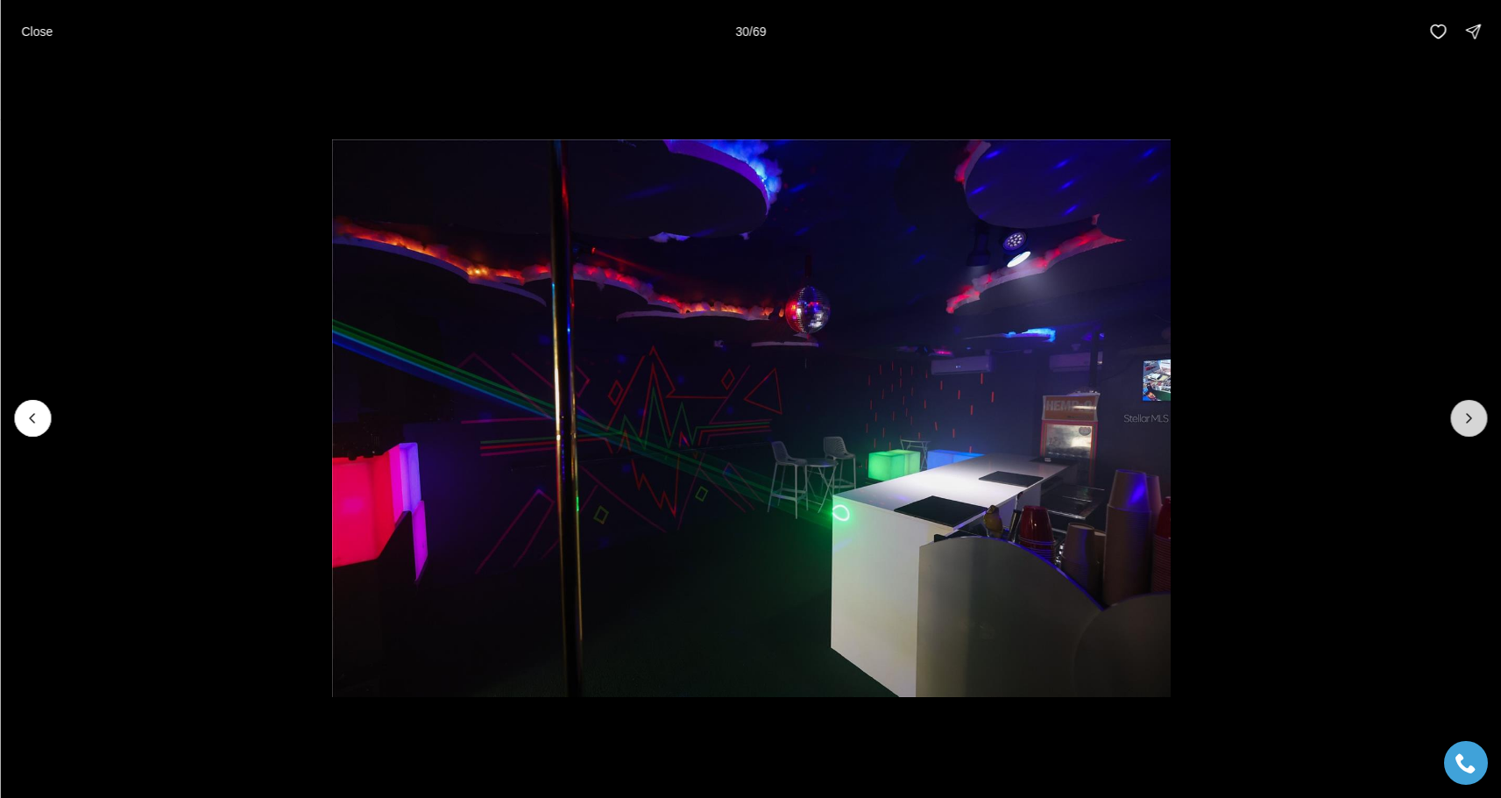
click at [1472, 415] on icon "Next slide" at bounding box center [1469, 418] width 18 height 18
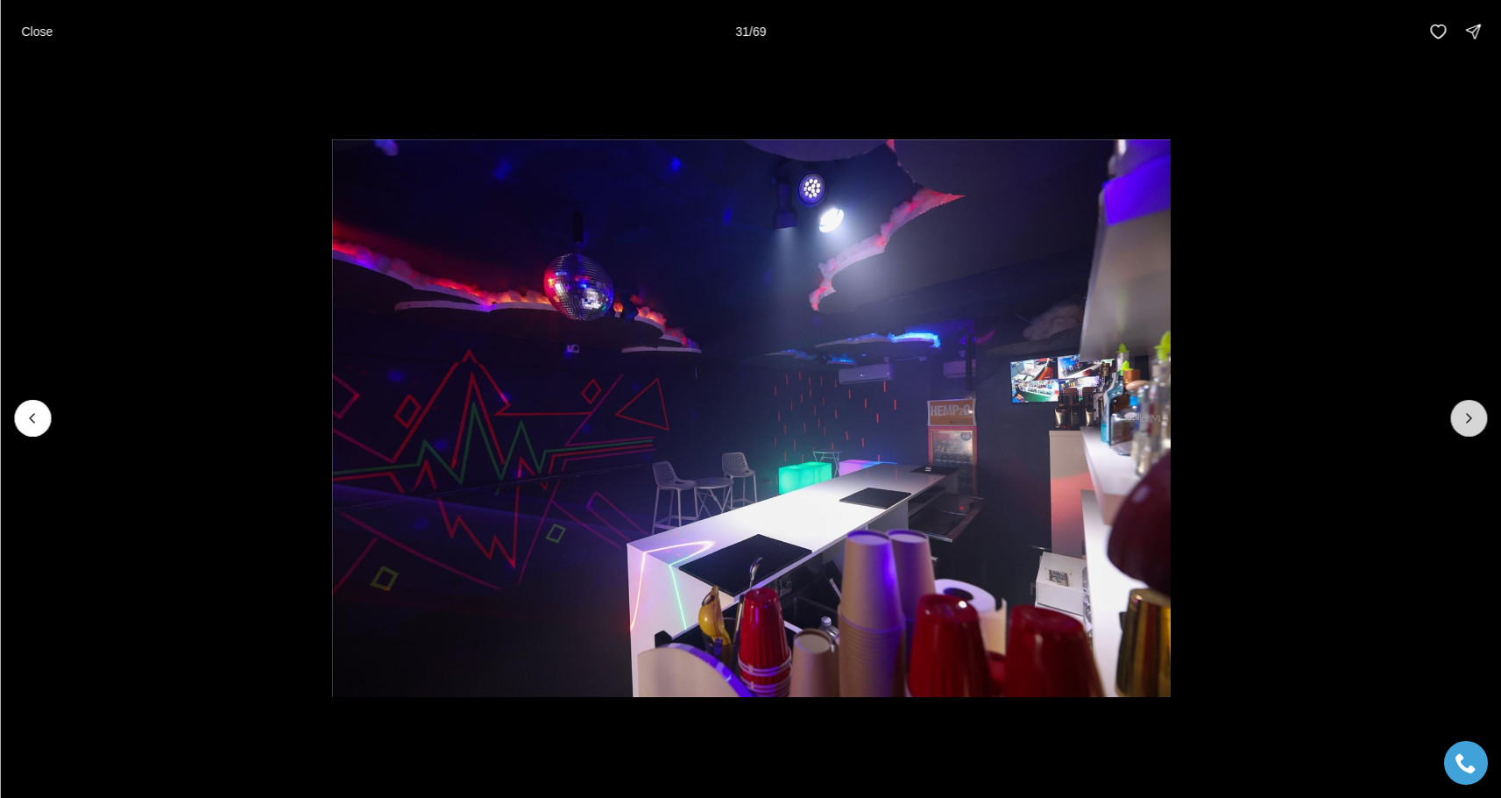
click at [1472, 415] on icon "Next slide" at bounding box center [1469, 418] width 18 height 18
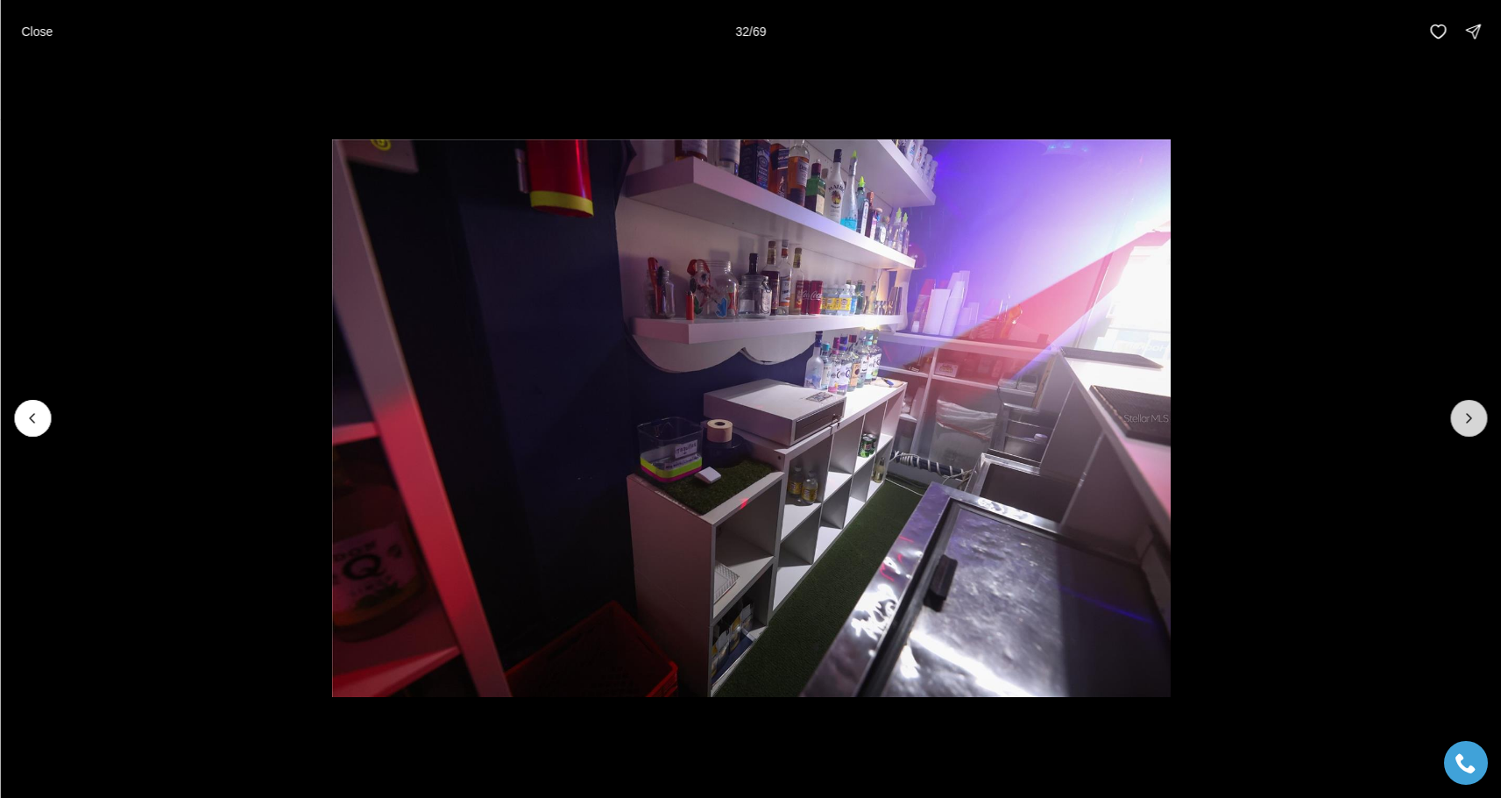
click at [1472, 415] on icon "Next slide" at bounding box center [1469, 418] width 18 height 18
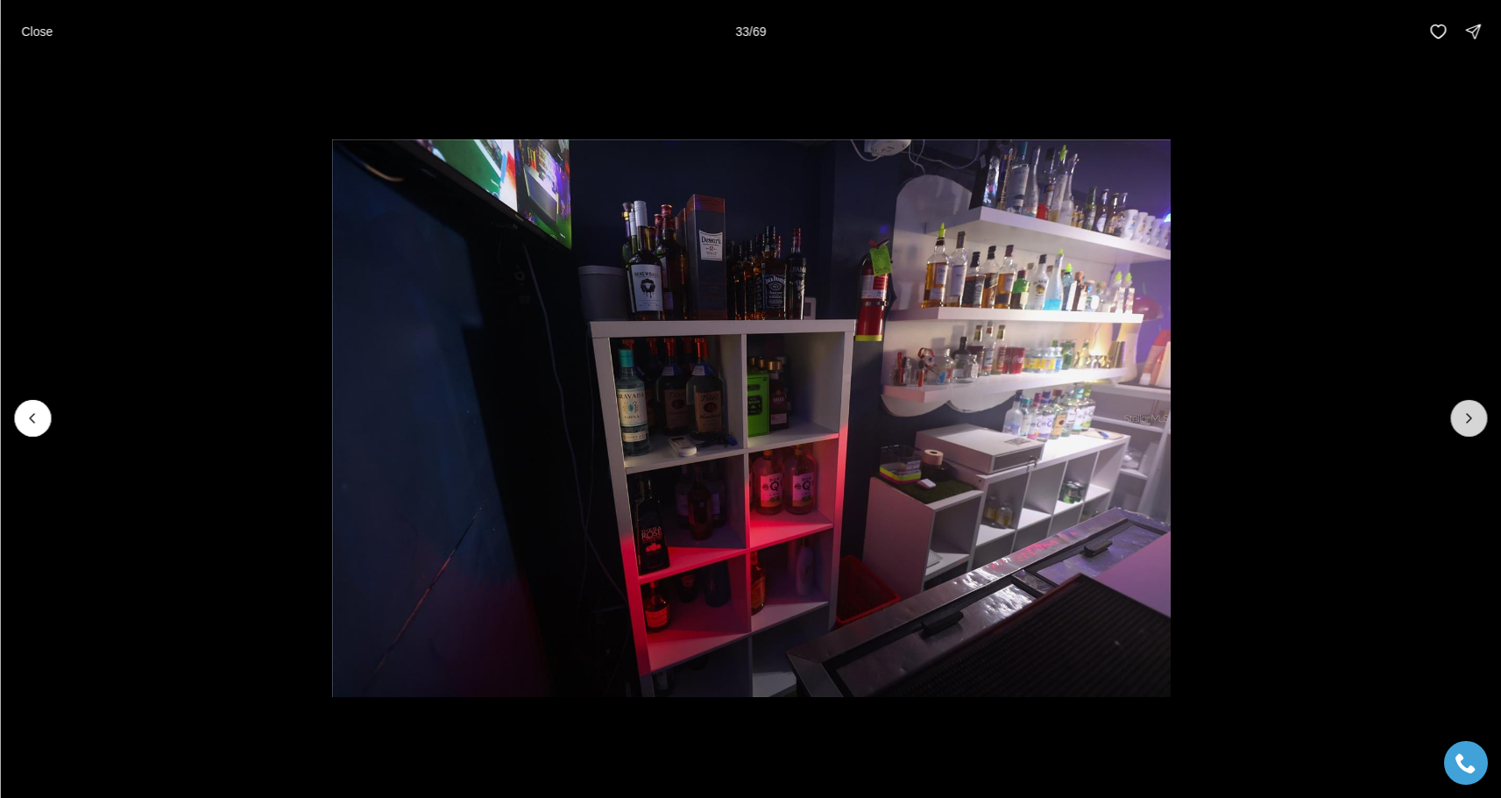
click at [1472, 415] on icon "Next slide" at bounding box center [1469, 418] width 18 height 18
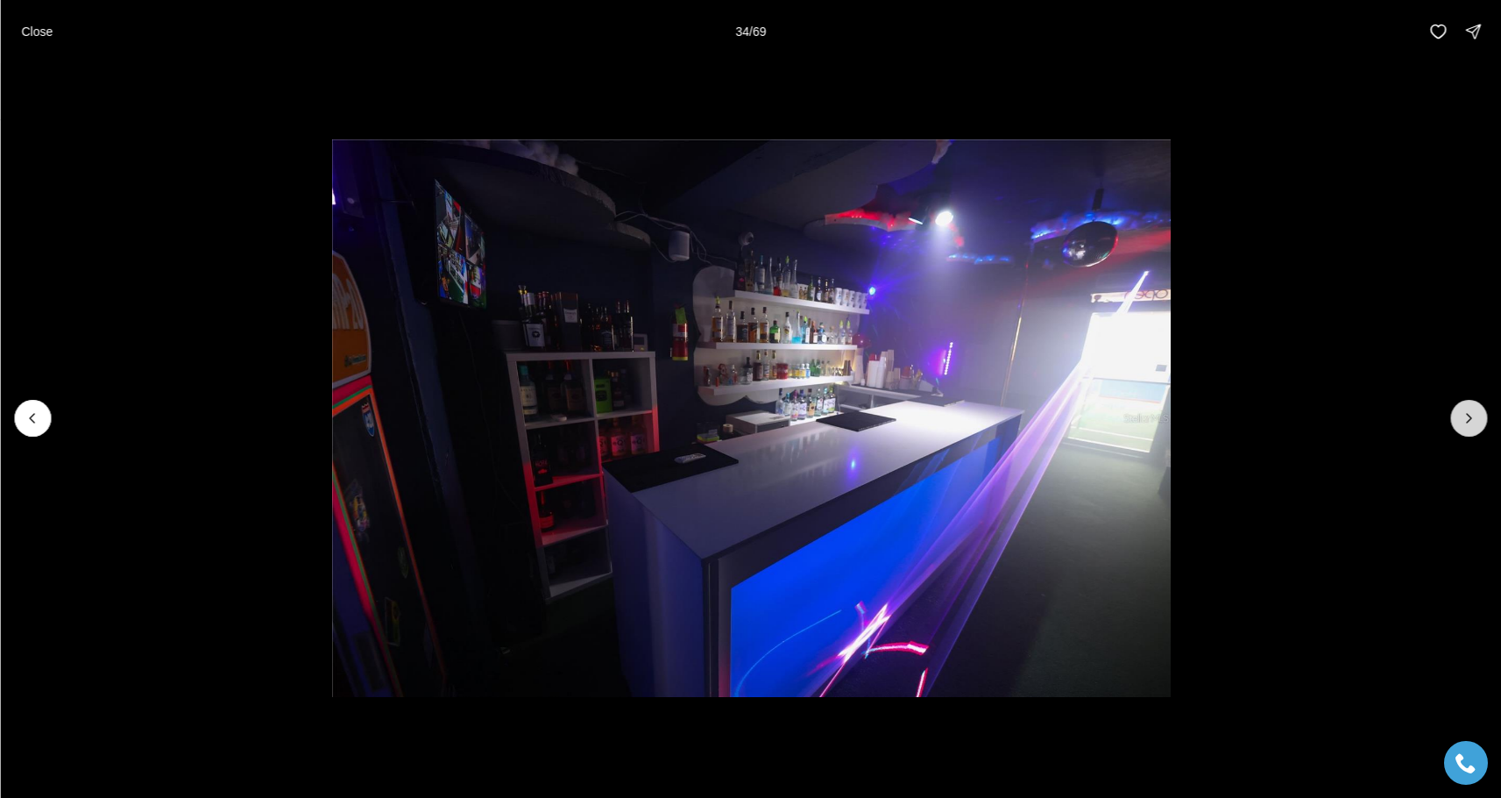
click at [1472, 415] on icon "Next slide" at bounding box center [1469, 418] width 18 height 18
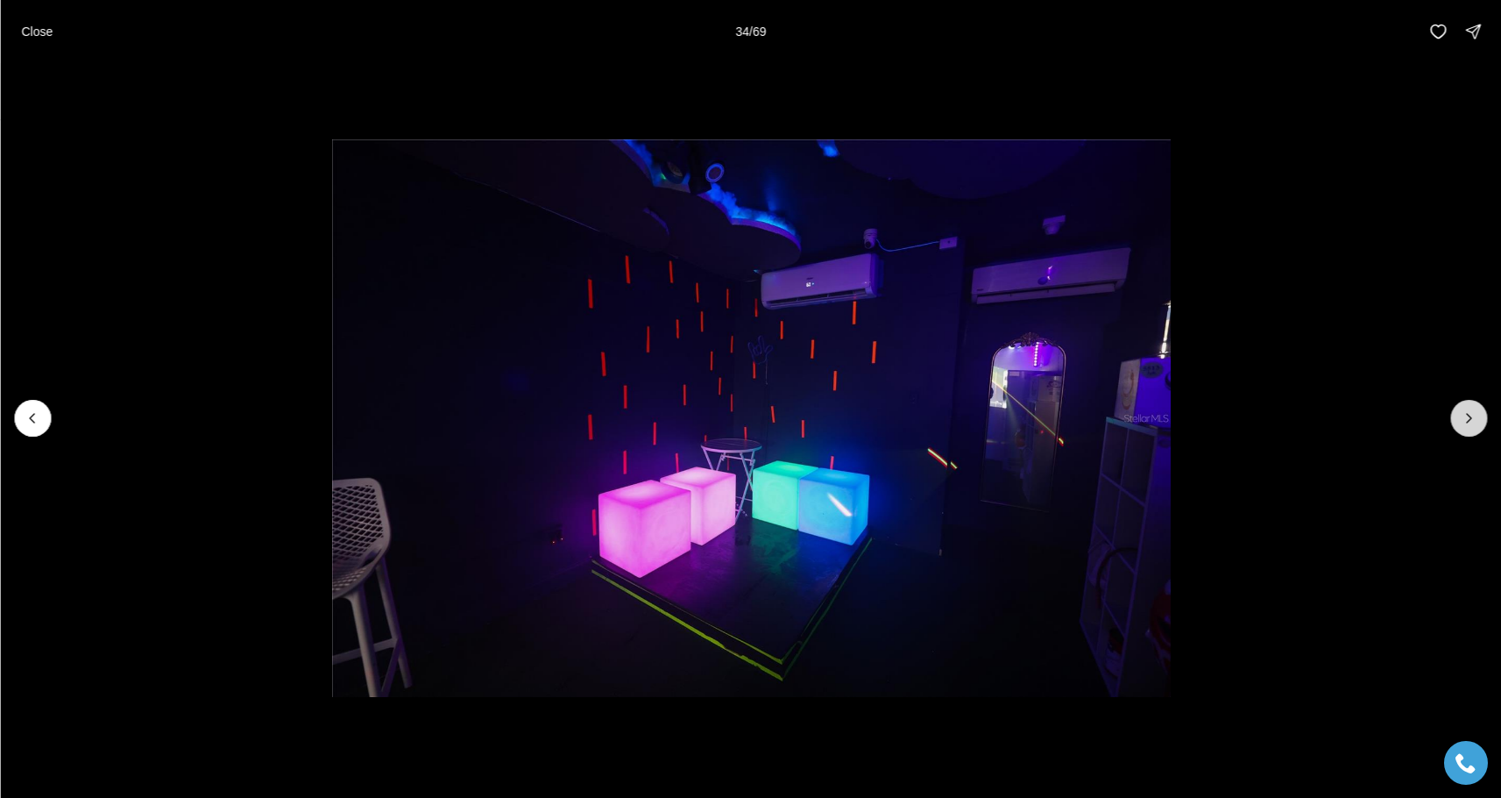
click at [1472, 415] on icon "Next slide" at bounding box center [1469, 418] width 18 height 18
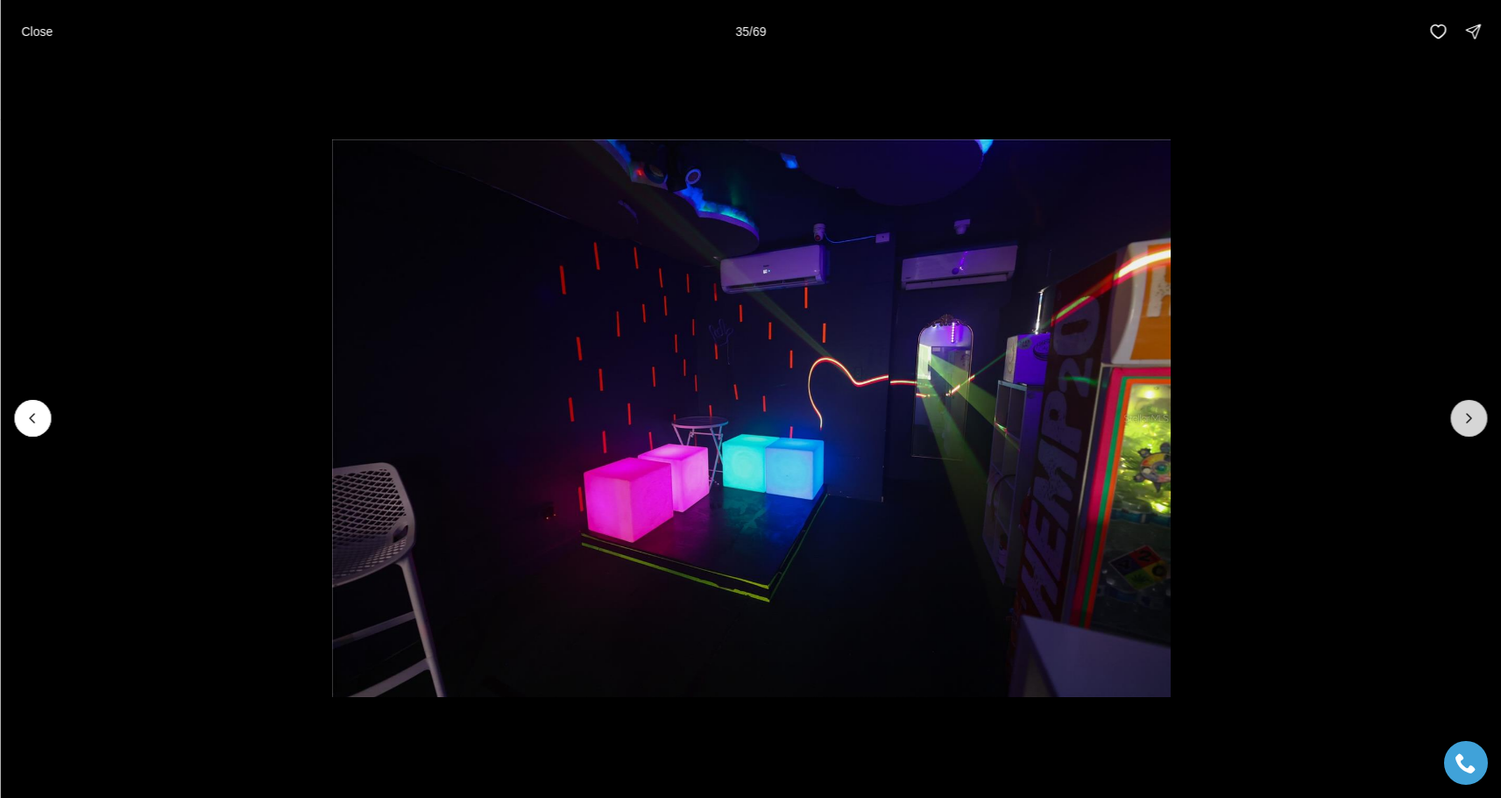
click at [1472, 415] on icon "Next slide" at bounding box center [1469, 418] width 18 height 18
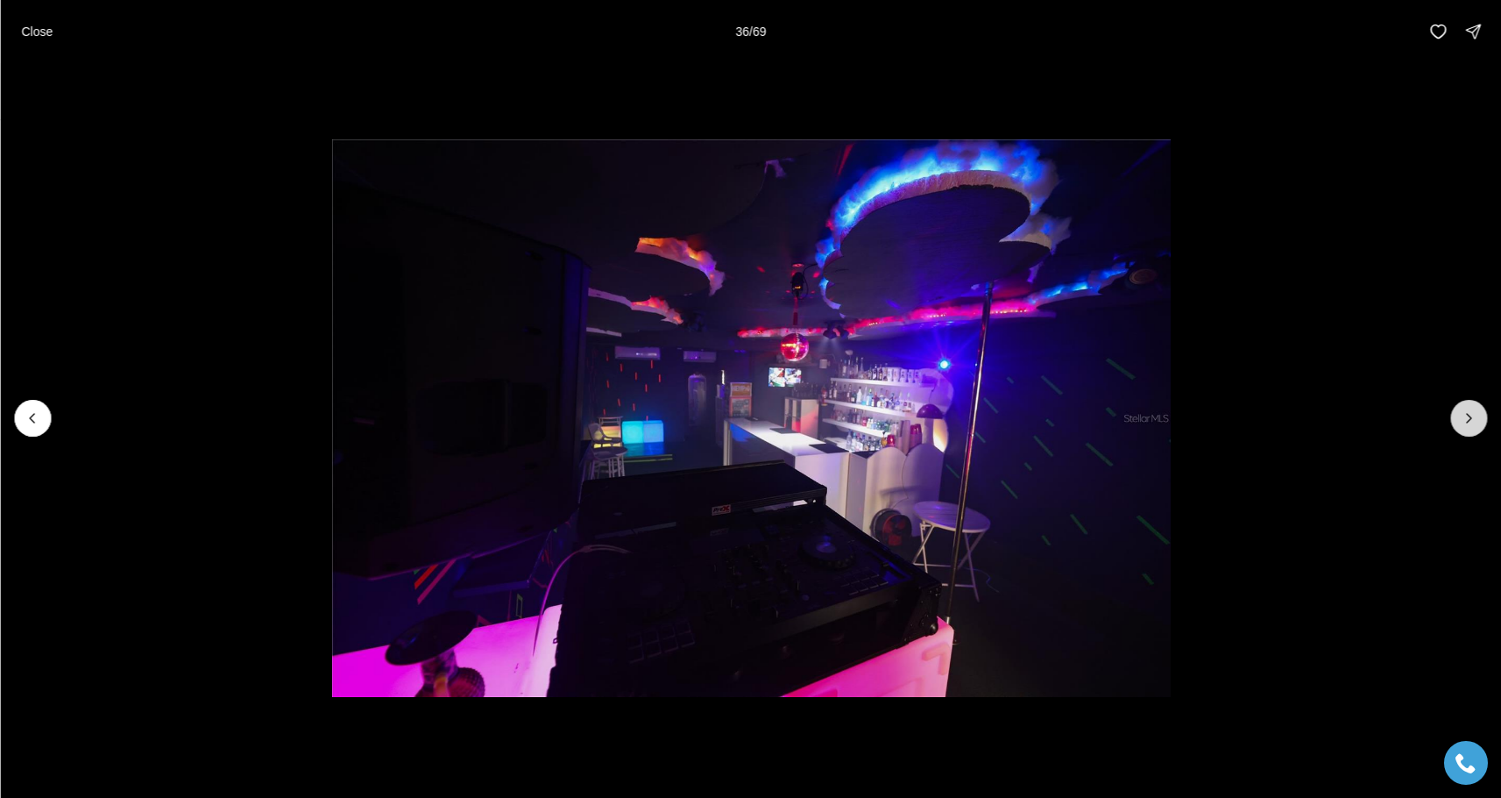
click at [1472, 415] on icon "Next slide" at bounding box center [1469, 418] width 18 height 18
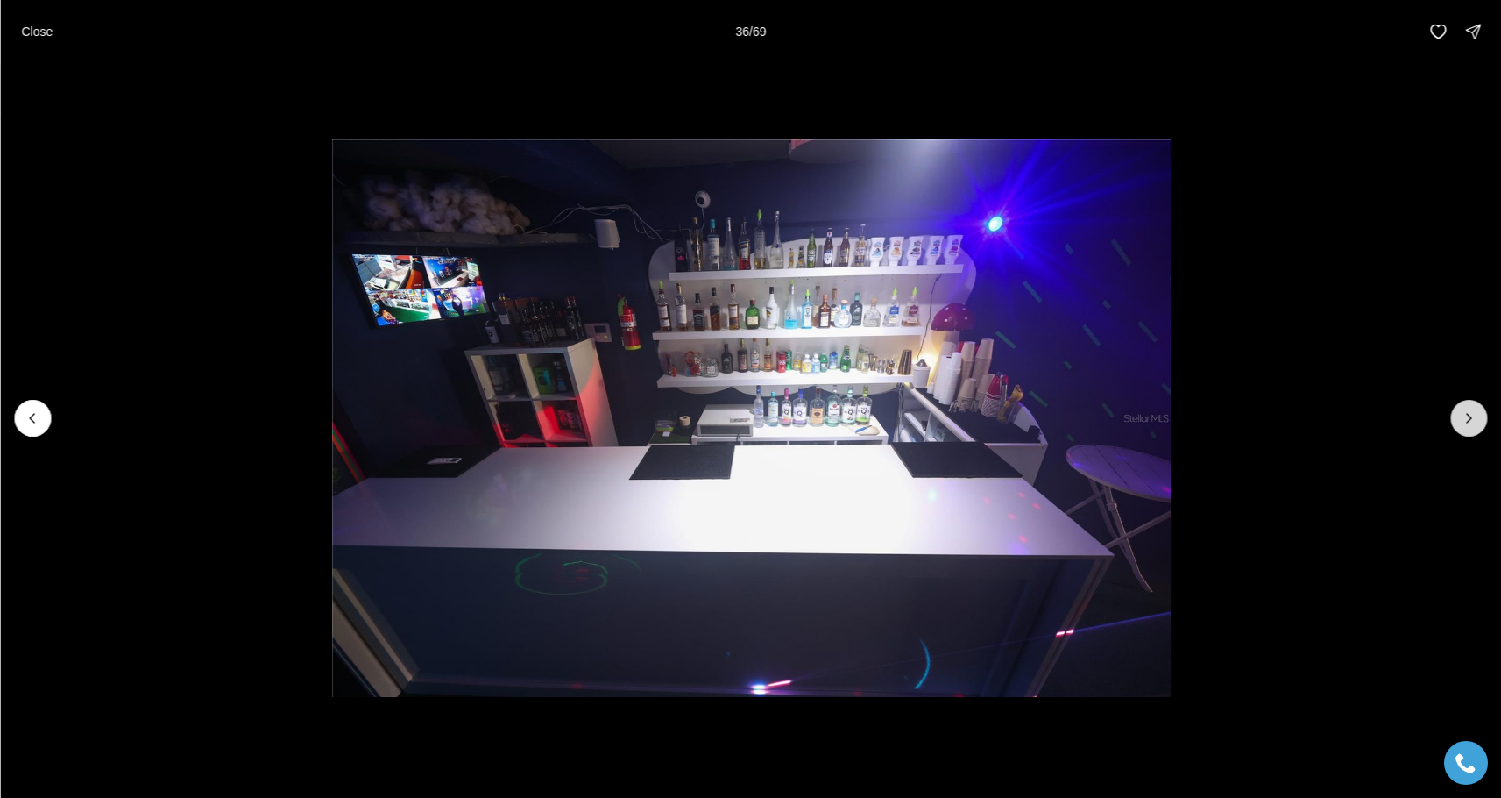
click at [1472, 415] on icon "Next slide" at bounding box center [1469, 418] width 18 height 18
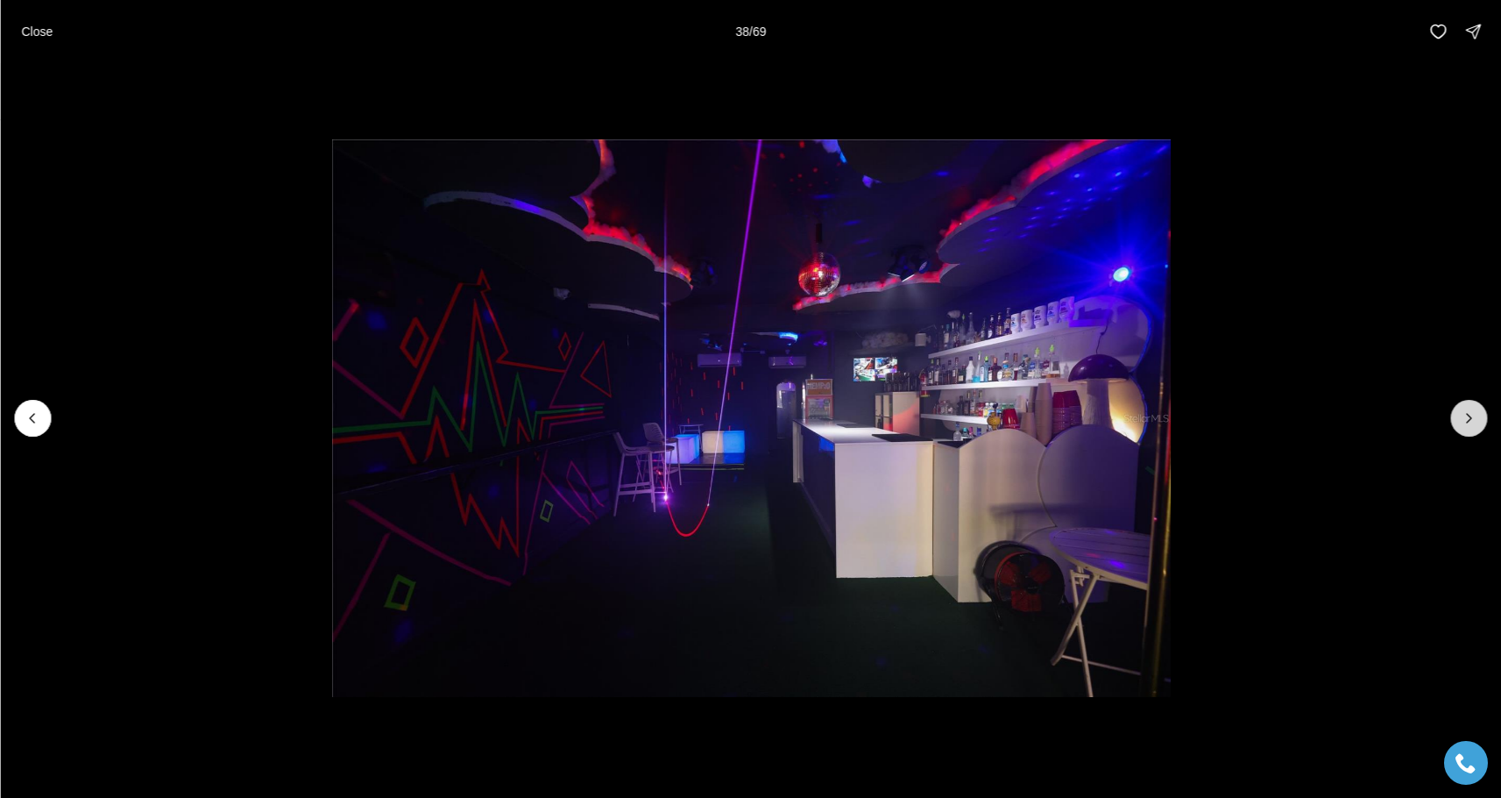
click at [1472, 415] on icon "Next slide" at bounding box center [1469, 418] width 18 height 18
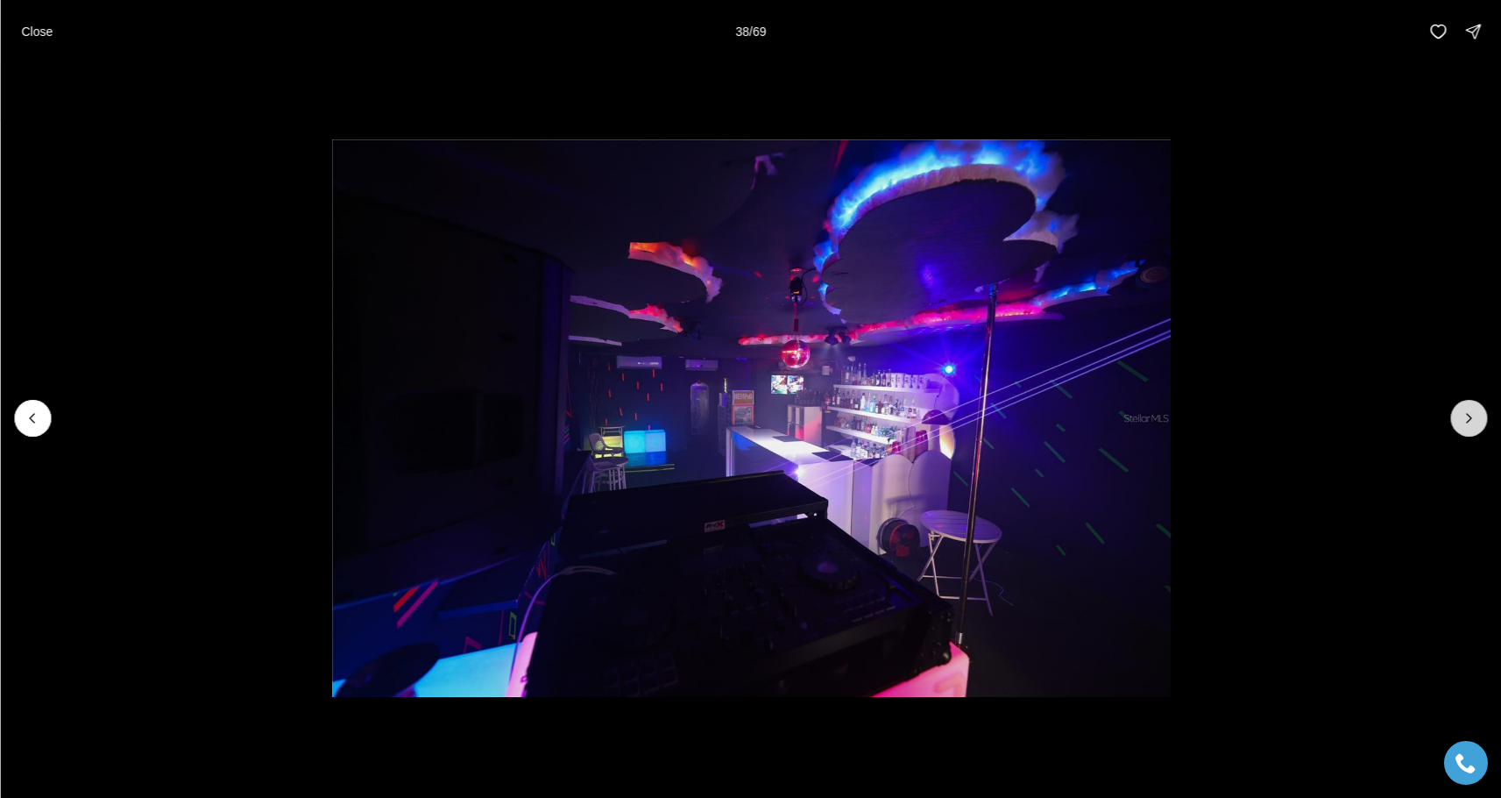
click at [1472, 415] on icon "Next slide" at bounding box center [1469, 418] width 18 height 18
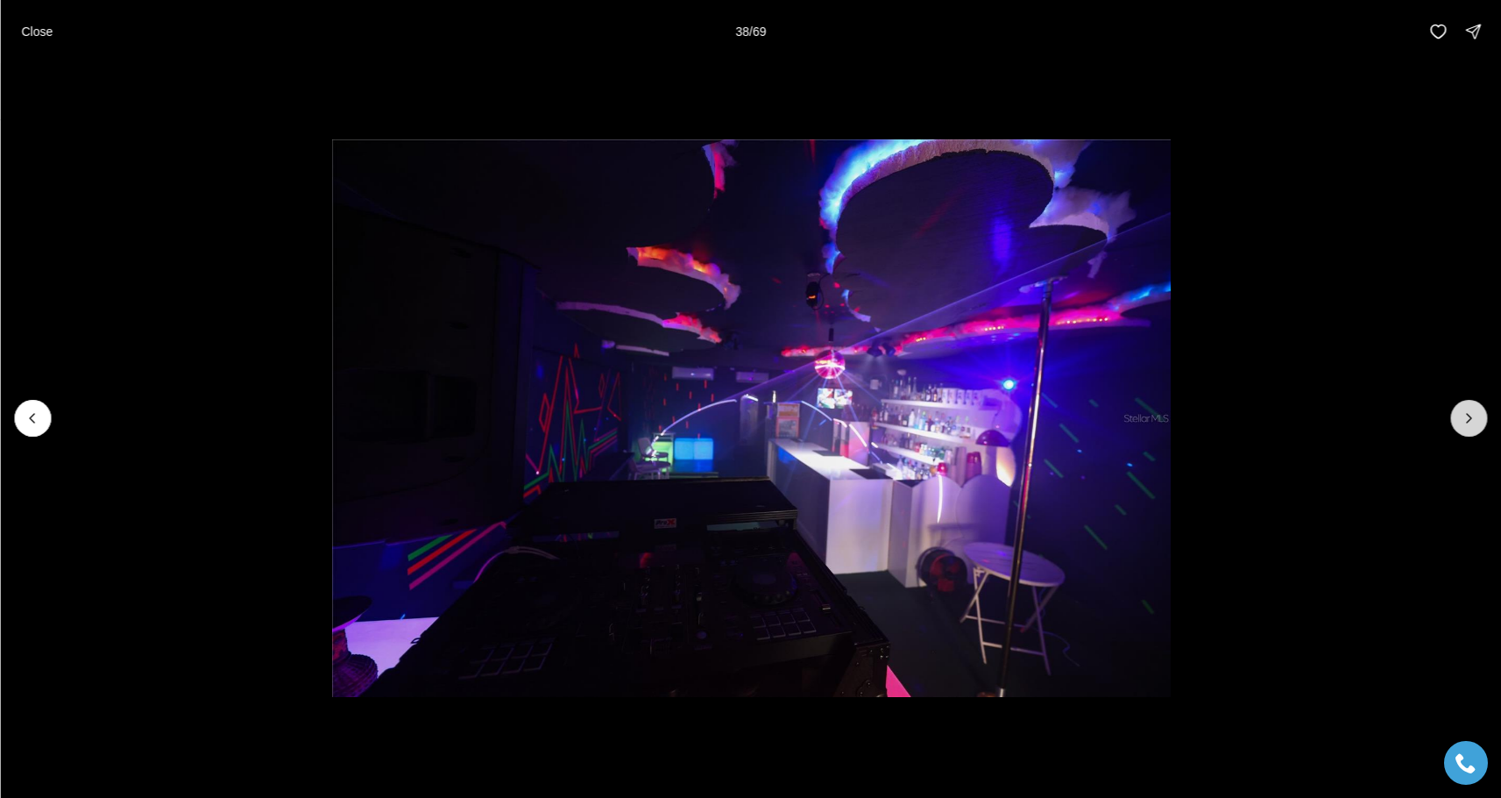
click at [1472, 415] on icon "Next slide" at bounding box center [1469, 418] width 18 height 18
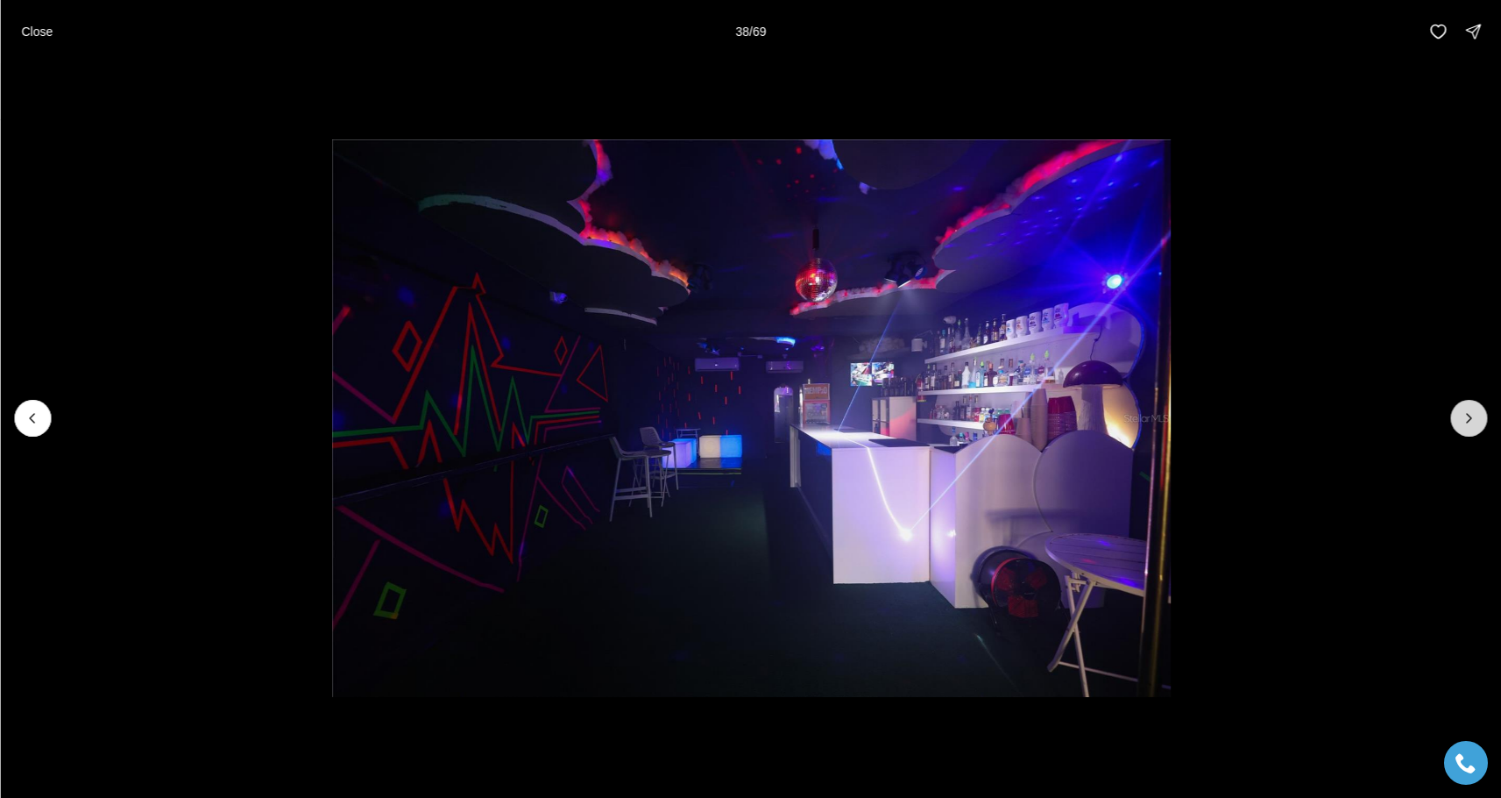
click at [1472, 415] on icon "Next slide" at bounding box center [1469, 418] width 18 height 18
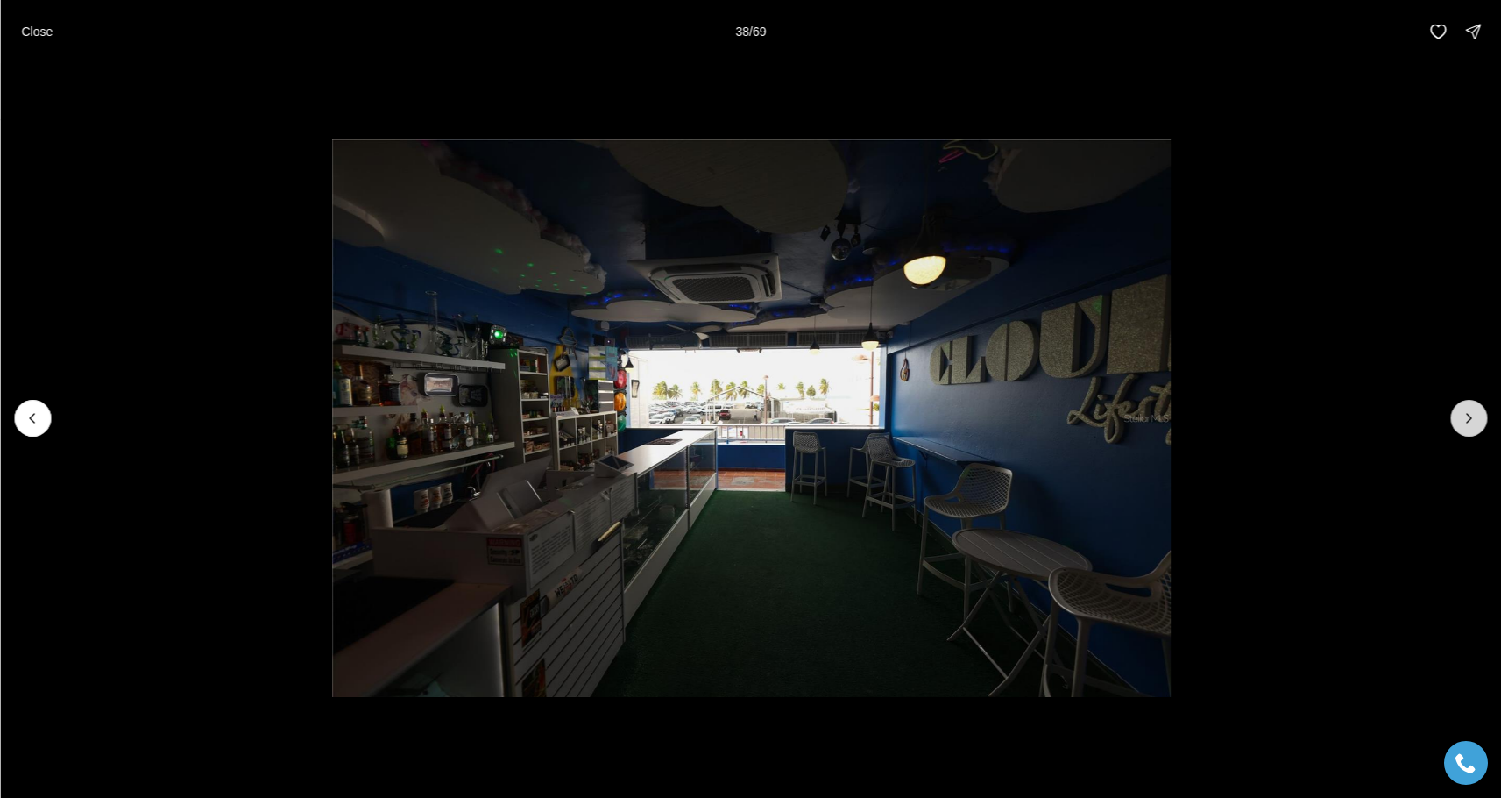
click at [1472, 415] on icon "Next slide" at bounding box center [1469, 418] width 18 height 18
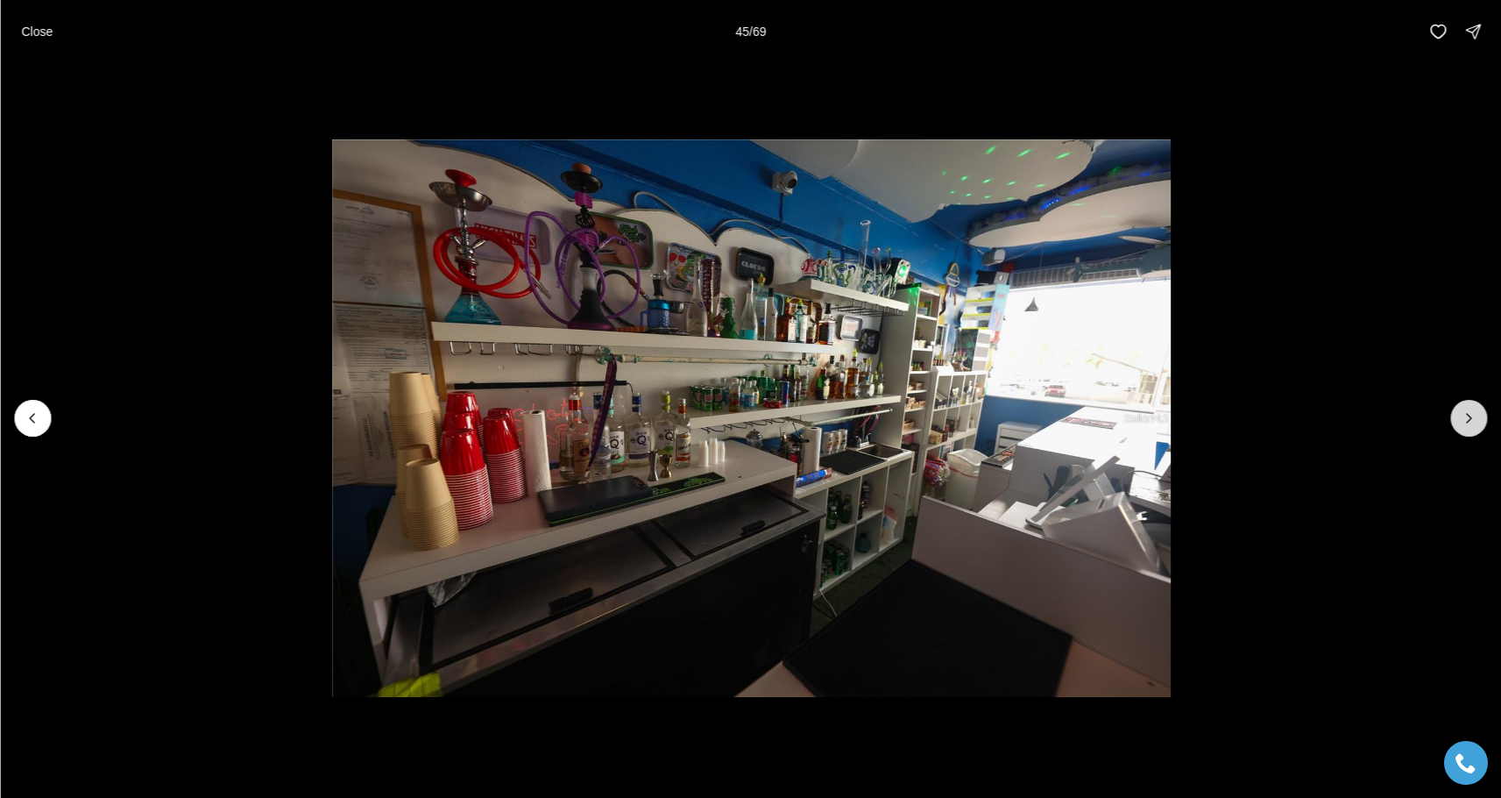
click at [1472, 415] on icon "Next slide" at bounding box center [1469, 418] width 18 height 18
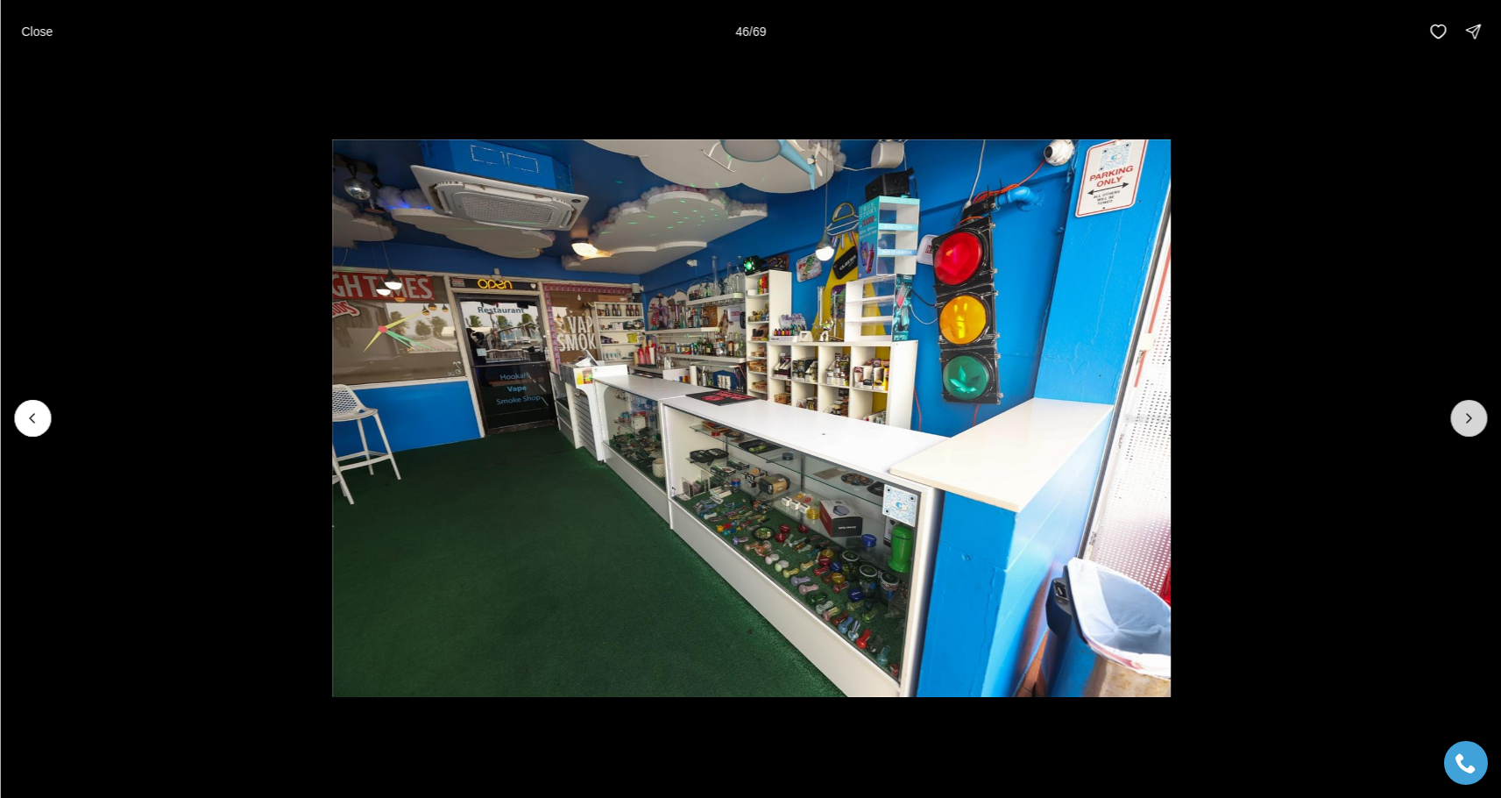
click at [1472, 415] on icon "Next slide" at bounding box center [1469, 418] width 18 height 18
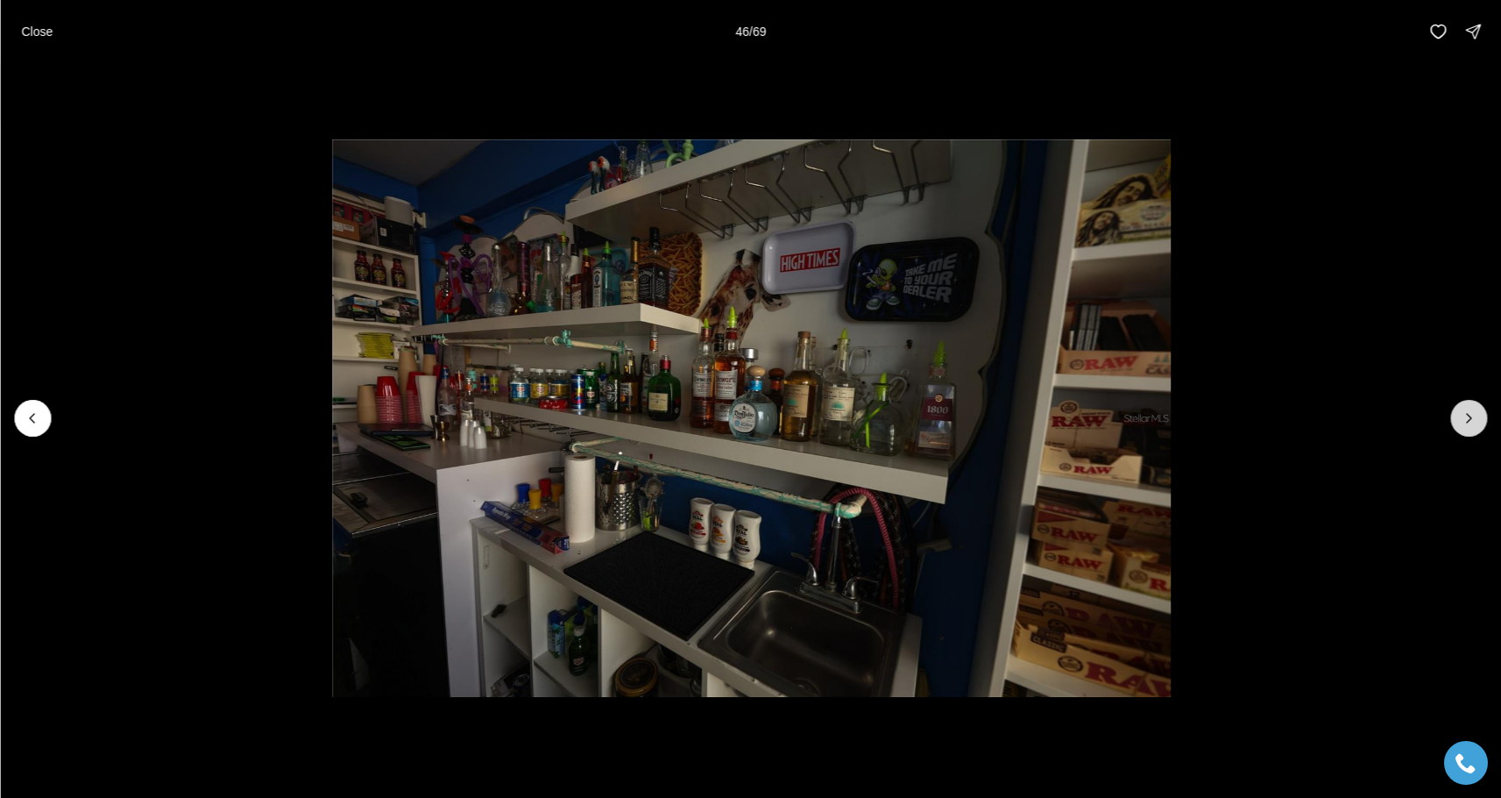
click at [1472, 415] on icon "Next slide" at bounding box center [1469, 418] width 18 height 18
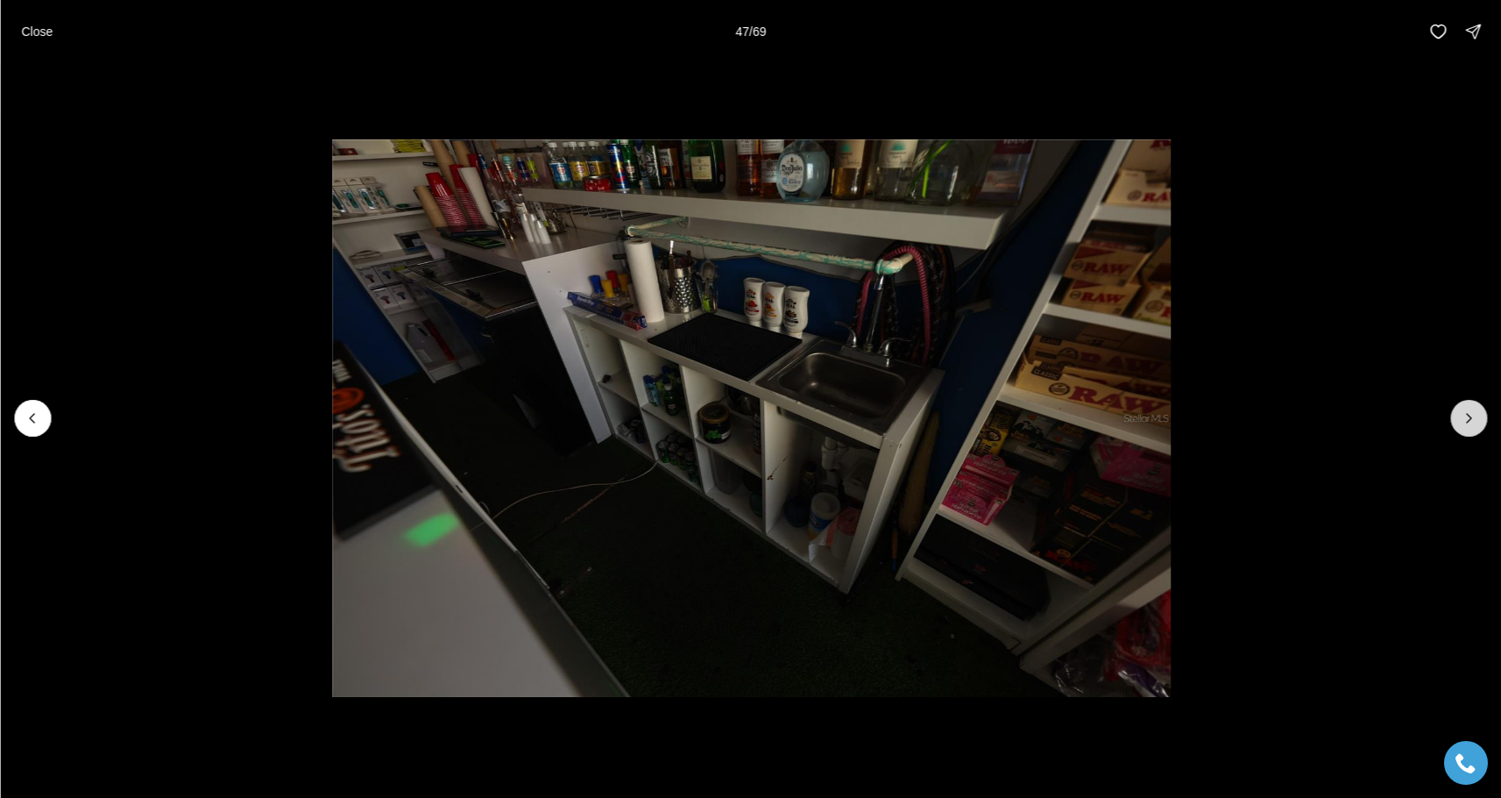
click at [1472, 415] on icon "Next slide" at bounding box center [1469, 418] width 18 height 18
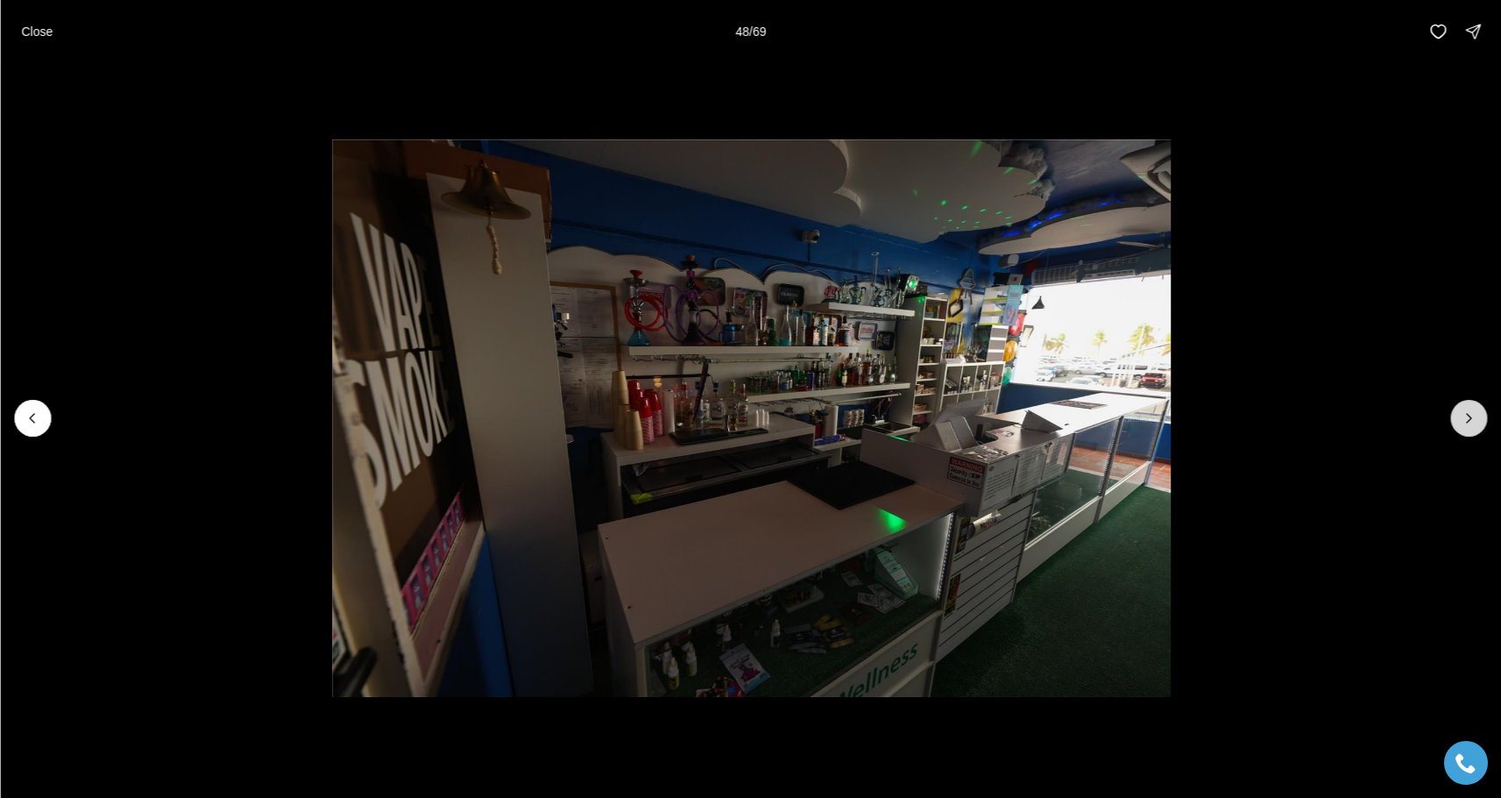
click at [1472, 415] on icon "Next slide" at bounding box center [1469, 418] width 18 height 18
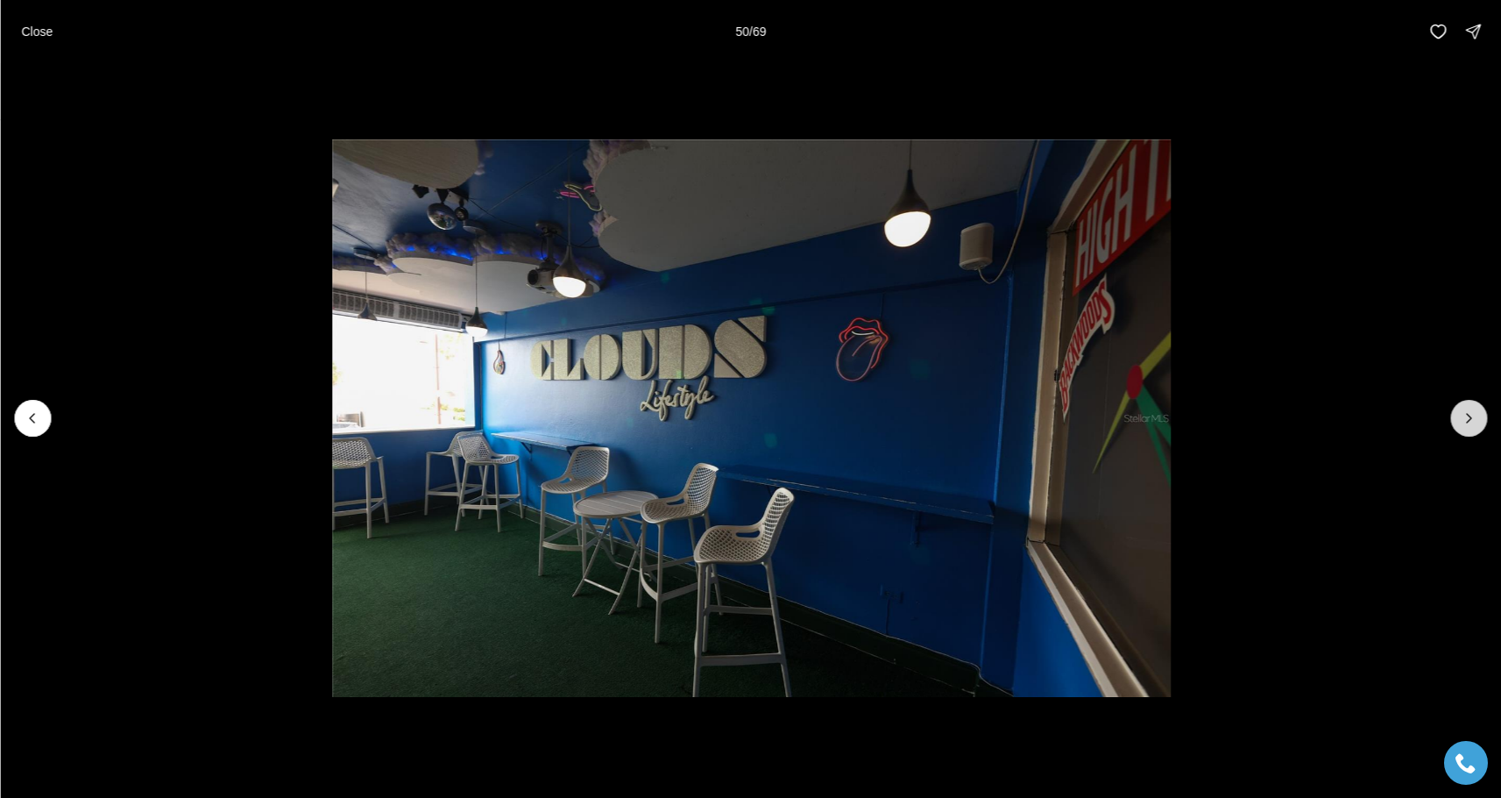
click at [1472, 415] on icon "Next slide" at bounding box center [1469, 418] width 18 height 18
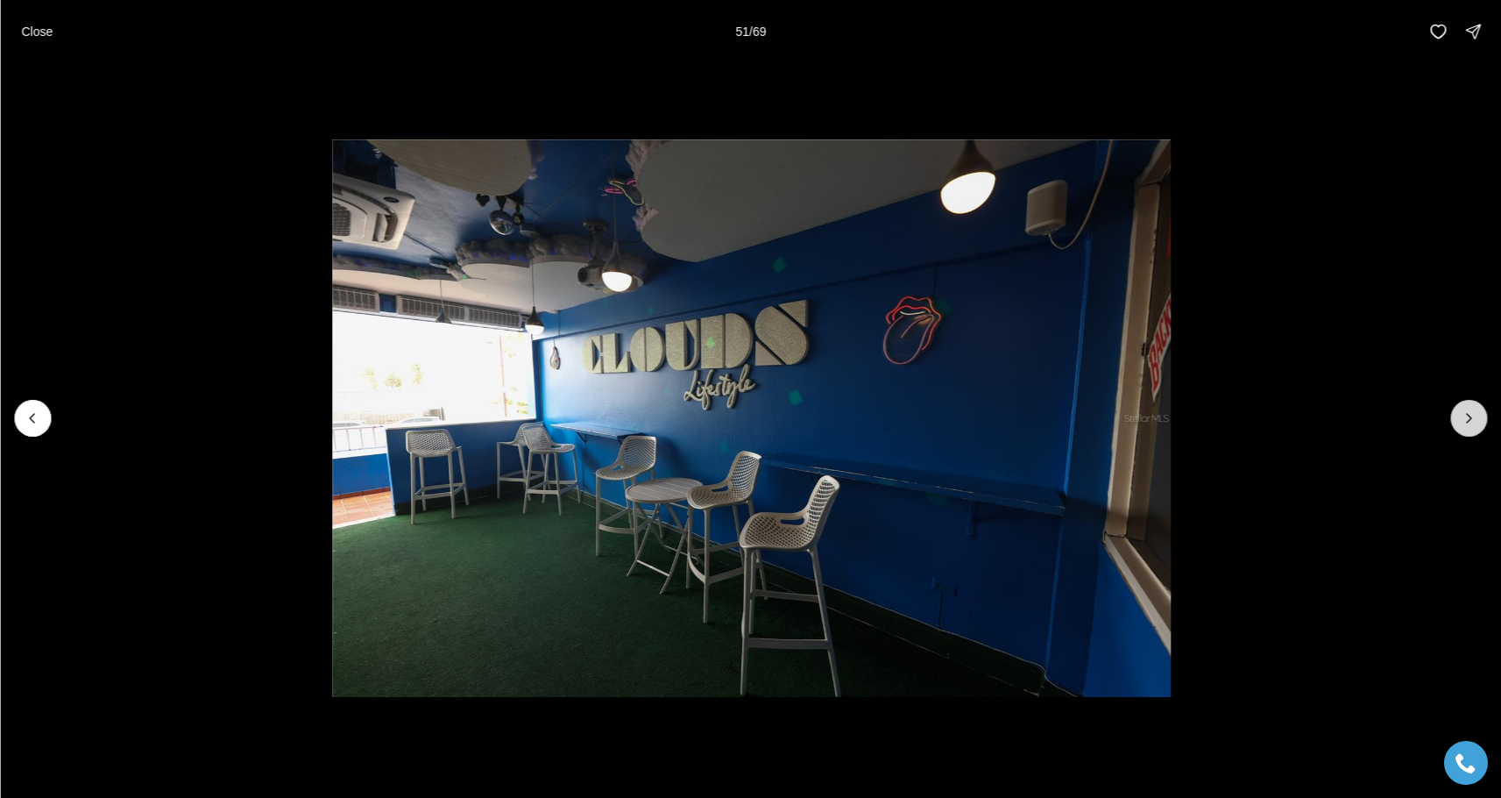
click at [1472, 415] on icon "Next slide" at bounding box center [1469, 418] width 18 height 18
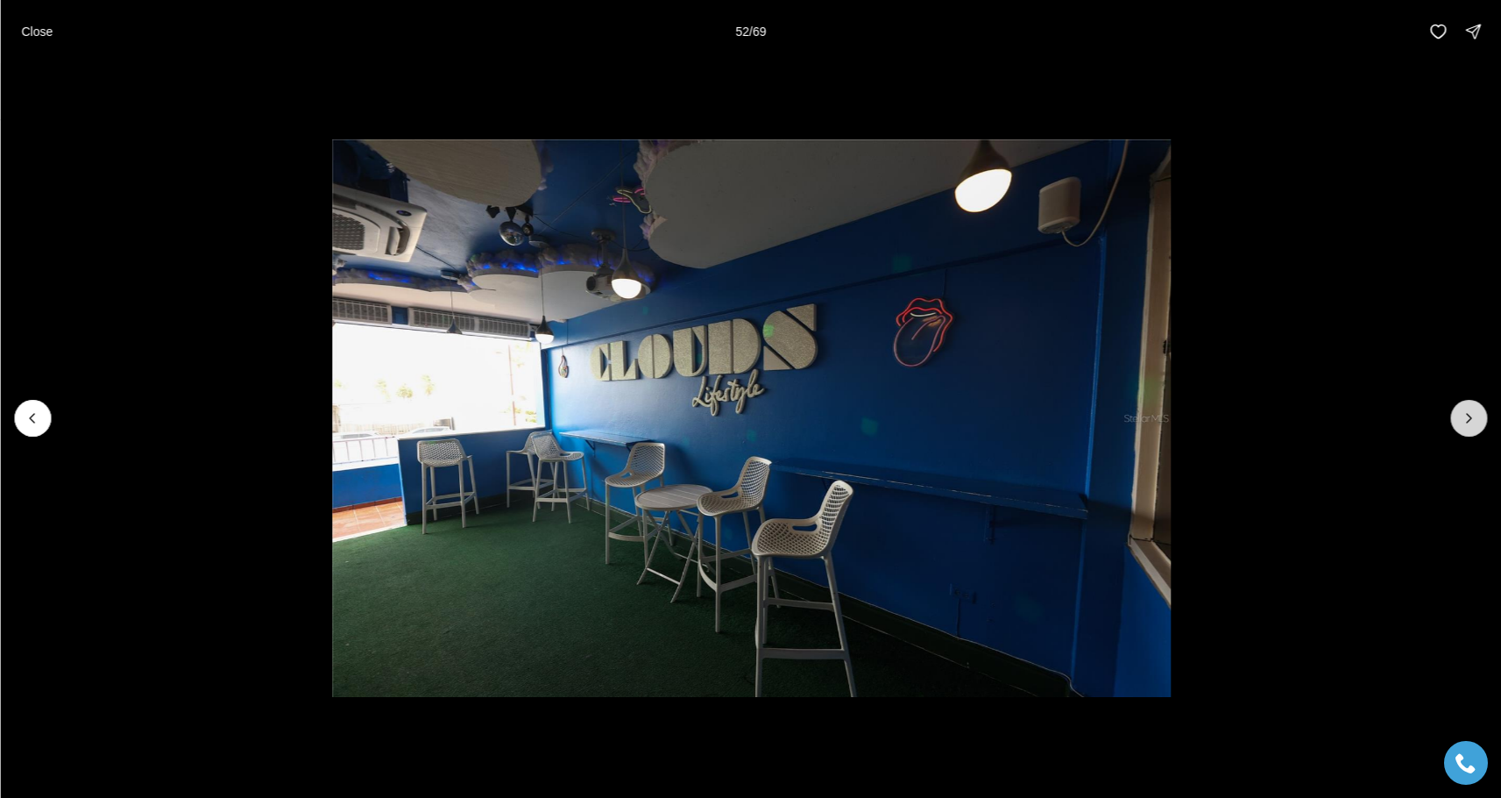
click at [1472, 415] on icon "Next slide" at bounding box center [1469, 418] width 18 height 18
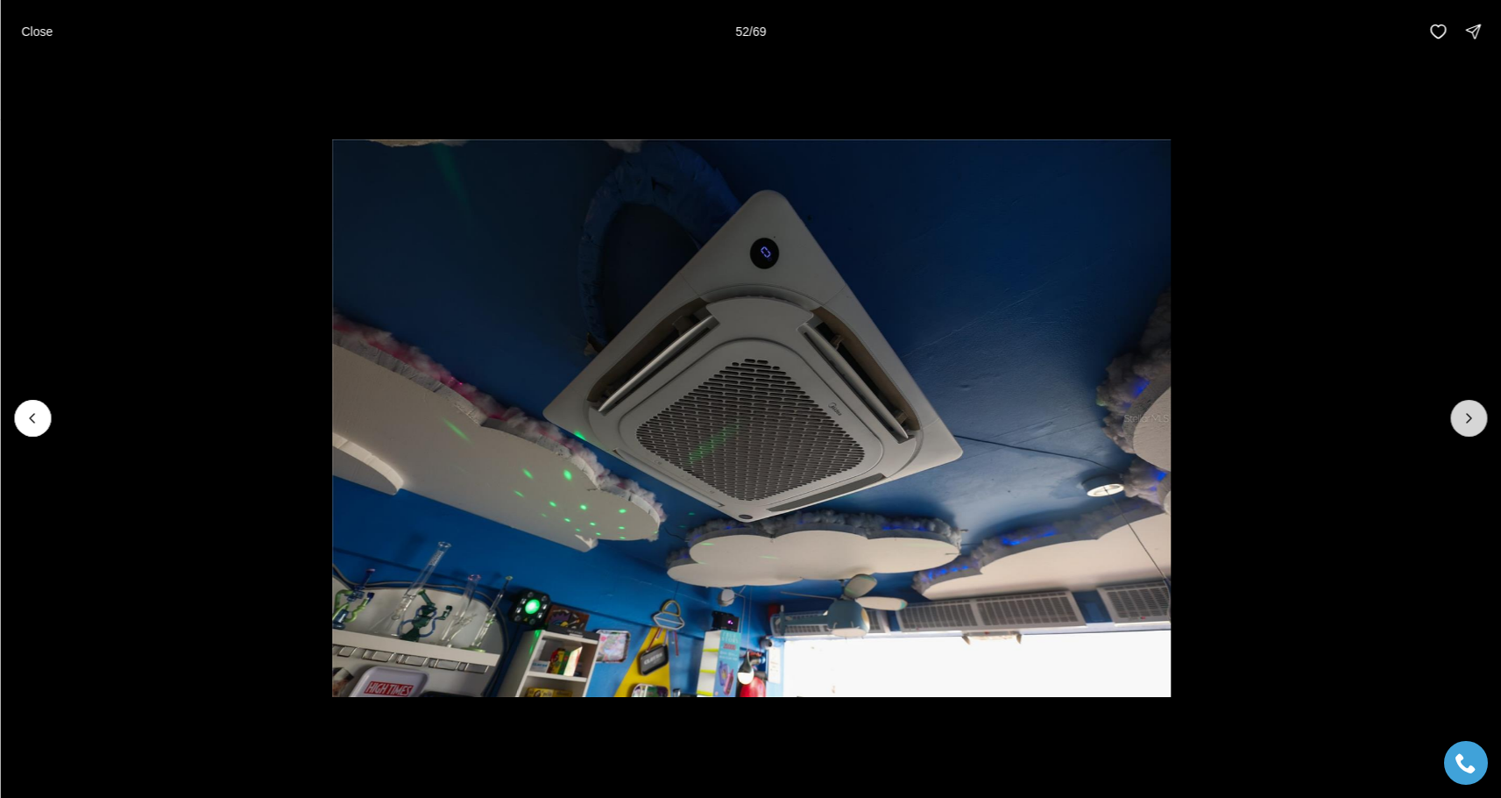
click at [1472, 415] on icon "Next slide" at bounding box center [1469, 418] width 18 height 18
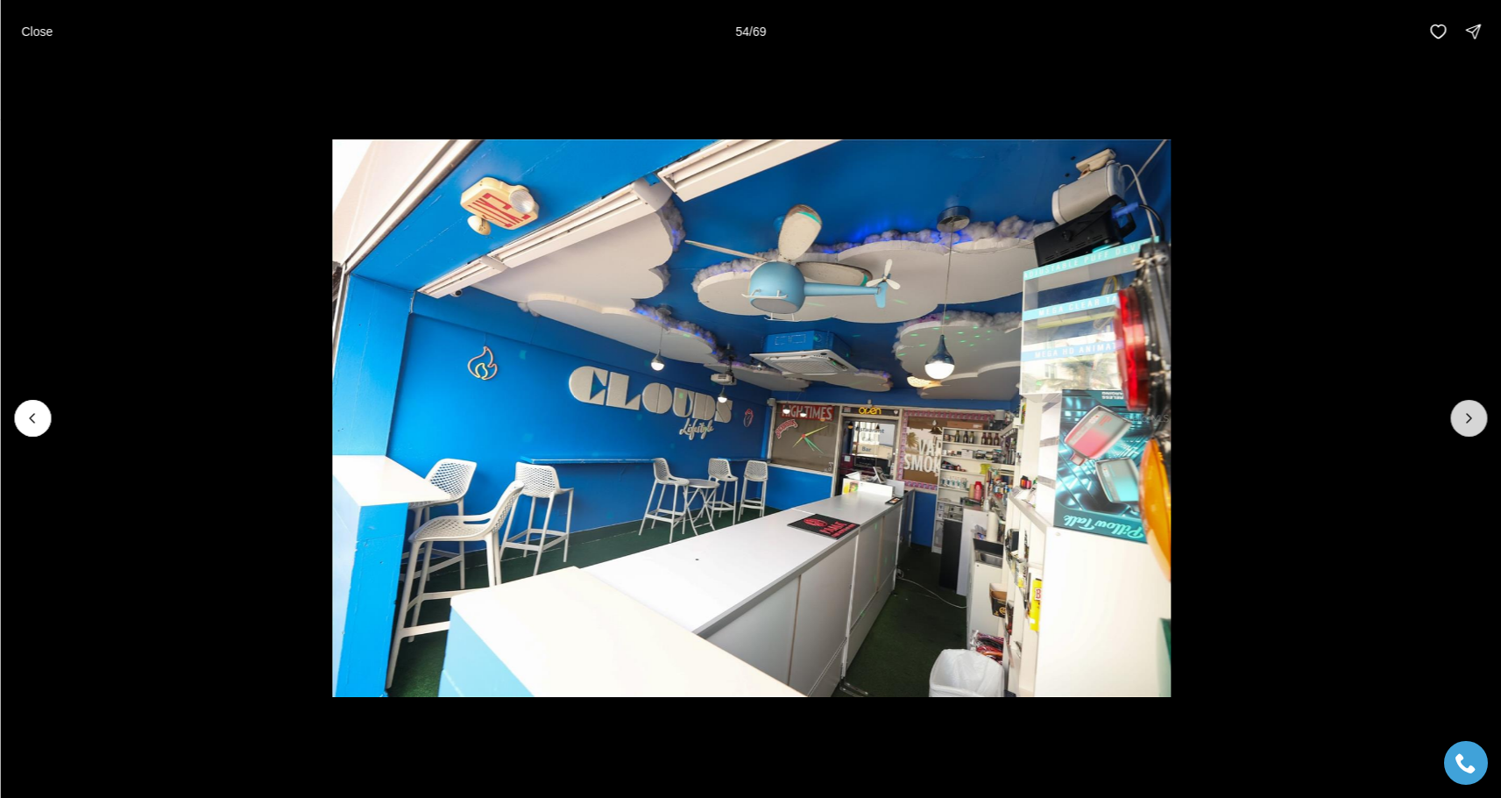
click at [1472, 415] on icon "Next slide" at bounding box center [1469, 418] width 18 height 18
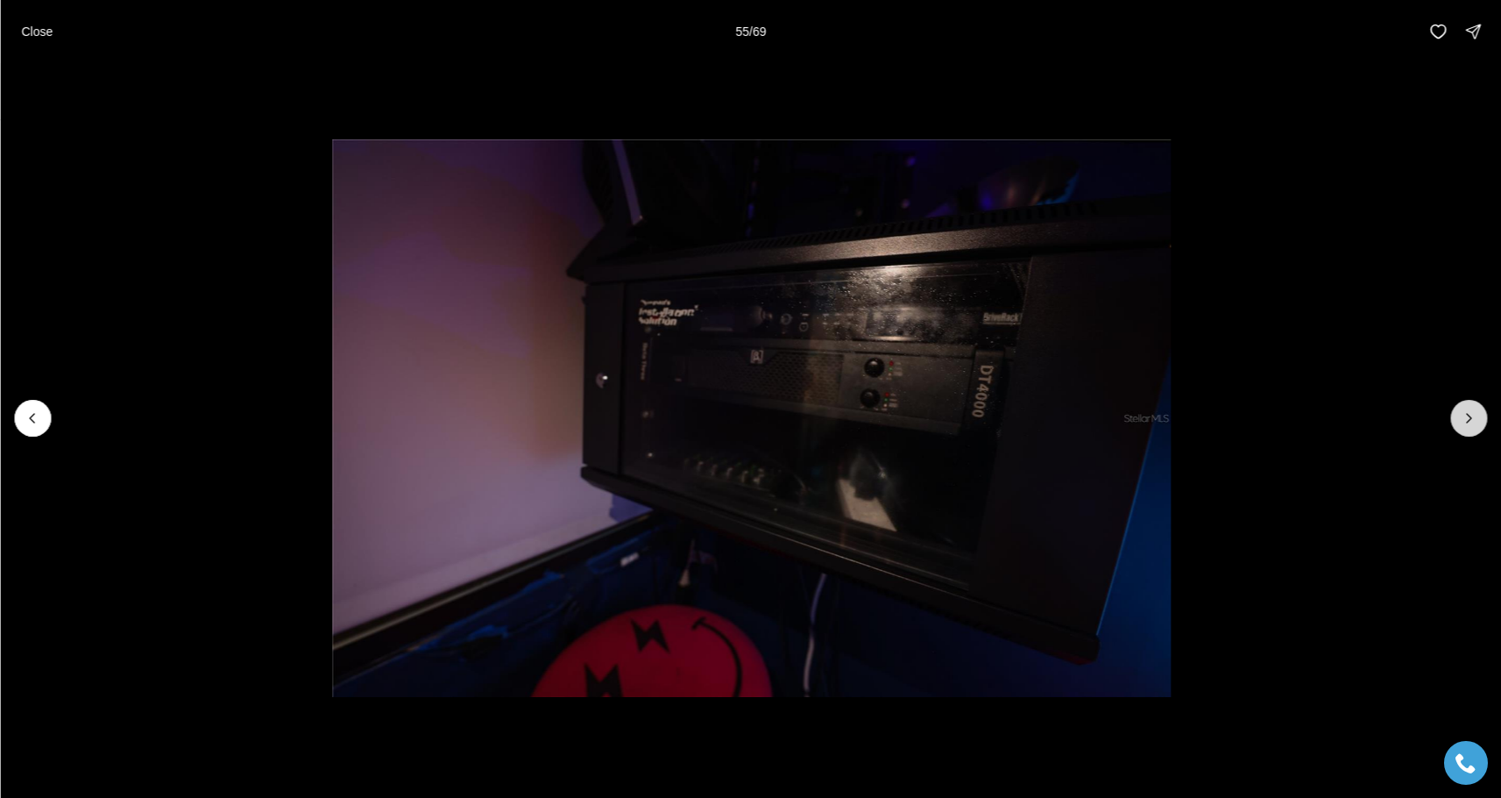
click at [1472, 415] on icon "Next slide" at bounding box center [1469, 418] width 18 height 18
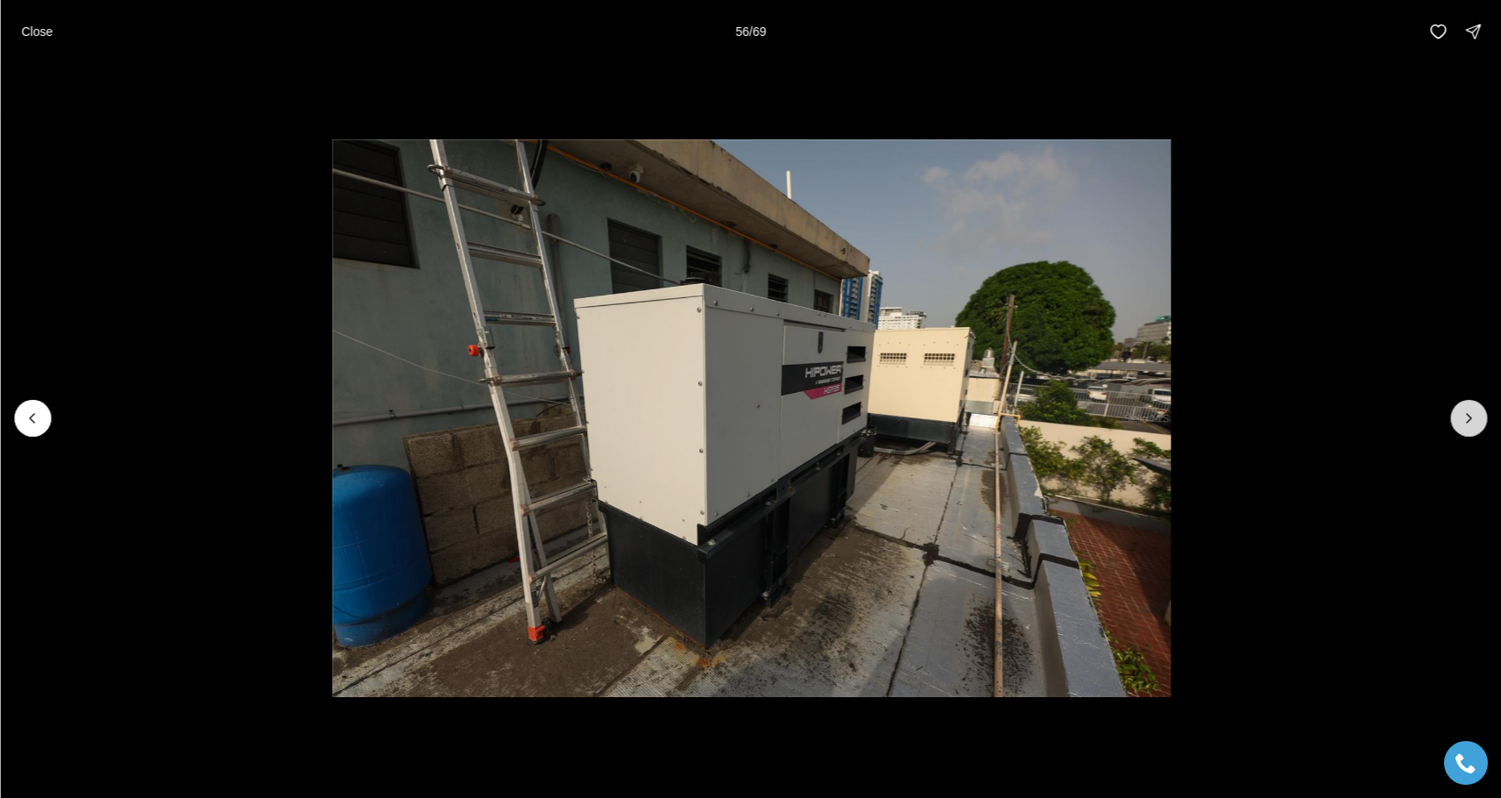
click at [1472, 415] on icon "Next slide" at bounding box center [1469, 418] width 18 height 18
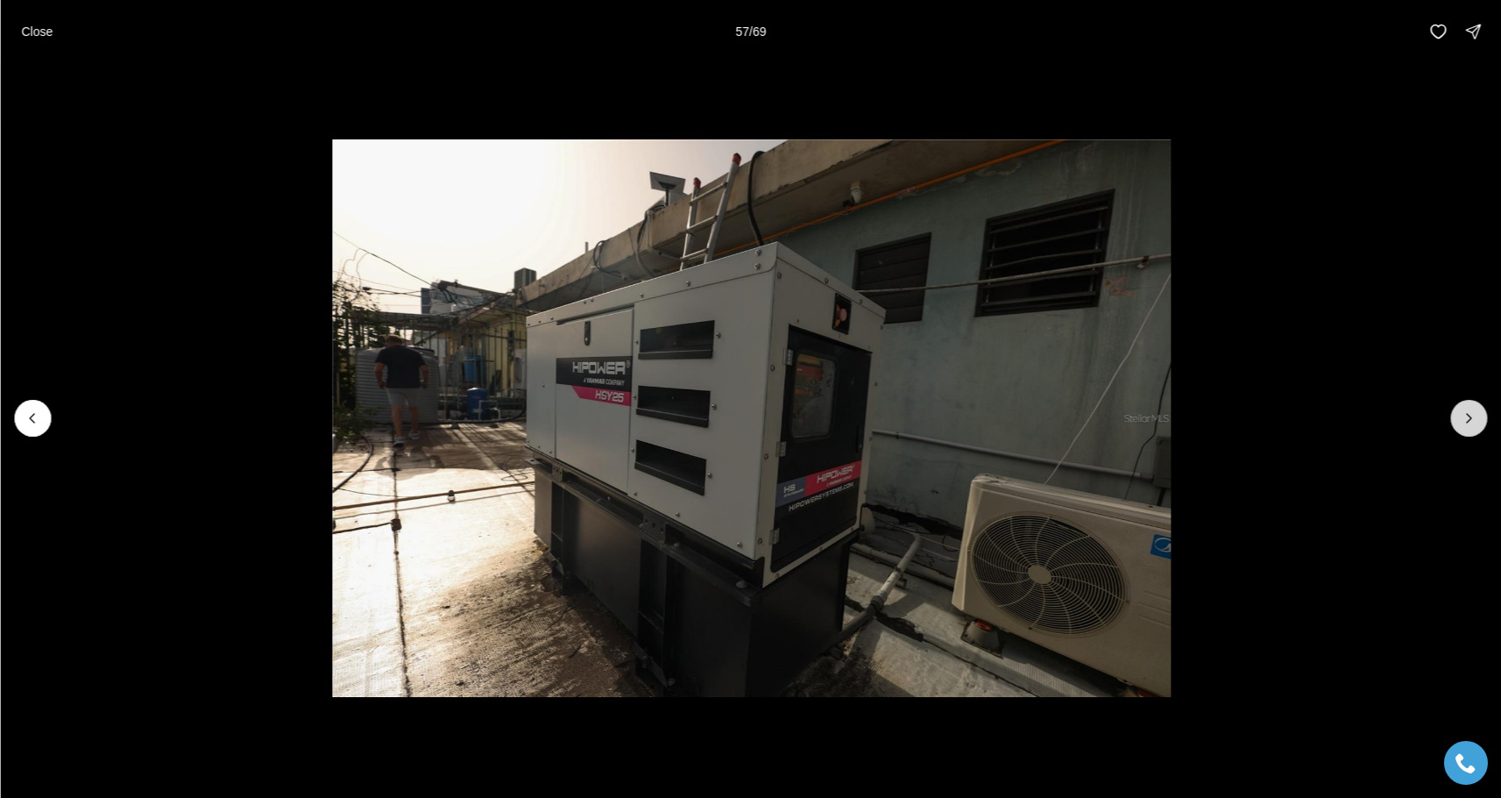
click at [1472, 415] on icon "Next slide" at bounding box center [1469, 418] width 18 height 18
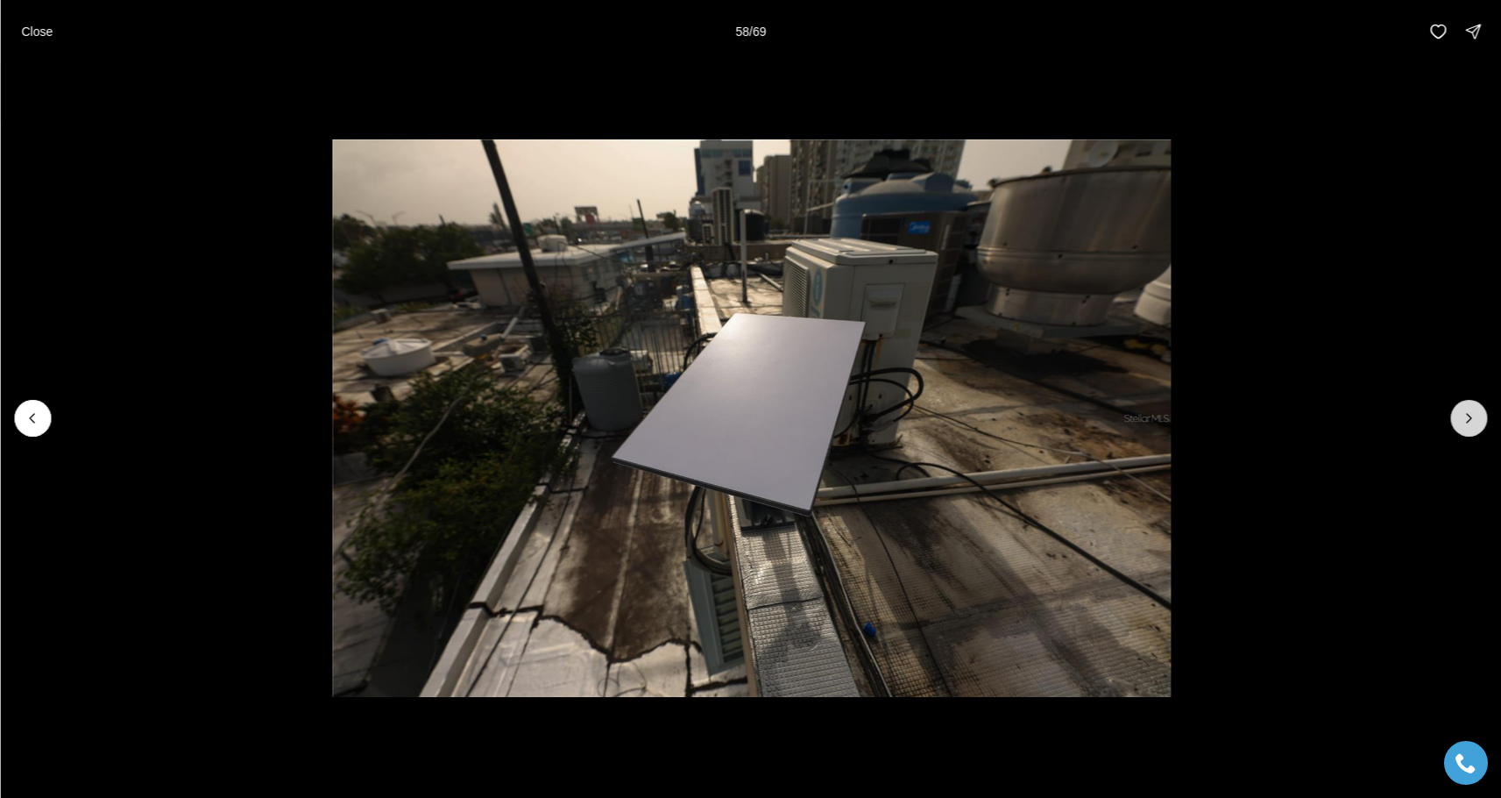
click at [1472, 415] on icon "Next slide" at bounding box center [1469, 418] width 18 height 18
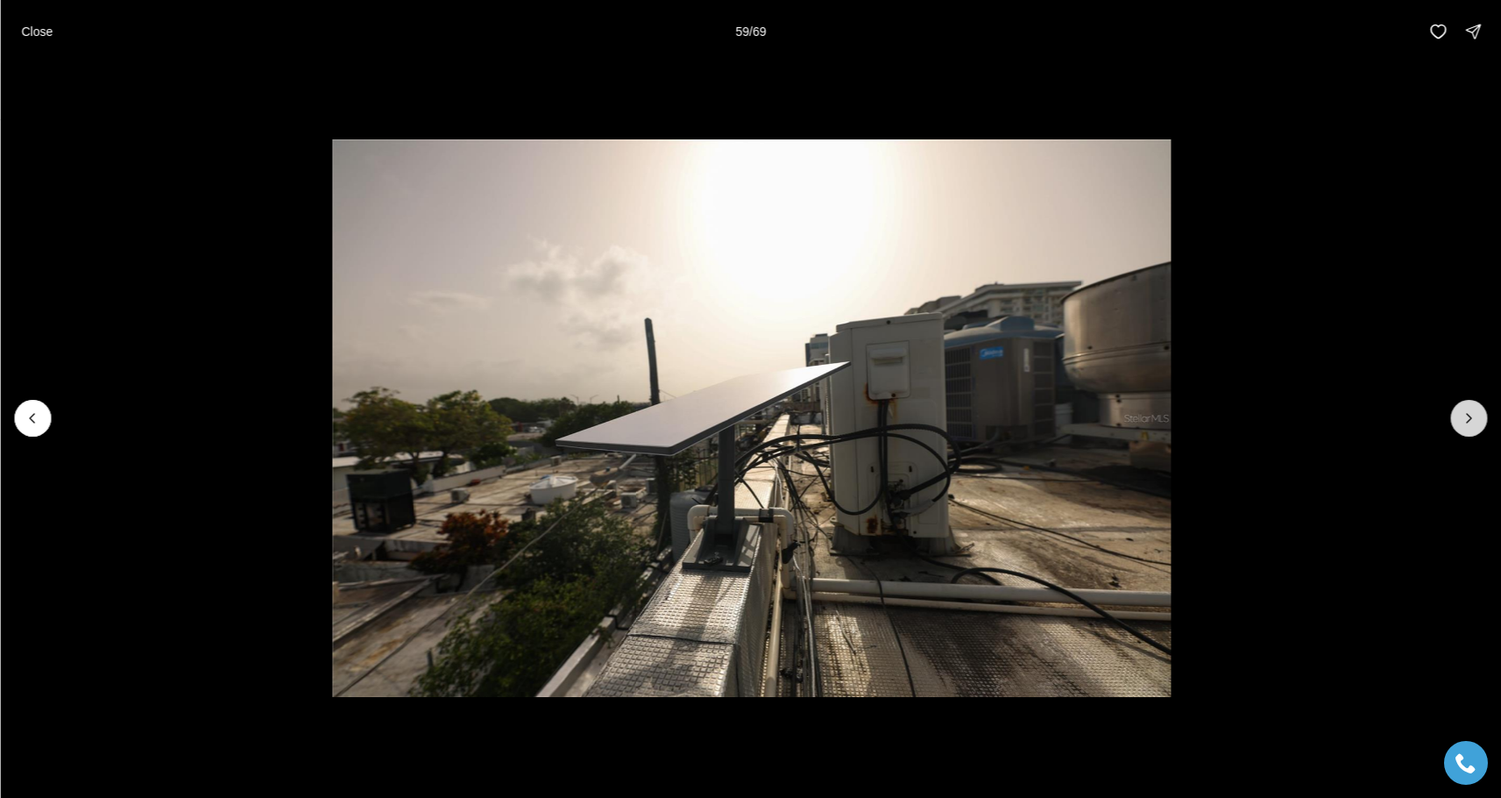
click at [1472, 415] on icon "Next slide" at bounding box center [1469, 418] width 18 height 18
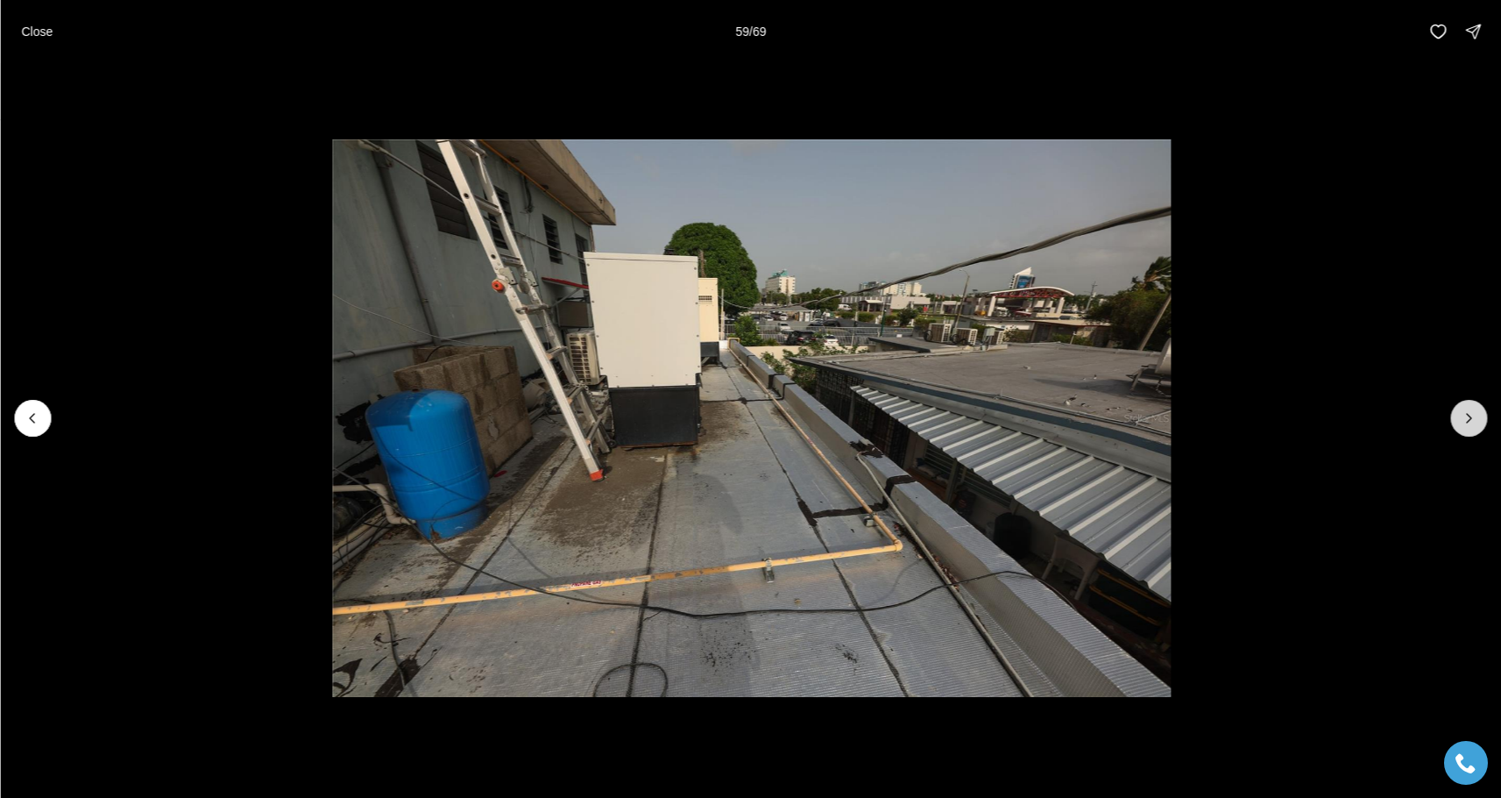
click at [1472, 415] on icon "Next slide" at bounding box center [1469, 418] width 18 height 18
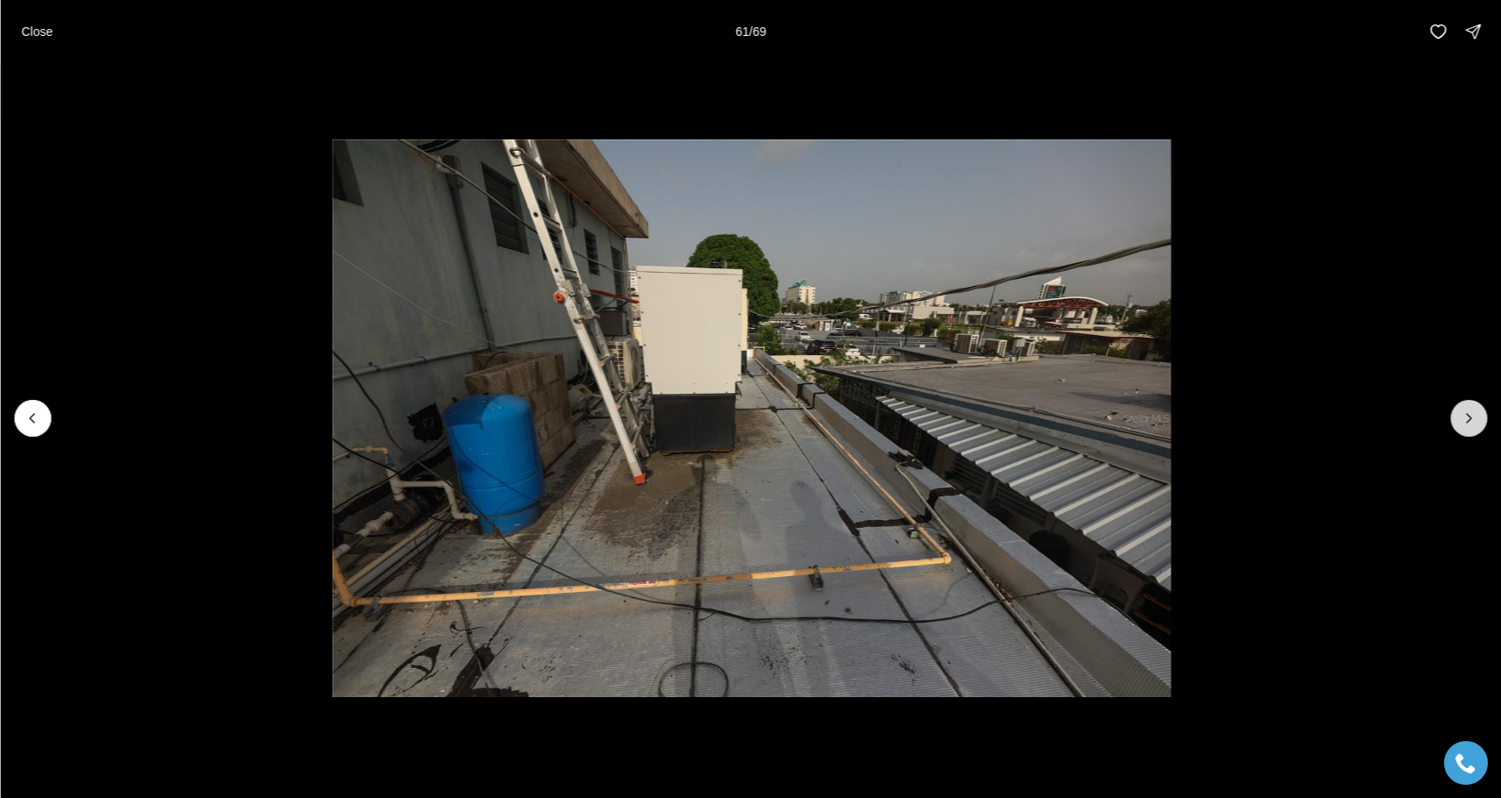
click at [1472, 415] on icon "Next slide" at bounding box center [1469, 418] width 18 height 18
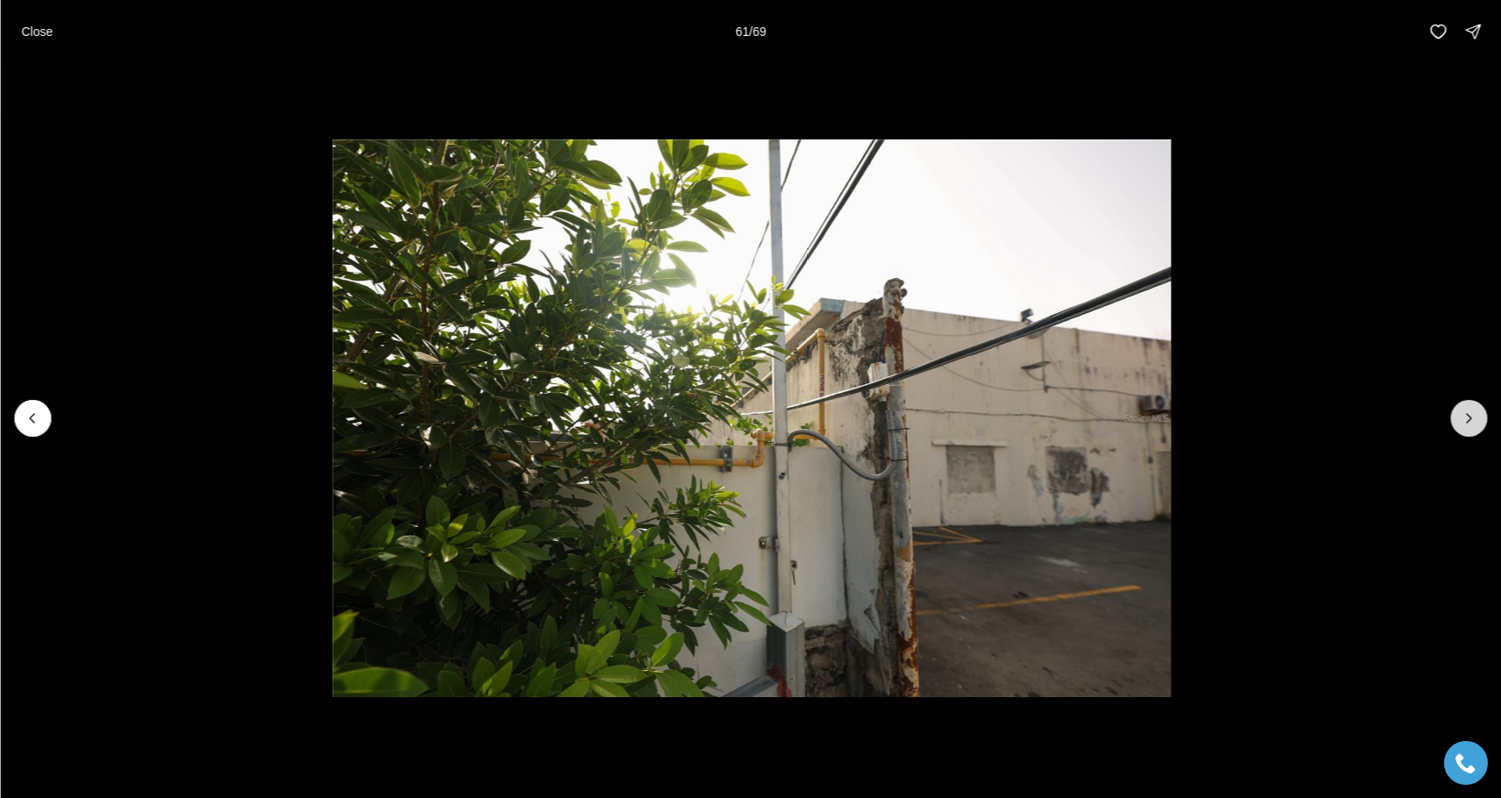
click at [1472, 415] on icon "Next slide" at bounding box center [1469, 418] width 18 height 18
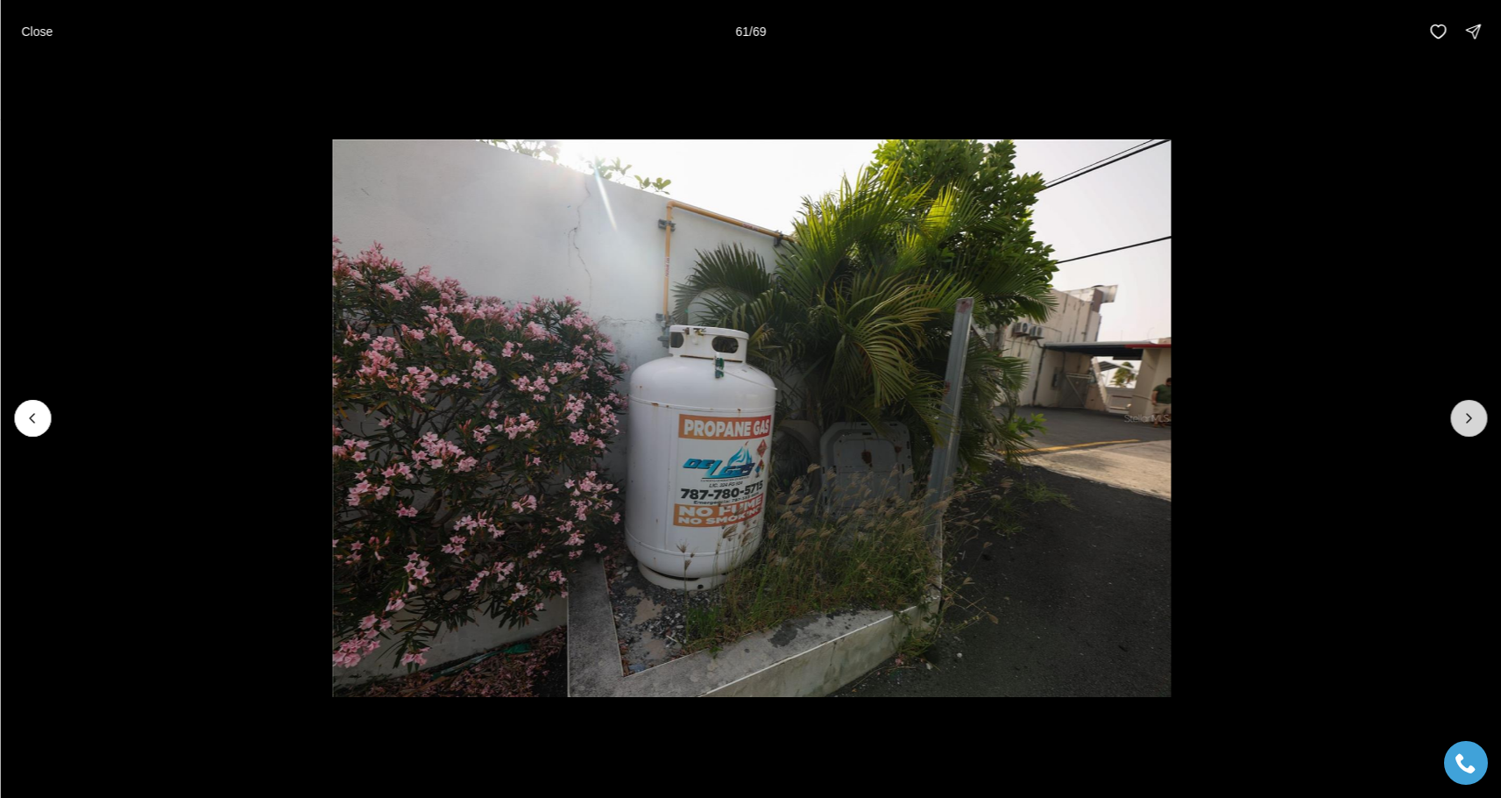
click at [1472, 415] on icon "Next slide" at bounding box center [1469, 418] width 18 height 18
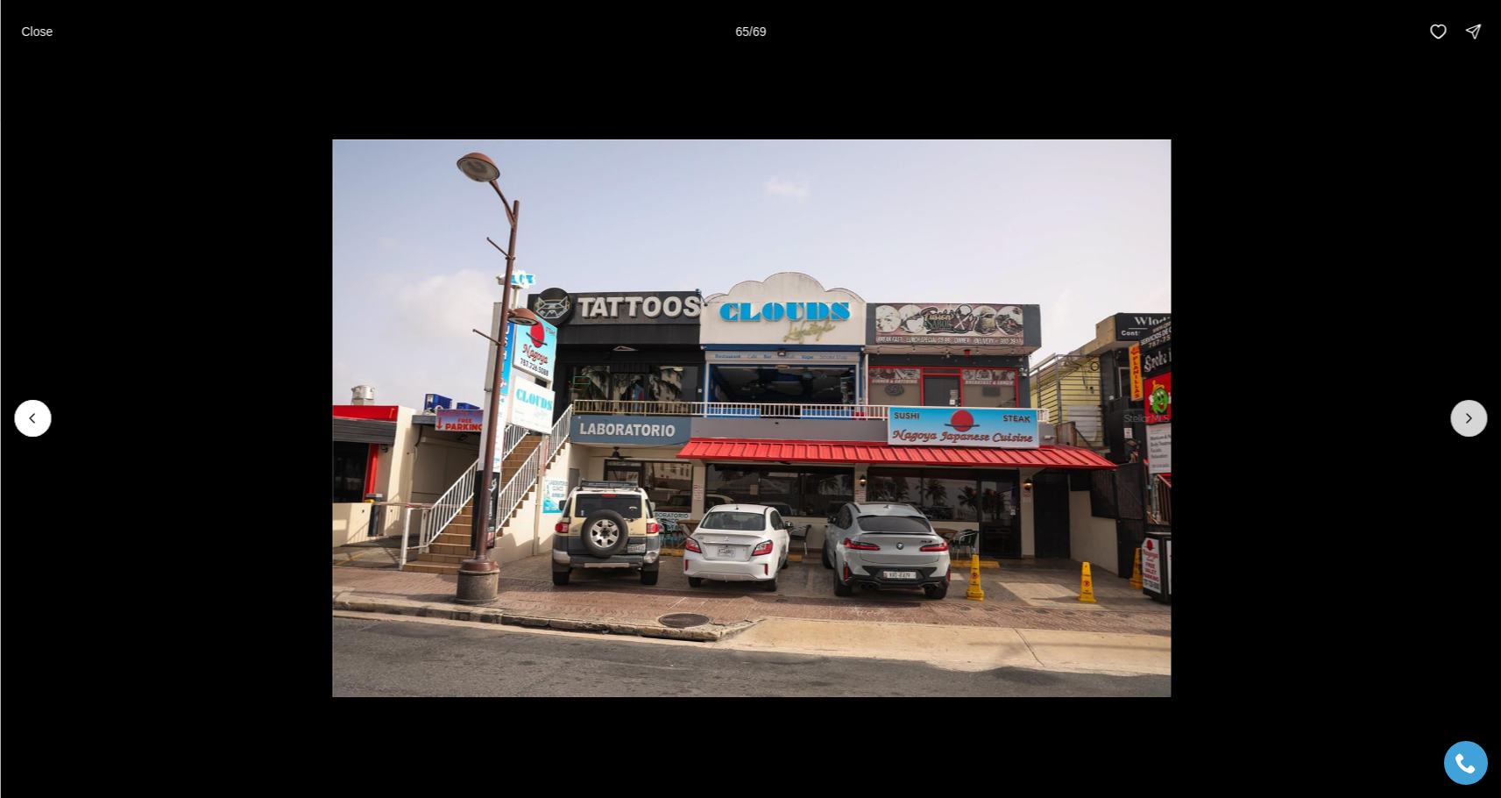
click at [1472, 415] on icon "Next slide" at bounding box center [1469, 418] width 18 height 18
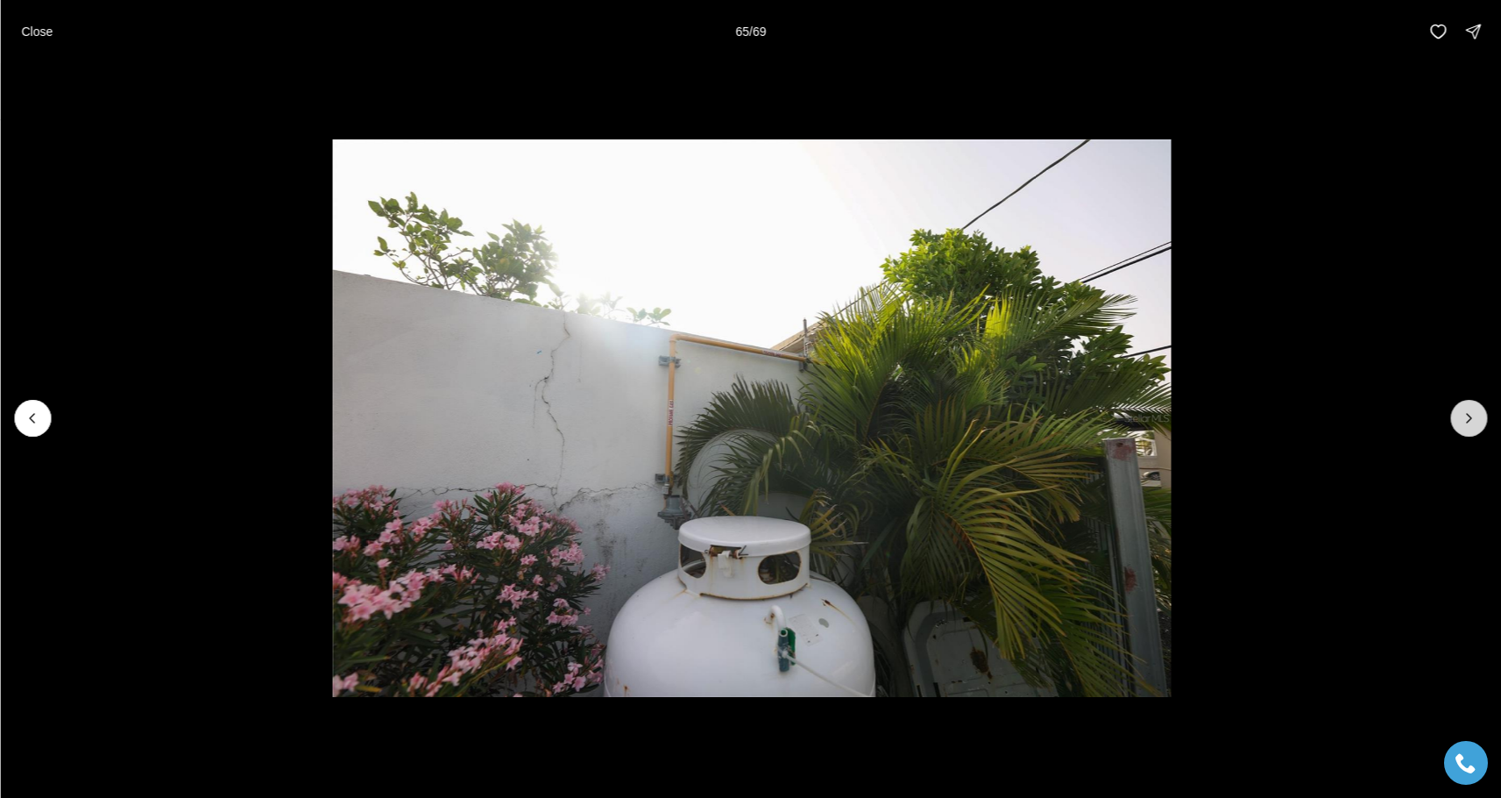
click at [1472, 415] on icon "Next slide" at bounding box center [1469, 418] width 18 height 18
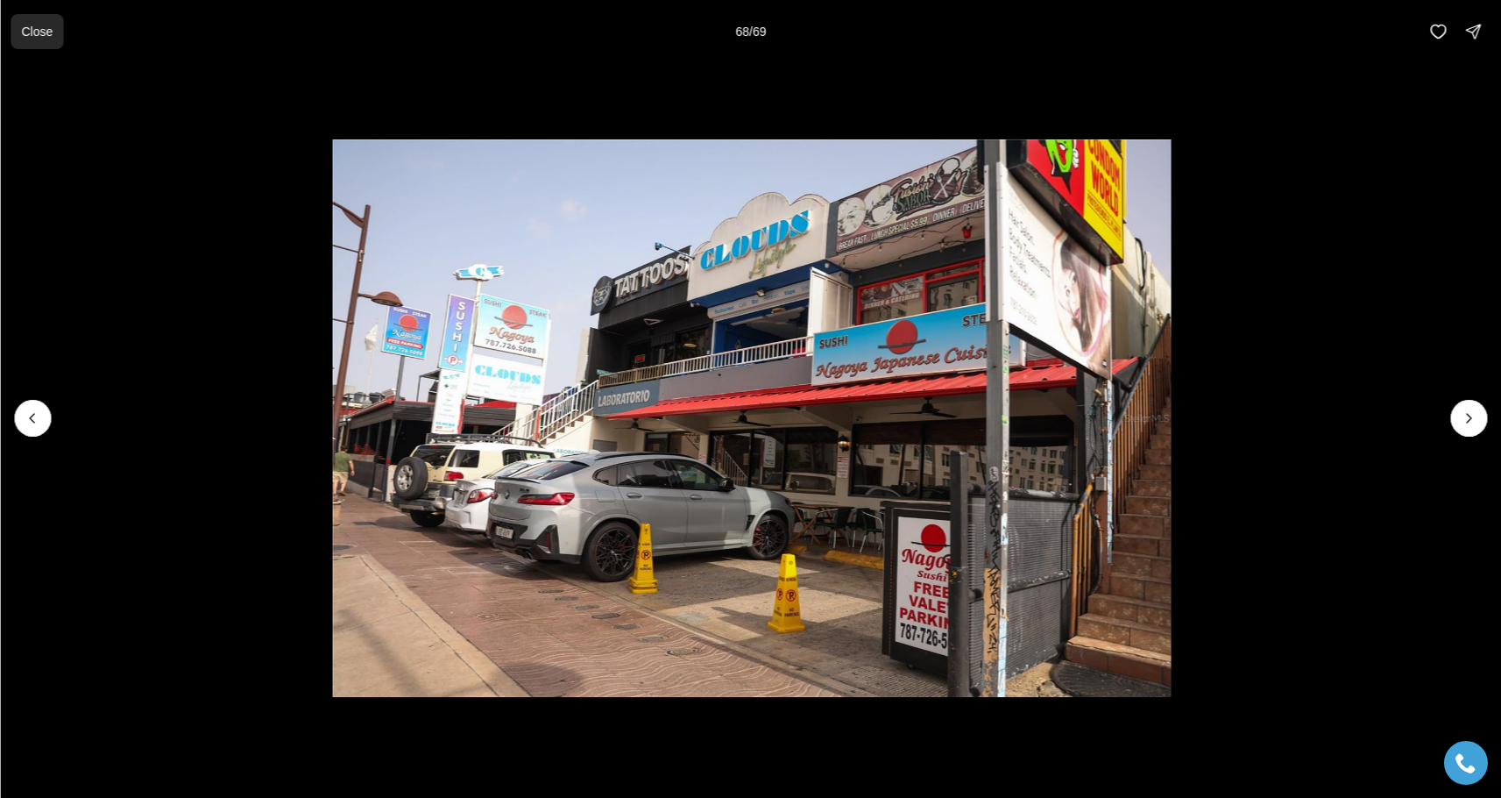
click at [35, 39] on button "Close" at bounding box center [37, 31] width 53 height 35
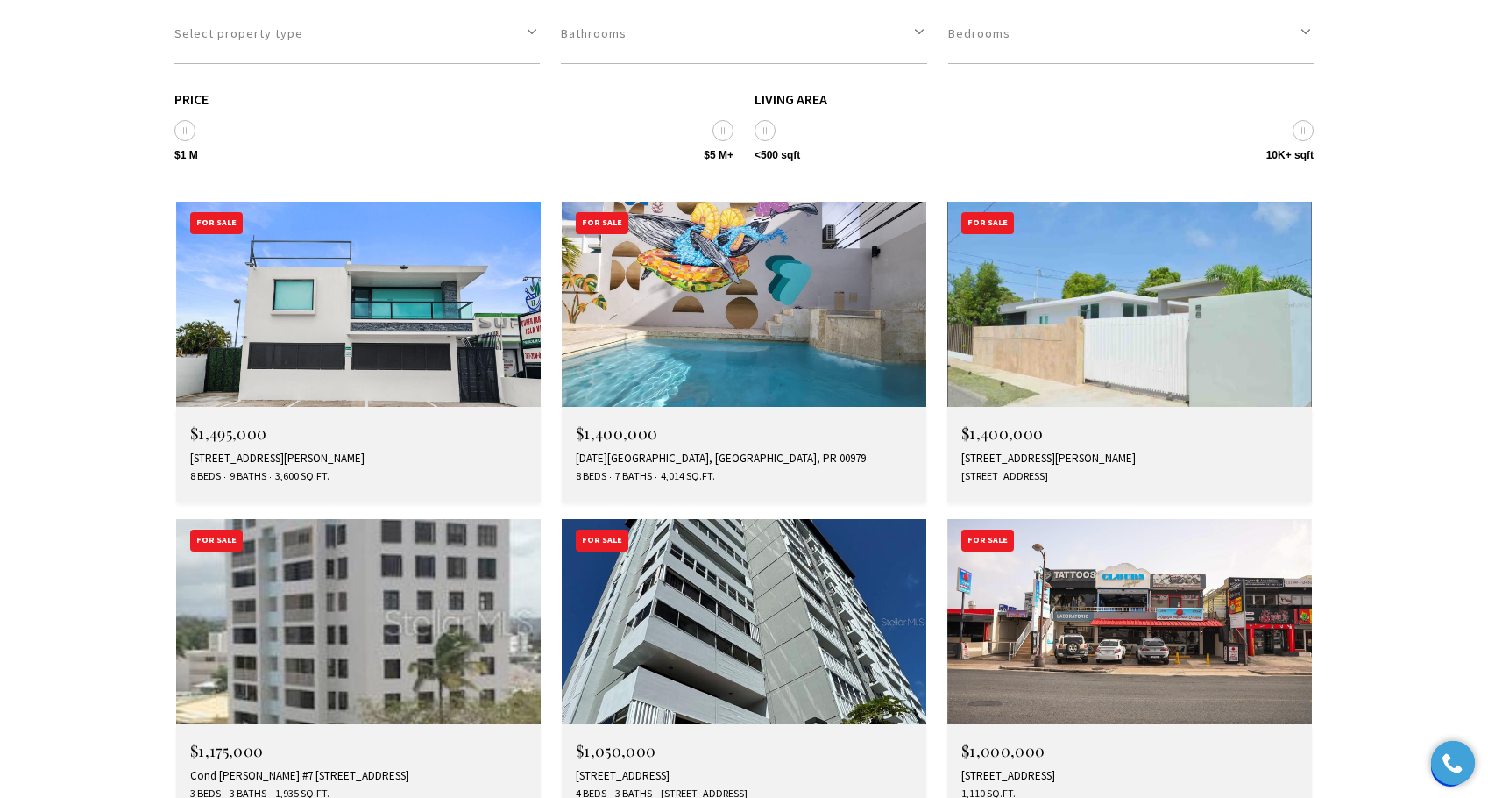
scroll to position [4814, 0]
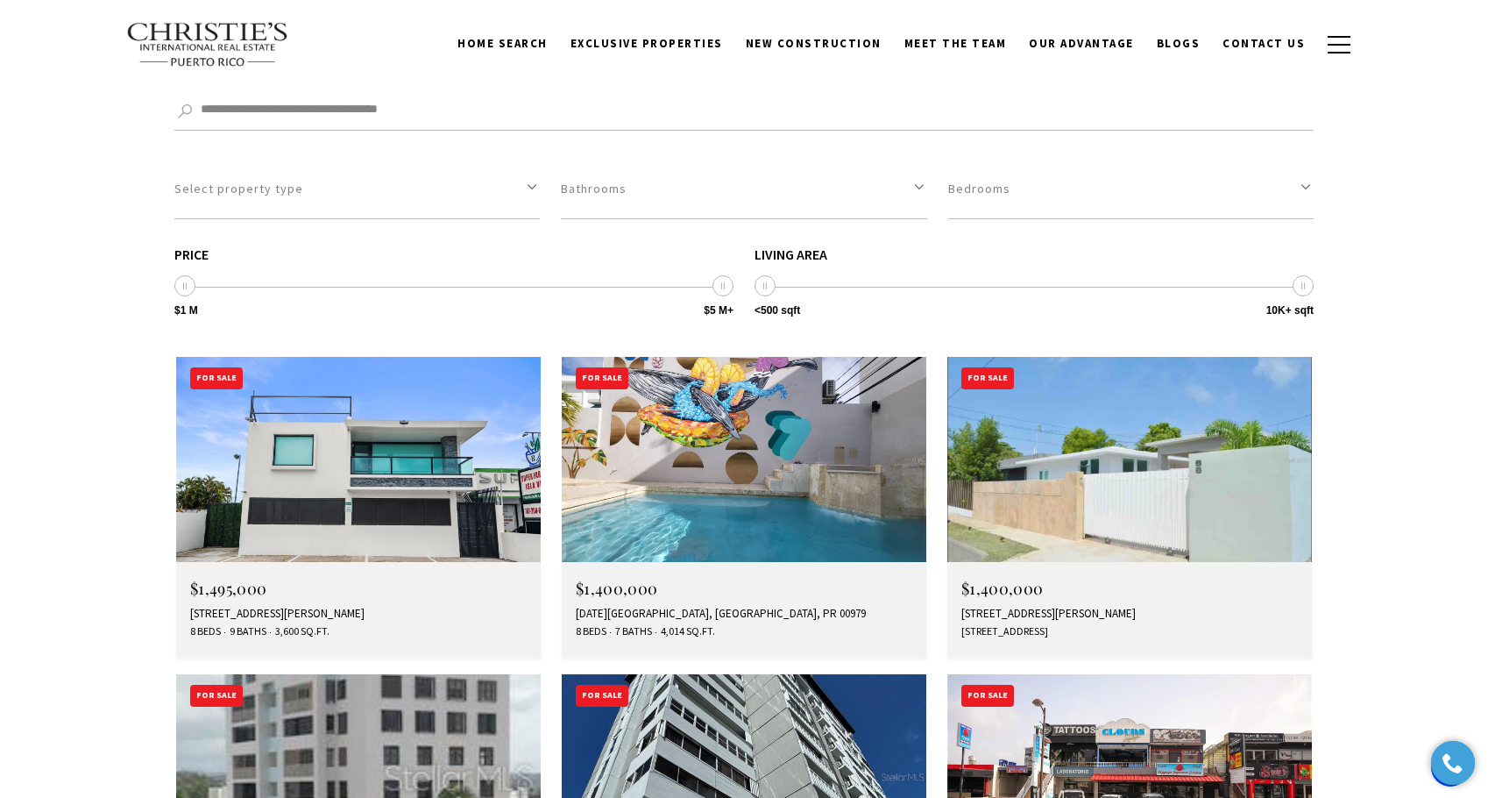
click at [762, 674] on img at bounding box center [744, 776] width 365 height 205
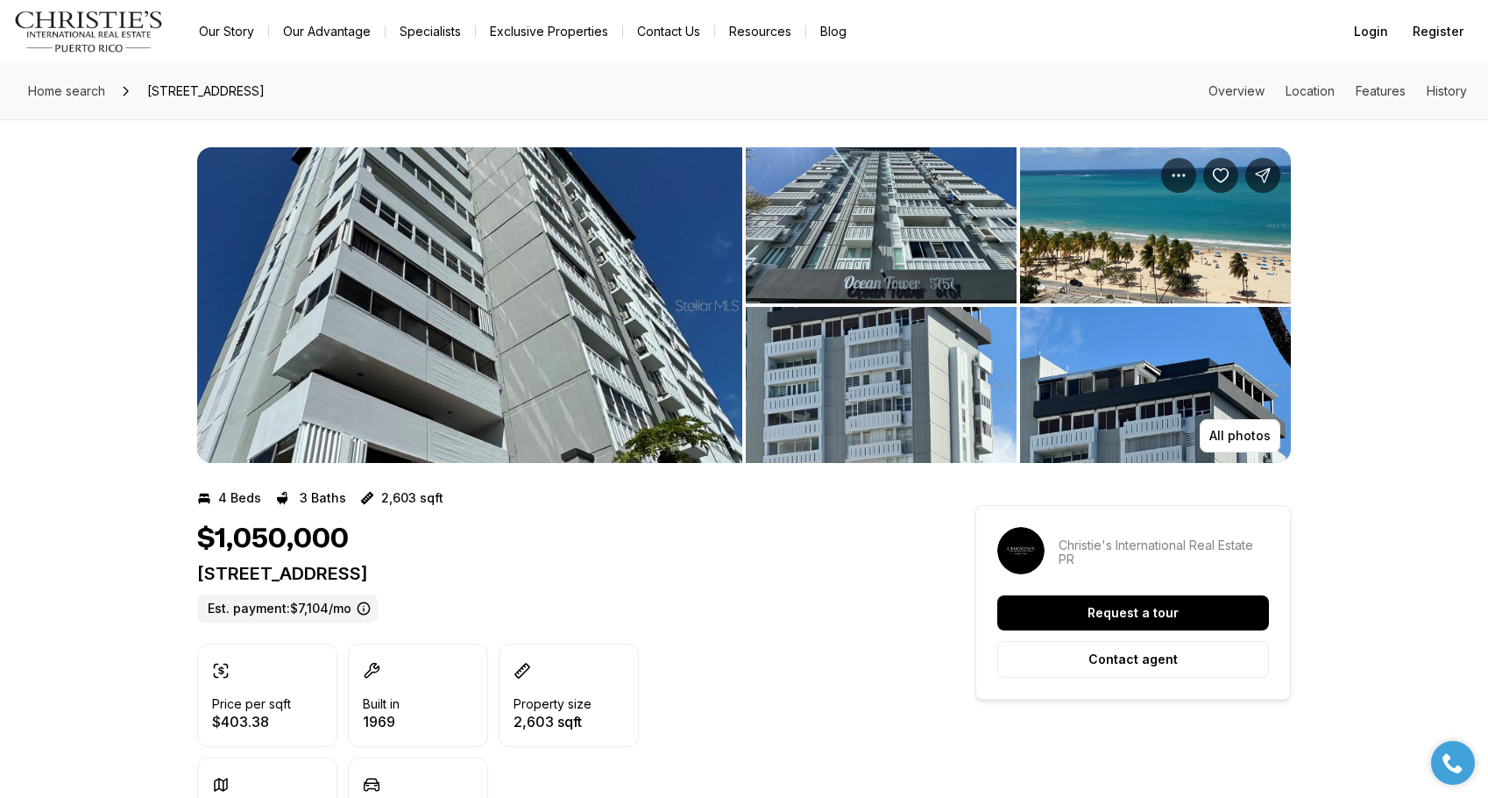
click at [438, 289] on img "View image gallery" at bounding box center [469, 305] width 545 height 316
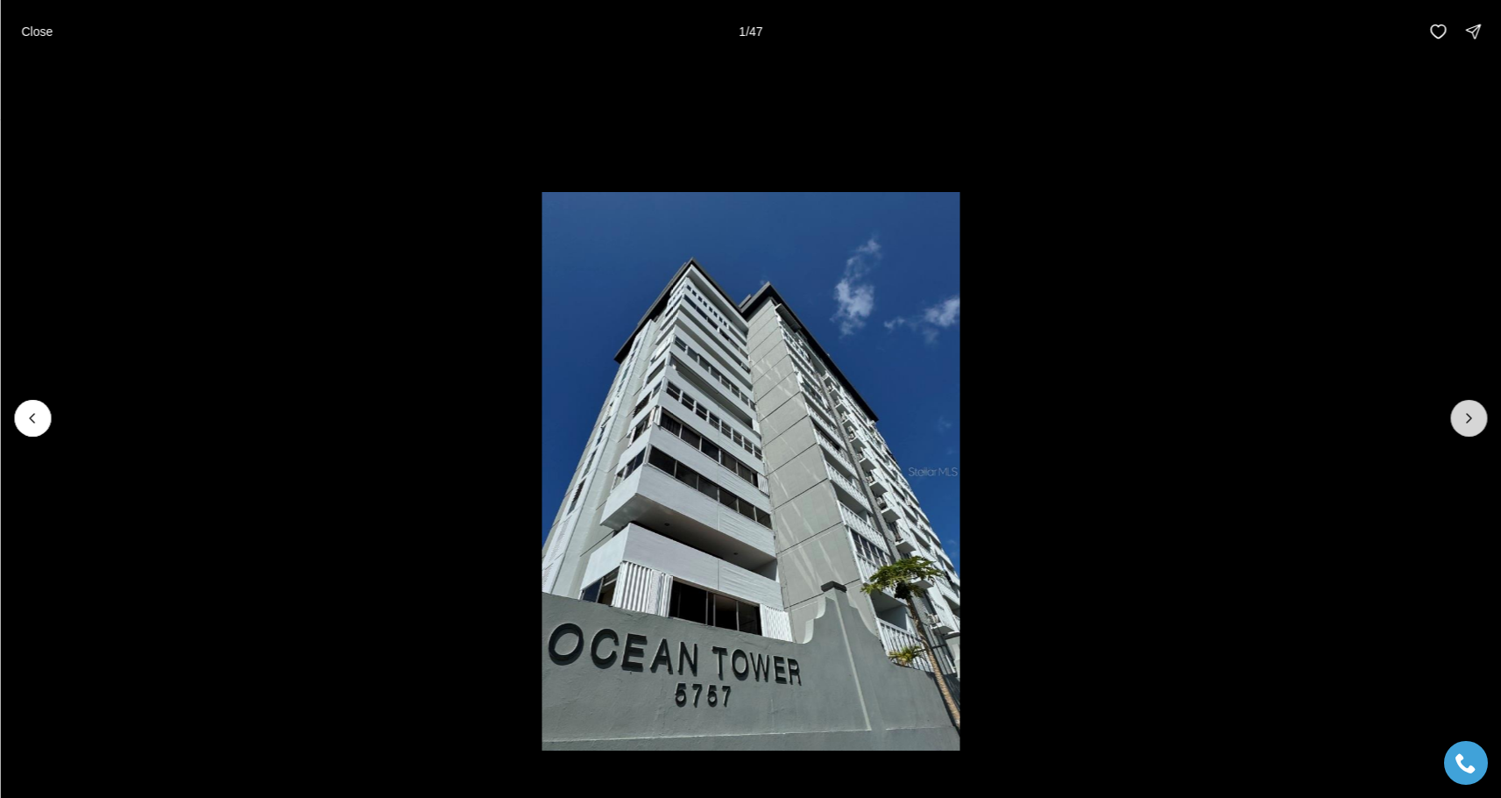
click at [1465, 417] on icon "Next slide" at bounding box center [1469, 418] width 18 height 18
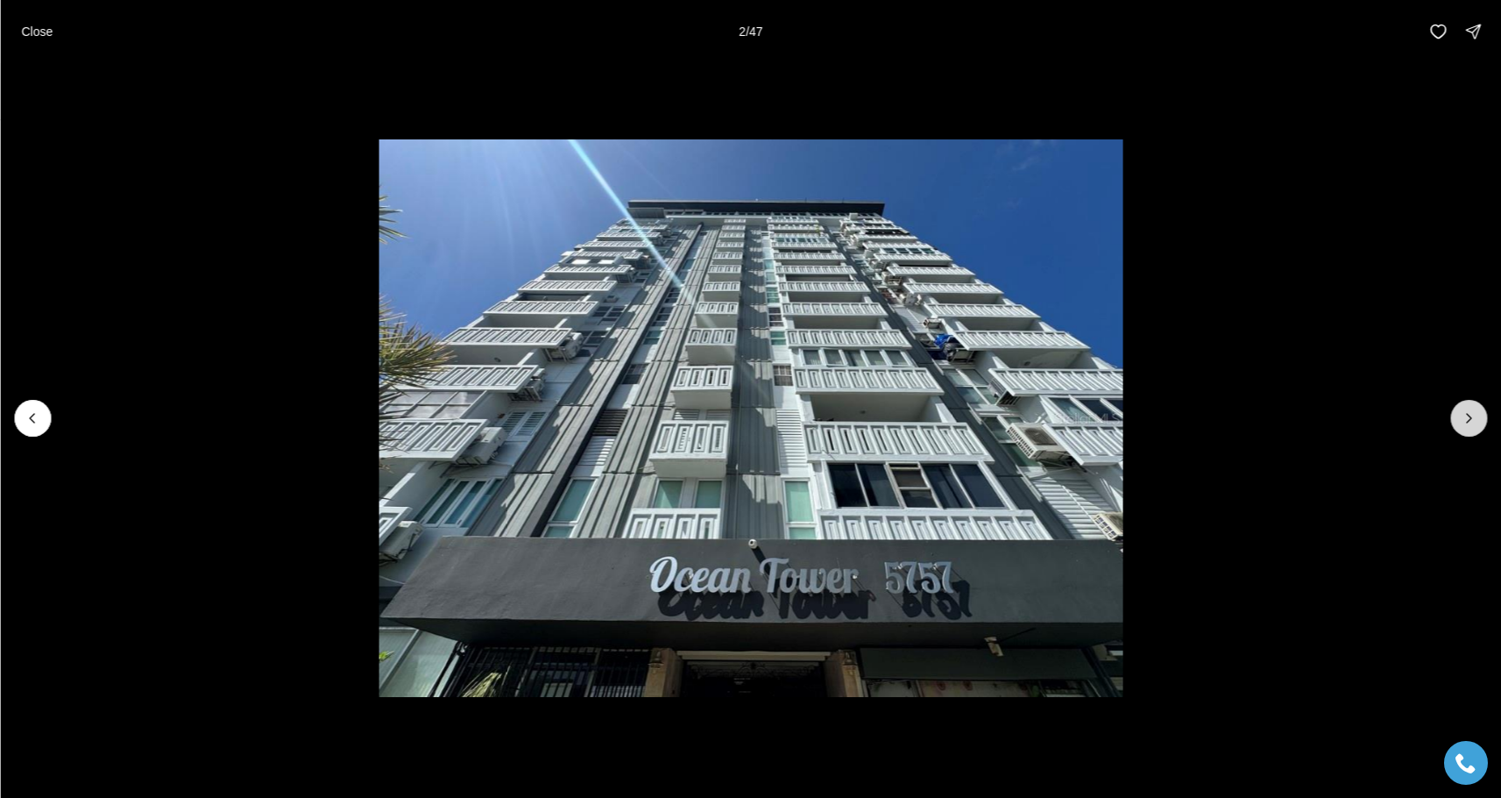
click at [1465, 417] on icon "Next slide" at bounding box center [1469, 418] width 18 height 18
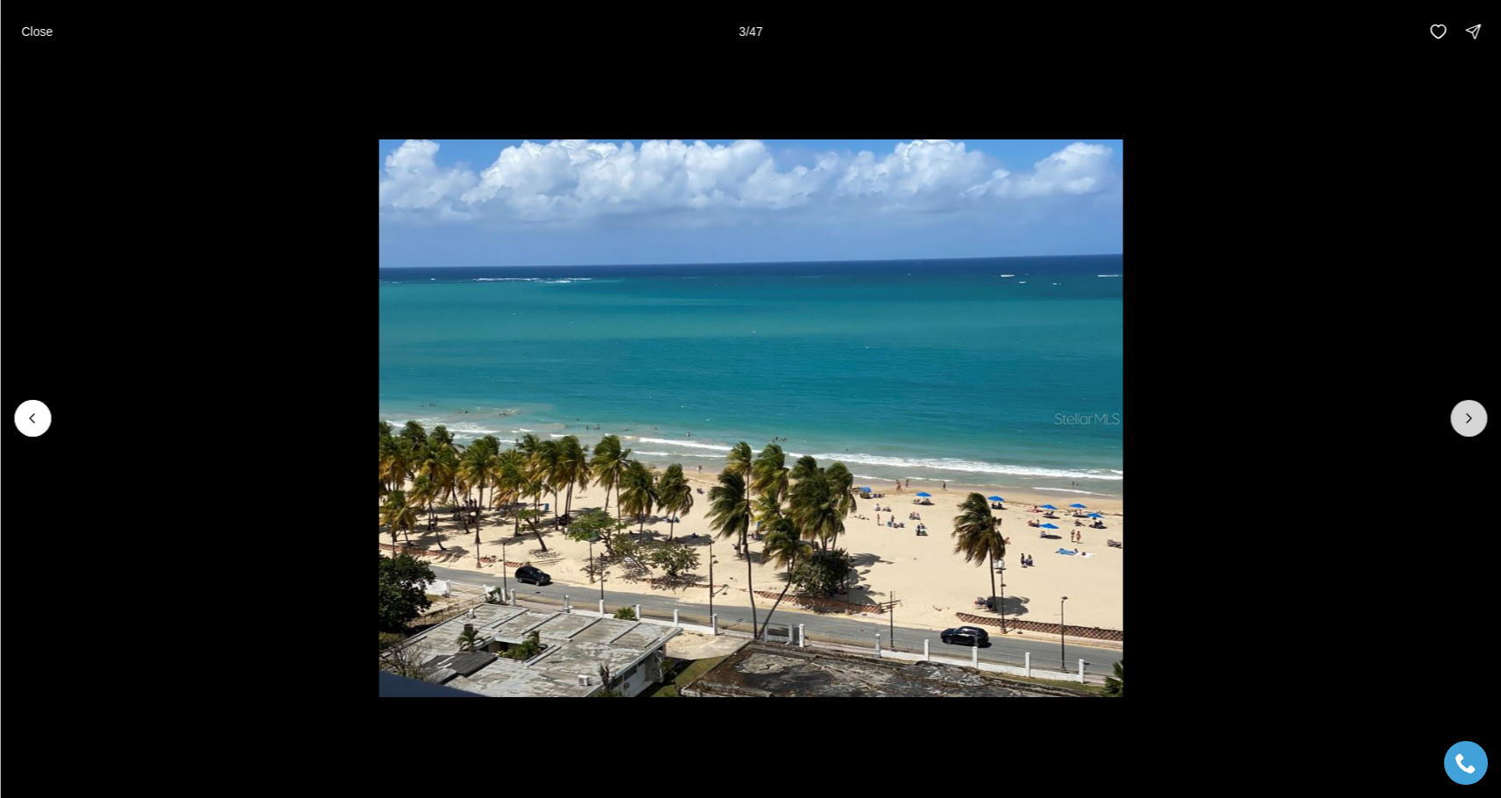
click at [1465, 417] on icon "Next slide" at bounding box center [1469, 418] width 18 height 18
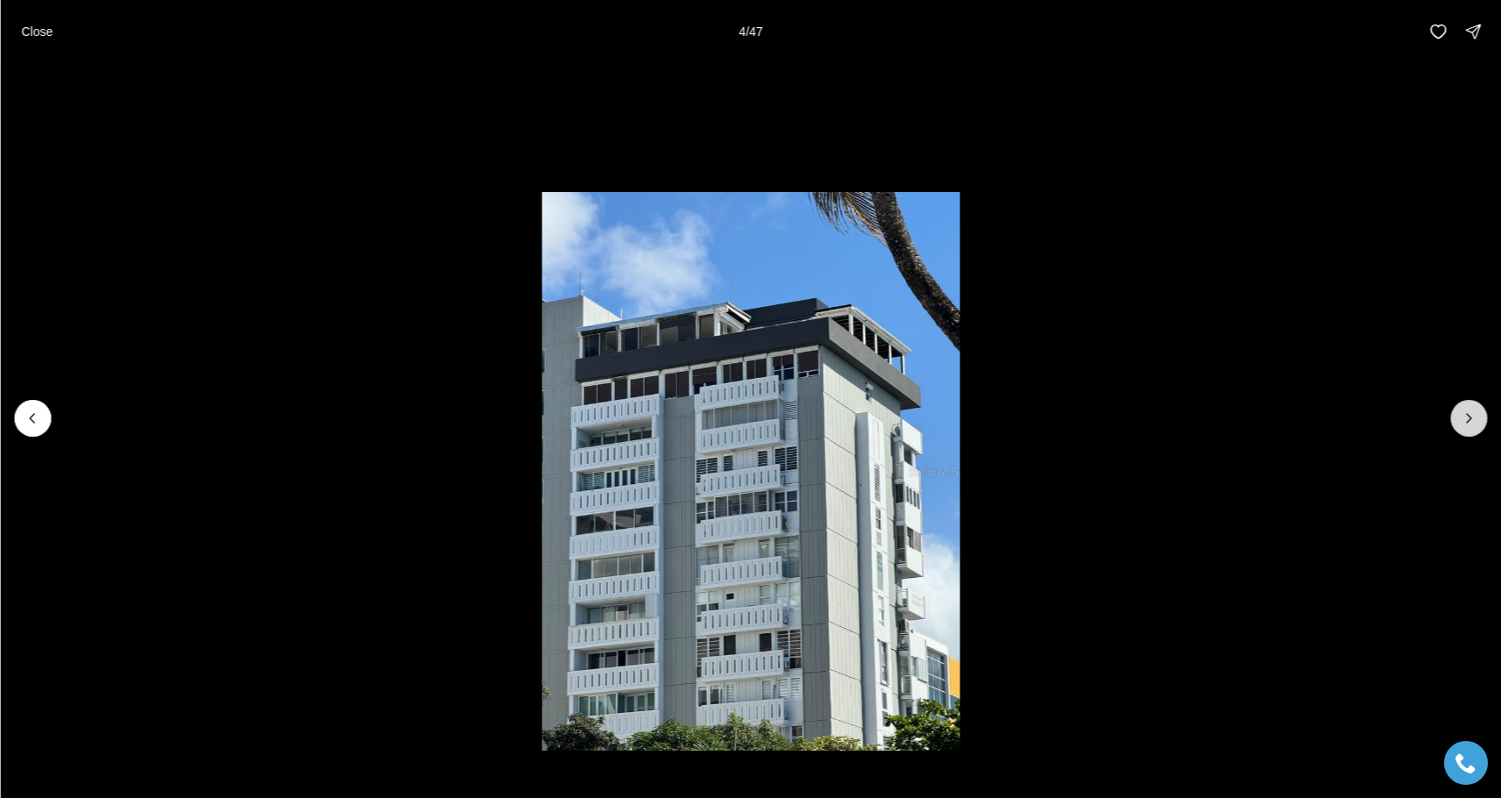
click at [1465, 417] on icon "Next slide" at bounding box center [1469, 418] width 18 height 18
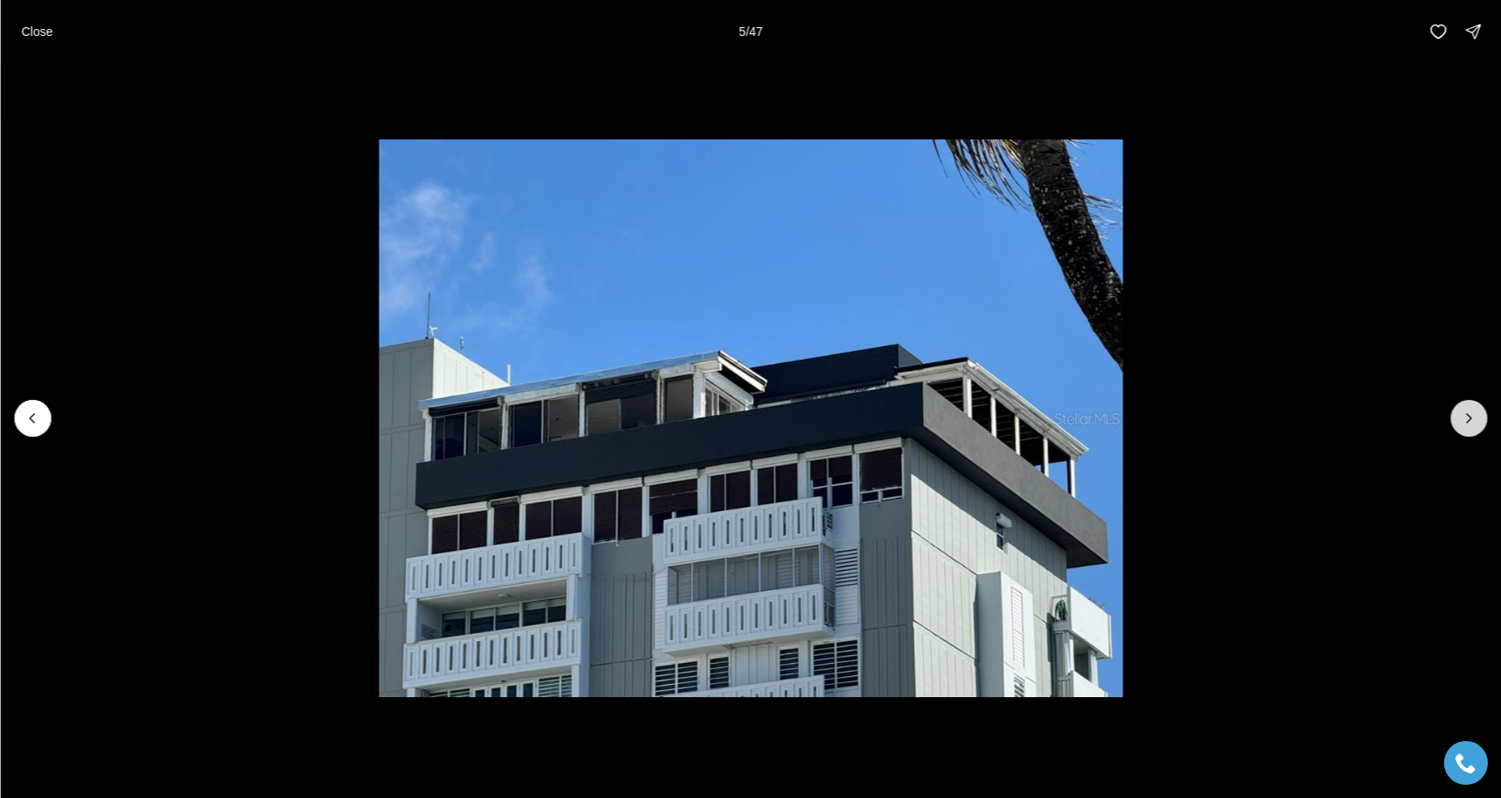
click at [1465, 417] on icon "Next slide" at bounding box center [1469, 418] width 18 height 18
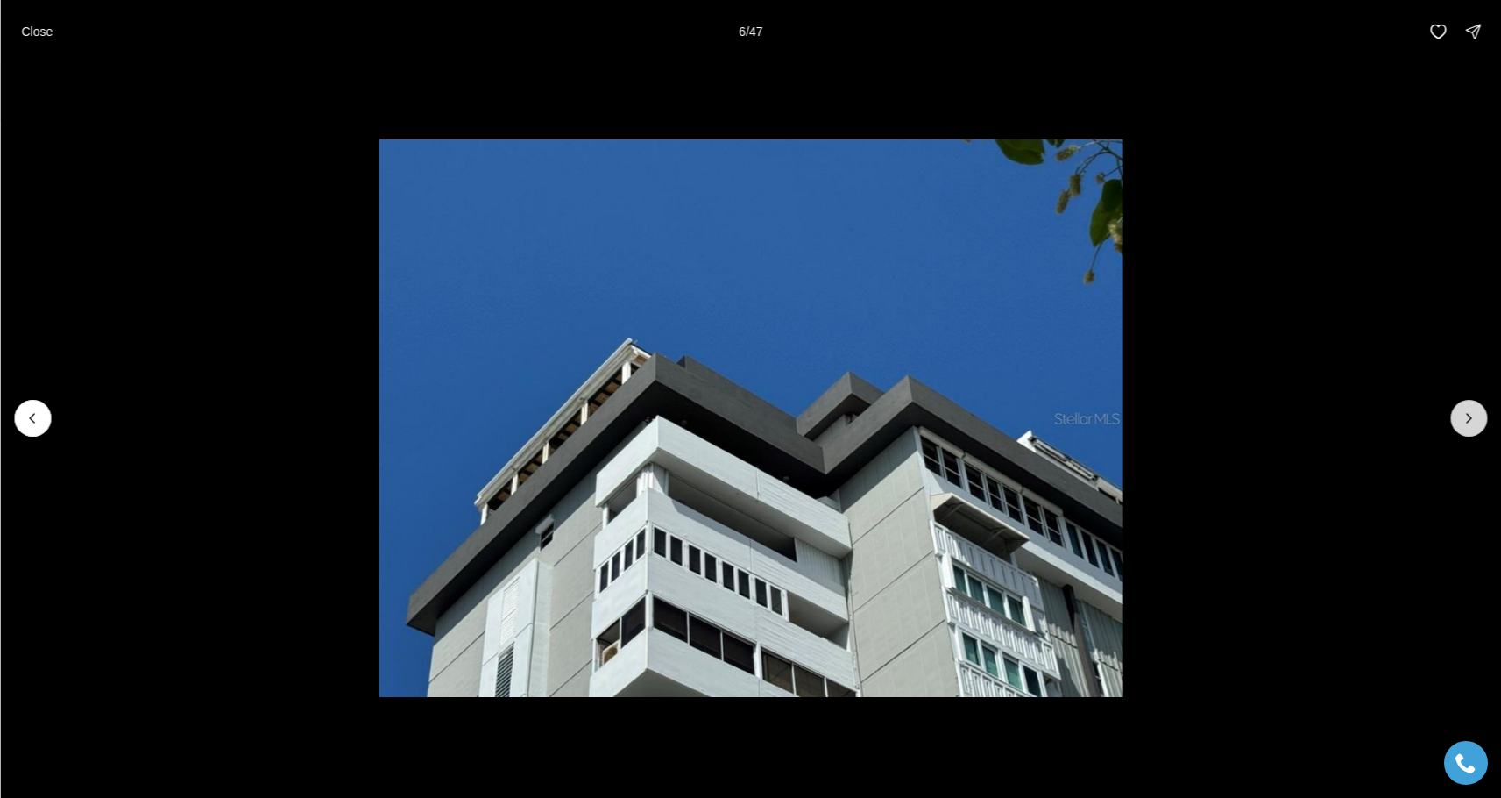
click at [1465, 417] on icon "Next slide" at bounding box center [1469, 418] width 18 height 18
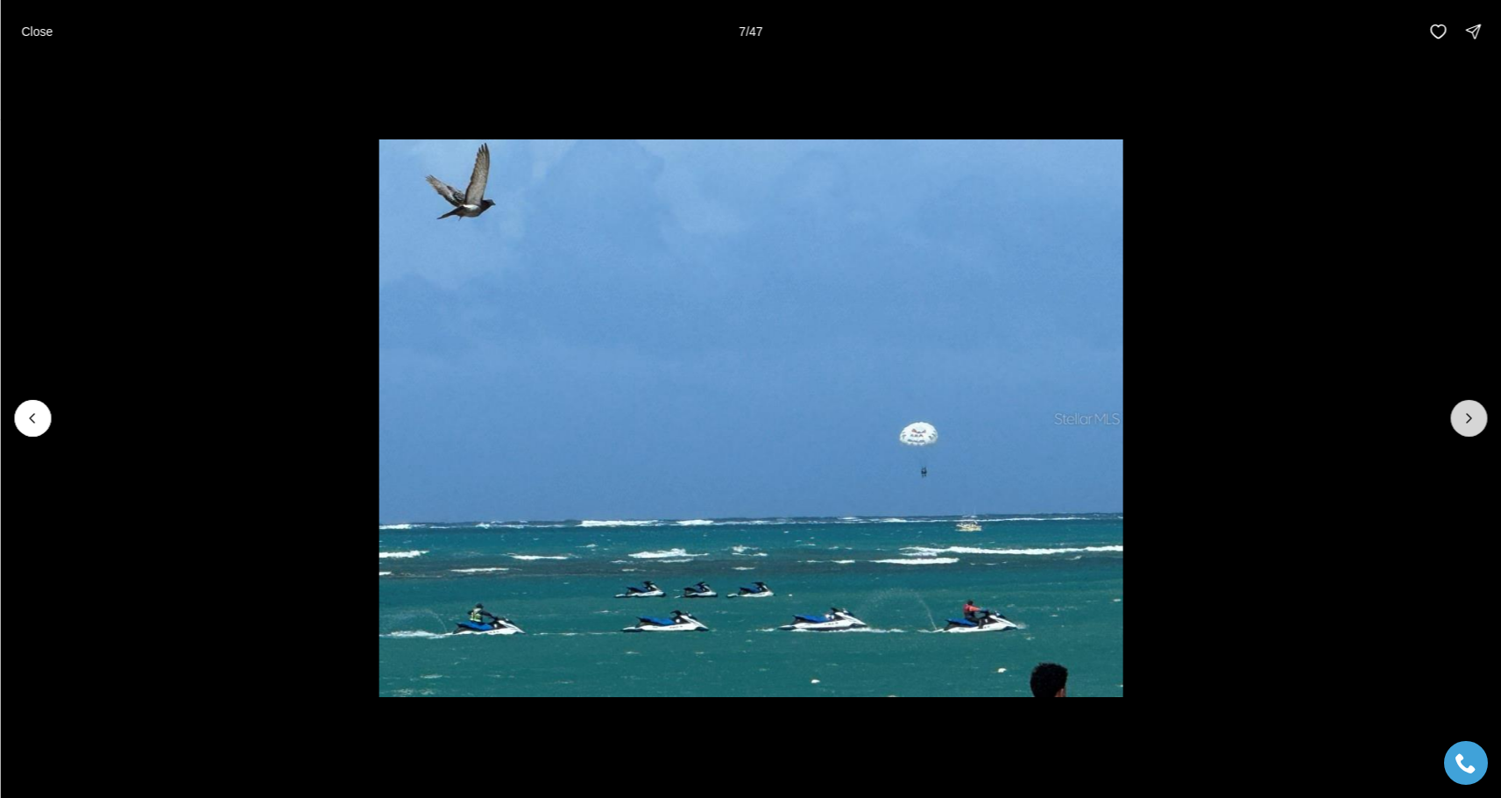
click at [1465, 417] on icon "Next slide" at bounding box center [1469, 418] width 18 height 18
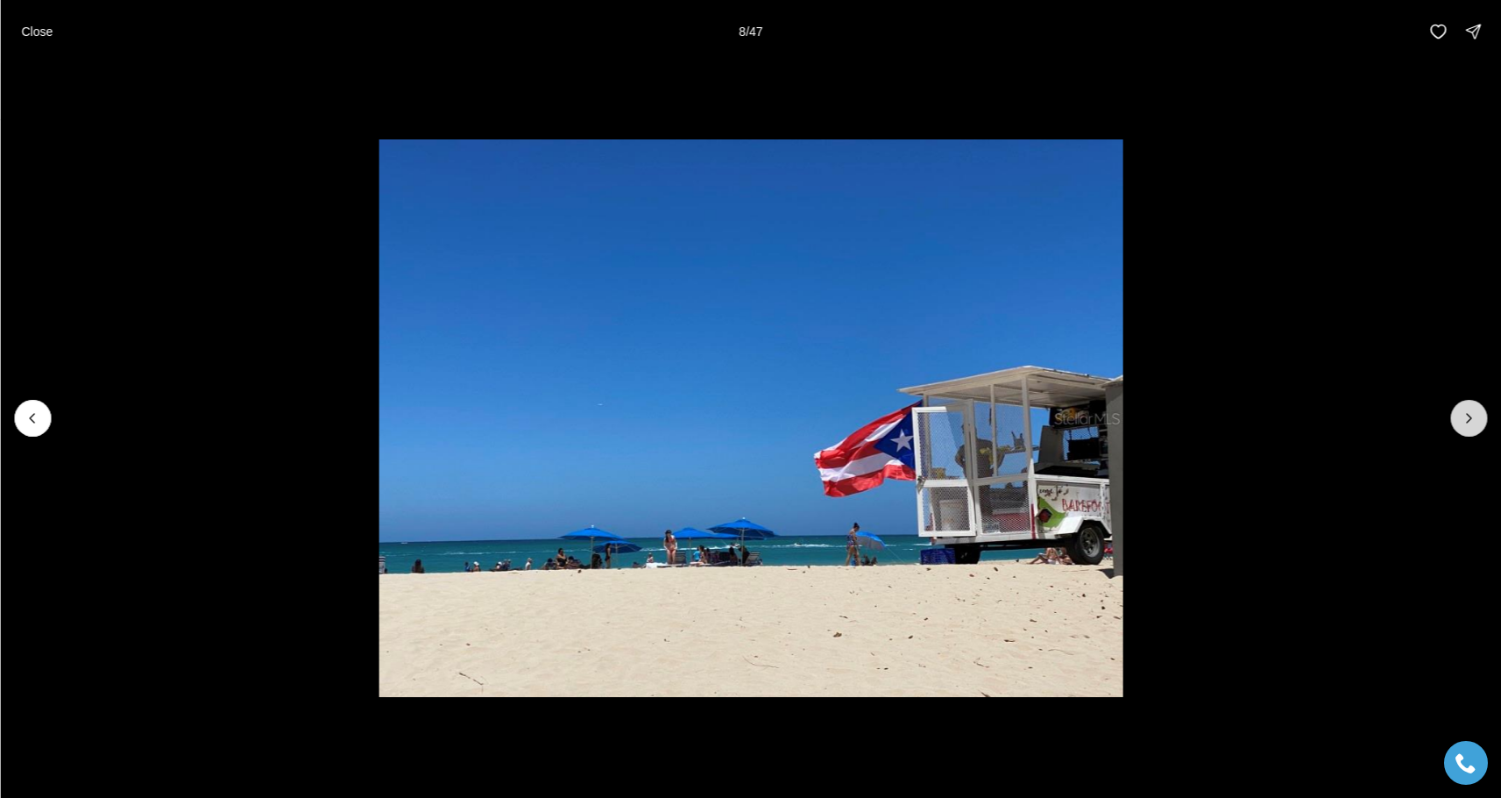
click at [1465, 417] on icon "Next slide" at bounding box center [1469, 418] width 18 height 18
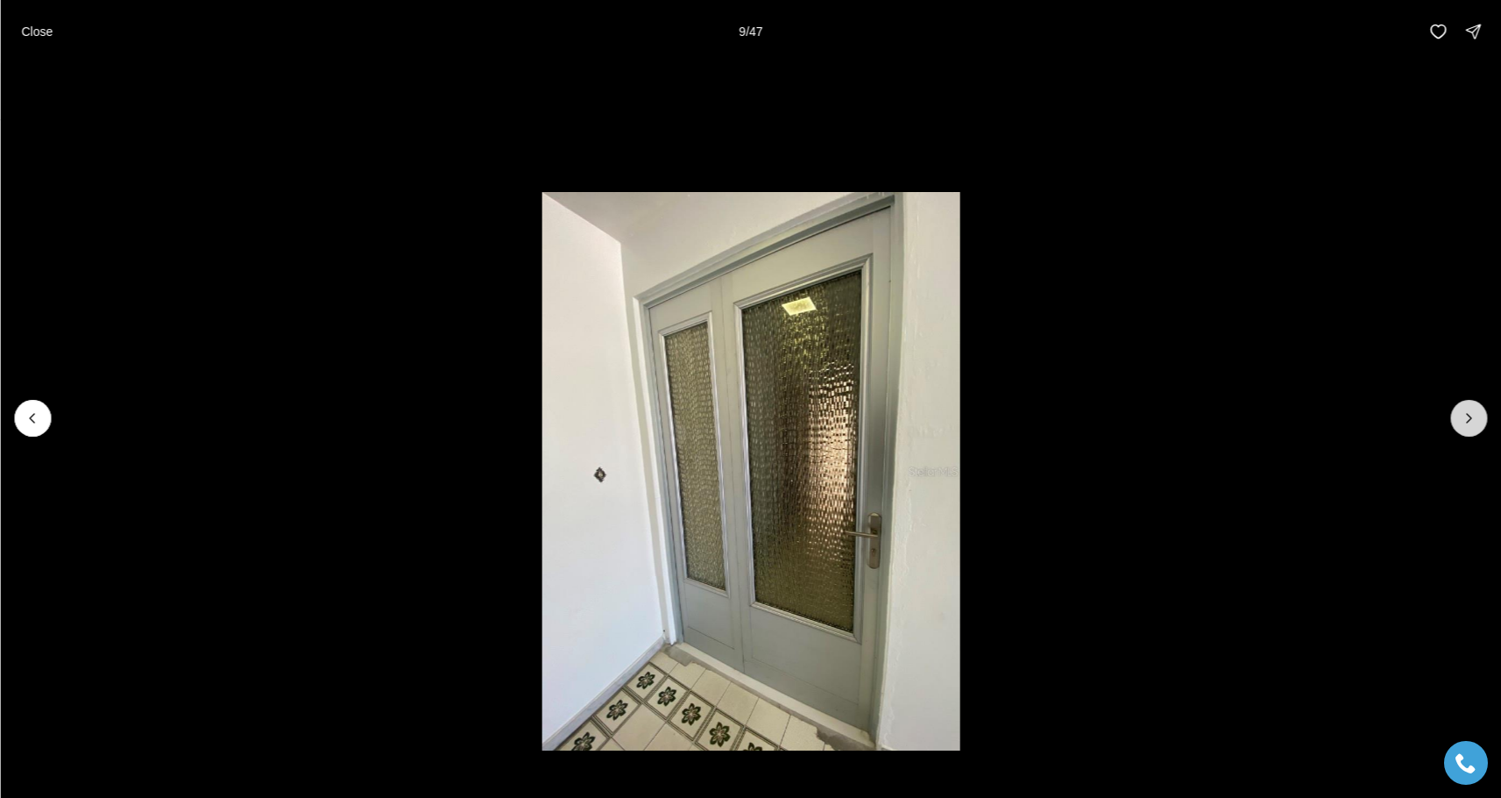
click at [1465, 417] on icon "Next slide" at bounding box center [1469, 418] width 18 height 18
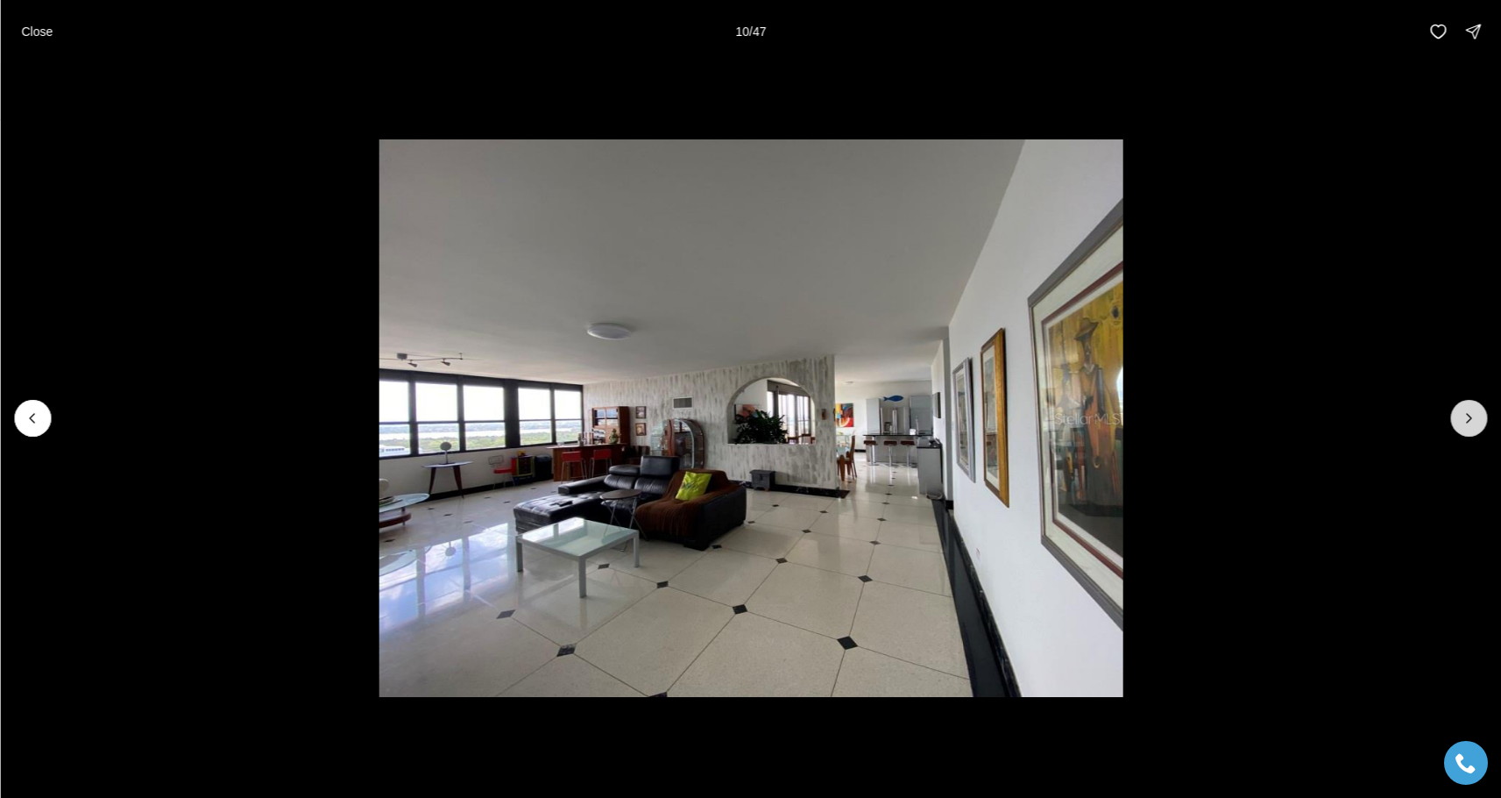
click at [1465, 417] on icon "Next slide" at bounding box center [1469, 418] width 18 height 18
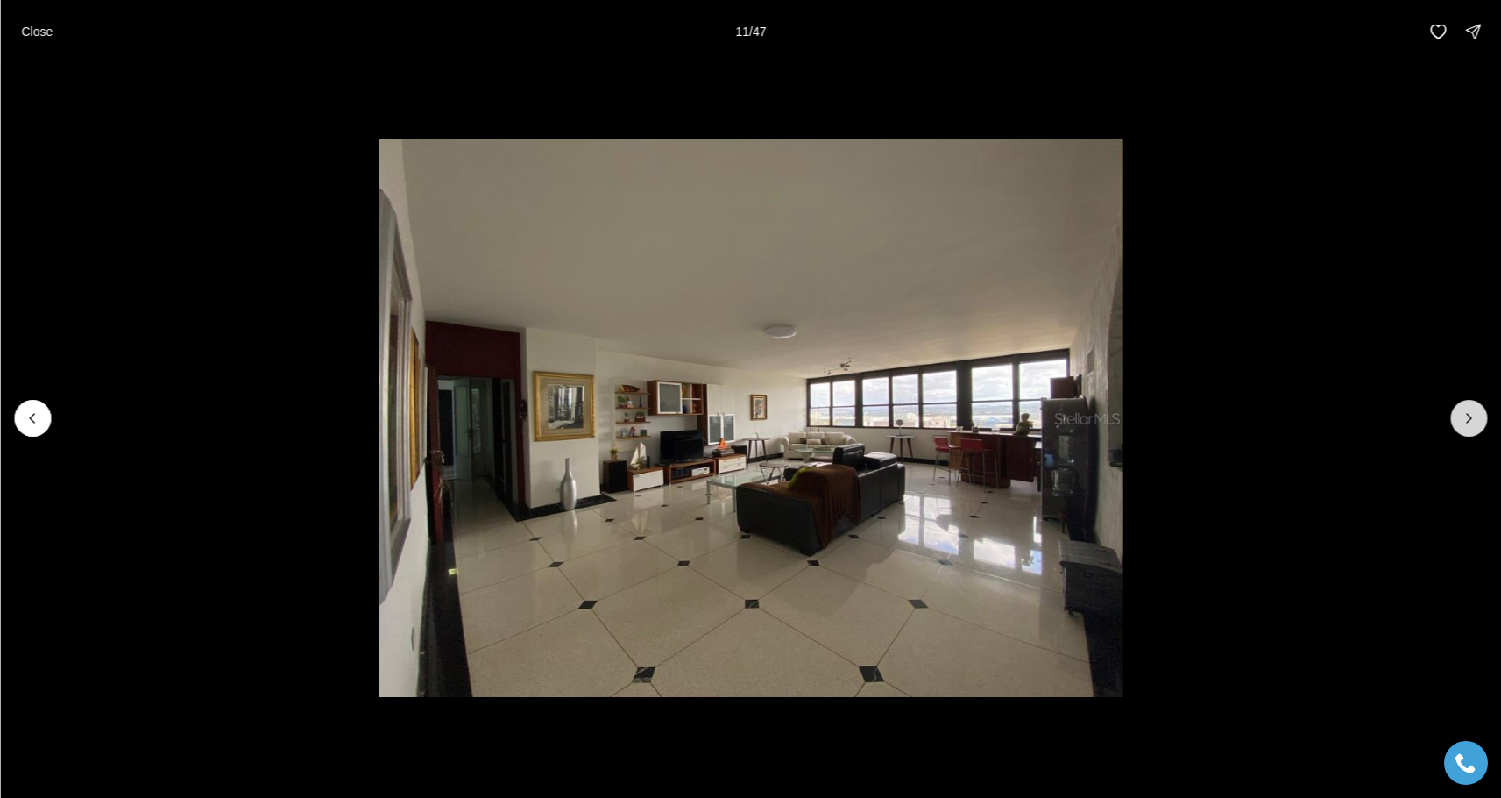
click at [1465, 417] on icon "Next slide" at bounding box center [1469, 418] width 18 height 18
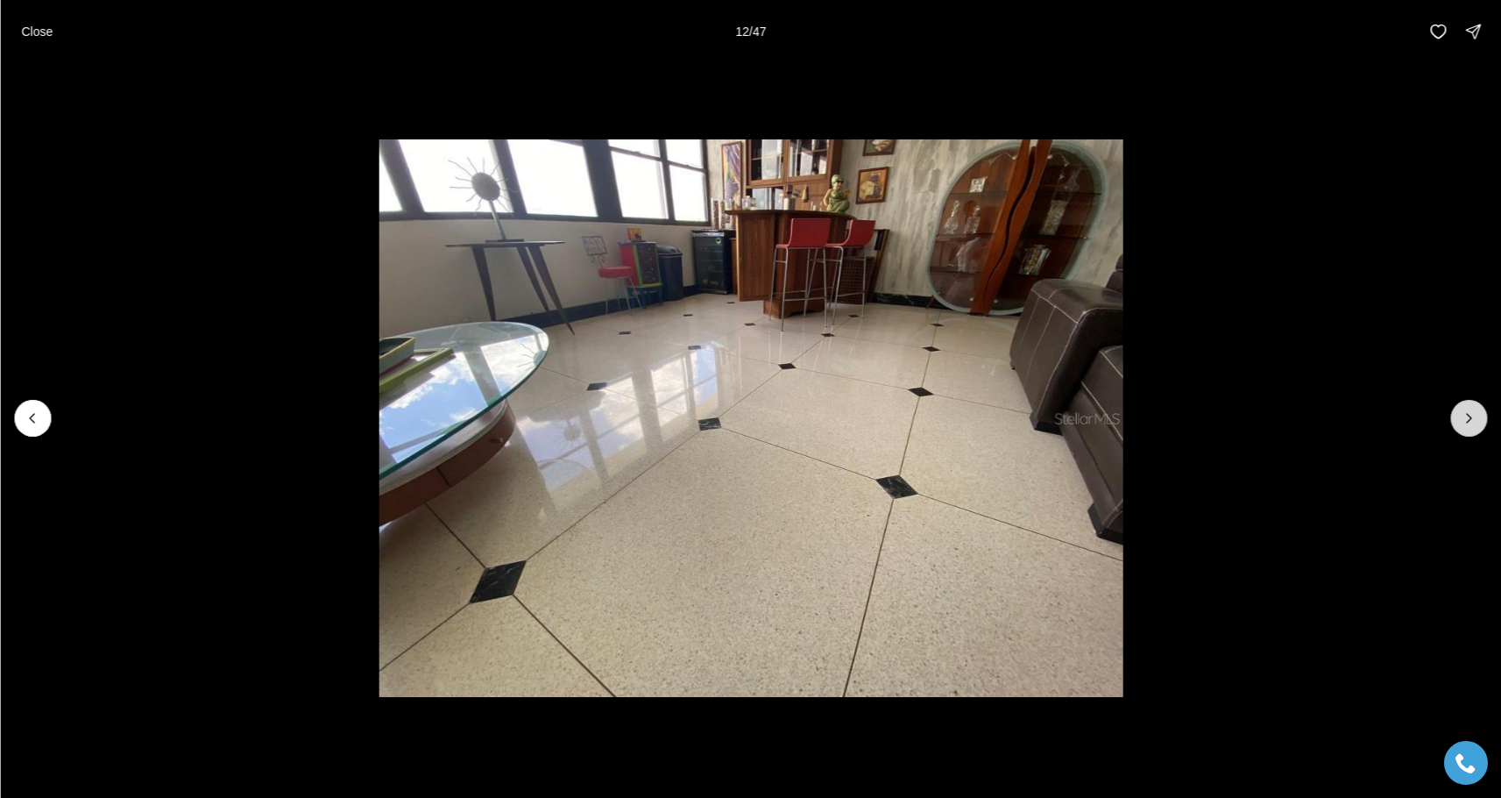
click at [1465, 417] on icon "Next slide" at bounding box center [1469, 418] width 18 height 18
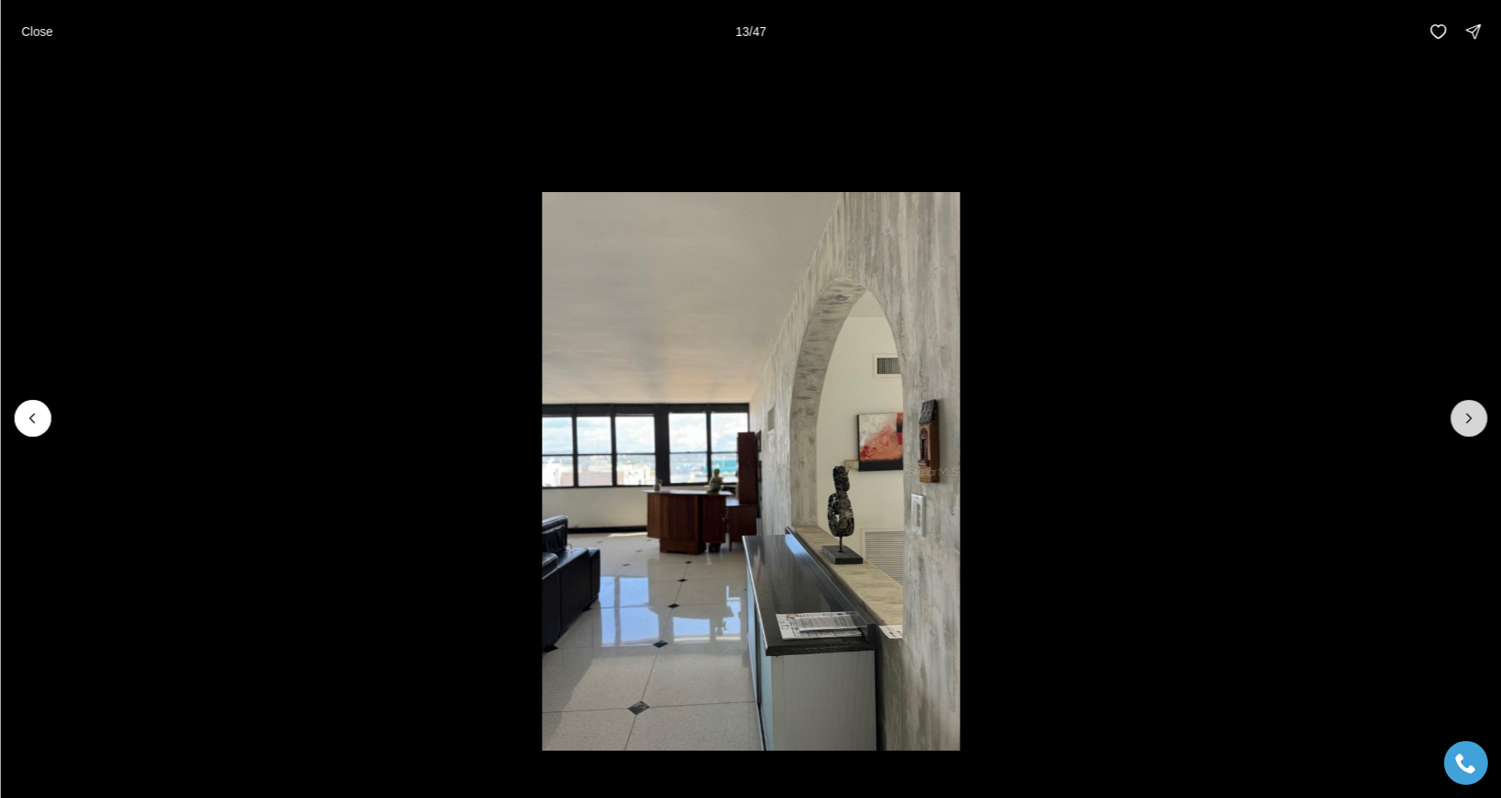
click at [1465, 417] on icon "Next slide" at bounding box center [1469, 418] width 18 height 18
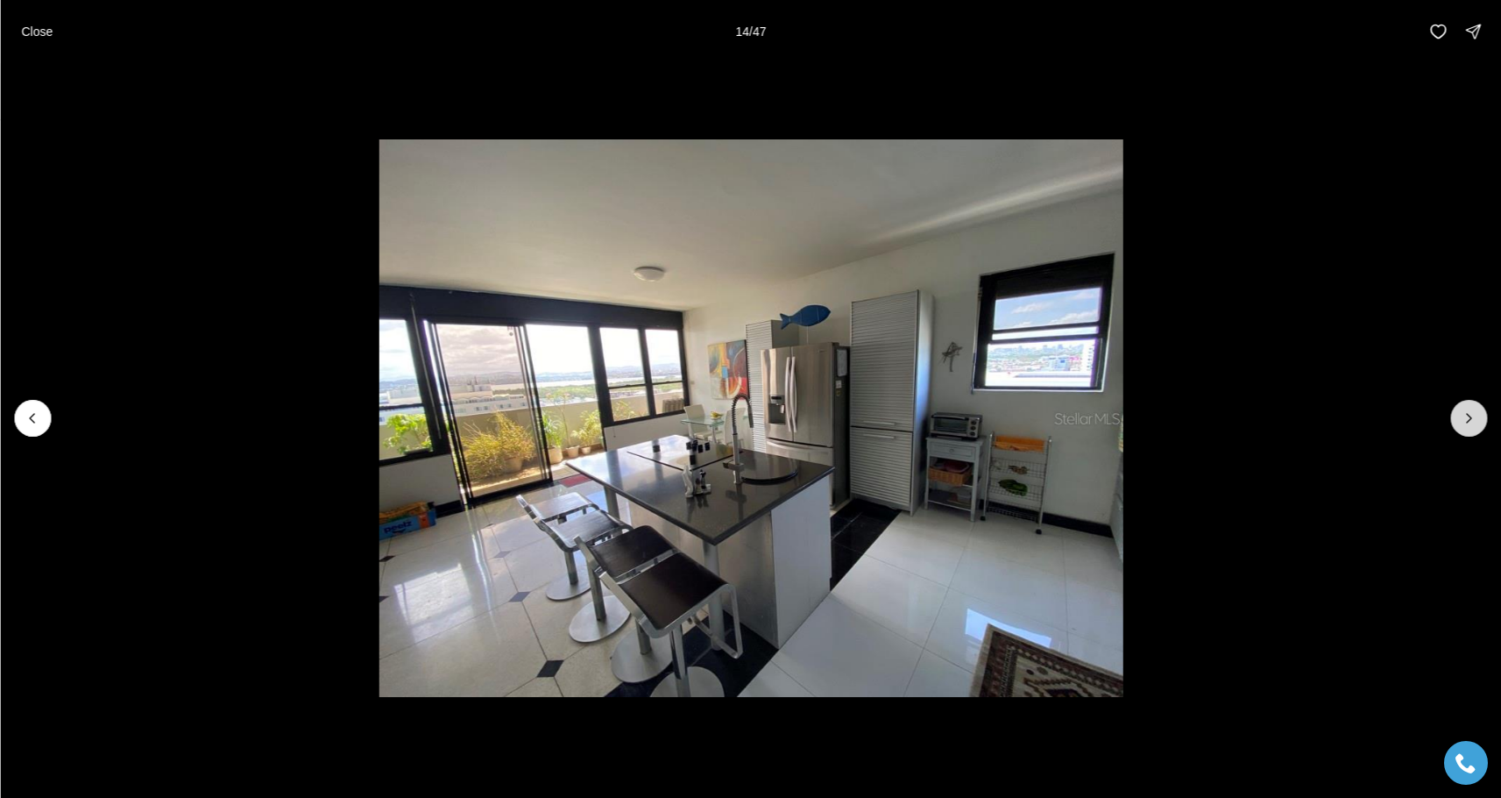
click at [1465, 417] on icon "Next slide" at bounding box center [1469, 418] width 18 height 18
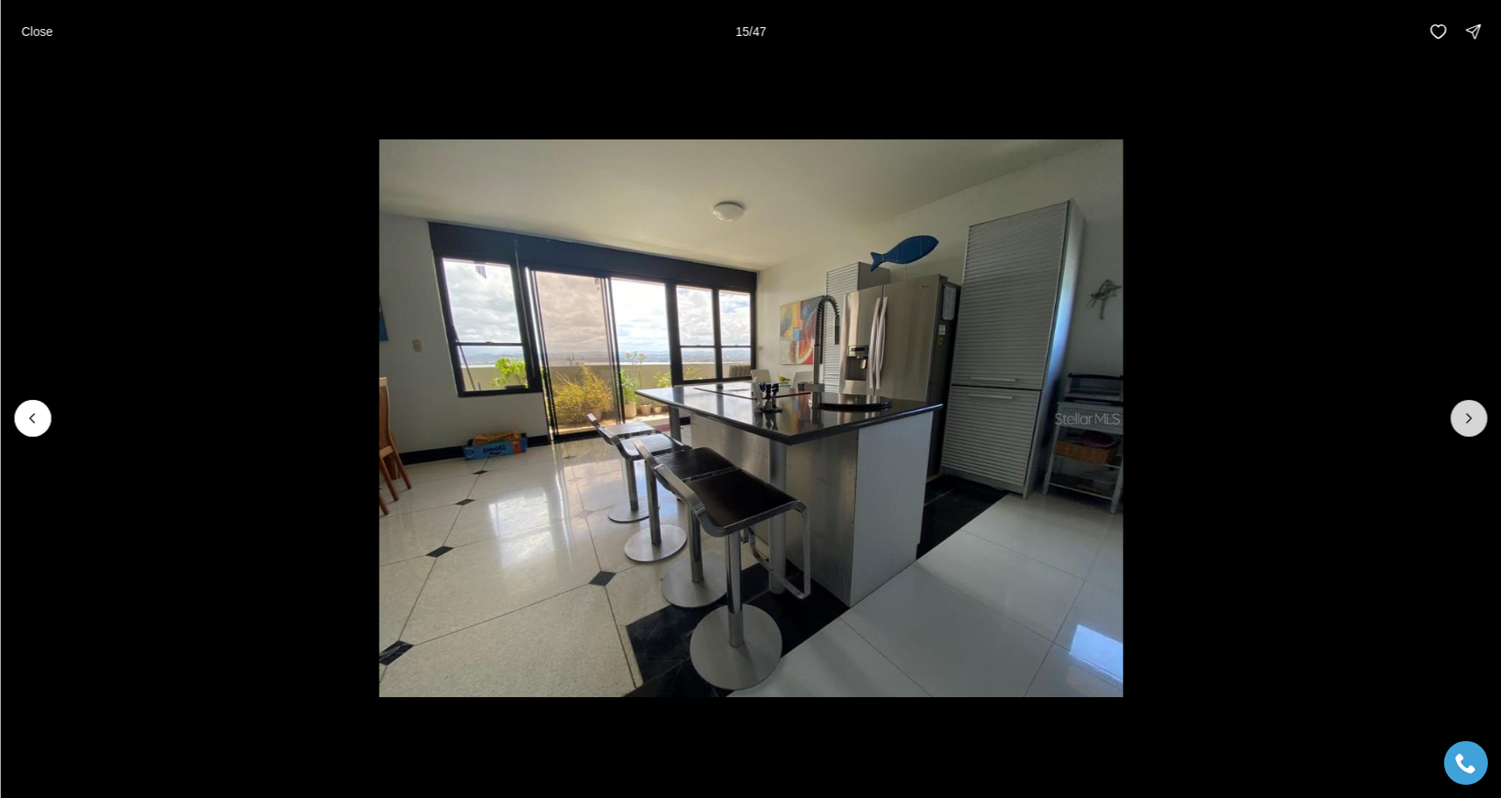
click at [1465, 417] on icon "Next slide" at bounding box center [1469, 418] width 18 height 18
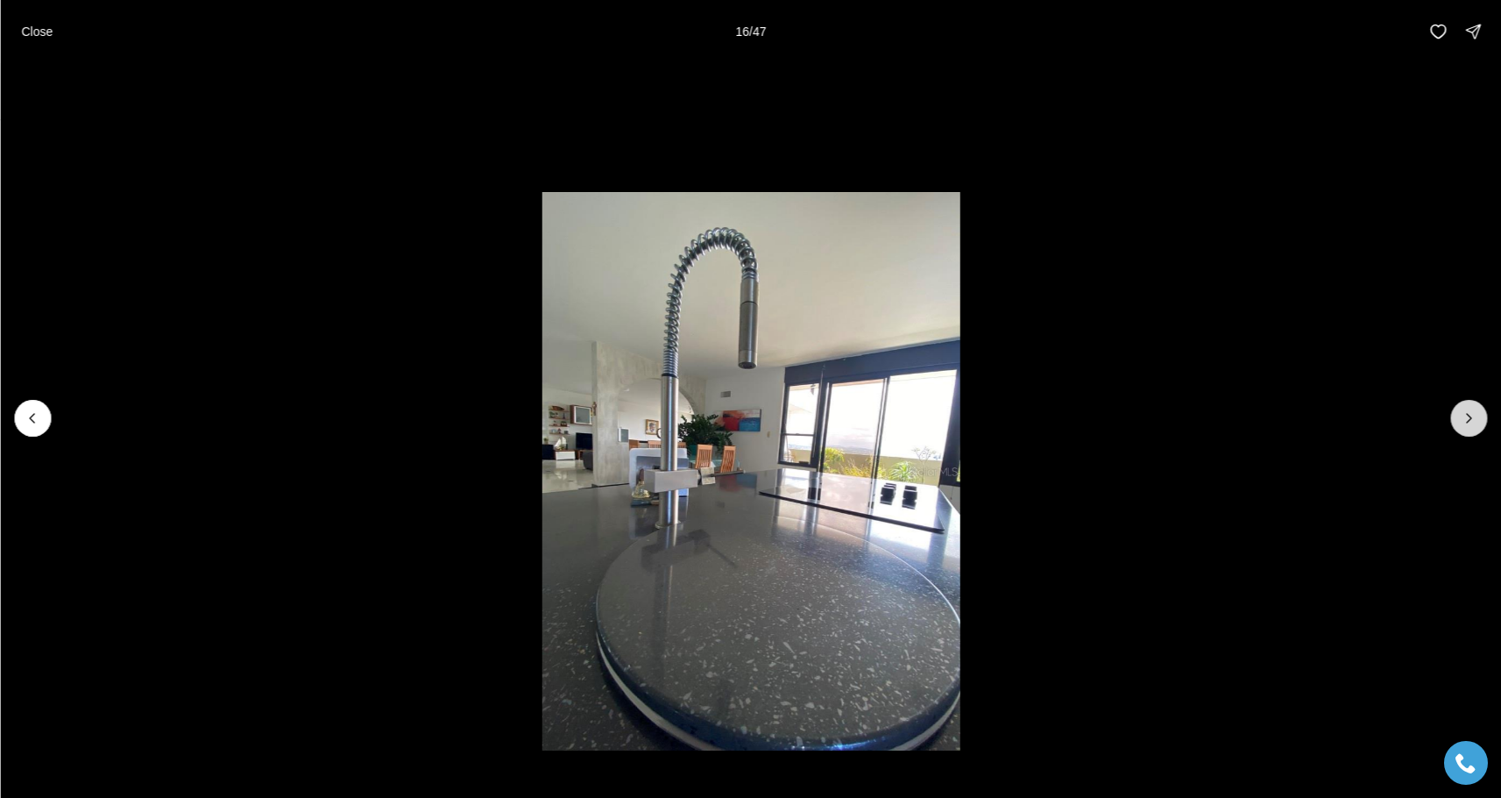
click at [1465, 417] on icon "Next slide" at bounding box center [1469, 418] width 18 height 18
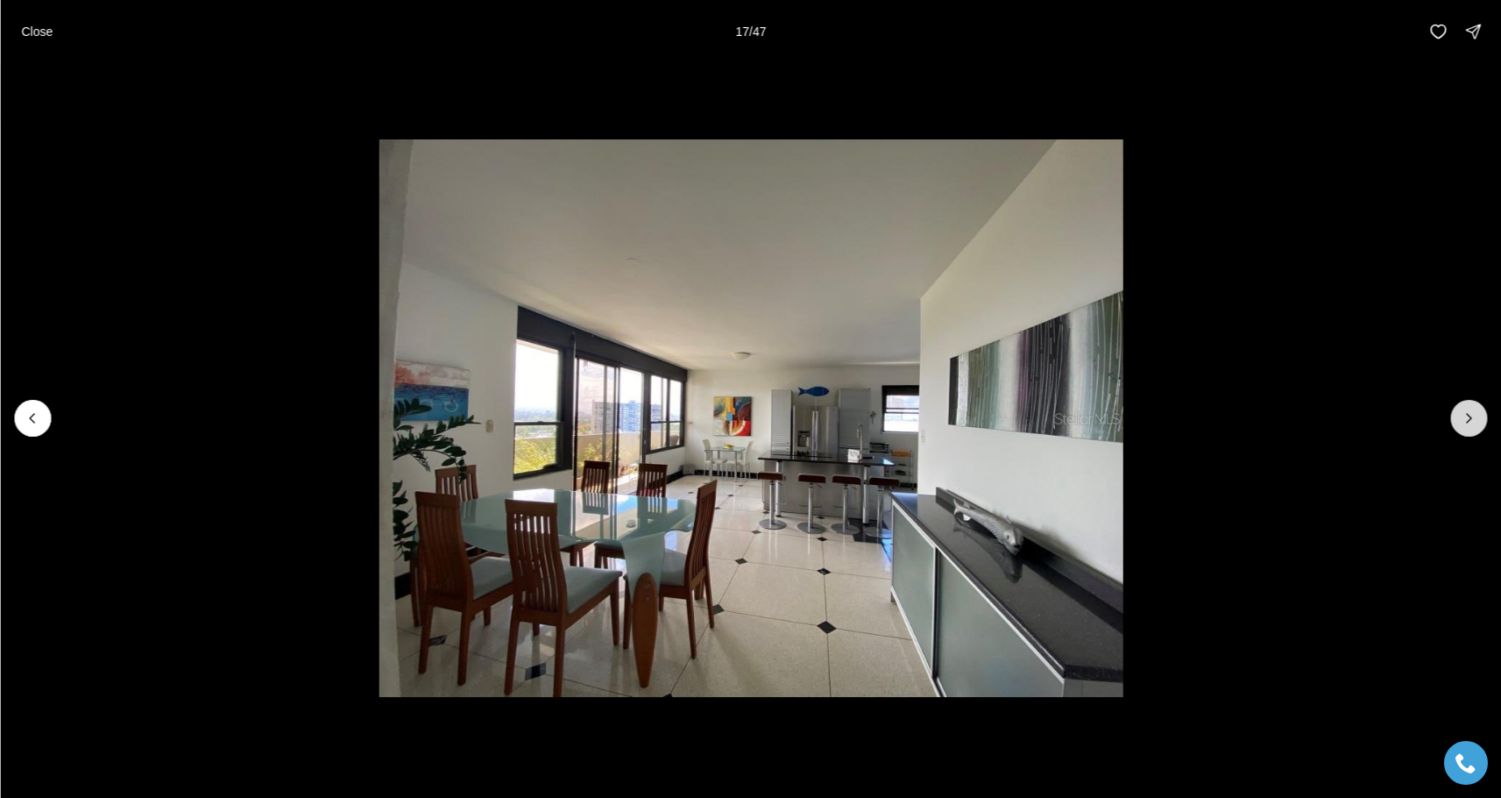
click at [1465, 417] on icon "Next slide" at bounding box center [1469, 418] width 18 height 18
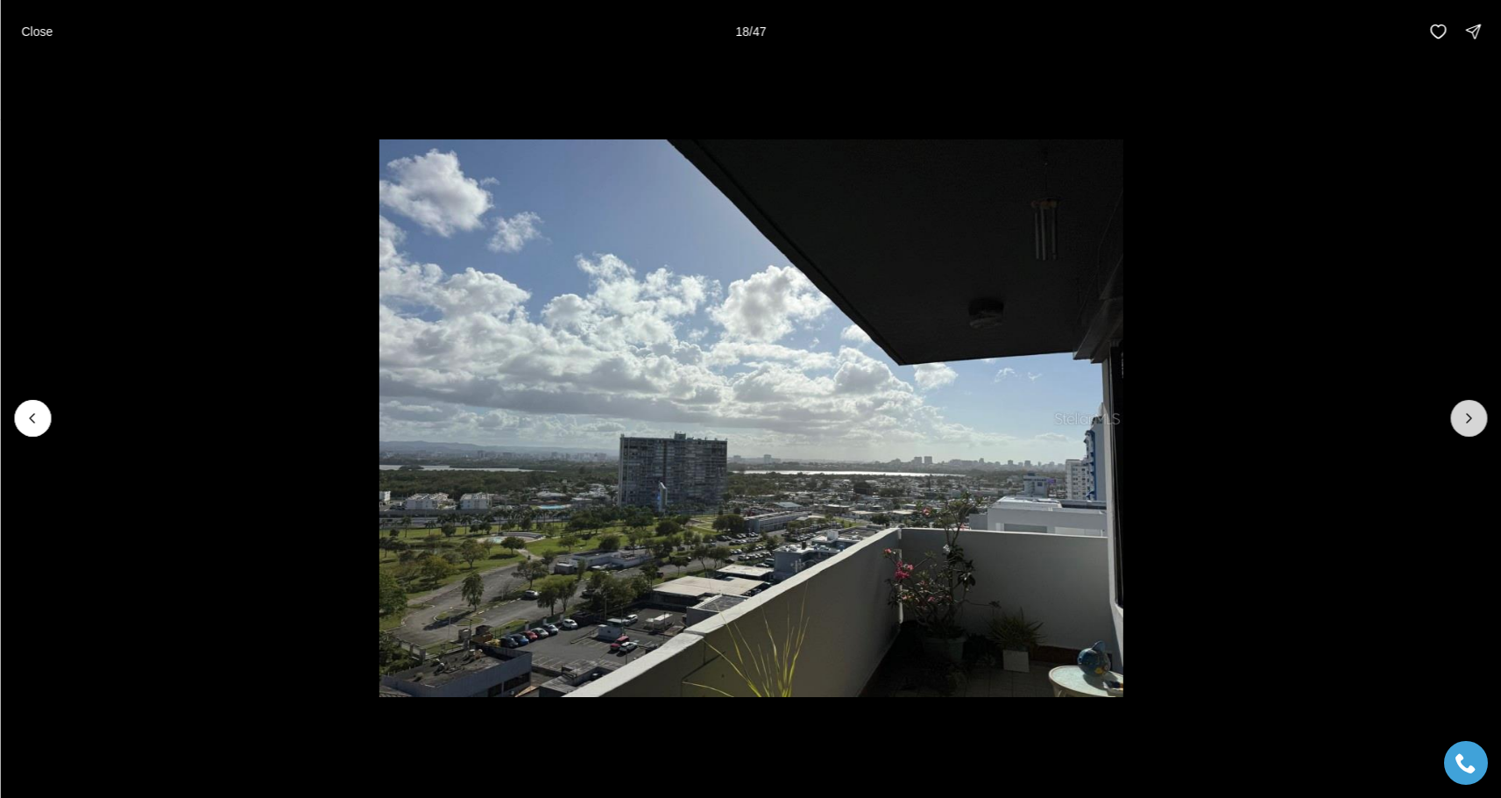
click at [1465, 417] on icon "Next slide" at bounding box center [1469, 418] width 18 height 18
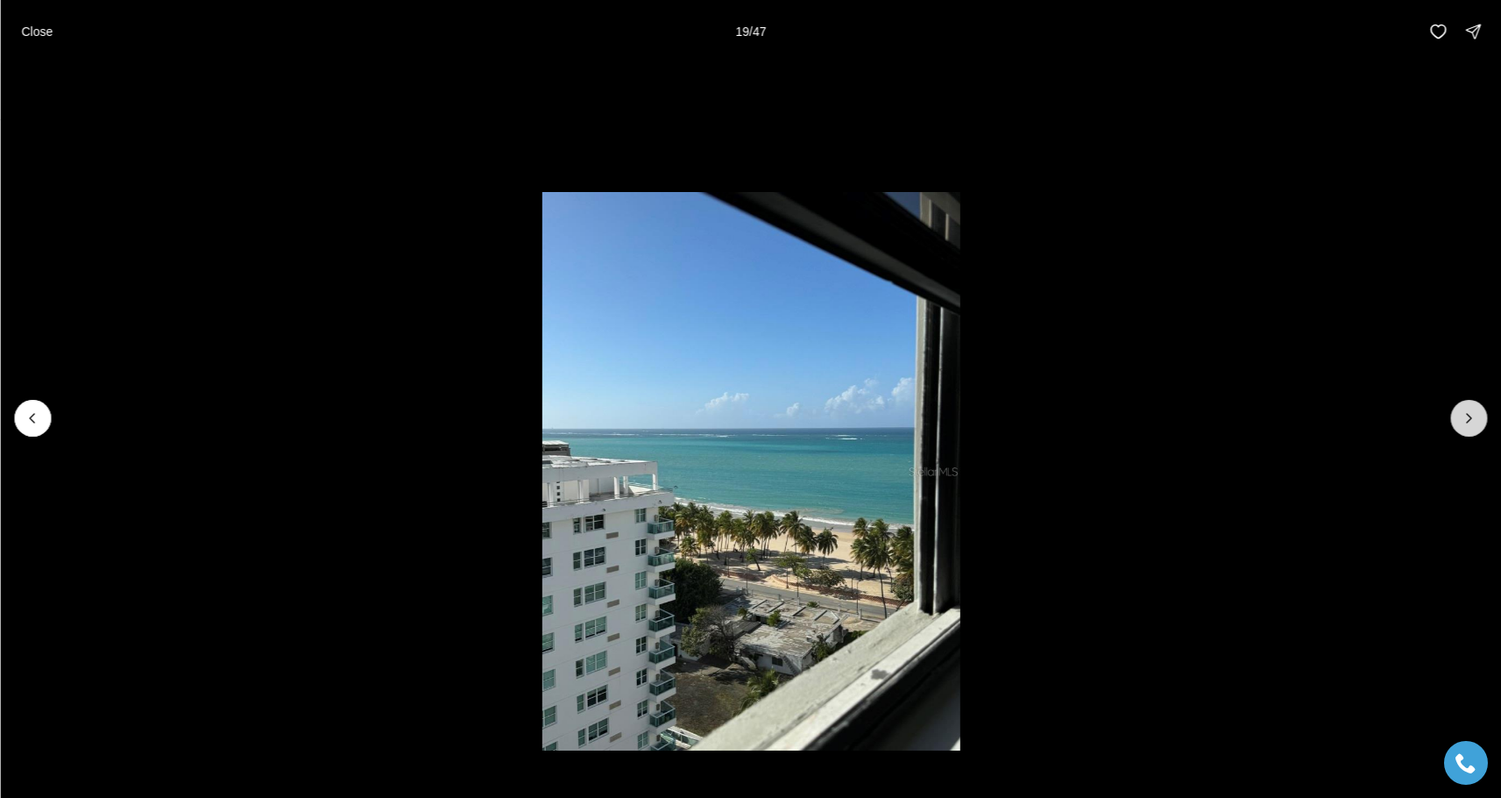
click at [1465, 417] on icon "Next slide" at bounding box center [1469, 418] width 18 height 18
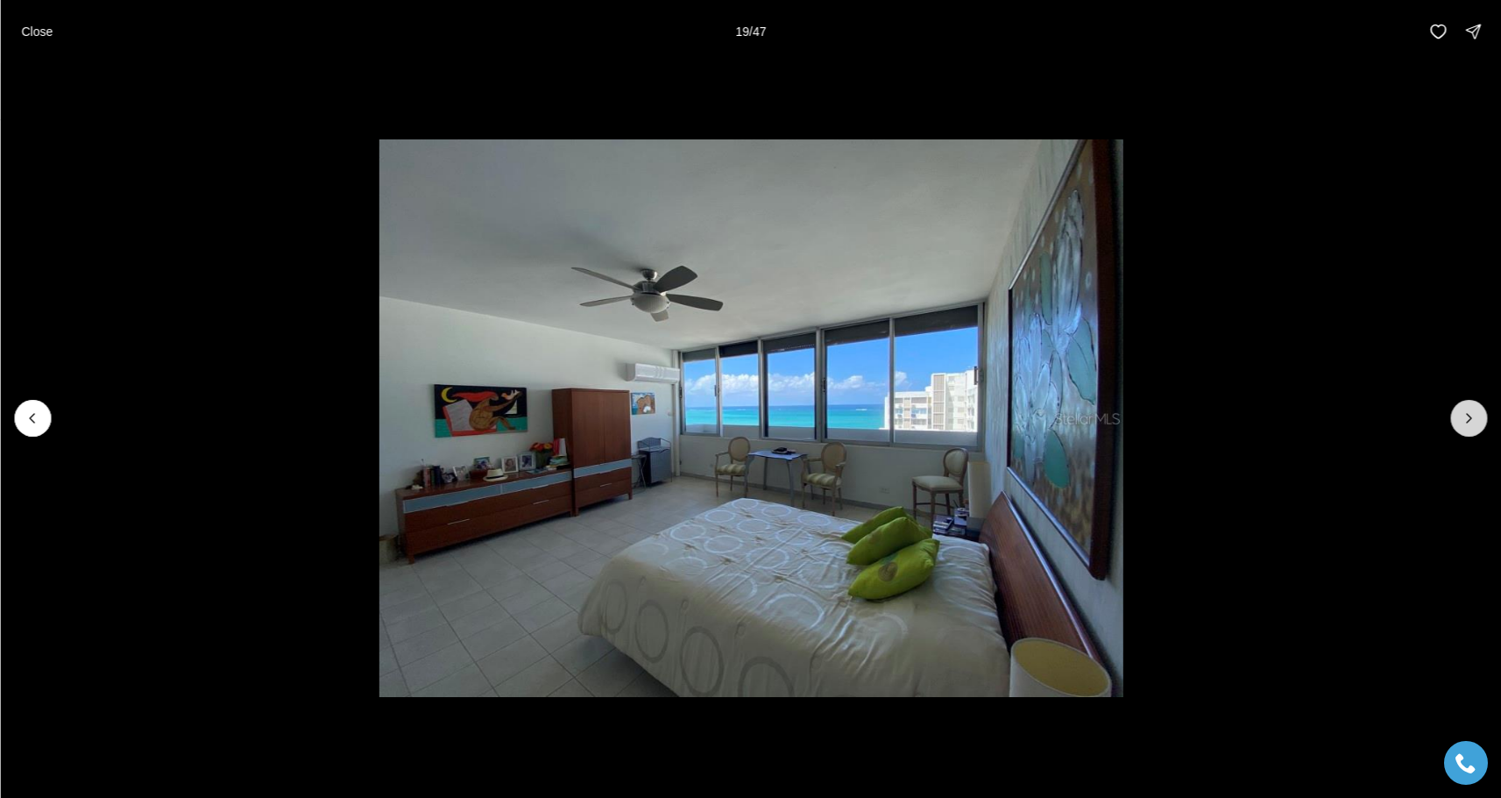
click at [1465, 417] on icon "Next slide" at bounding box center [1469, 418] width 18 height 18
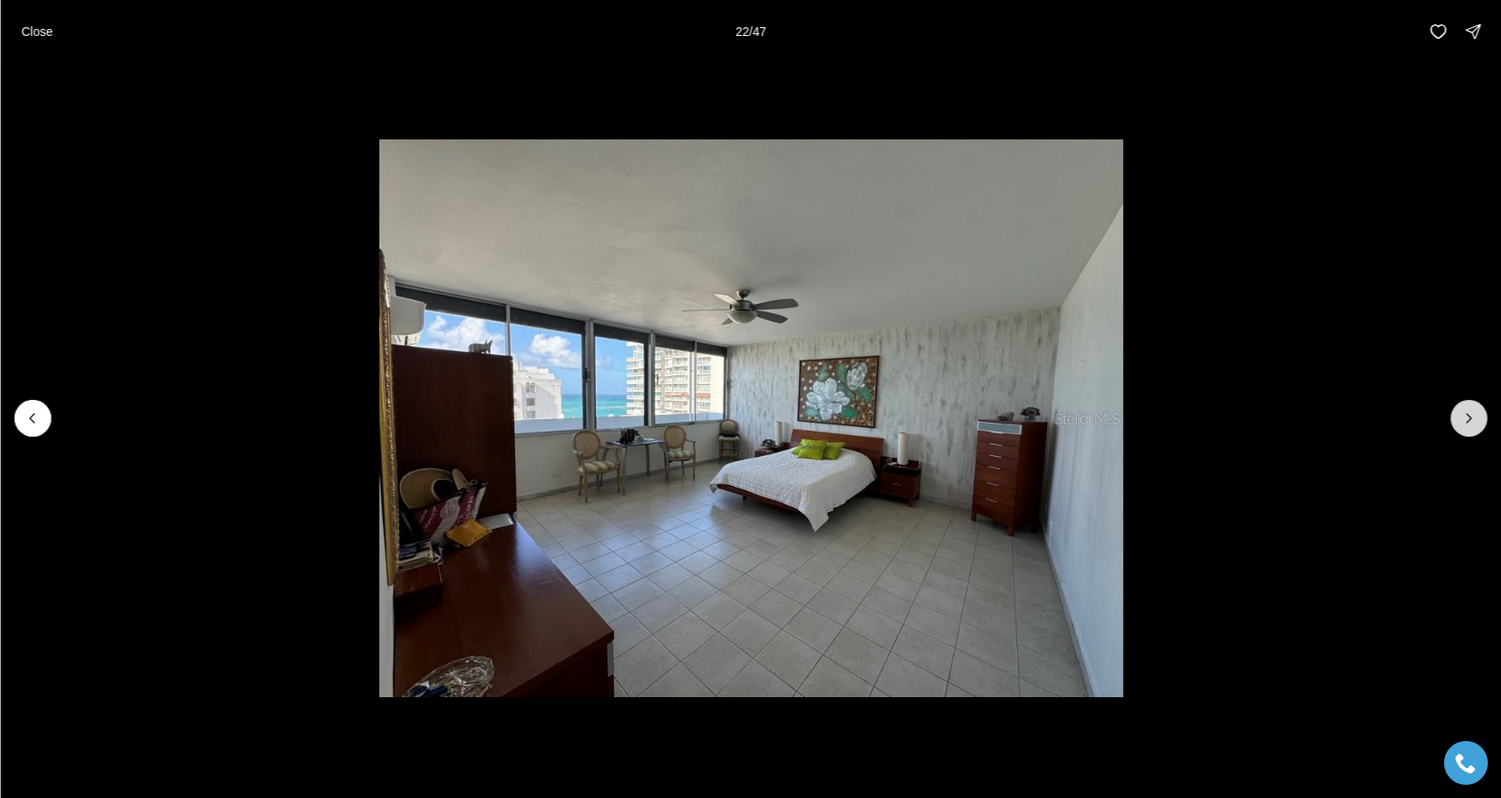
click at [1465, 417] on icon "Next slide" at bounding box center [1469, 418] width 18 height 18
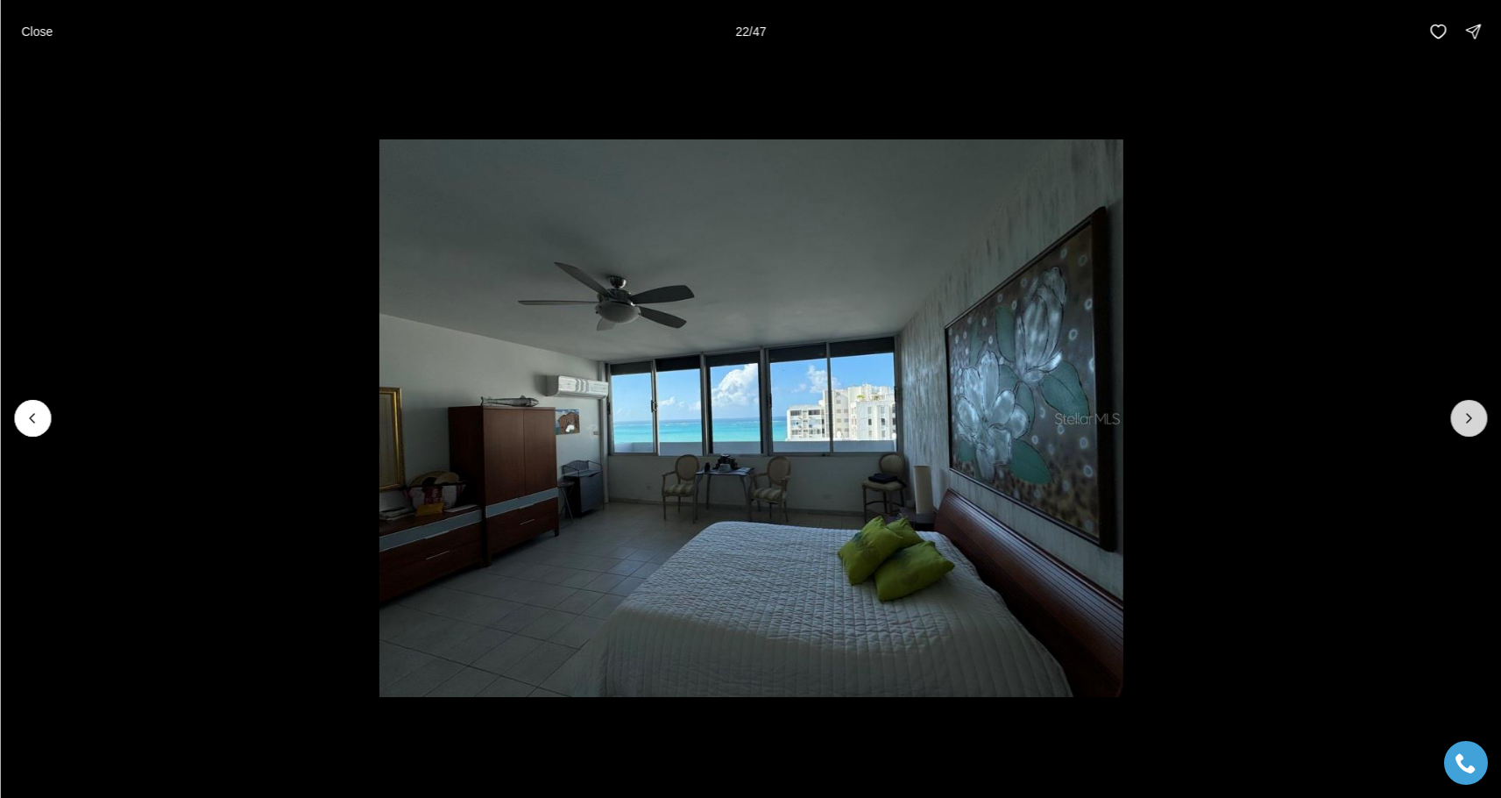
click at [1465, 417] on icon "Next slide" at bounding box center [1469, 418] width 18 height 18
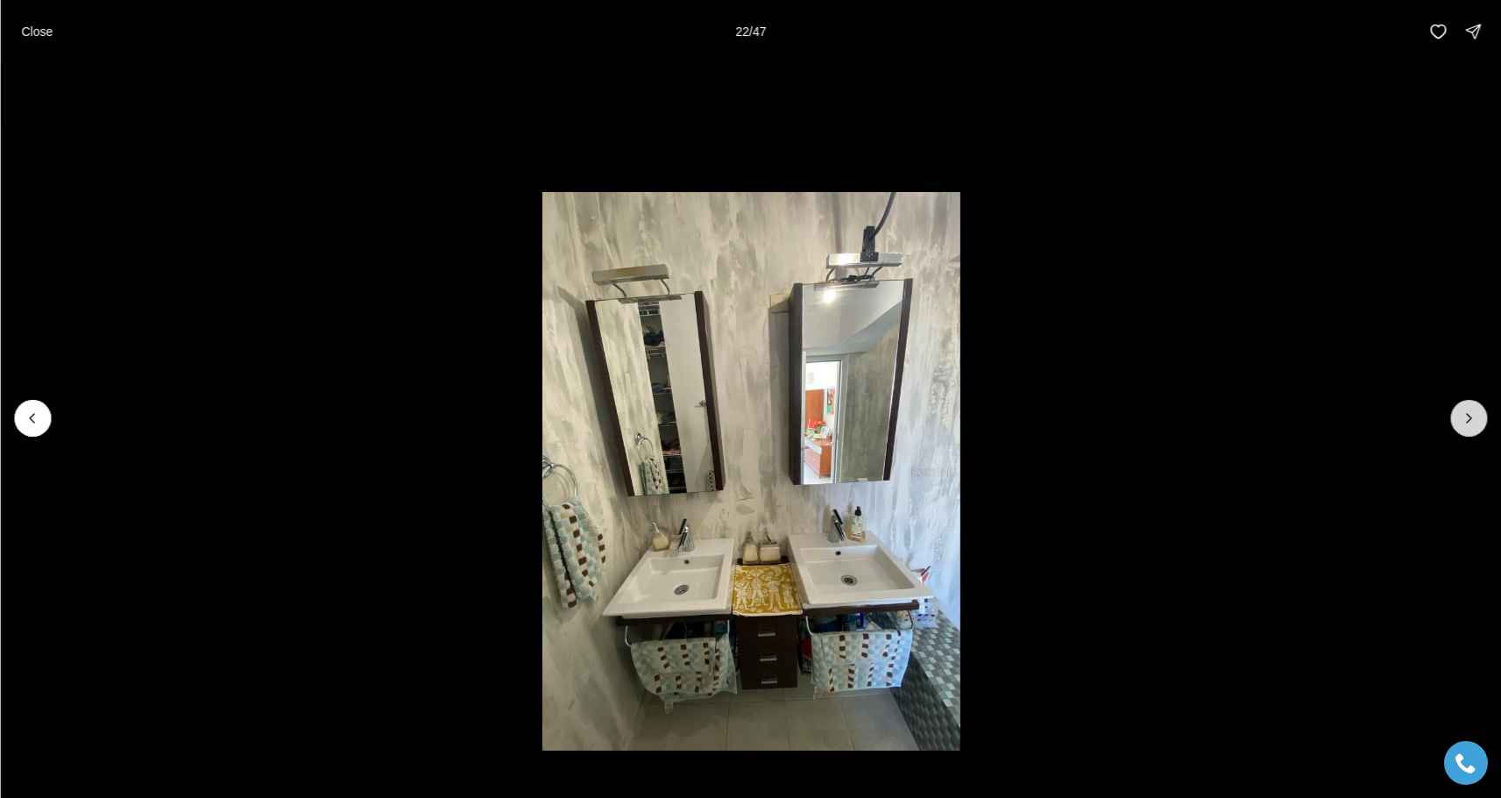
click at [1465, 417] on icon "Next slide" at bounding box center [1469, 418] width 18 height 18
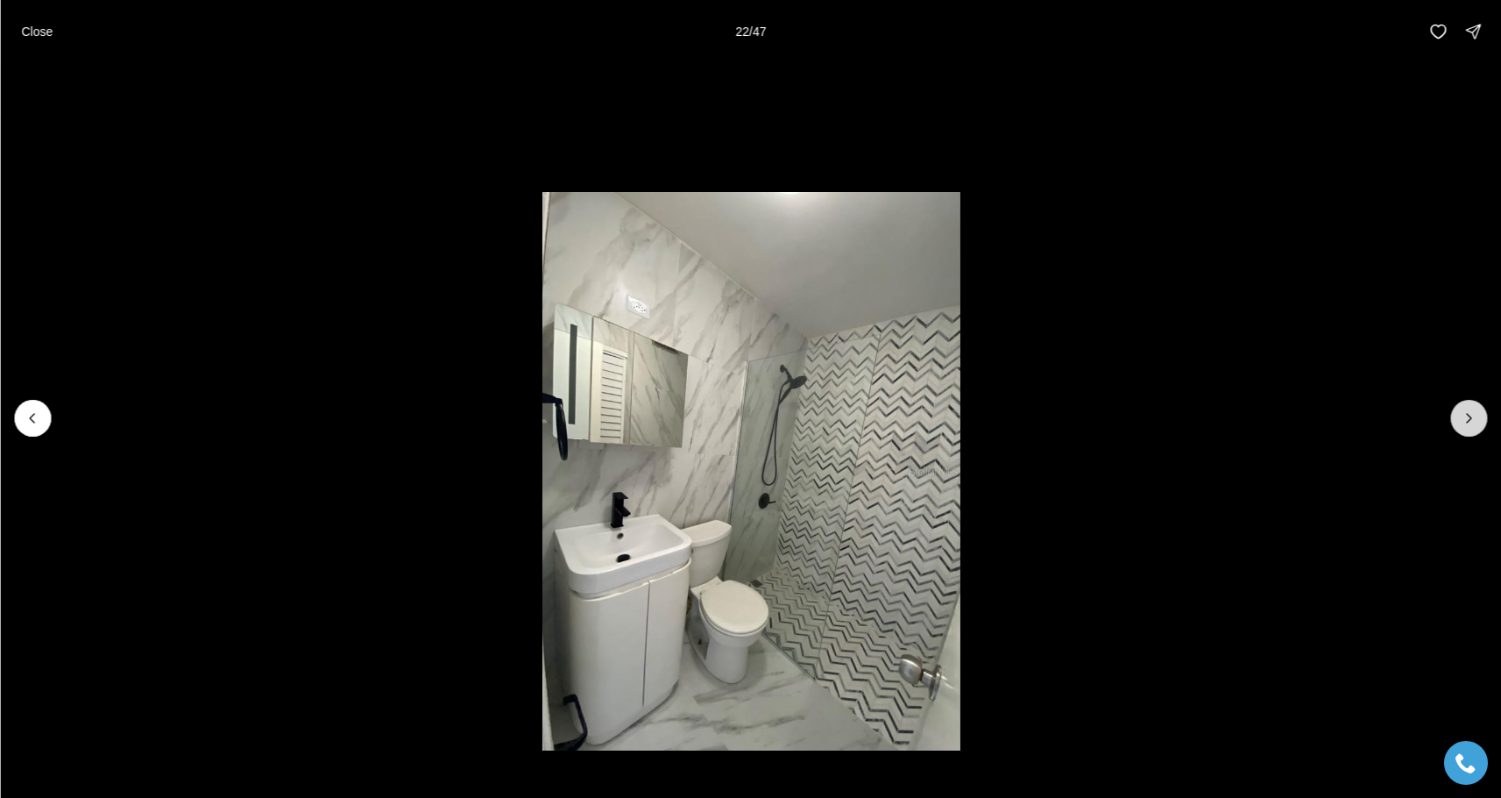
click at [1465, 417] on icon "Next slide" at bounding box center [1469, 418] width 18 height 18
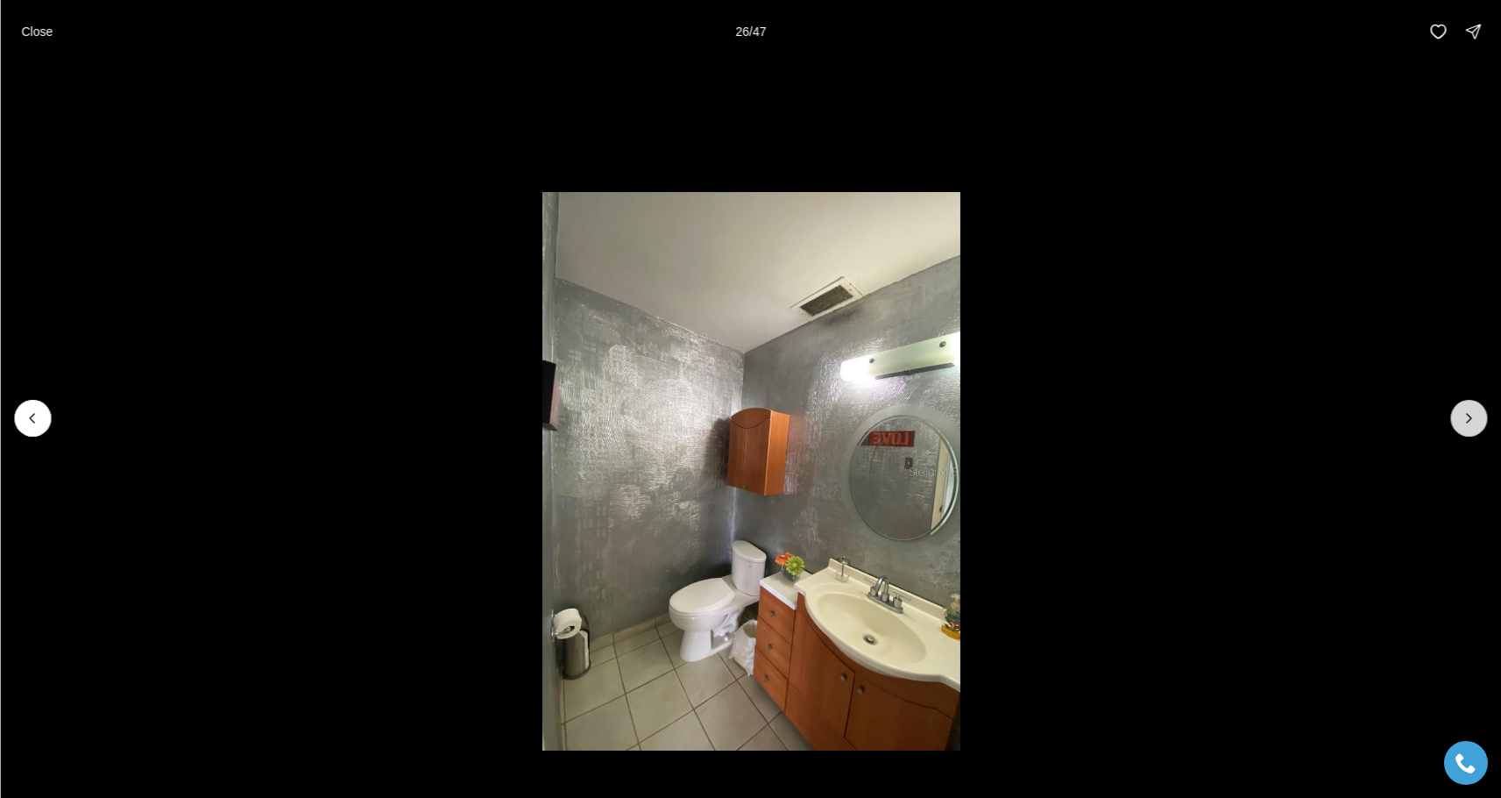
click at [1465, 417] on icon "Next slide" at bounding box center [1469, 418] width 18 height 18
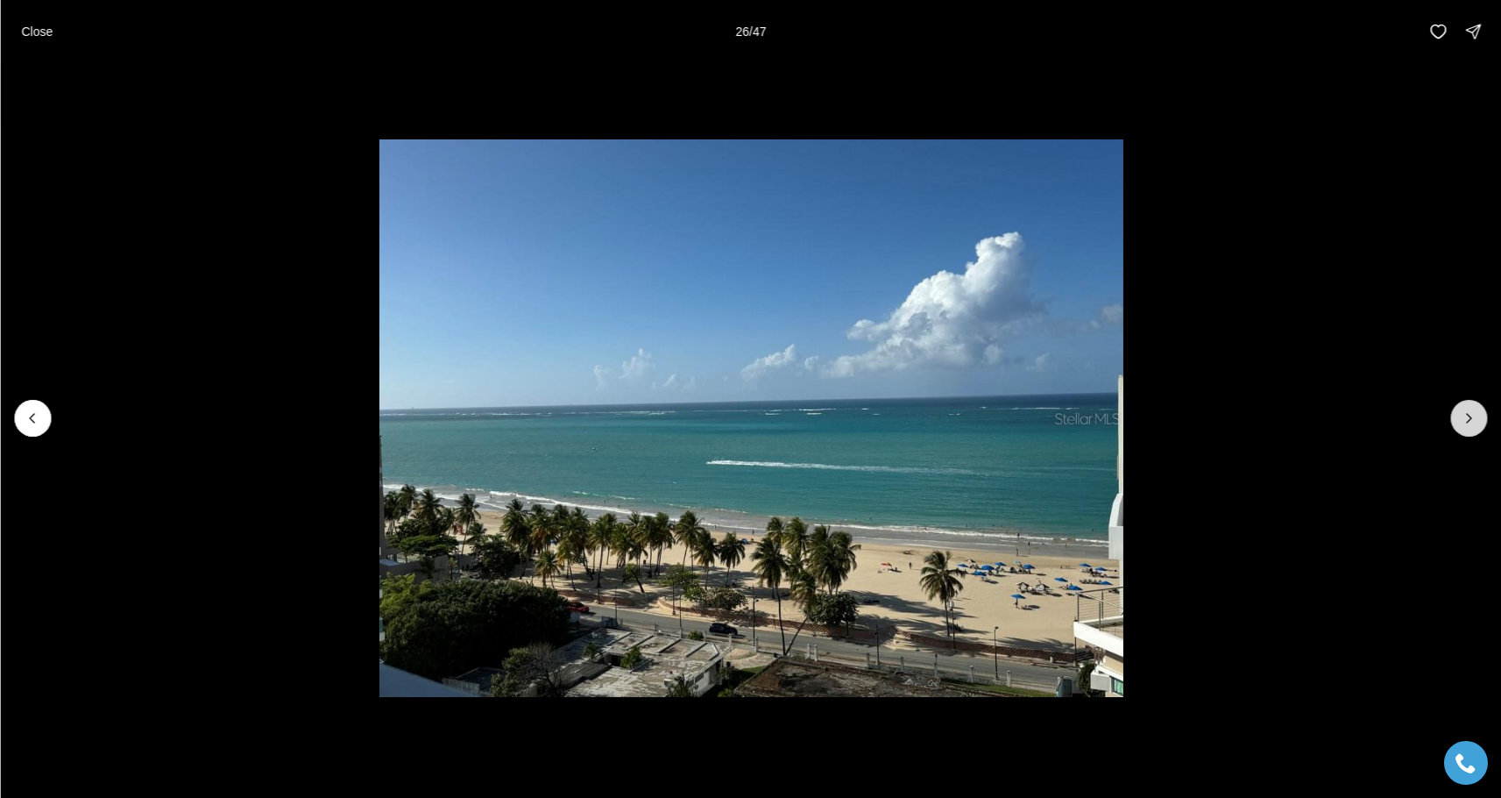
click at [1465, 417] on icon "Next slide" at bounding box center [1469, 418] width 18 height 18
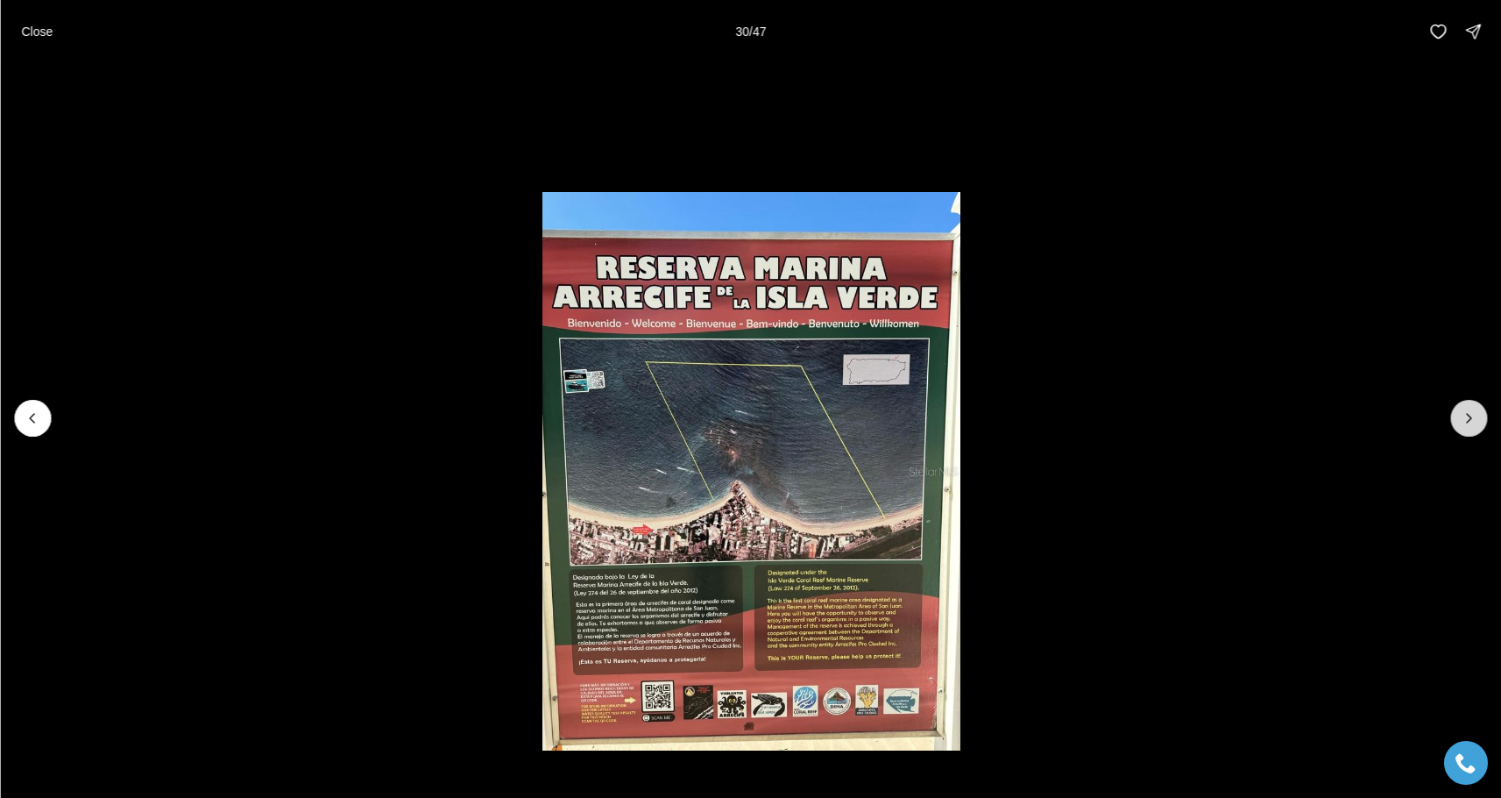
click at [1463, 408] on button "Next slide" at bounding box center [1469, 418] width 37 height 37
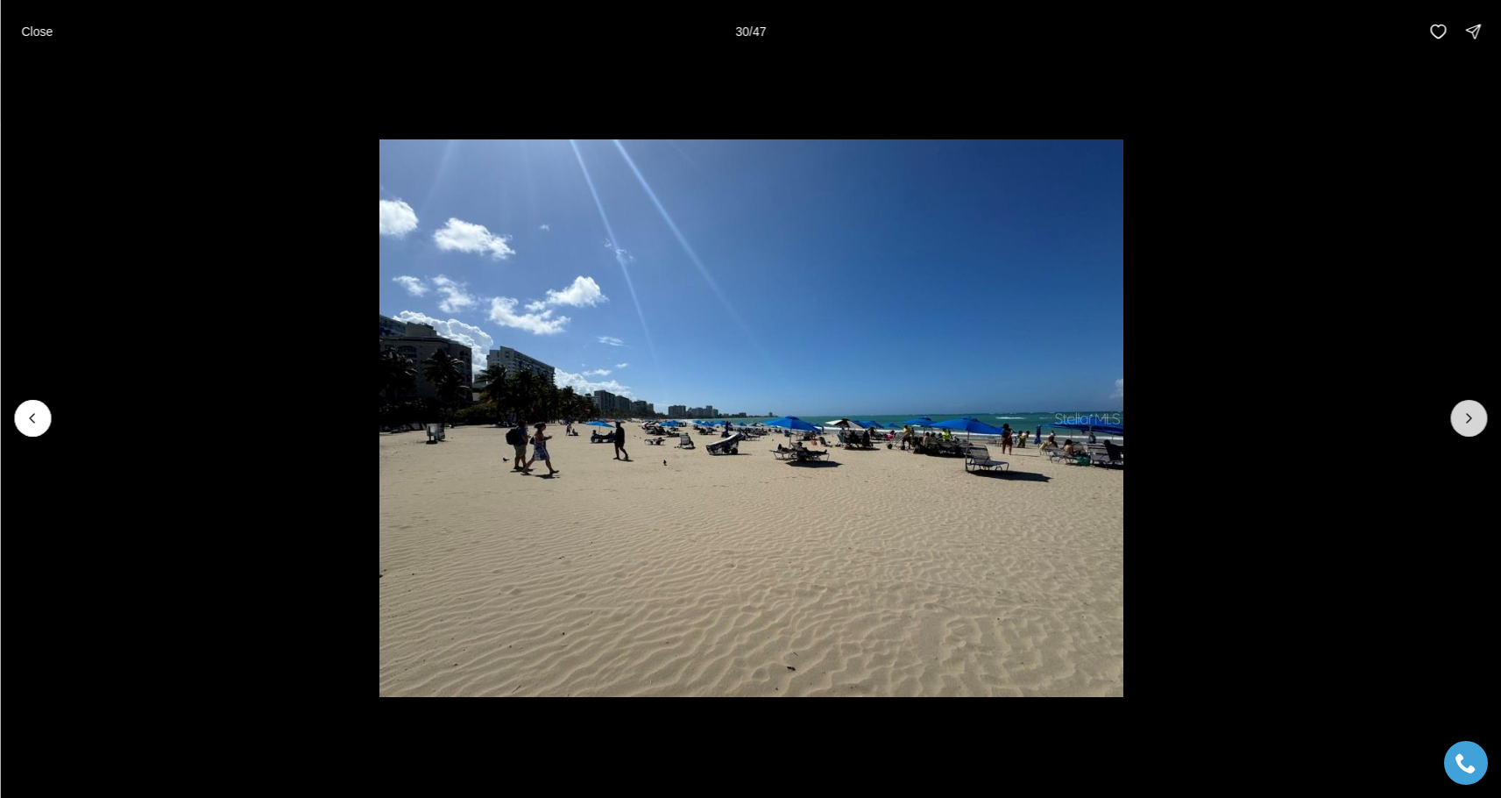
click at [1463, 408] on button "Next slide" at bounding box center [1469, 418] width 37 height 37
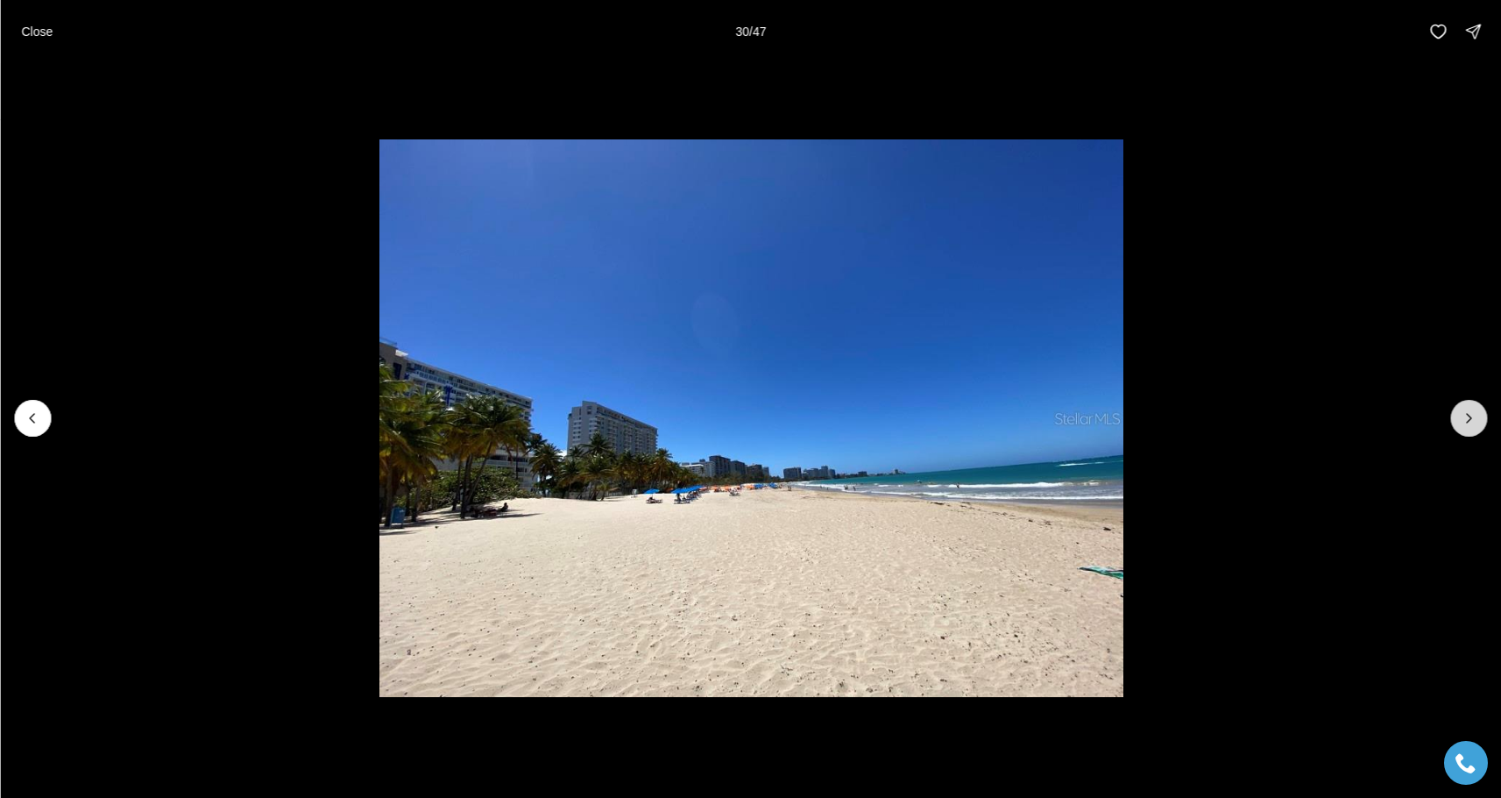
click at [1463, 408] on button "Next slide" at bounding box center [1469, 418] width 37 height 37
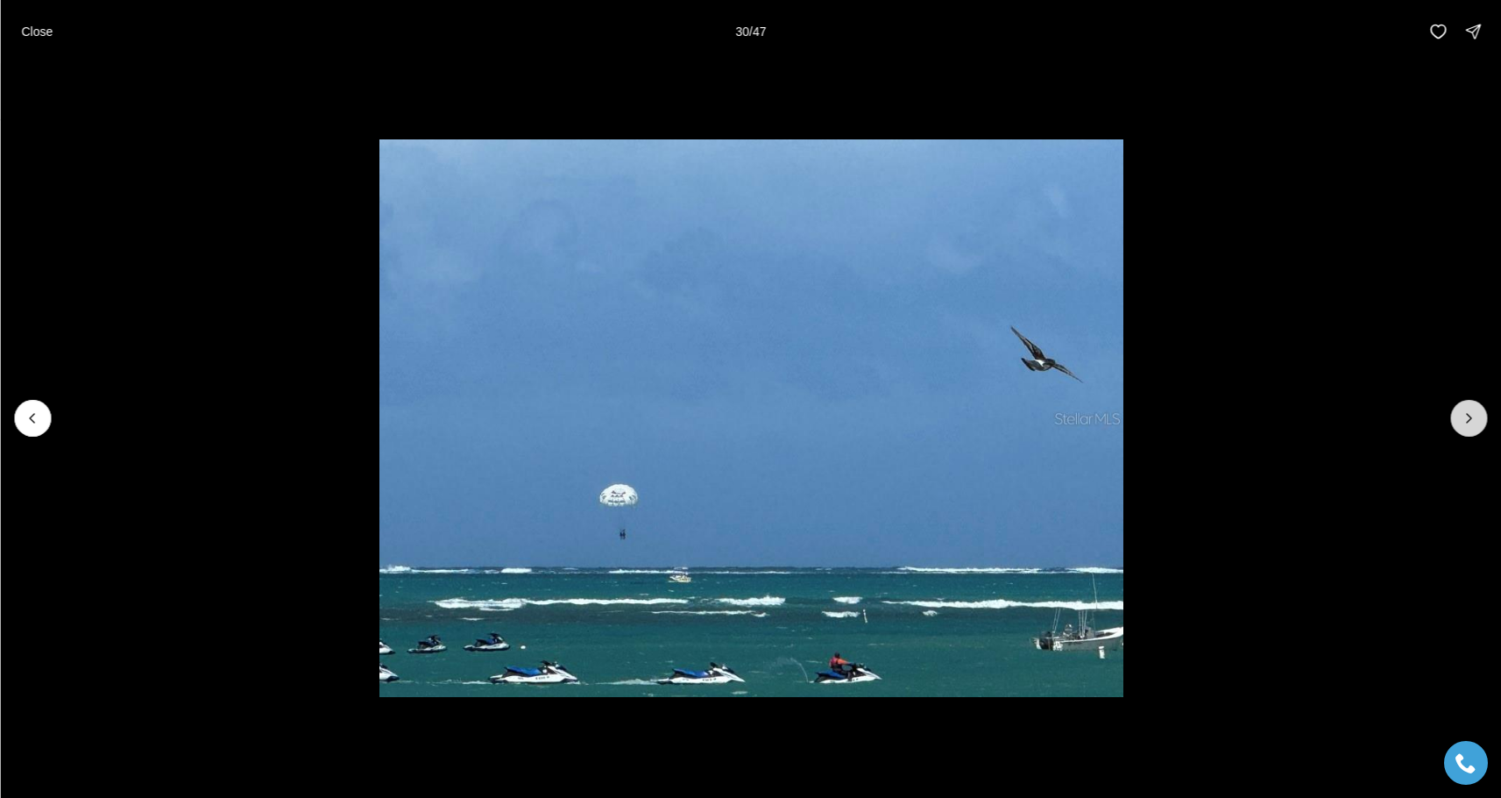
click at [1463, 408] on button "Next slide" at bounding box center [1469, 418] width 37 height 37
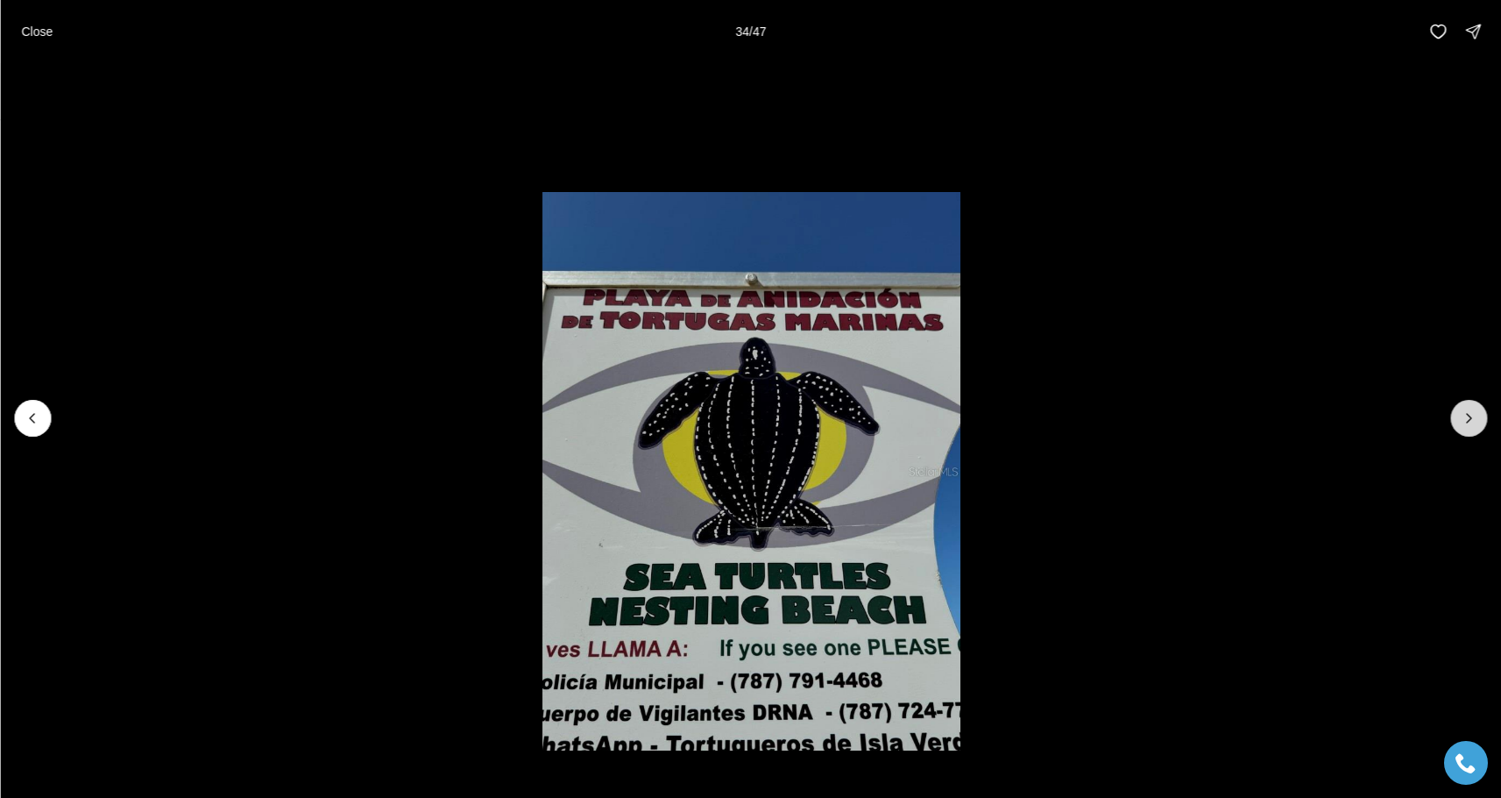
click at [1463, 408] on button "Next slide" at bounding box center [1469, 418] width 37 height 37
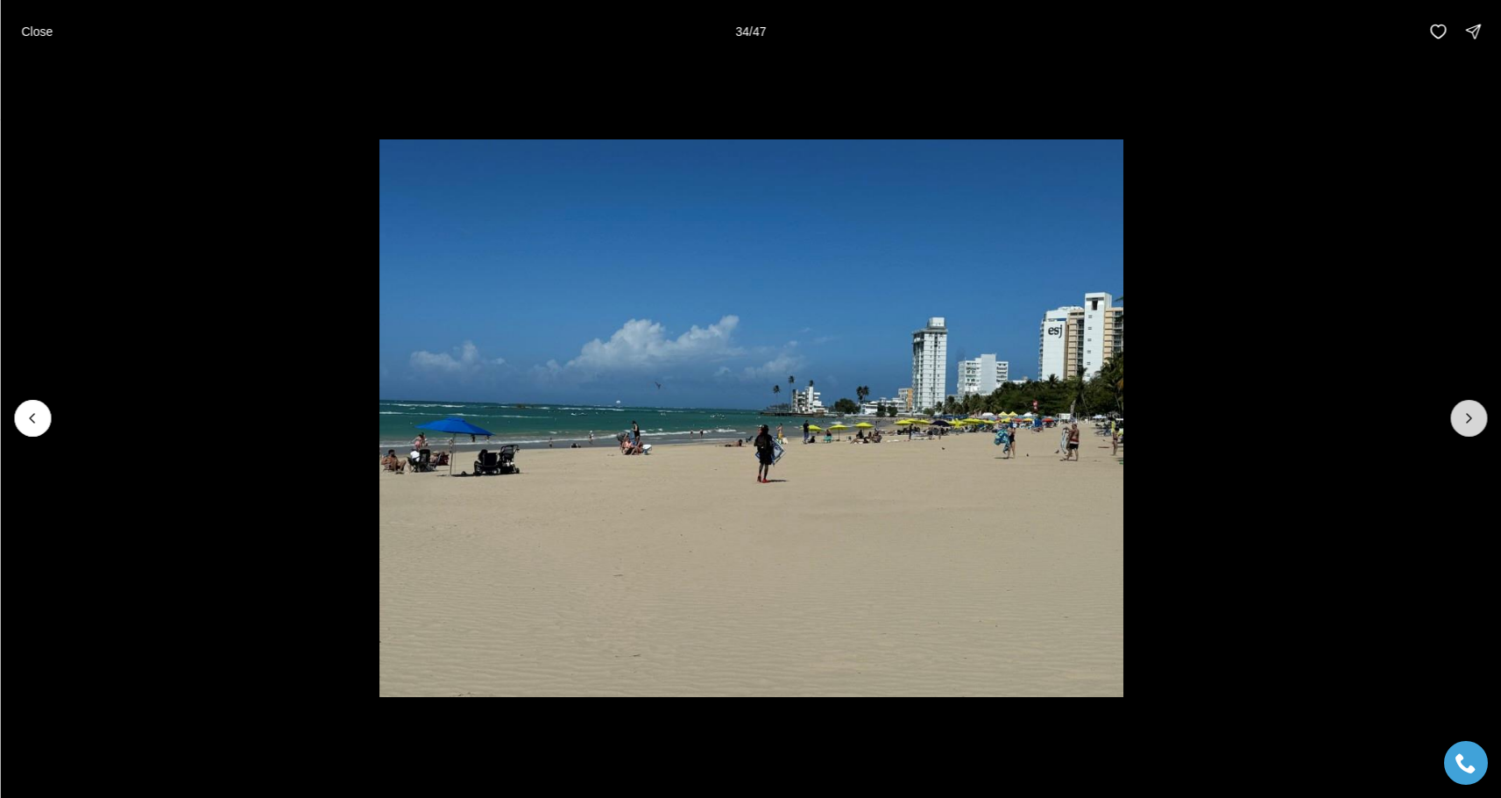
click at [1463, 408] on button "Next slide" at bounding box center [1469, 418] width 37 height 37
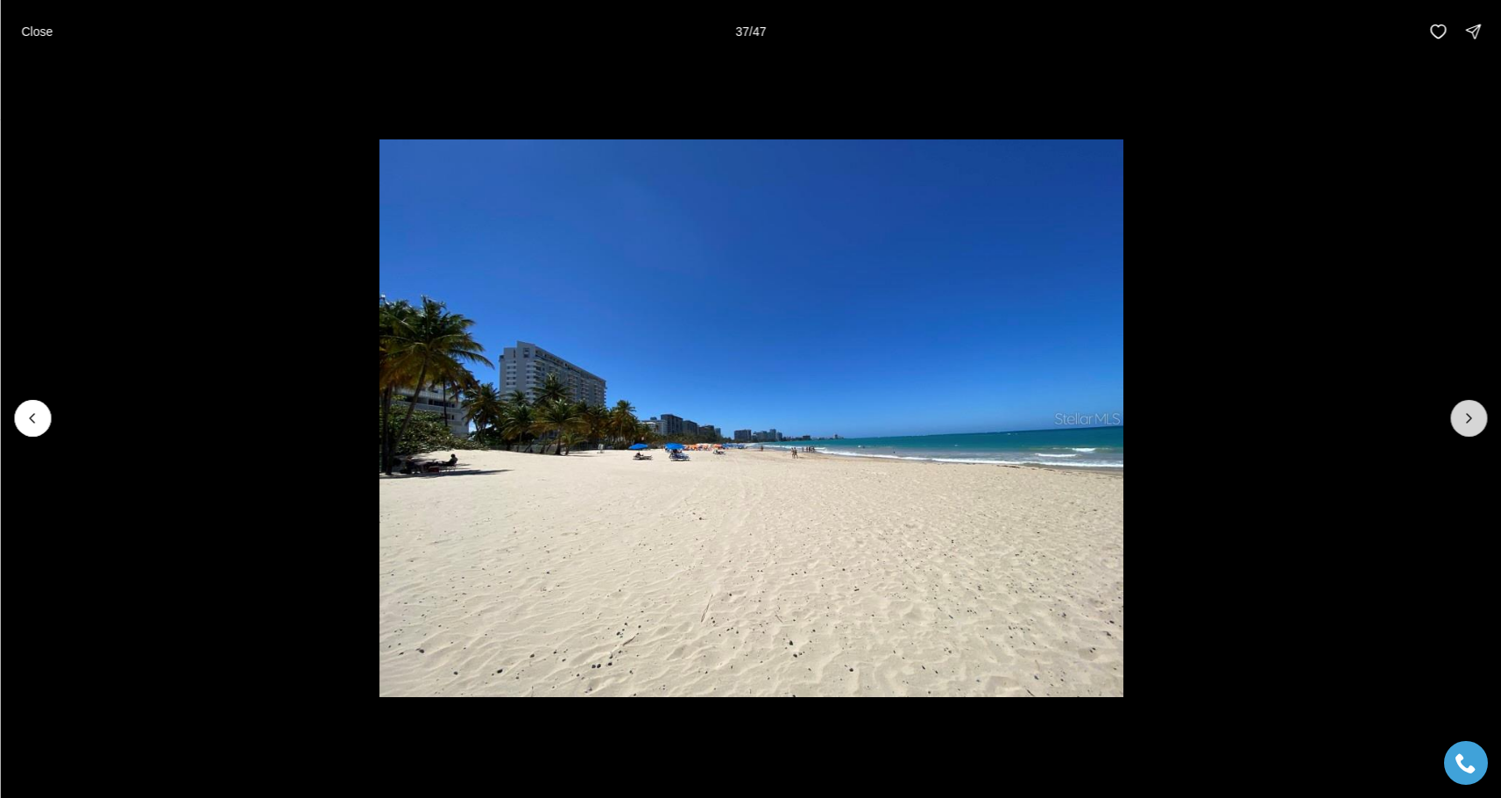
click at [1463, 408] on button "Next slide" at bounding box center [1469, 418] width 37 height 37
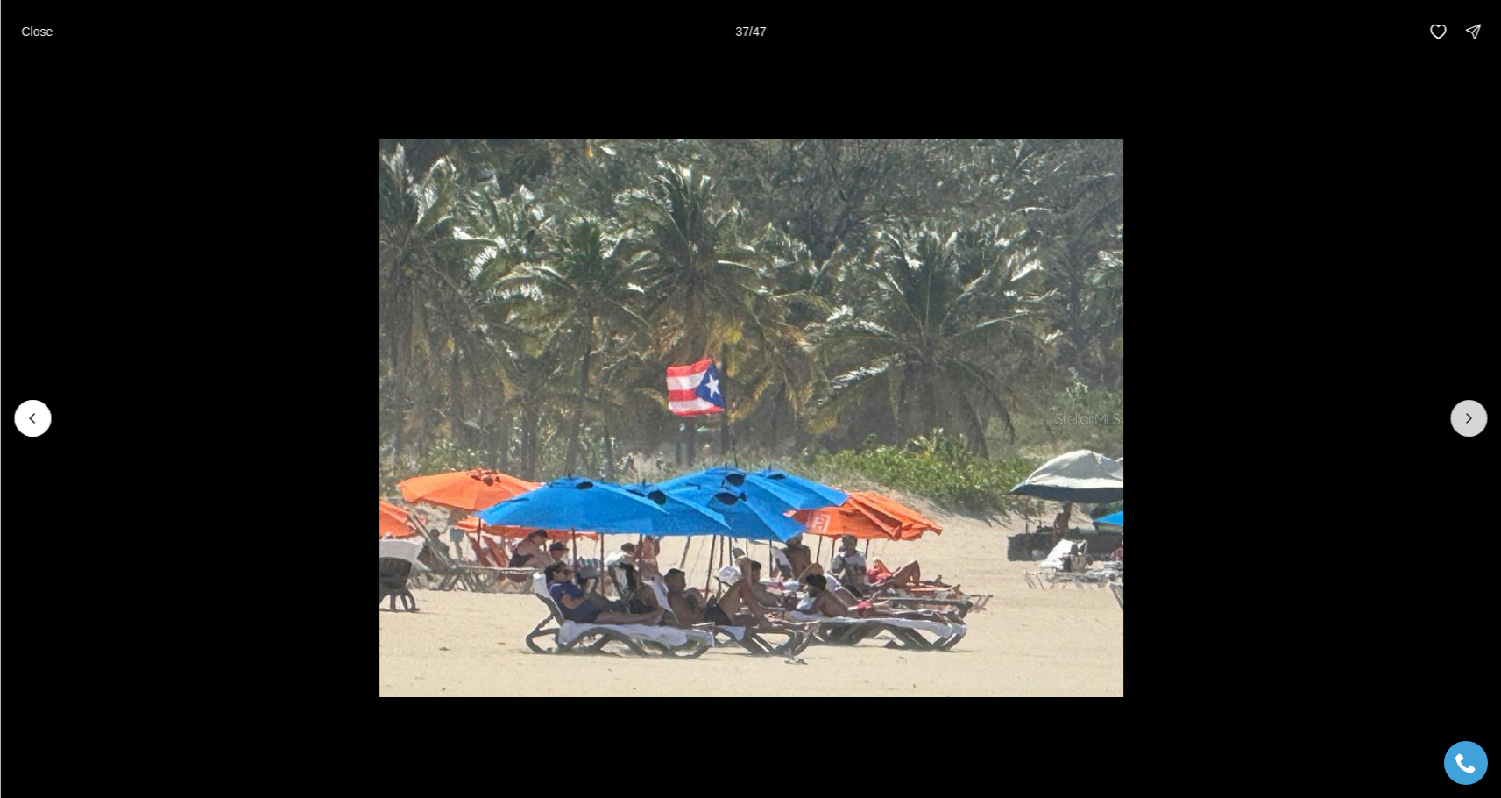
click at [1463, 408] on button "Next slide" at bounding box center [1469, 418] width 37 height 37
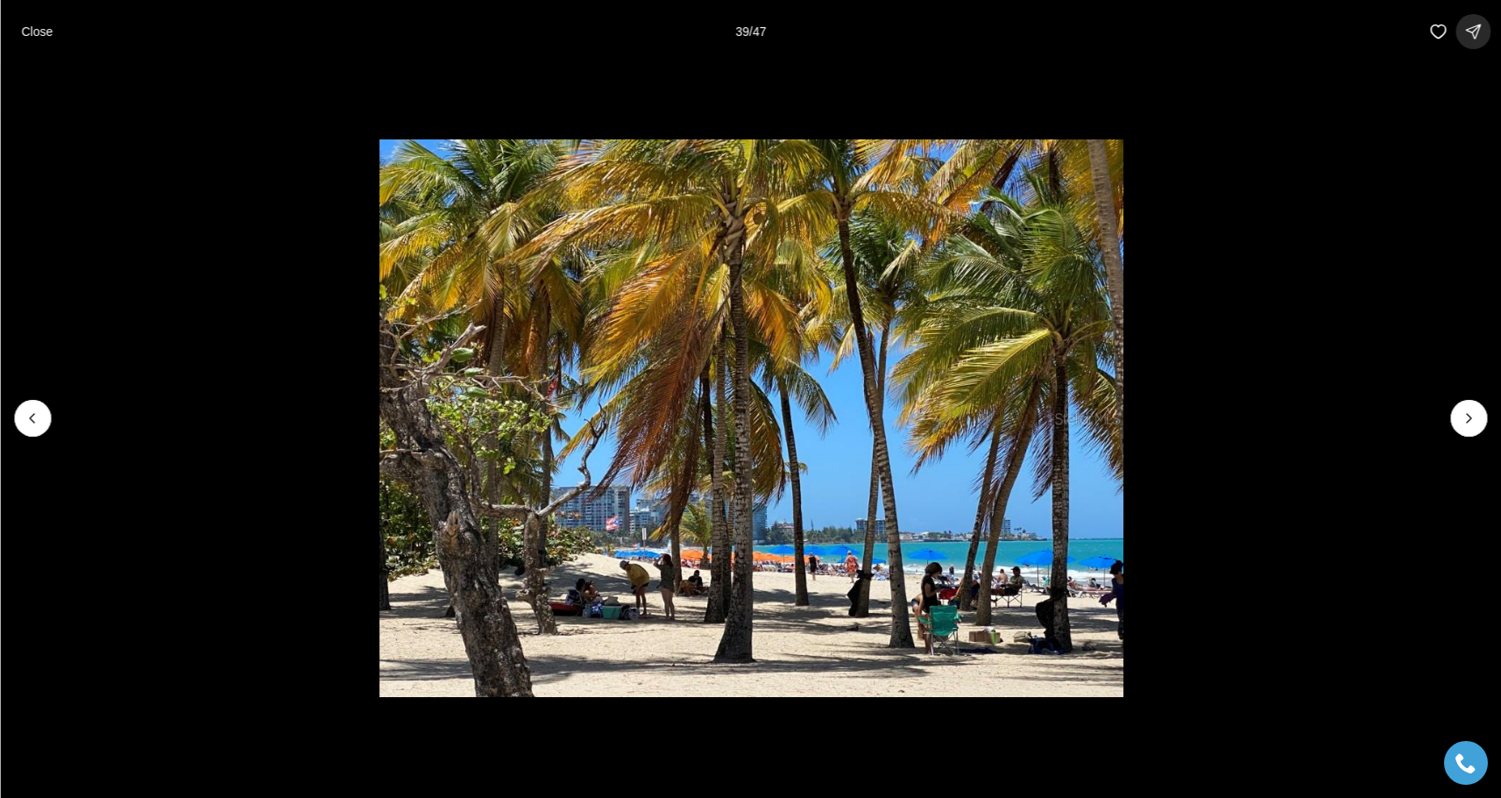
click at [1476, 29] on icon "button" at bounding box center [1473, 32] width 14 height 14
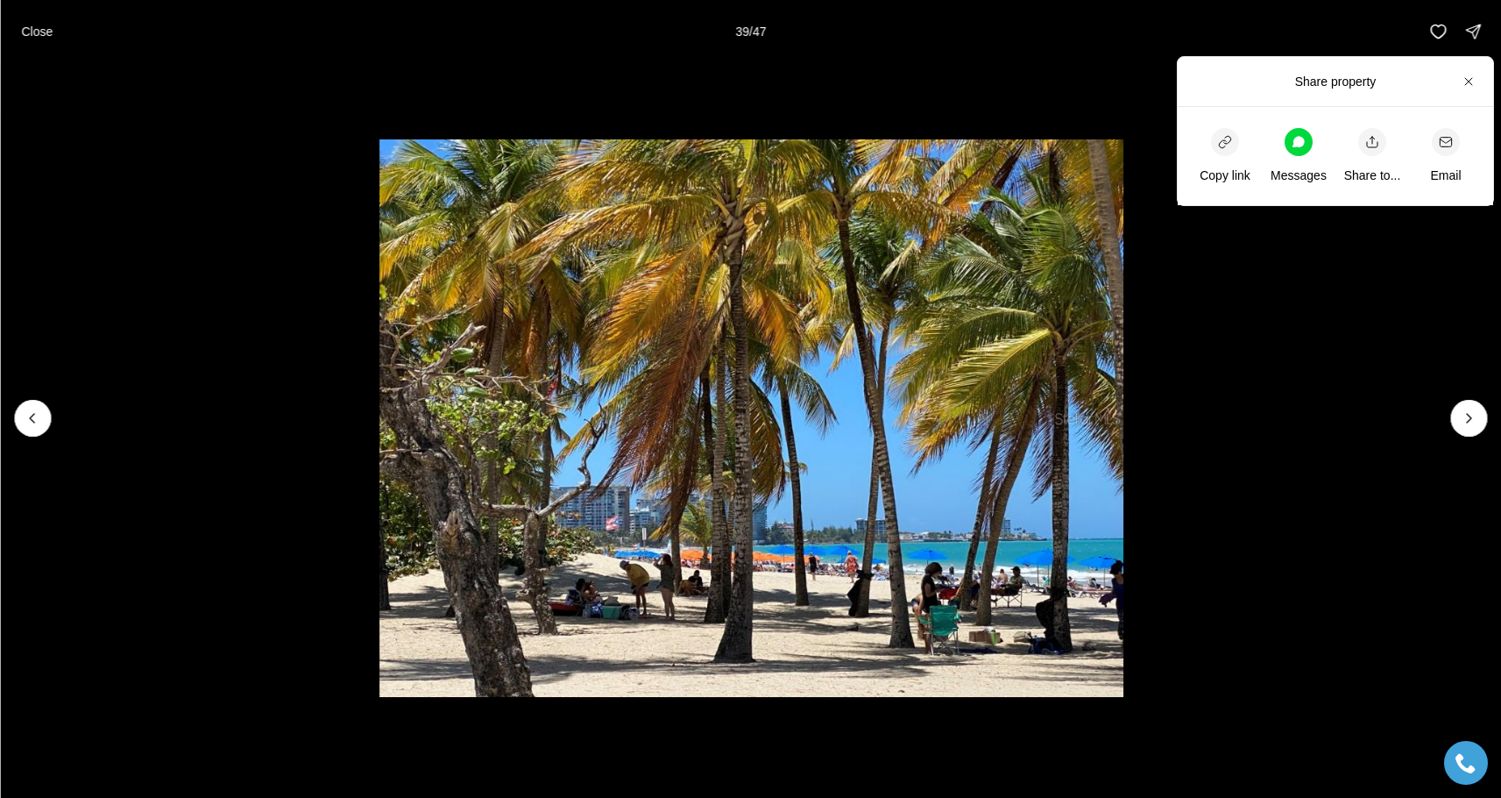
click at [688, 57] on div "Close 39 / 47" at bounding box center [750, 31] width 1501 height 63
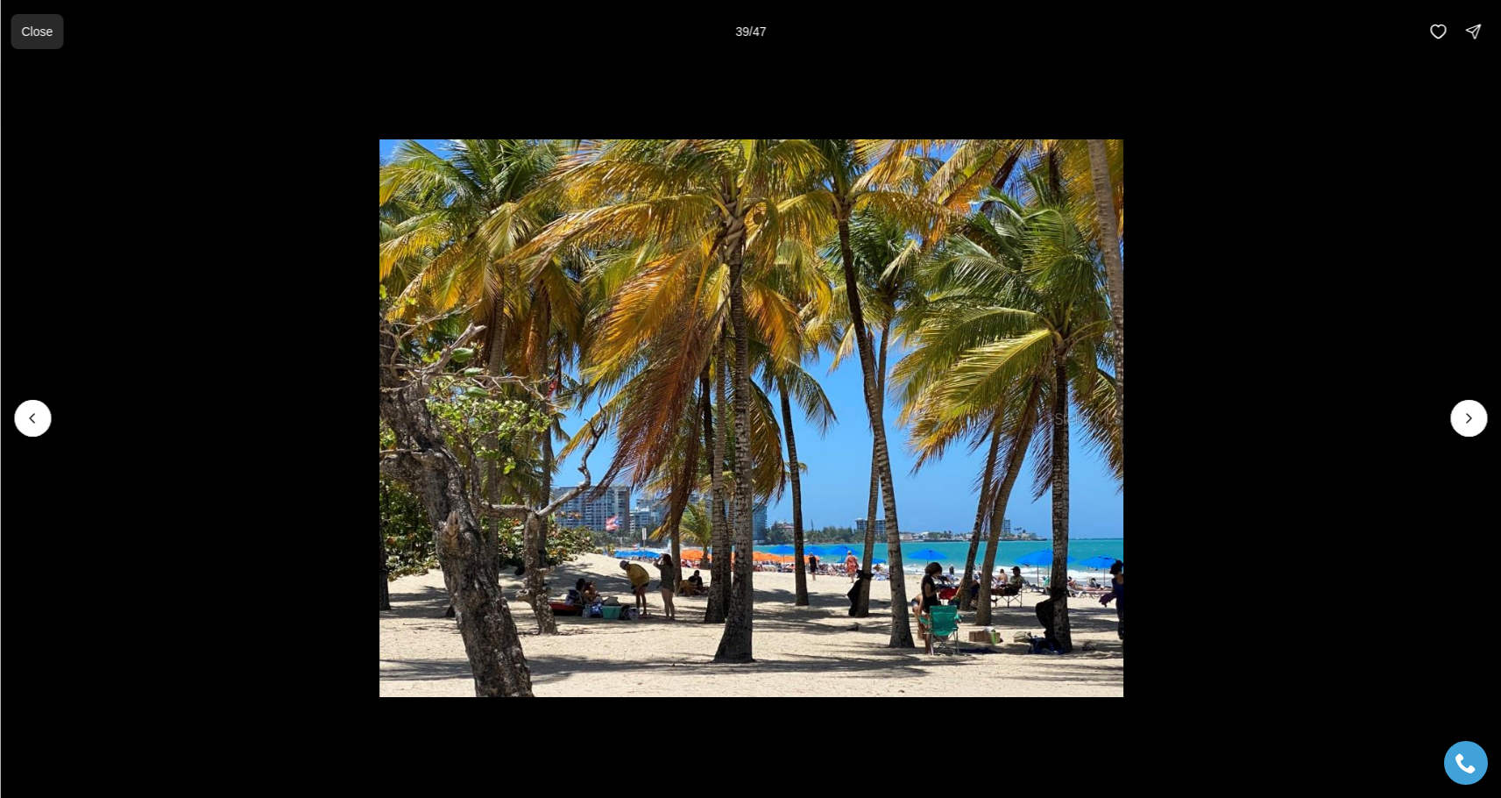
click at [28, 38] on p "Close" at bounding box center [37, 32] width 32 height 14
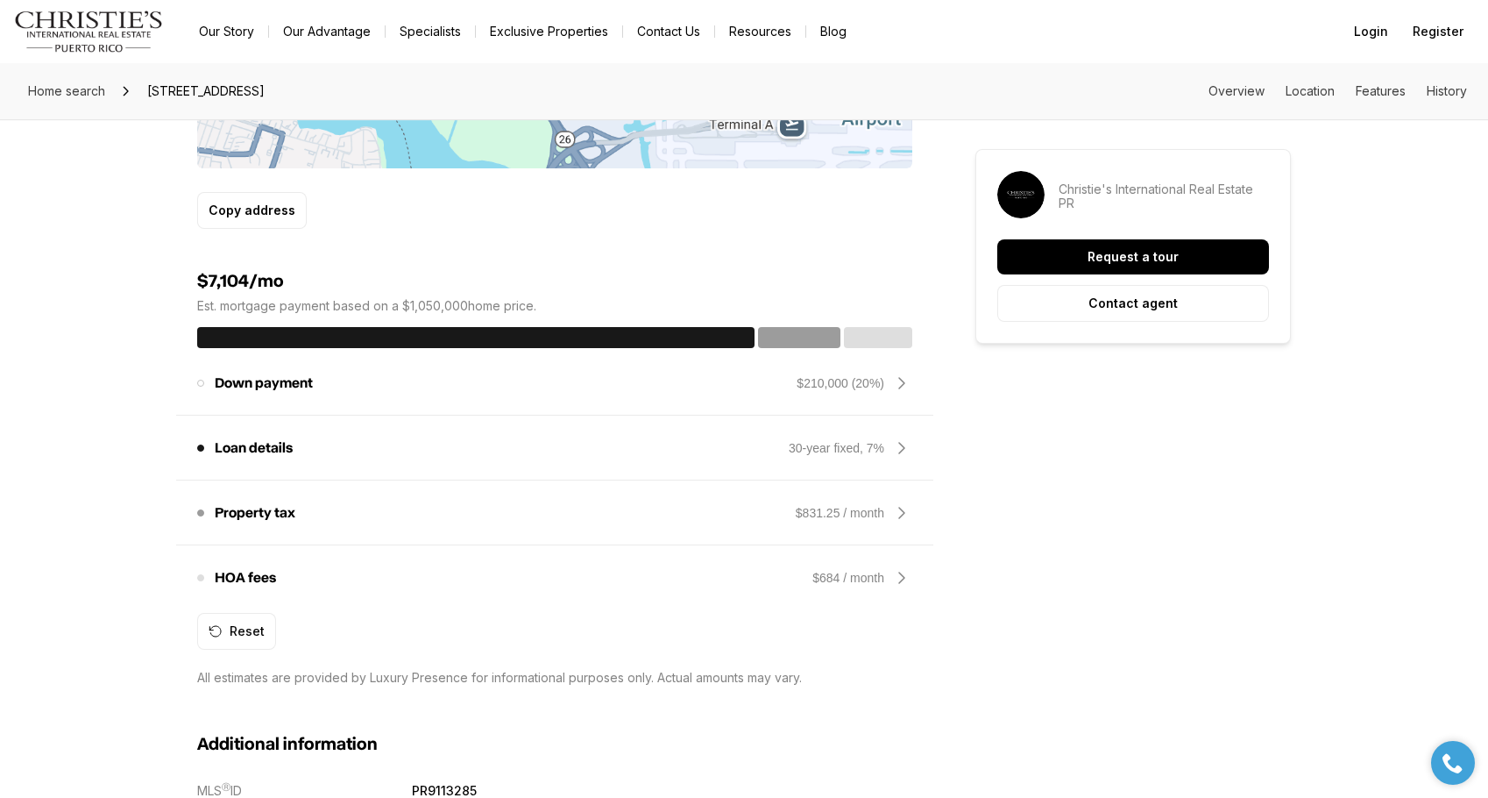
scroll to position [167, 0]
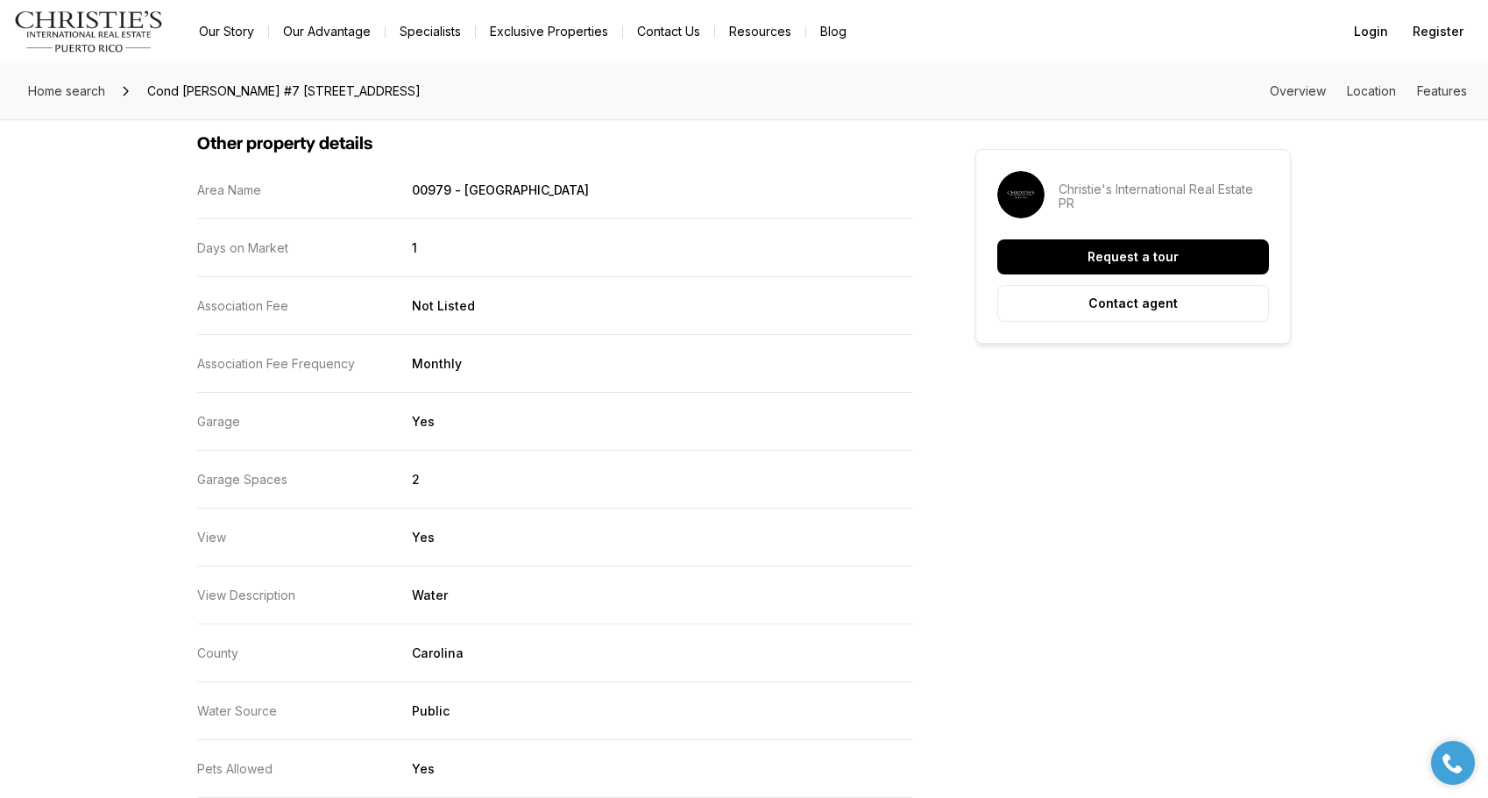
scroll to position [3760, 0]
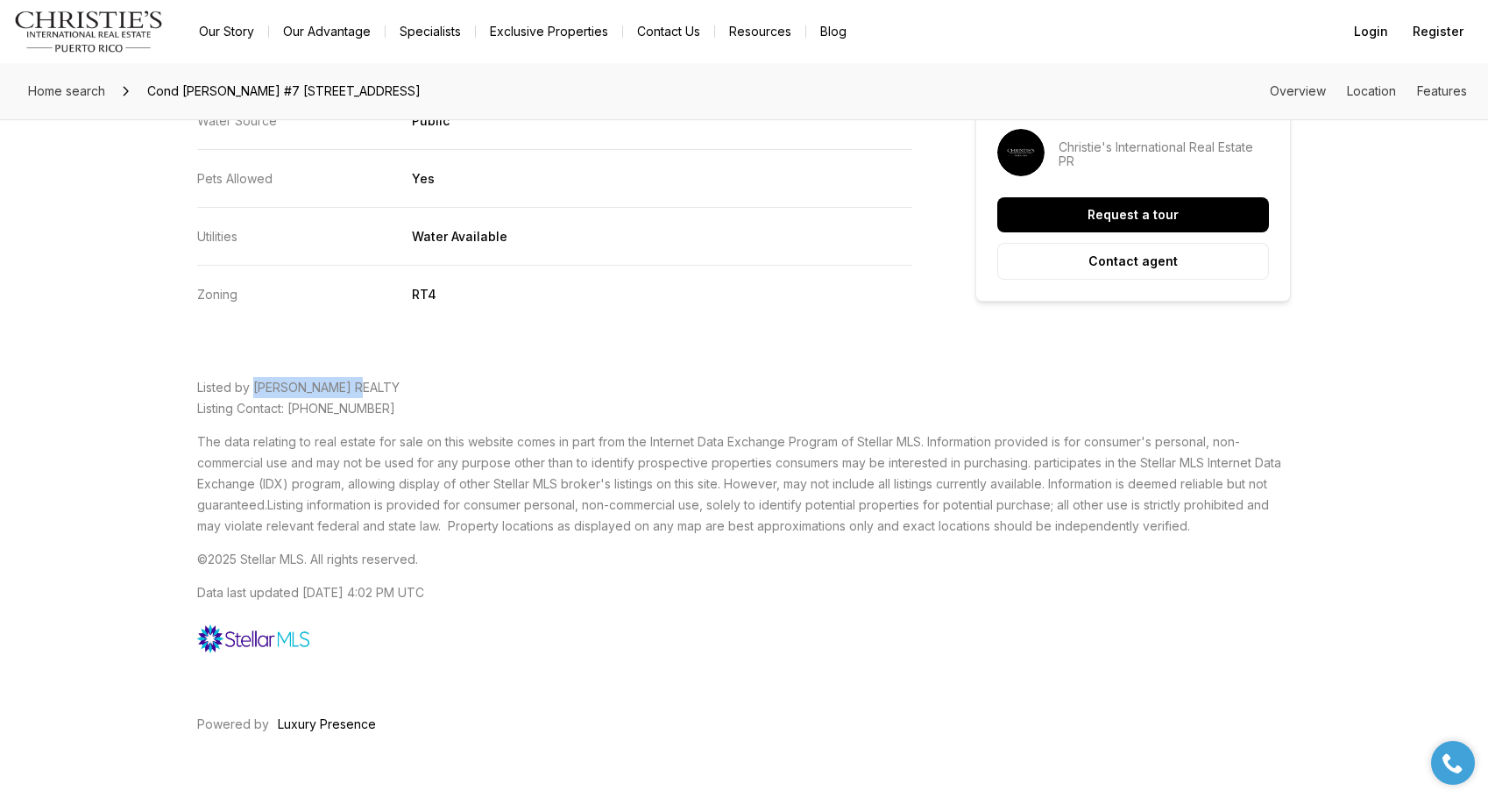
drag, startPoint x: 388, startPoint y: 389, endPoint x: 254, endPoint y: 387, distance: 134.1
click at [254, 387] on p "Listed by [PERSON_NAME] REALTY Listing Contact: [PHONE_NUMBER]" at bounding box center [744, 398] width 1094 height 42
copy span "[PERSON_NAME] REALTY"
click at [752, 743] on div "Listed by [PERSON_NAME] REALTY Listing Contact: [PHONE_NUMBER] The data relatin…" at bounding box center [744, 578] width 1094 height 440
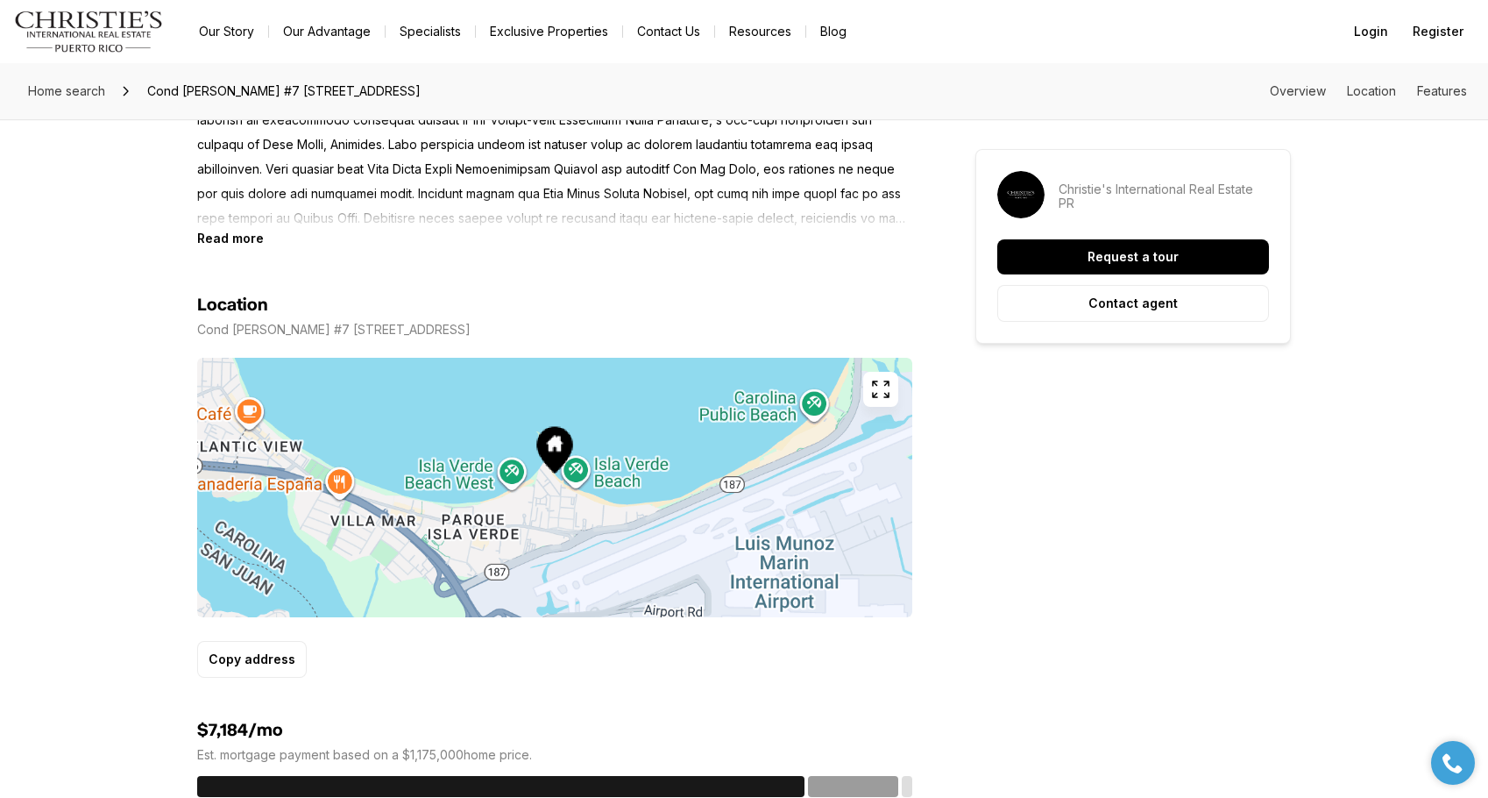
scroll to position [529, 0]
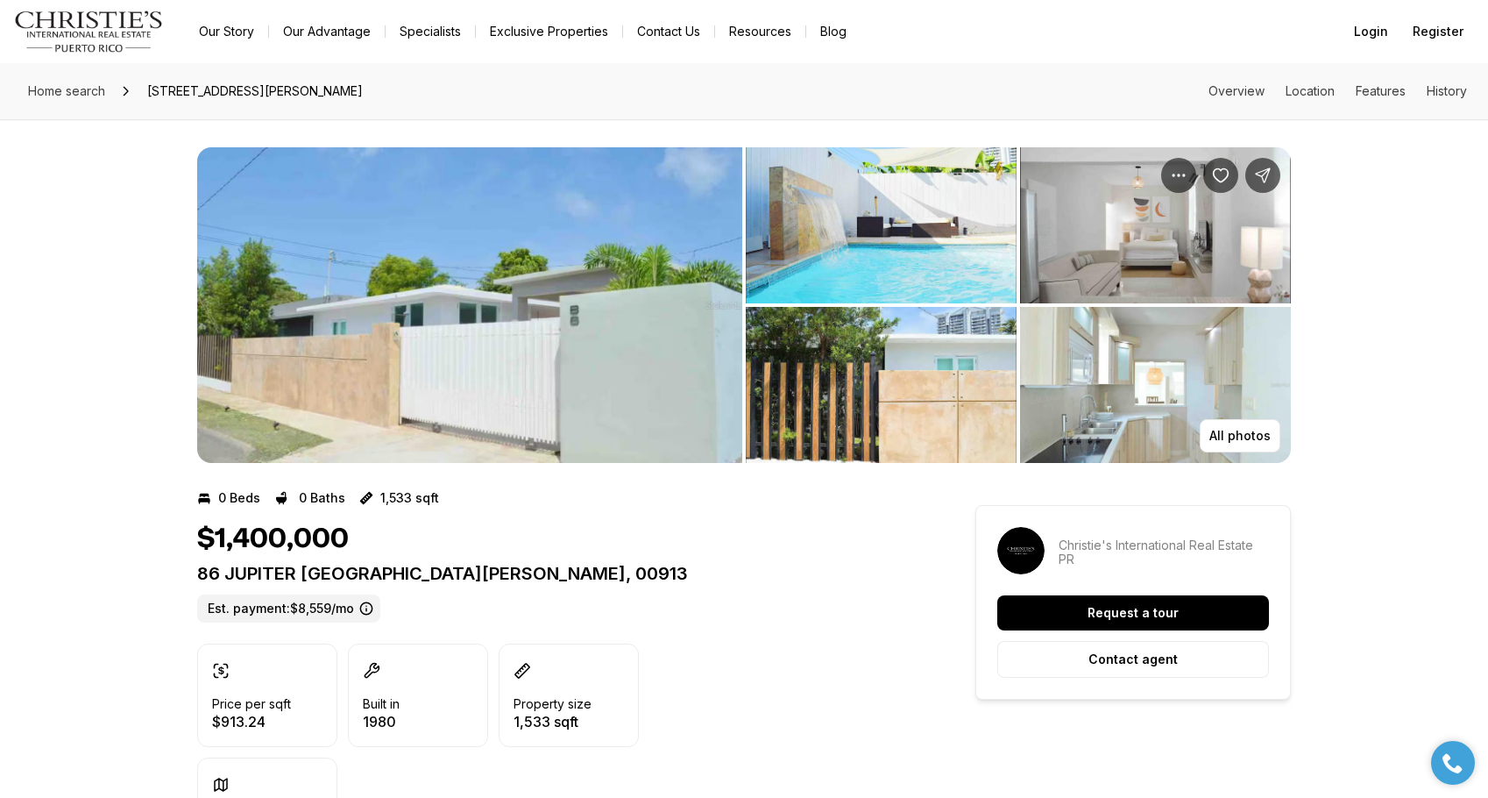
click at [1103, 3] on nav "Go to: Homepage Our Story Our Advantage Specialists Exclusive Properties Contac…" at bounding box center [744, 31] width 1488 height 63
